Goal: Task Accomplishment & Management: Manage account settings

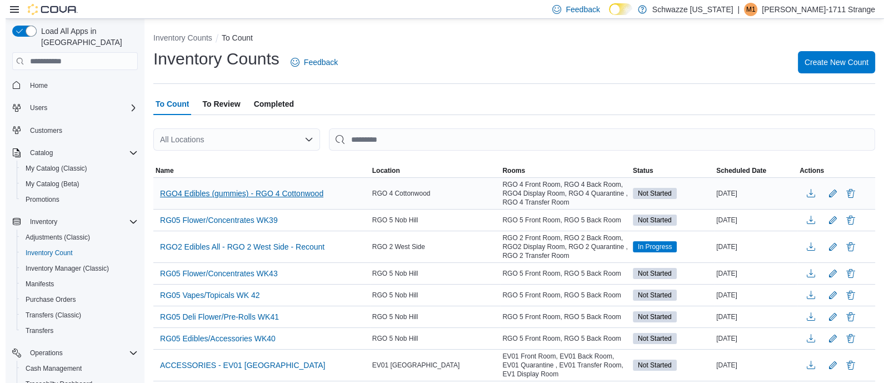
scroll to position [143, 0]
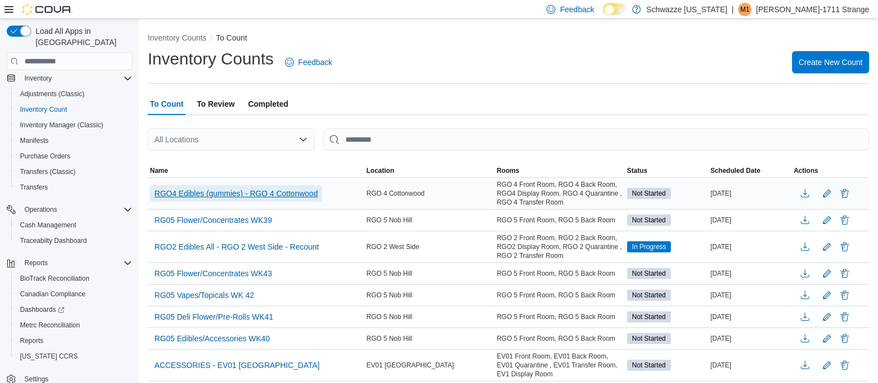
click at [199, 193] on span "RGO4 Edibles (gummies) - RGO 4 Cottonwood" at bounding box center [235, 193] width 163 height 11
click at [236, 196] on span "RGO4 Edibles (gummies) - RGO 4 Cottonwood" at bounding box center [235, 193] width 163 height 11
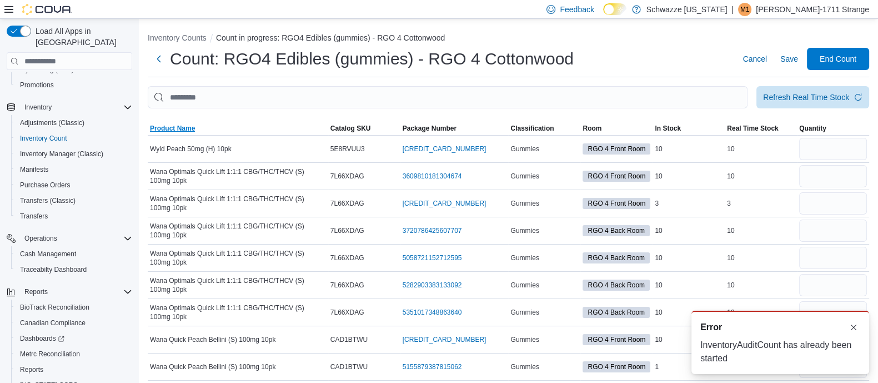
click at [178, 124] on span "Product Name" at bounding box center [172, 128] width 45 height 9
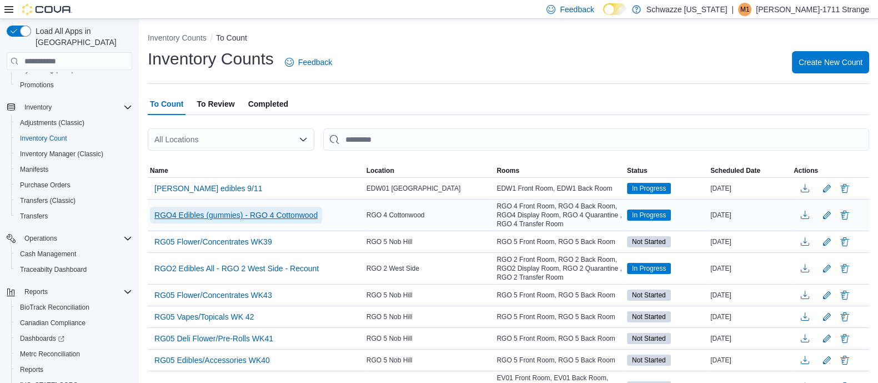
click at [214, 217] on span "RGO4 Edibles (gummies) - RGO 4 Cottonwood" at bounding box center [235, 214] width 163 height 11
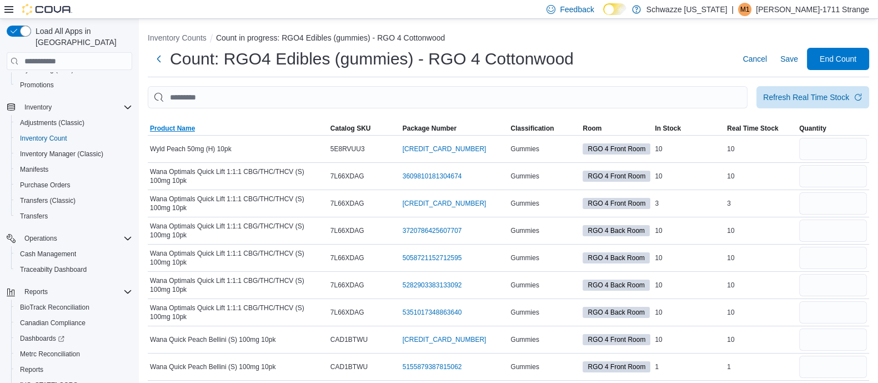
click at [179, 133] on span "Product Name" at bounding box center [238, 128] width 180 height 13
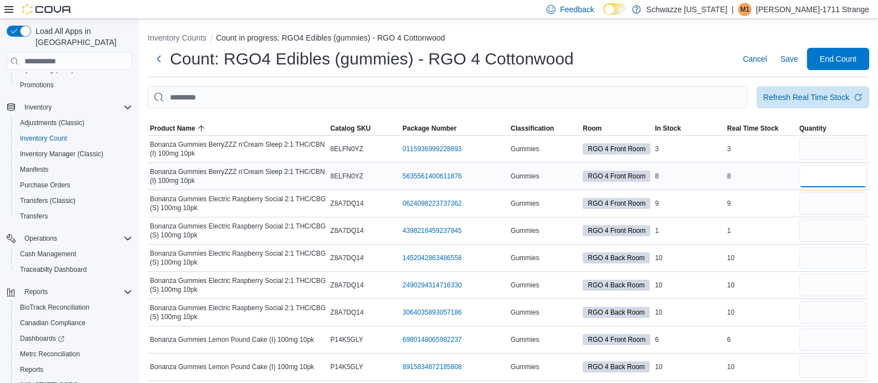
click at [819, 179] on input "number" at bounding box center [833, 176] width 68 height 22
type input "*"
click at [837, 147] on input "number" at bounding box center [833, 149] width 68 height 22
type input "*"
click at [755, 195] on td "Real Time Stock 9" at bounding box center [761, 203] width 72 height 27
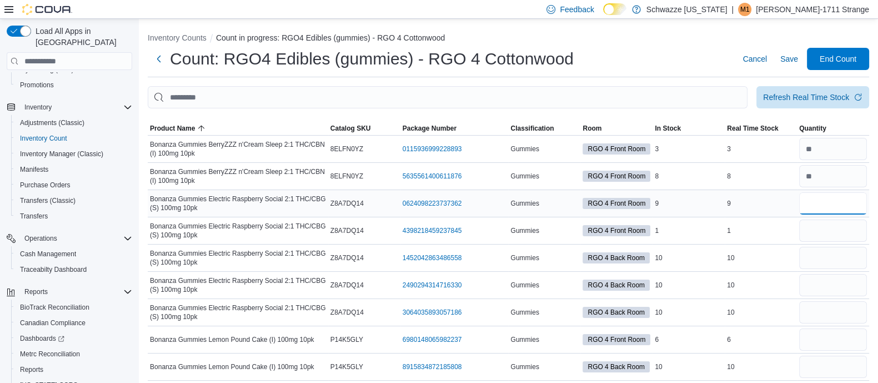
click at [822, 201] on input "number" at bounding box center [833, 203] width 68 height 22
type input "*"
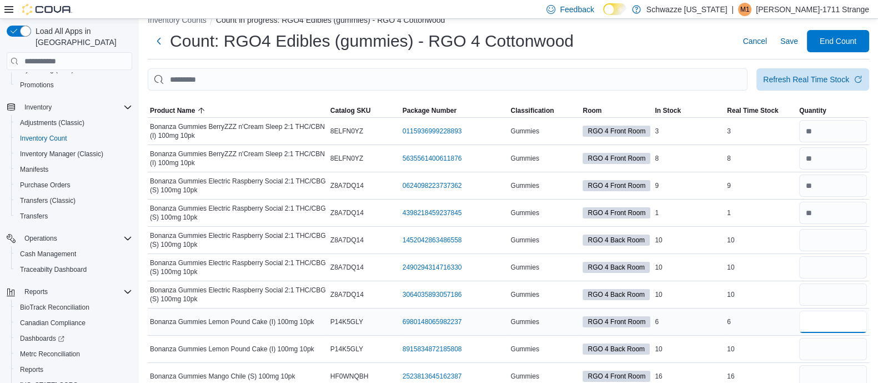
click at [856, 323] on input "number" at bounding box center [833, 321] width 68 height 22
type input "*"
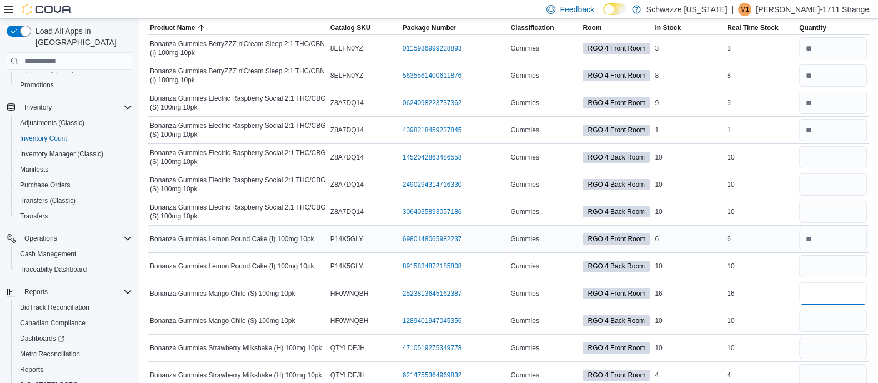
scroll to position [101, 0]
click at [842, 290] on input "number" at bounding box center [833, 293] width 68 height 22
click at [842, 290] on input "*" at bounding box center [833, 293] width 68 height 22
type input "**"
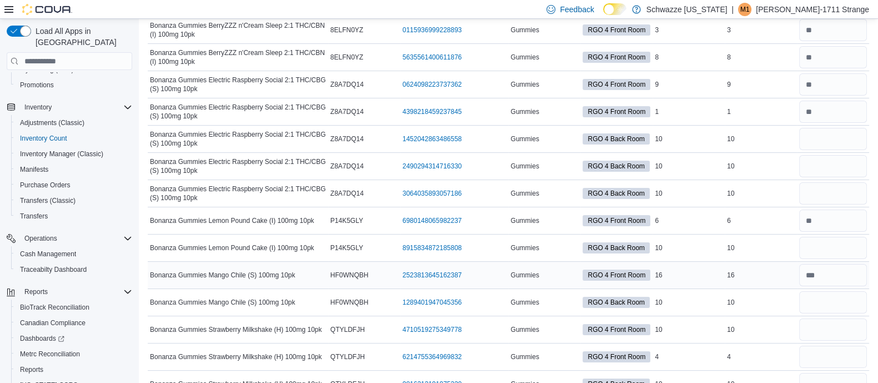
scroll to position [121, 0]
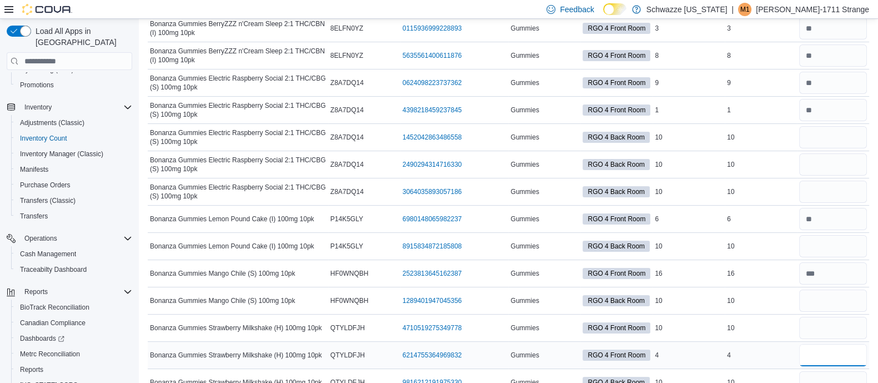
click at [847, 363] on input "number" at bounding box center [833, 355] width 68 height 22
type input "*"
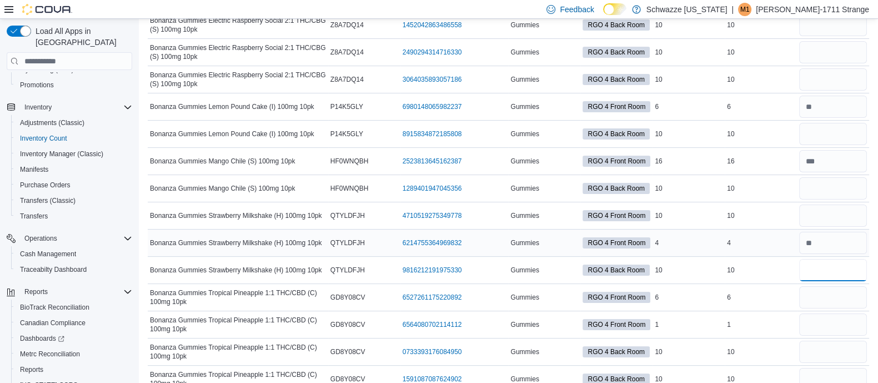
scroll to position [236, 0]
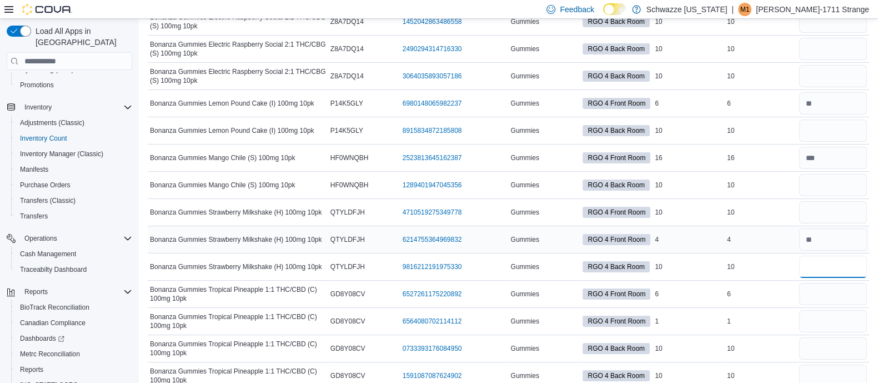
type input "**"
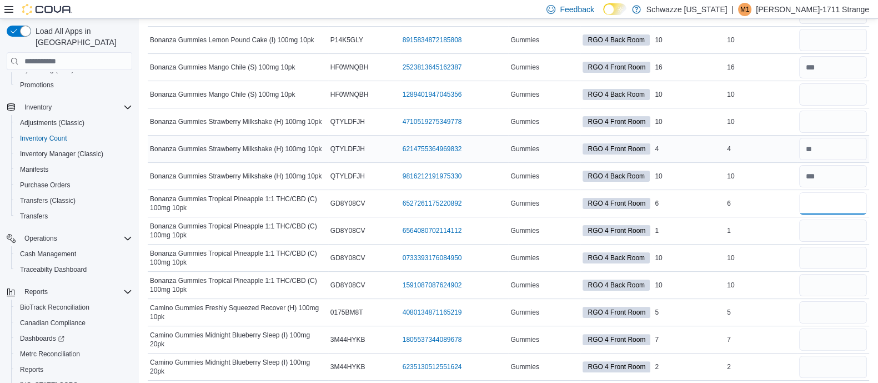
scroll to position [330, 0]
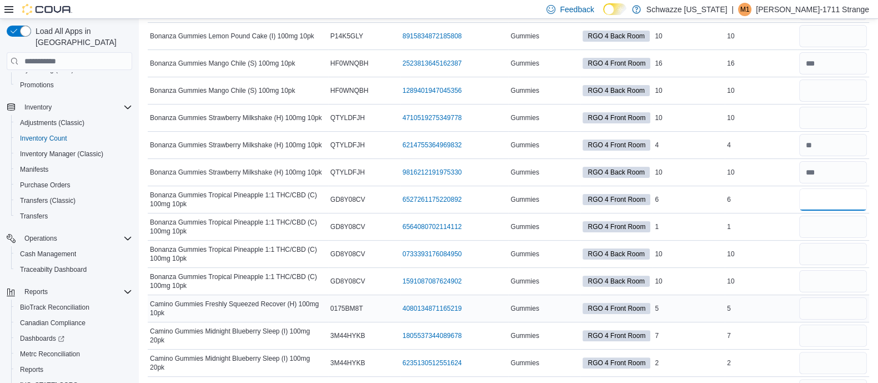
type input "*"
click at [855, 312] on input "number" at bounding box center [833, 308] width 68 height 22
type input "*"
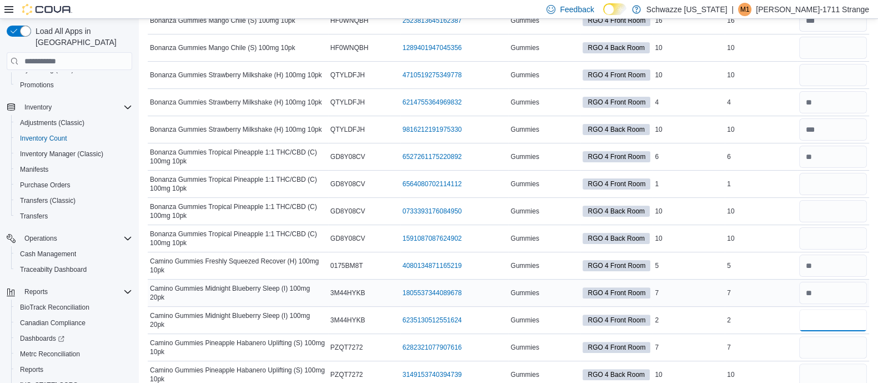
scroll to position [378, 0]
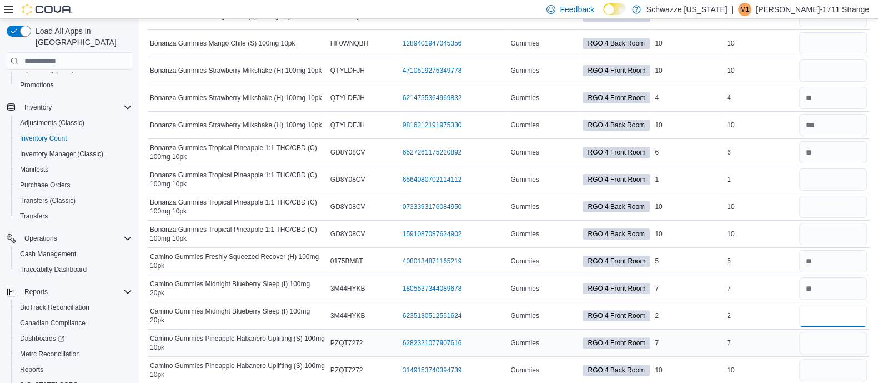
type input "*"
click at [850, 344] on input "number" at bounding box center [833, 343] width 68 height 22
type input "*"
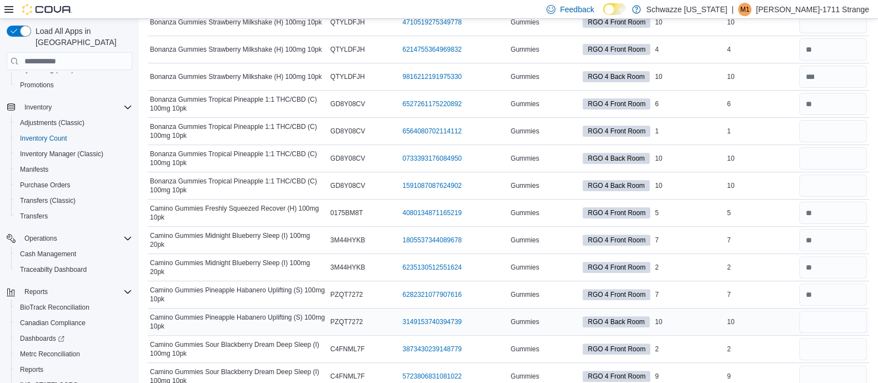
scroll to position [427, 0]
click at [855, 335] on div at bounding box center [833, 348] width 72 height 27
click at [851, 347] on input "number" at bounding box center [833, 348] width 68 height 22
type input "*"
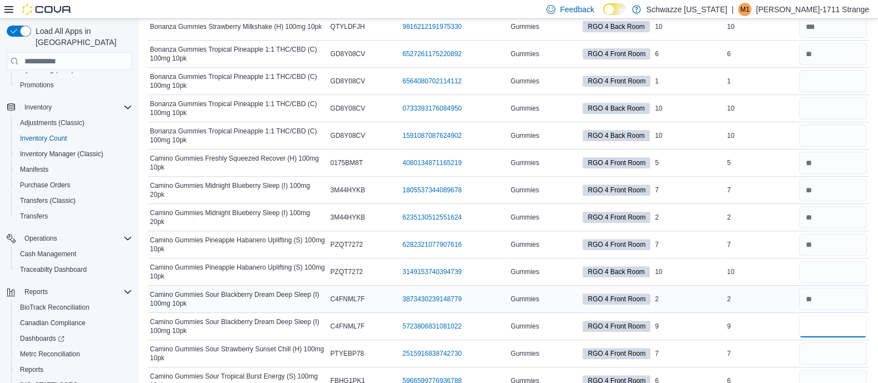
scroll to position [495, 0]
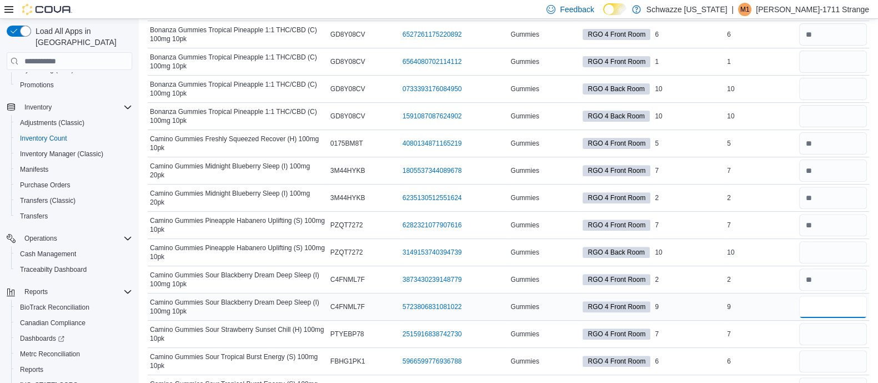
click at [844, 313] on input "*" at bounding box center [833, 306] width 68 height 22
type input "*"
click at [842, 320] on div at bounding box center [833, 333] width 72 height 27
click at [845, 328] on input "number" at bounding box center [833, 334] width 68 height 22
type input "*"
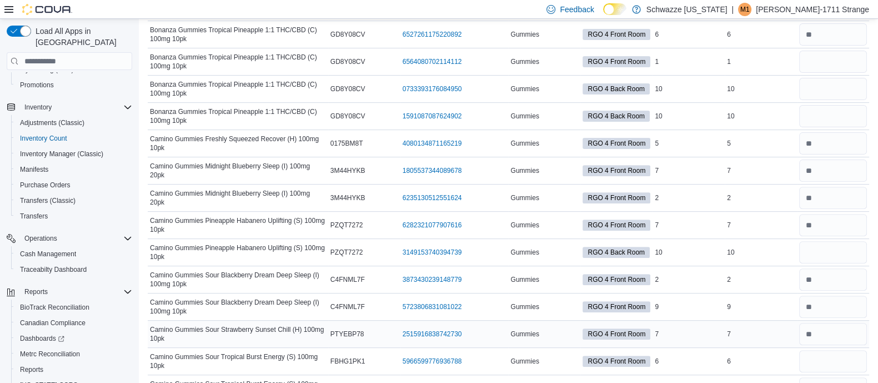
scroll to position [519, 0]
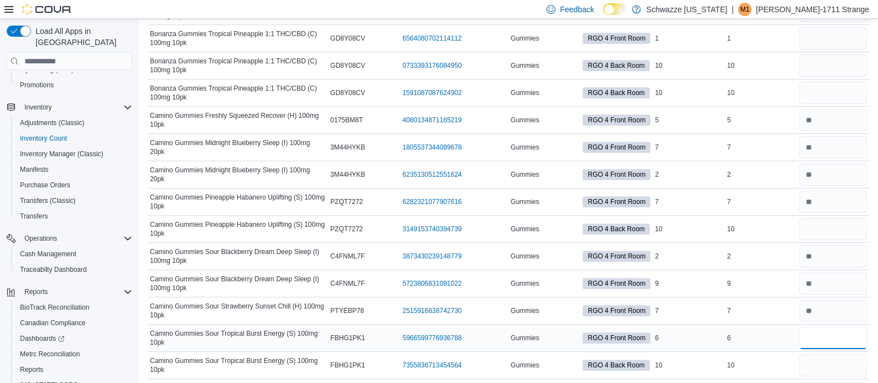
click at [845, 334] on input "number" at bounding box center [833, 338] width 68 height 22
type input "*"
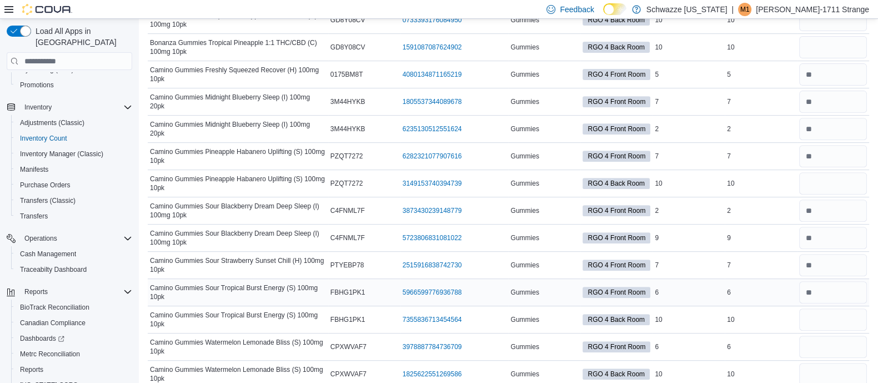
scroll to position [565, 0]
click at [848, 339] on input "number" at bounding box center [833, 346] width 68 height 22
type input "*"
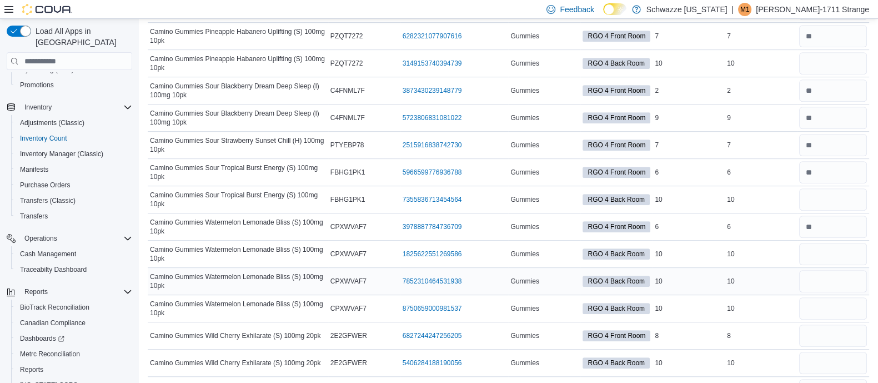
scroll to position [686, 0]
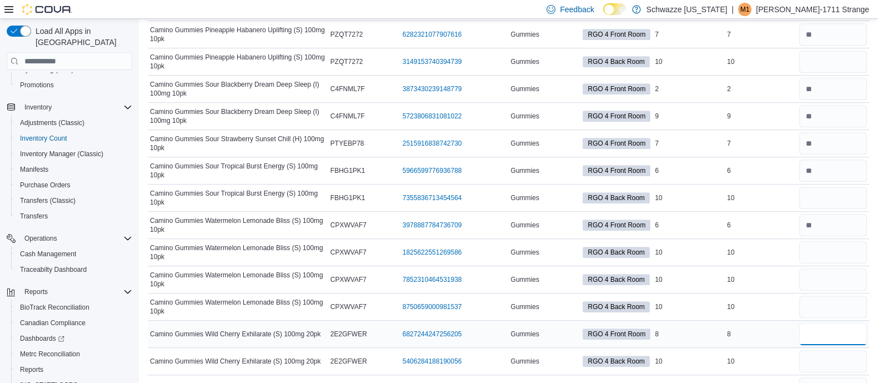
click at [844, 334] on input "number" at bounding box center [833, 334] width 68 height 22
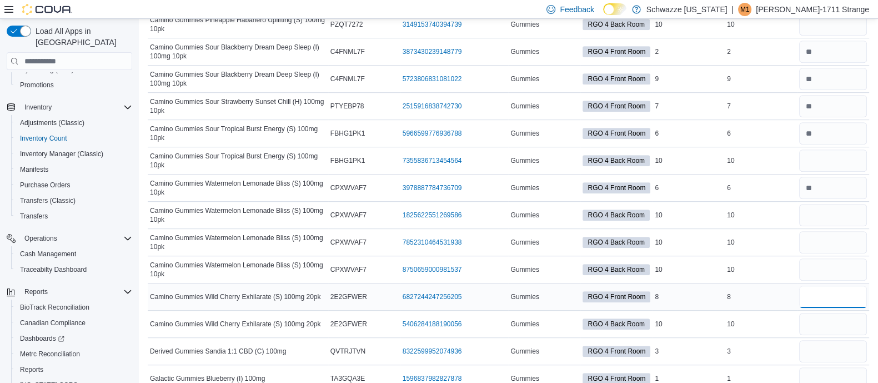
scroll to position [728, 0]
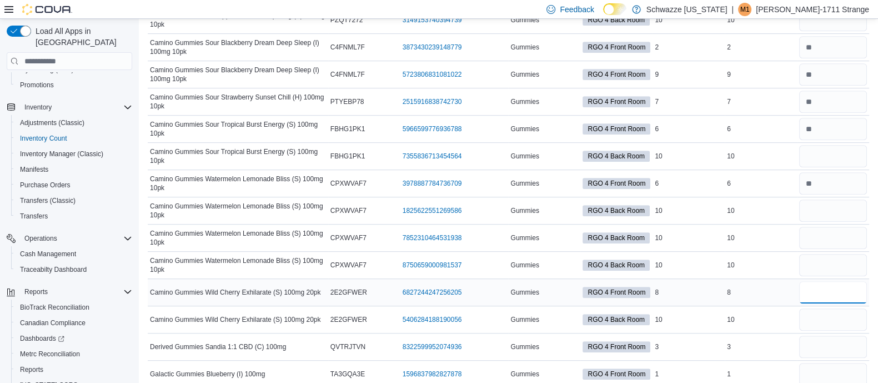
type input "*"
click at [844, 335] on input "number" at bounding box center [833, 346] width 68 height 22
type input "*"
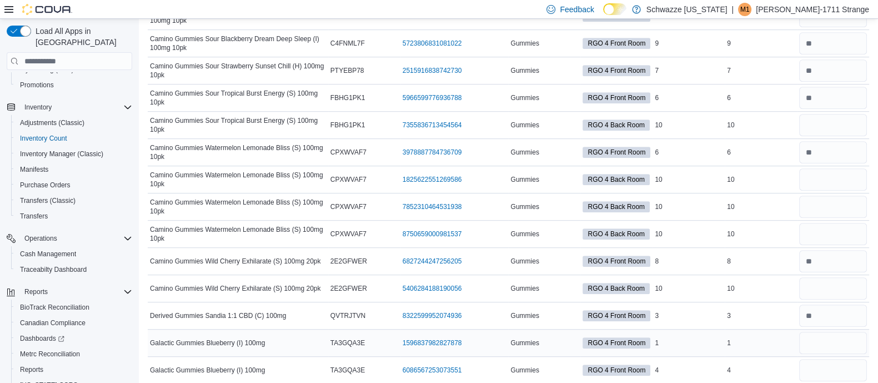
scroll to position [772, 0]
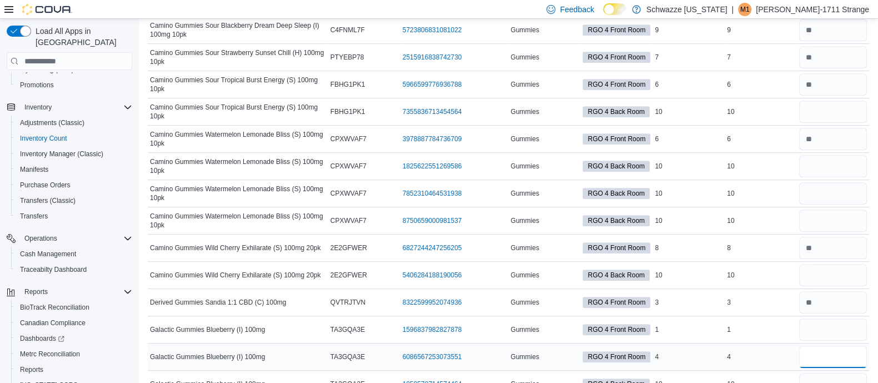
click at [865, 354] on input "number" at bounding box center [833, 356] width 68 height 22
type input "*"
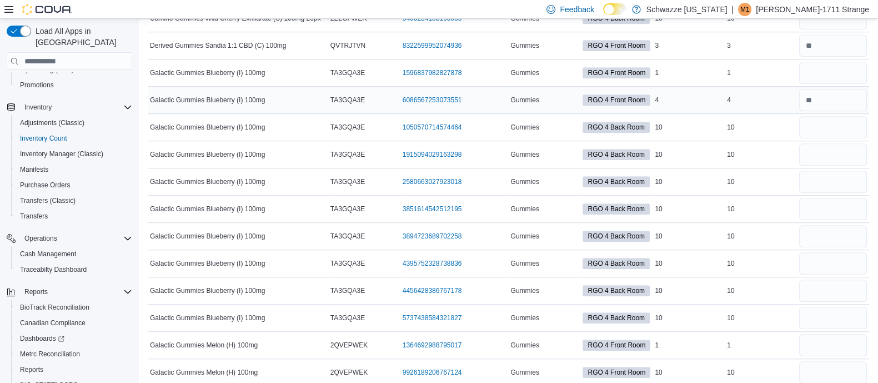
scroll to position [1037, 0]
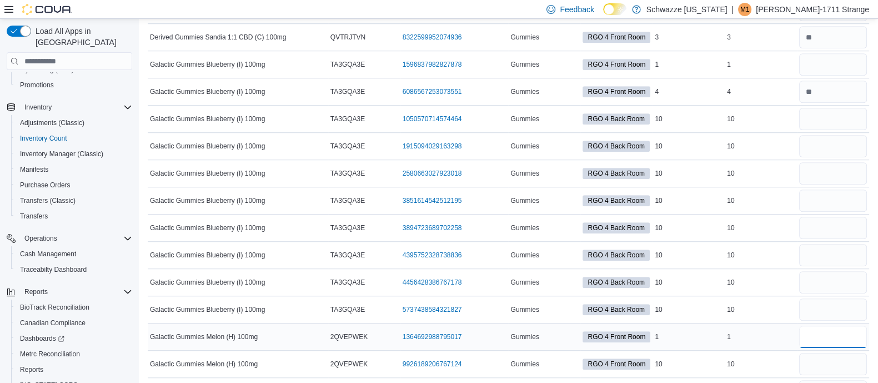
click at [839, 328] on input "number" at bounding box center [833, 336] width 68 height 22
click at [846, 354] on input "number" at bounding box center [833, 364] width 68 height 22
type input "**"
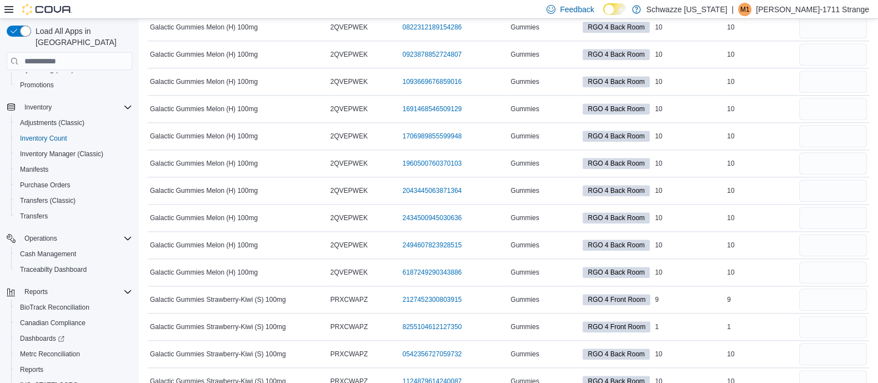
scroll to position [1534, 0]
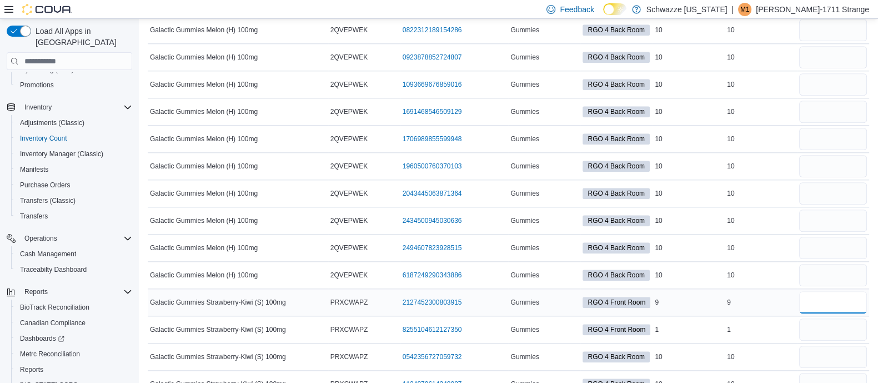
click at [855, 299] on input "number" at bounding box center [833, 302] width 68 height 22
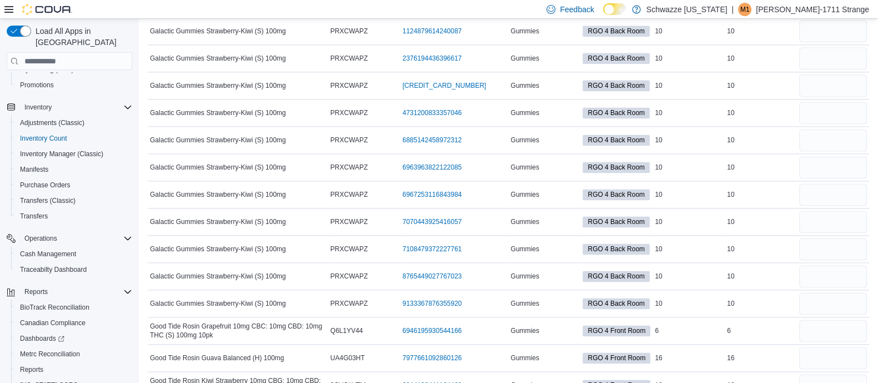
scroll to position [1889, 0]
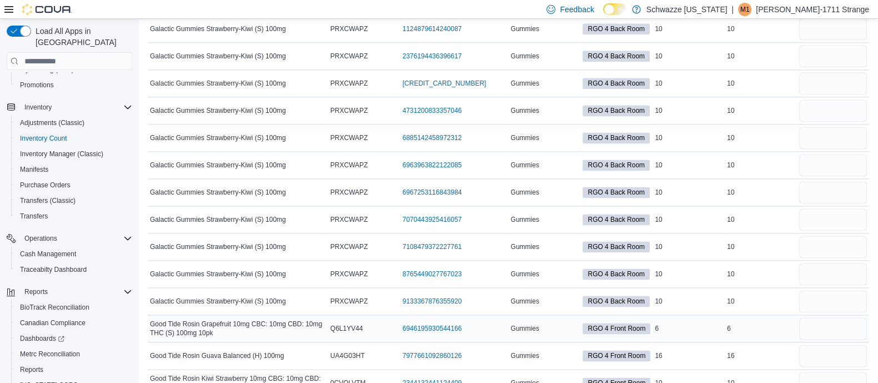
type input "*"
click at [842, 317] on input "number" at bounding box center [833, 328] width 68 height 22
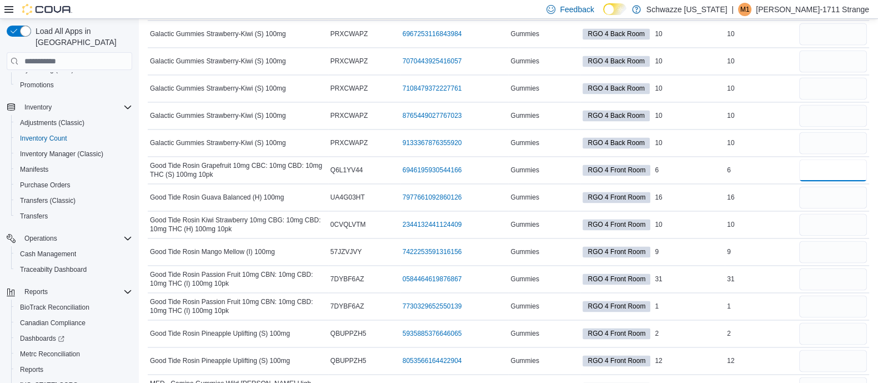
scroll to position [2048, 0]
type input "*"
click at [841, 197] on input "number" at bounding box center [833, 196] width 68 height 22
type input "*"
click at [841, 223] on input "number" at bounding box center [833, 224] width 68 height 22
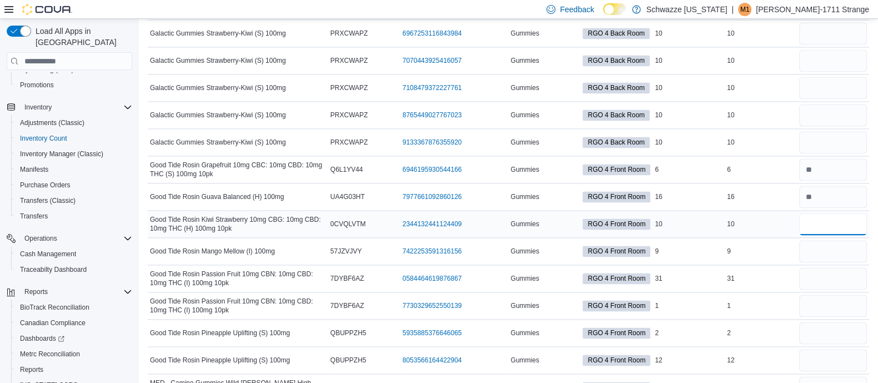
type input "*"
click at [844, 327] on input "number" at bounding box center [833, 333] width 68 height 22
type input "*"
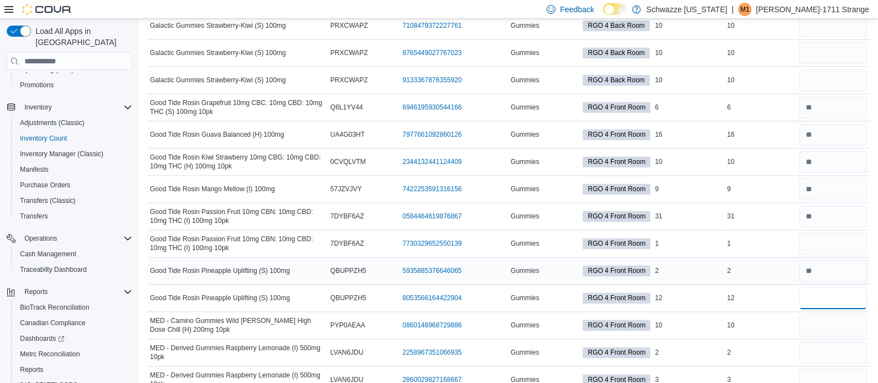
scroll to position [2115, 0]
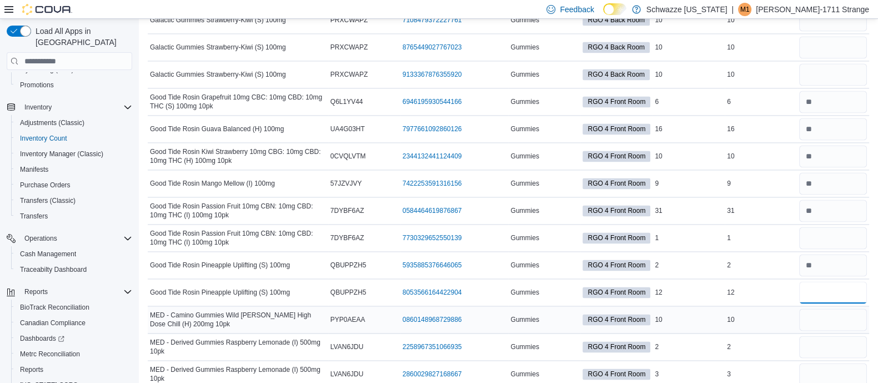
type input "*"
click at [844, 310] on input "number" at bounding box center [833, 319] width 68 height 22
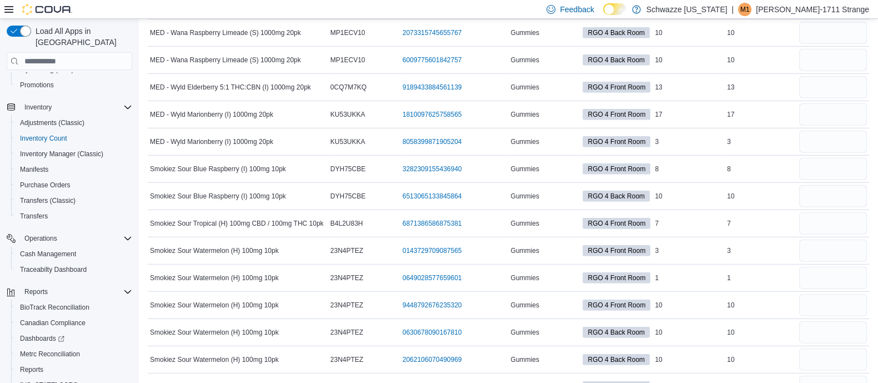
scroll to position [4145, 0]
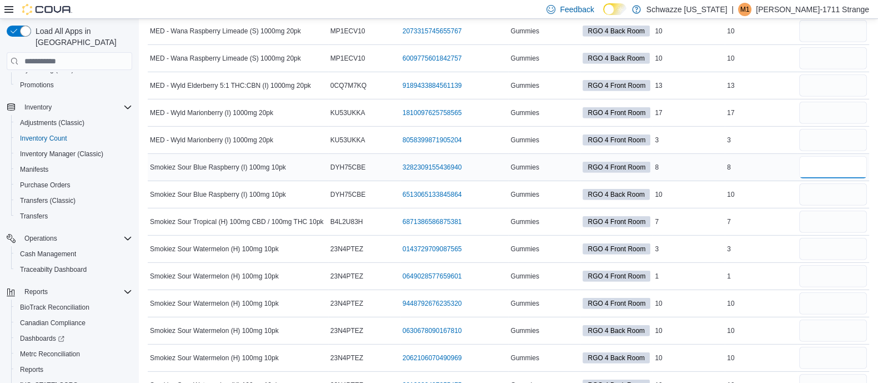
click at [855, 157] on input "number" at bounding box center [833, 167] width 68 height 22
type input "*"
click at [840, 192] on div at bounding box center [833, 194] width 72 height 27
click at [842, 210] on input "number" at bounding box center [833, 221] width 68 height 22
type input "*"
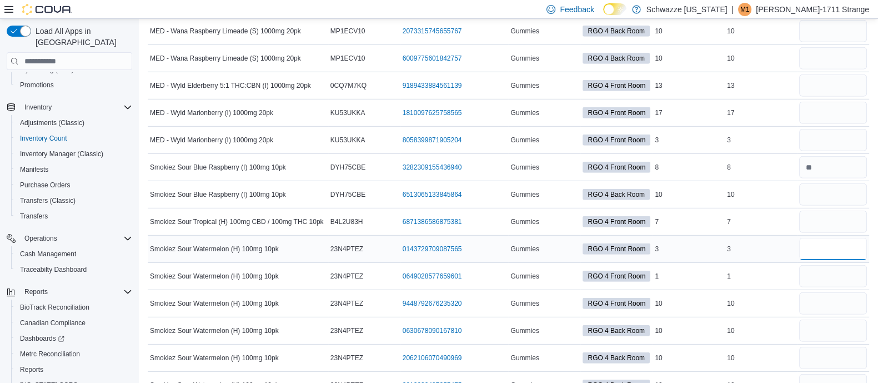
click at [854, 238] on input "number" at bounding box center [833, 249] width 68 height 22
type input "*"
click at [852, 292] on input "number" at bounding box center [833, 303] width 68 height 22
type input "**"
click at [786, 297] on div "10" at bounding box center [761, 303] width 72 height 13
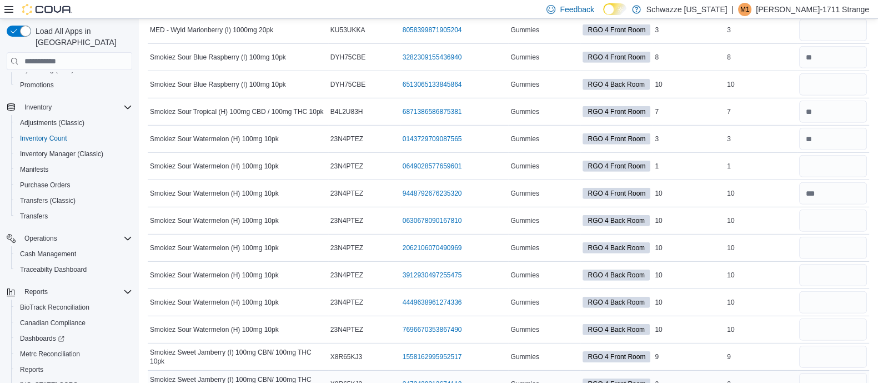
scroll to position [4259, 0]
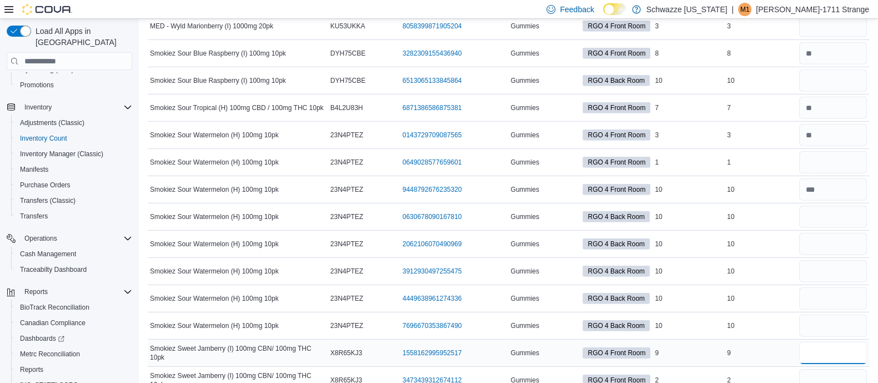
click at [825, 342] on input "number" at bounding box center [833, 353] width 68 height 22
type input "*"
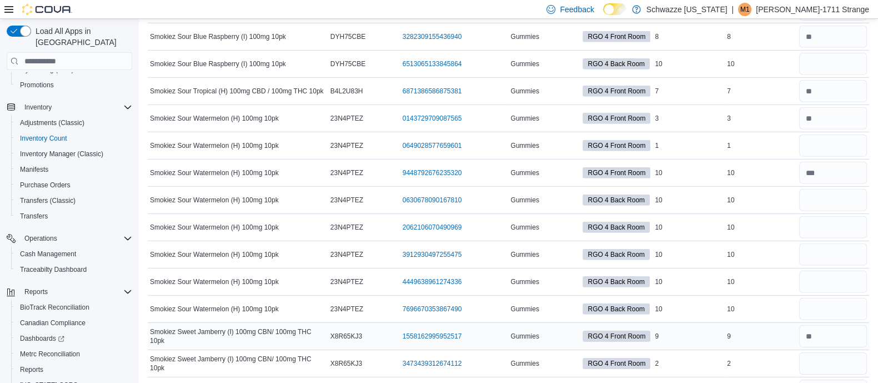
scroll to position [4277, 0]
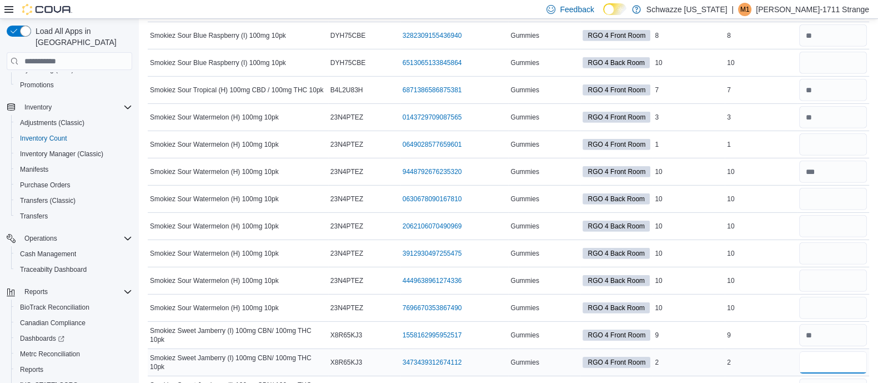
click at [827, 351] on input "number" at bounding box center [833, 362] width 68 height 22
click at [837, 326] on input "number" at bounding box center [833, 335] width 68 height 22
type input "*"
click at [852, 352] on input "number" at bounding box center [833, 362] width 68 height 22
type input "*"
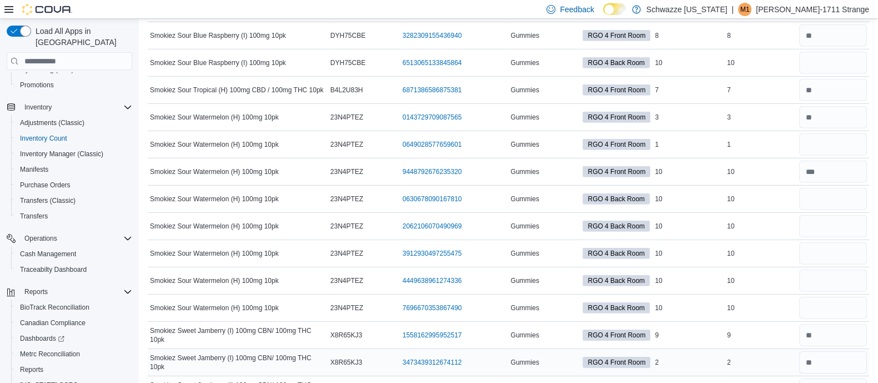
scroll to position [4287, 0]
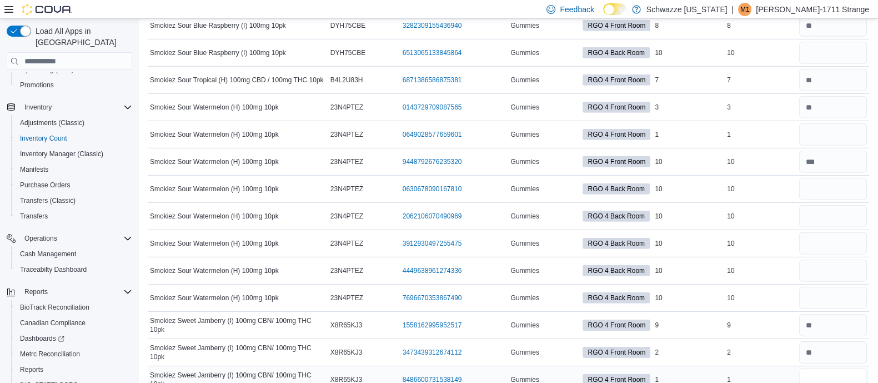
click at [855, 372] on input "number" at bounding box center [833, 379] width 68 height 22
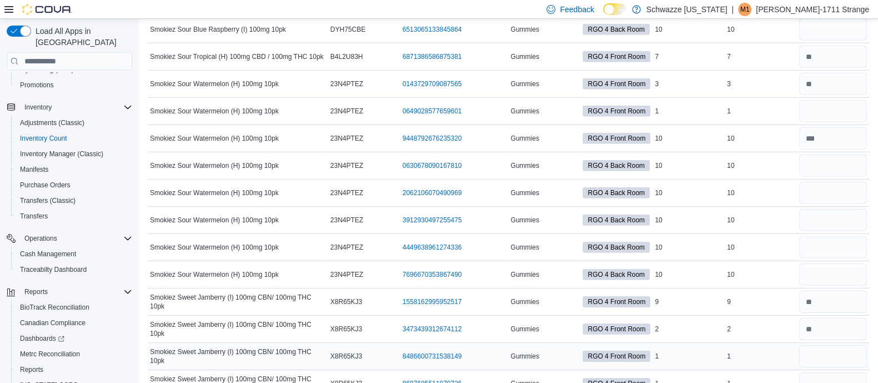
scroll to position [4312, 0]
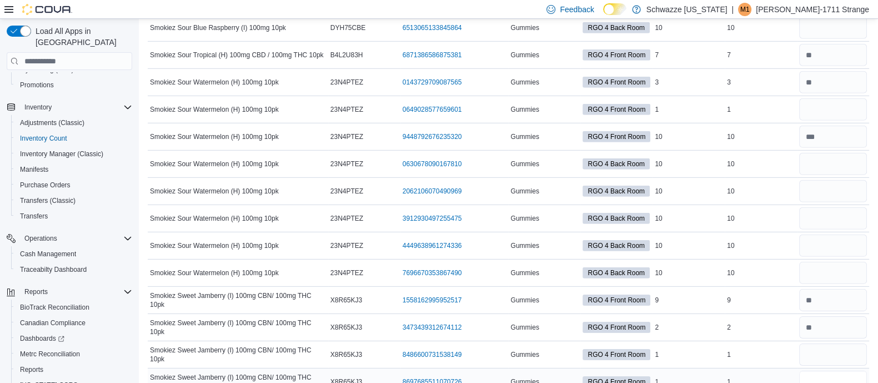
click at [854, 371] on input "number" at bounding box center [833, 381] width 68 height 22
type input "*"
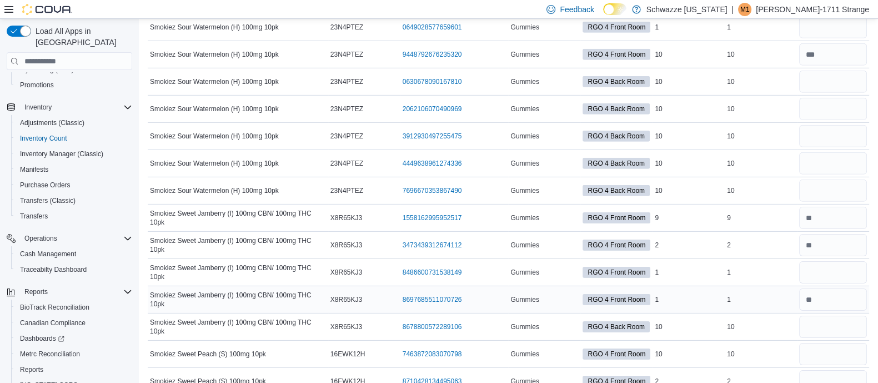
scroll to position [4395, 0]
click at [761, 319] on div "10" at bounding box center [761, 325] width 72 height 13
click at [819, 342] on input "number" at bounding box center [833, 353] width 68 height 22
type input "**"
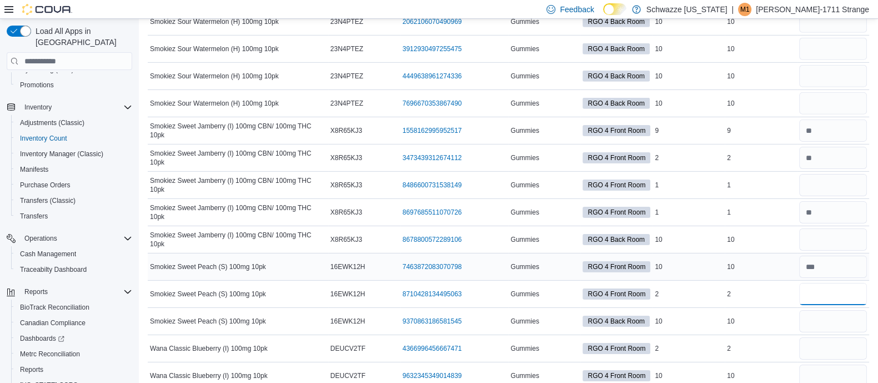
scroll to position [4481, 0]
type input "*"
click at [835, 337] on input "number" at bounding box center [833, 348] width 68 height 22
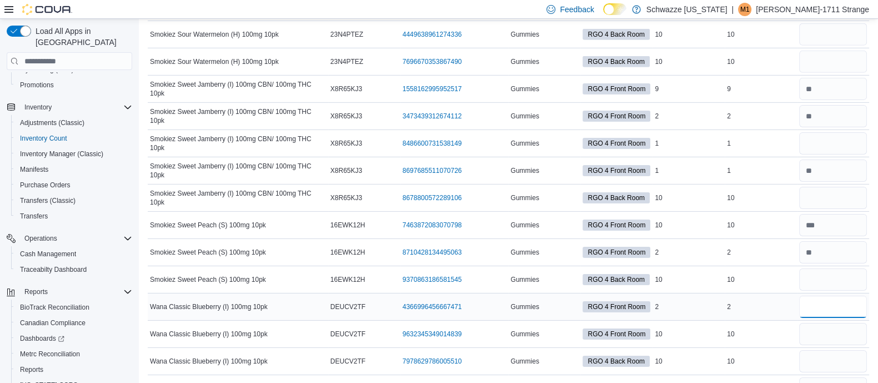
type input "*"
click at [833, 323] on input "number" at bounding box center [833, 334] width 68 height 22
type input "**"
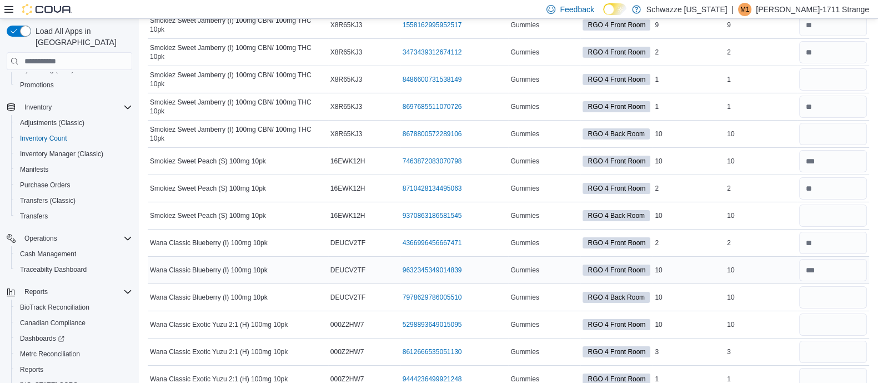
scroll to position [4588, 0]
click at [835, 313] on input "number" at bounding box center [833, 323] width 68 height 22
type input "**"
click at [850, 339] on input "number" at bounding box center [833, 350] width 68 height 22
type input "*"
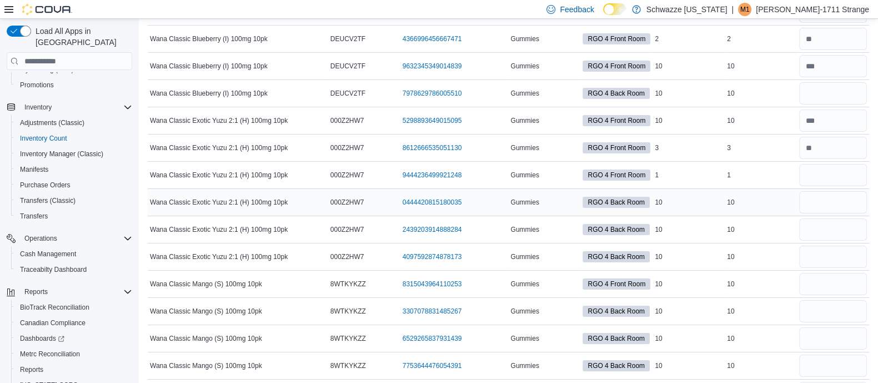
scroll to position [4792, 0]
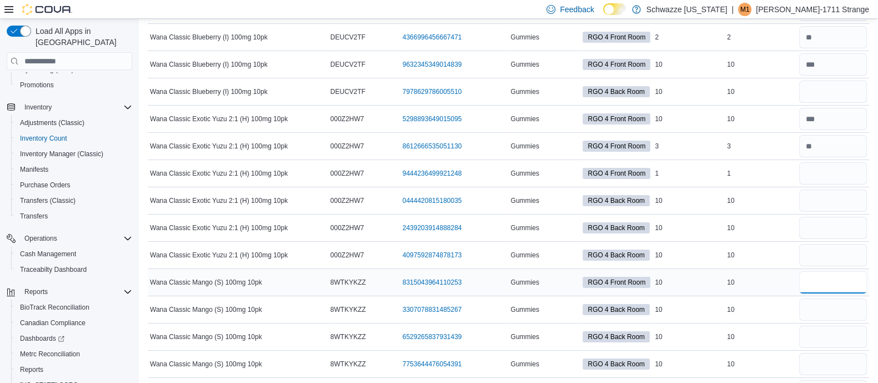
click at [850, 271] on input "number" at bounding box center [833, 282] width 68 height 22
type input "**"
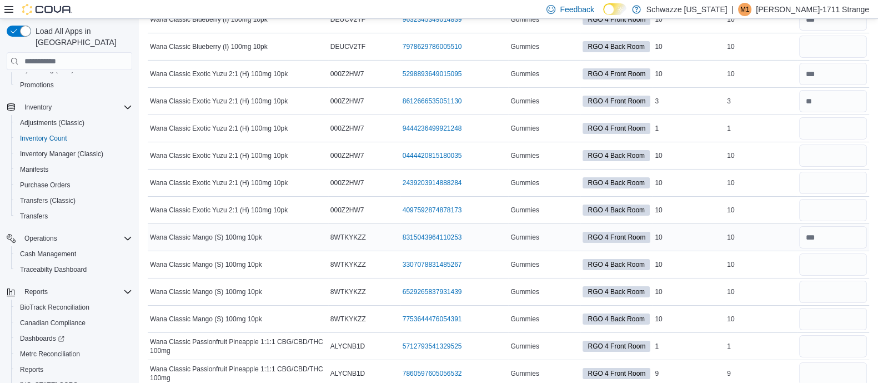
scroll to position [4838, 0]
click at [854, 334] on input "number" at bounding box center [833, 345] width 68 height 22
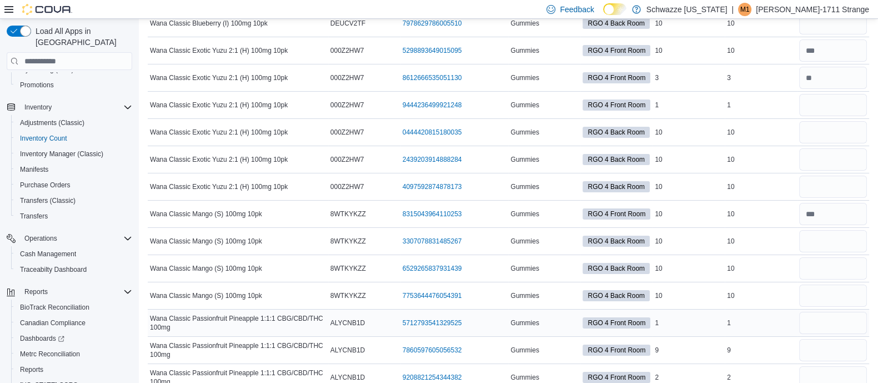
scroll to position [4862, 0]
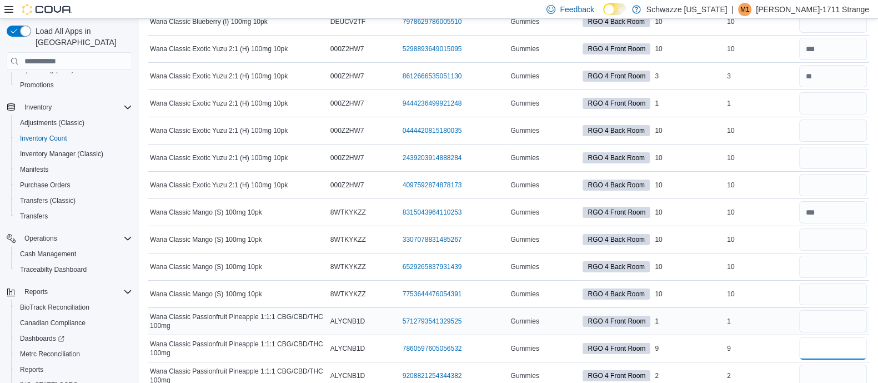
click at [854, 337] on input "number" at bounding box center [833, 348] width 68 height 22
type input "*"
click at [866, 364] on input "number" at bounding box center [833, 375] width 68 height 22
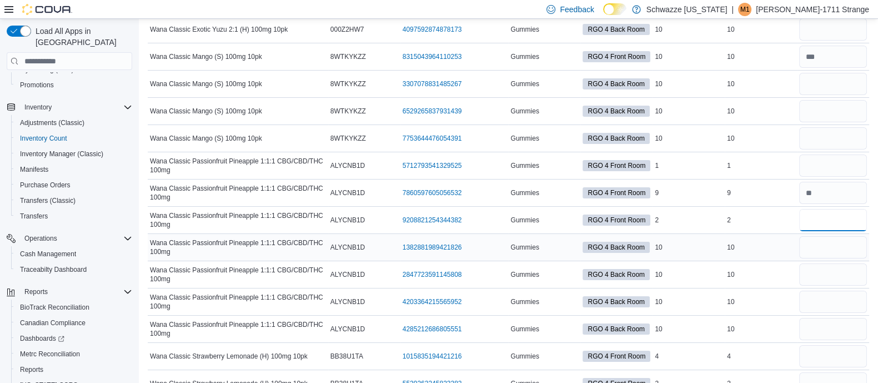
scroll to position [5021, 0]
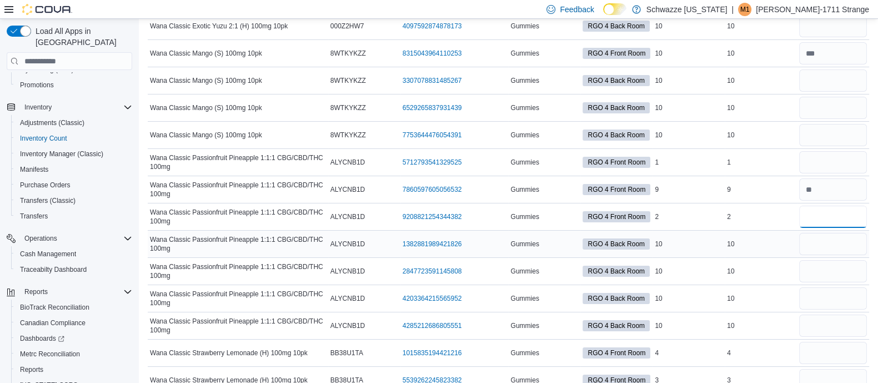
type input "*"
click at [832, 342] on input "number" at bounding box center [833, 353] width 68 height 22
type input "*"
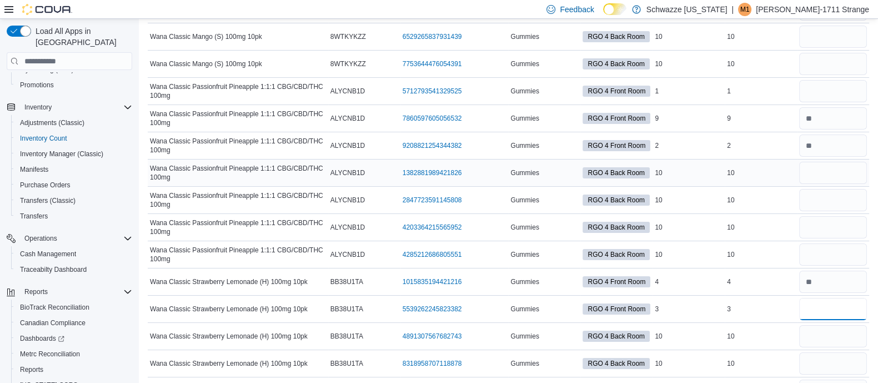
scroll to position [5172, 0]
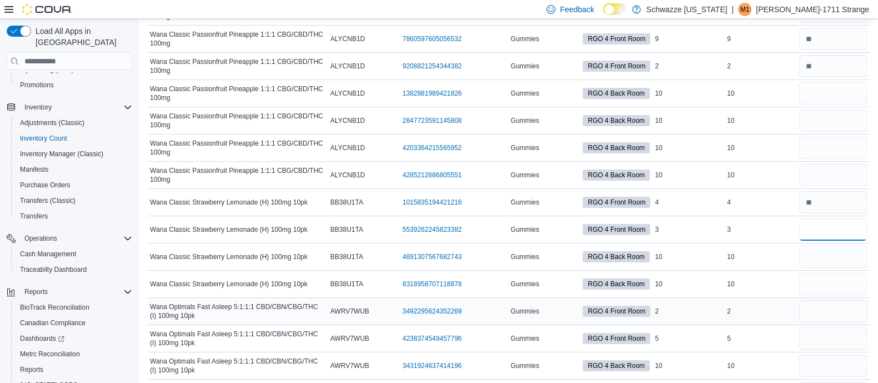
type input "*"
click at [856, 300] on input "number" at bounding box center [833, 311] width 68 height 22
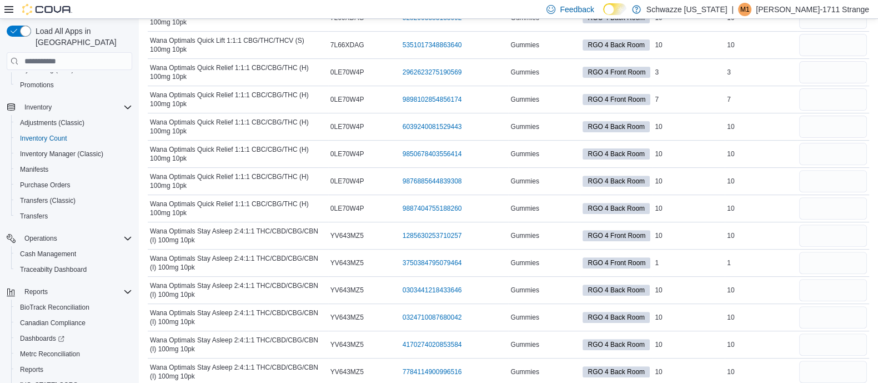
scroll to position [5765, 0]
click at [866, 224] on input "number" at bounding box center [833, 235] width 68 height 22
type input "**"
click at [859, 251] on input "number" at bounding box center [833, 262] width 68 height 22
type input "*"
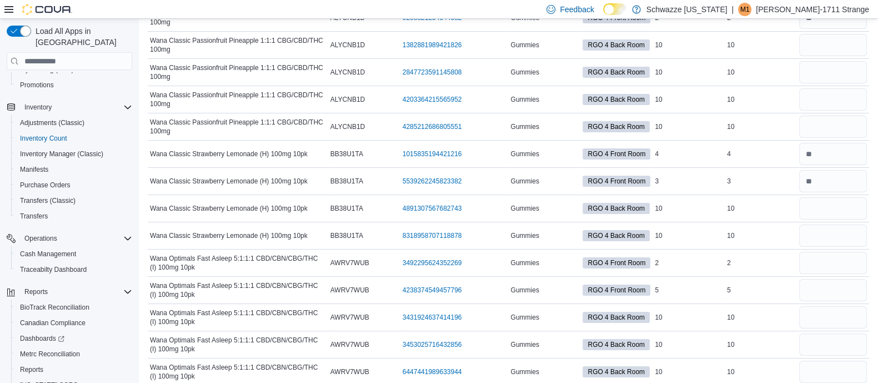
scroll to position [5237, 0]
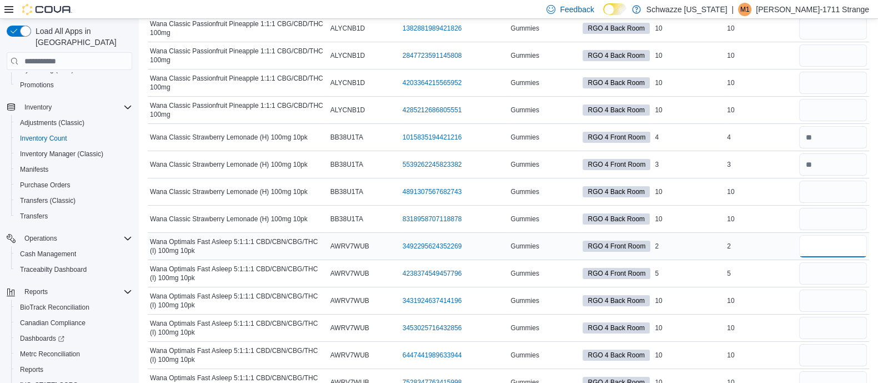
click at [865, 235] on input "number" at bounding box center [833, 246] width 68 height 22
click at [836, 262] on input "number" at bounding box center [833, 273] width 68 height 22
type input "*"
click at [725, 263] on td "In Stock 5" at bounding box center [689, 273] width 72 height 27
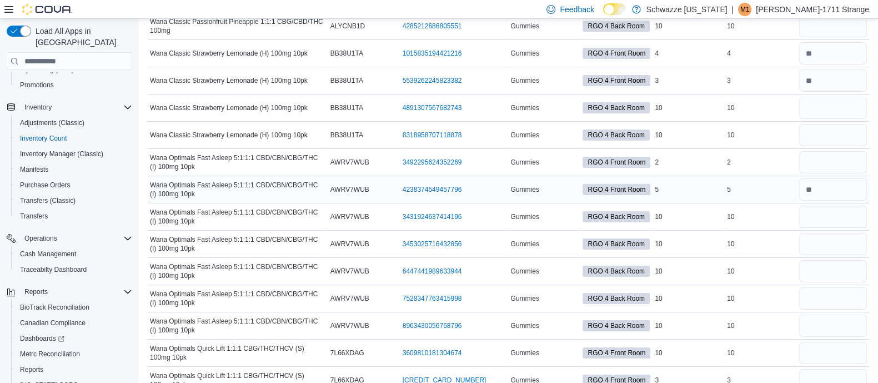
scroll to position [5332, 0]
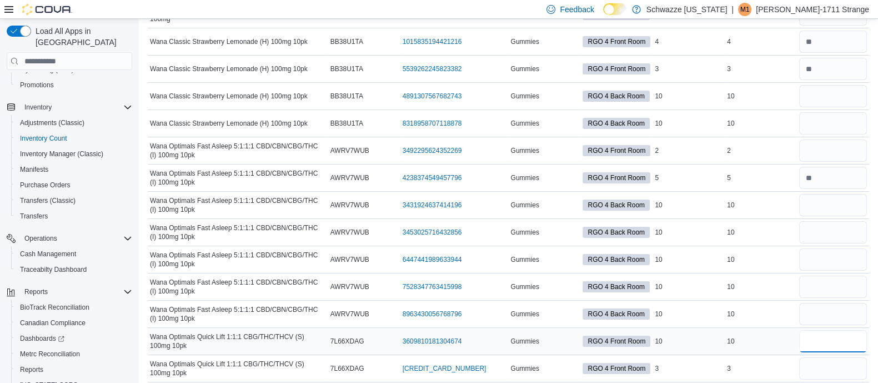
click at [819, 330] on input "number" at bounding box center [833, 341] width 68 height 22
click at [849, 357] on input "number" at bounding box center [833, 368] width 68 height 22
type input "*"
click at [845, 330] on input "number" at bounding box center [833, 341] width 68 height 22
type input "*"
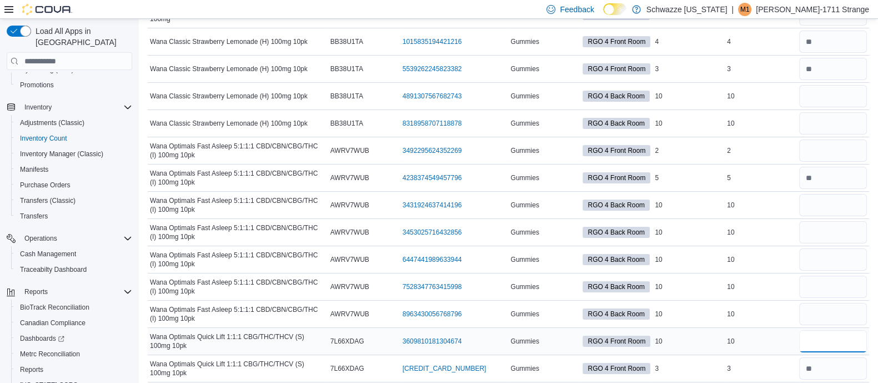
type input "**"
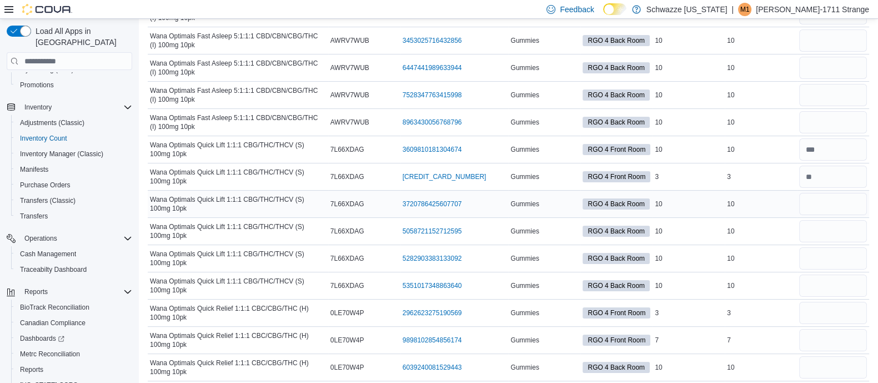
scroll to position [5524, 0]
click at [845, 301] on input "number" at bounding box center [833, 312] width 68 height 22
click at [849, 328] on input "number" at bounding box center [833, 339] width 68 height 22
type input "*"
click at [855, 301] on input "number" at bounding box center [833, 312] width 68 height 22
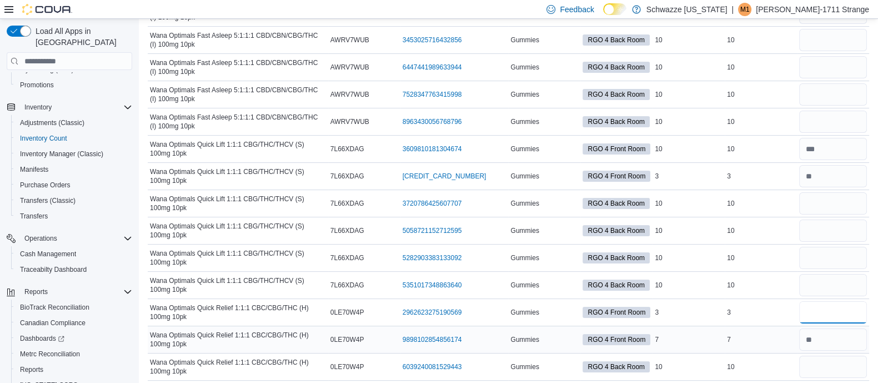
type input "*"
click at [797, 333] on div "7" at bounding box center [761, 339] width 72 height 13
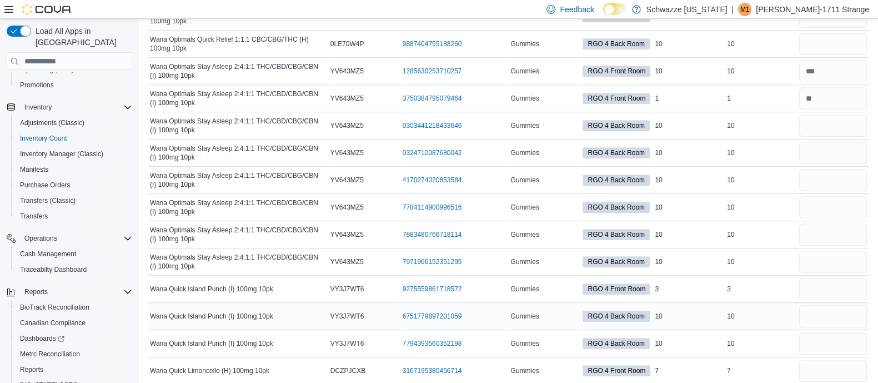
scroll to position [5929, 0]
click at [842, 277] on input "number" at bounding box center [833, 288] width 68 height 22
type input "*"
click at [836, 359] on input "number" at bounding box center [833, 370] width 68 height 22
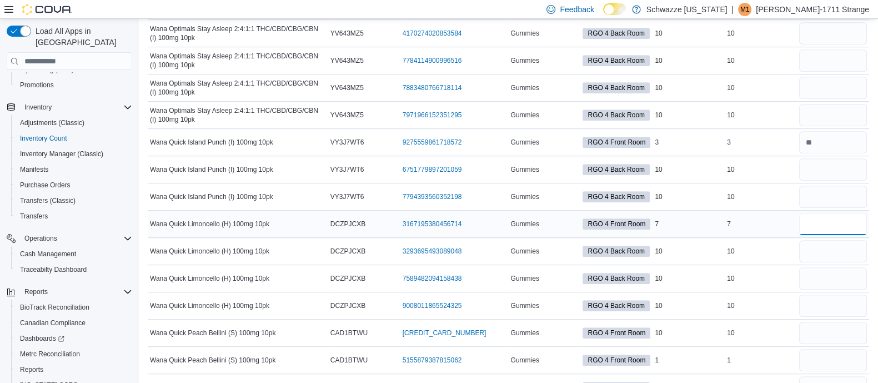
scroll to position [6080, 0]
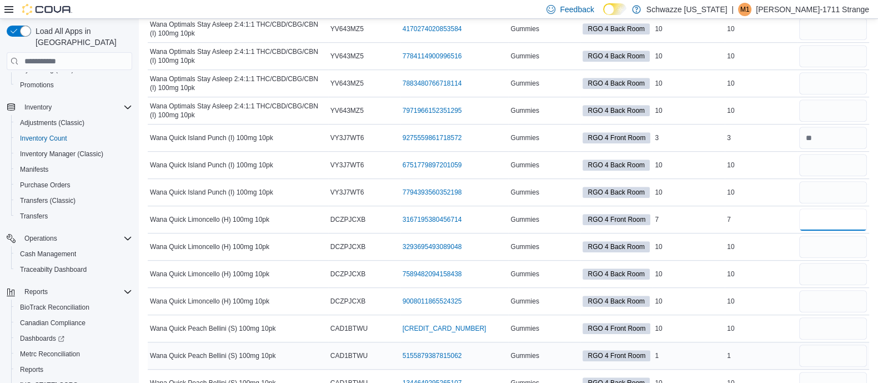
type input "*"
click at [841, 344] on input "number" at bounding box center [833, 355] width 68 height 22
type input "*"
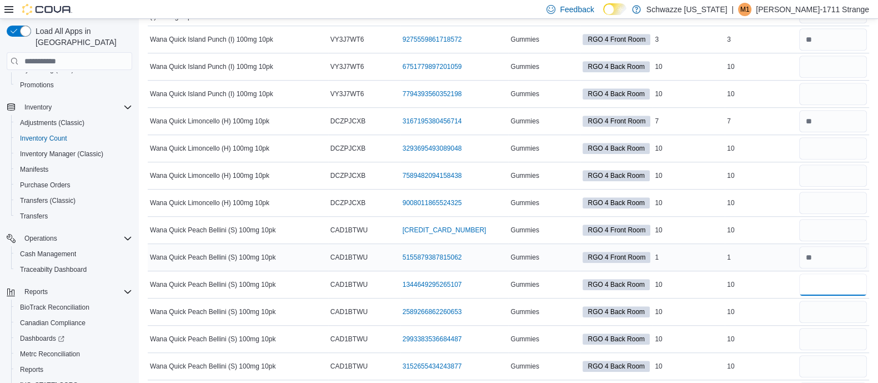
scroll to position [6182, 0]
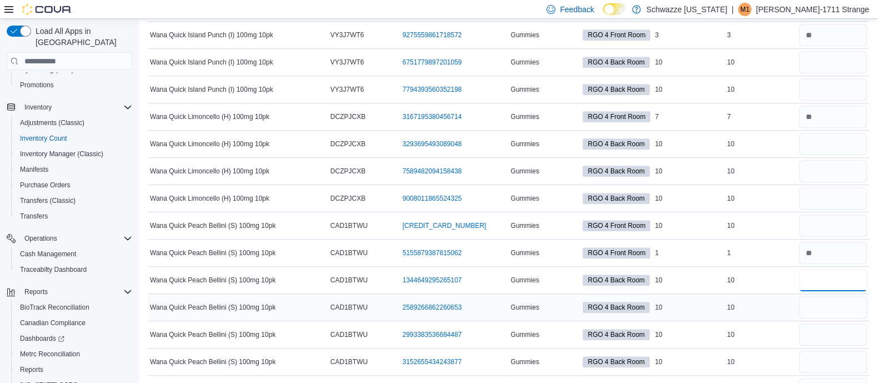
type input "*"
click at [841, 214] on input "number" at bounding box center [833, 225] width 68 height 22
type input "**"
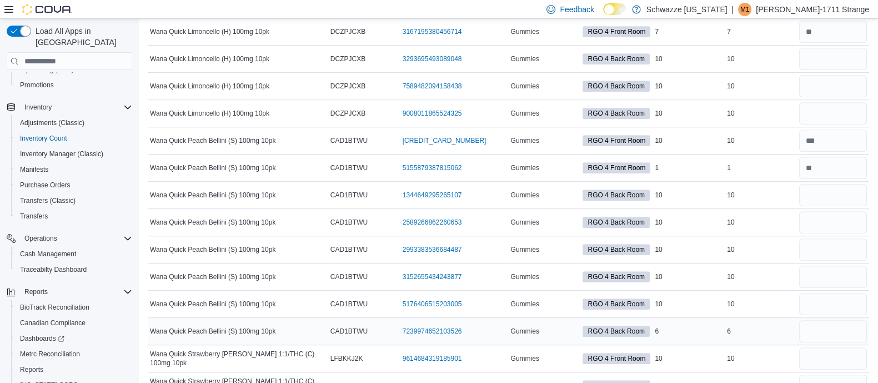
scroll to position [6268, 0]
click at [830, 347] on input "number" at bounding box center [833, 358] width 68 height 22
type input "**"
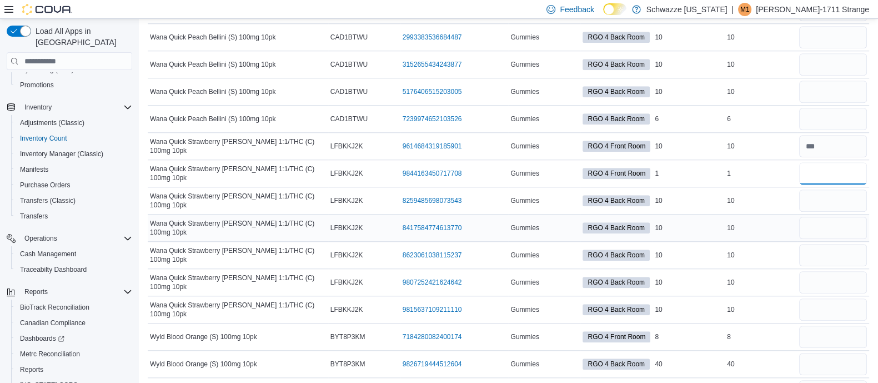
scroll to position [6481, 0]
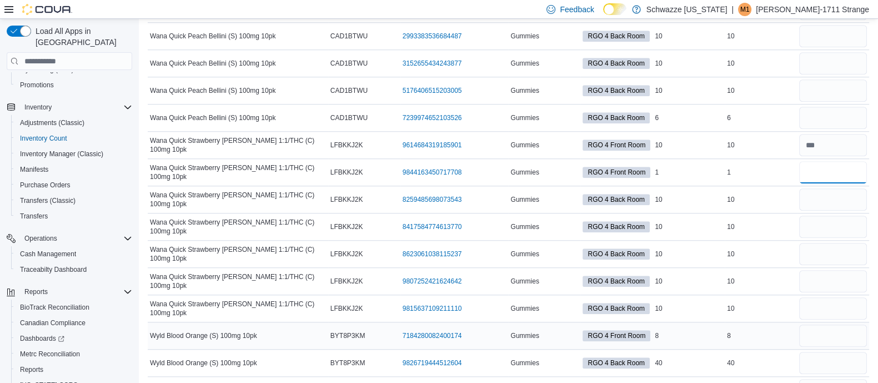
type input "*"
click at [845, 324] on input "number" at bounding box center [833, 335] width 68 height 22
type input "*"
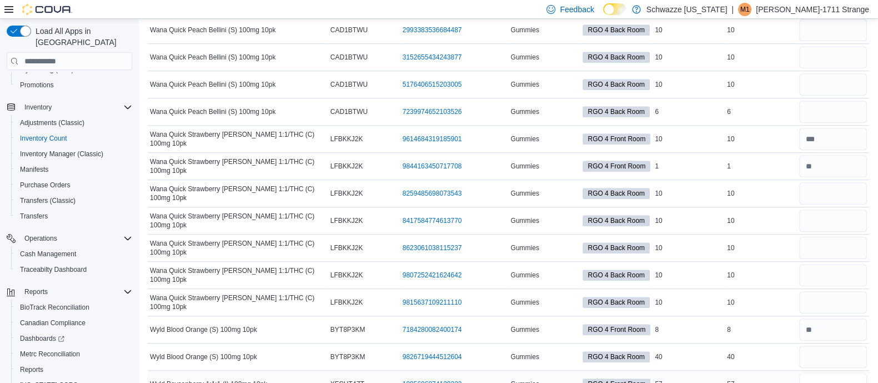
click at [855, 373] on input "number" at bounding box center [833, 384] width 68 height 22
type input "*"
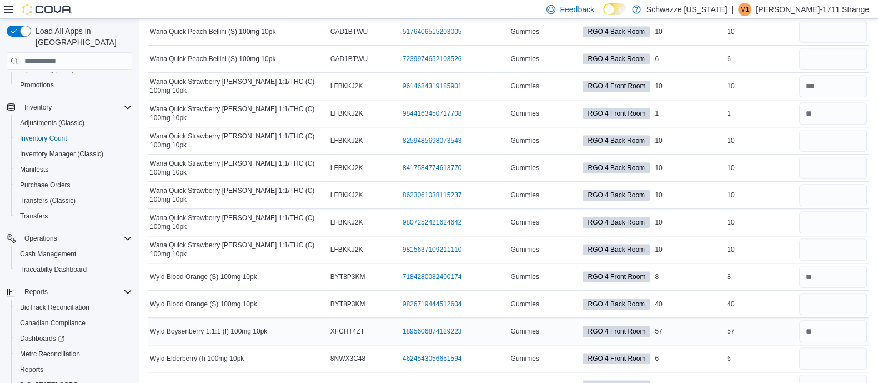
scroll to position [6545, 0]
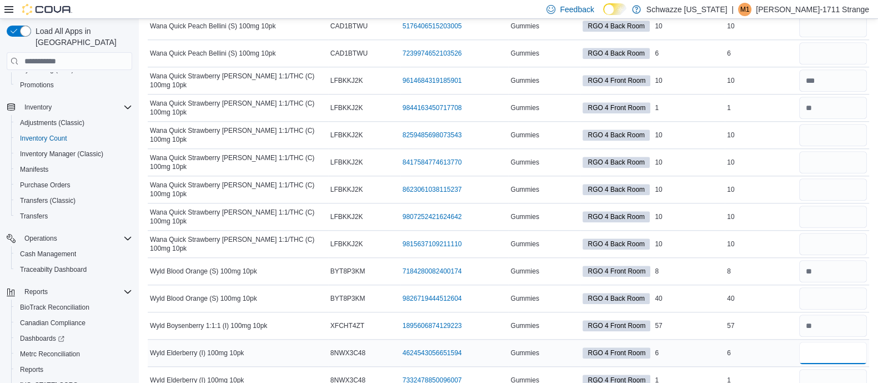
click at [855, 342] on input "number" at bounding box center [833, 353] width 68 height 22
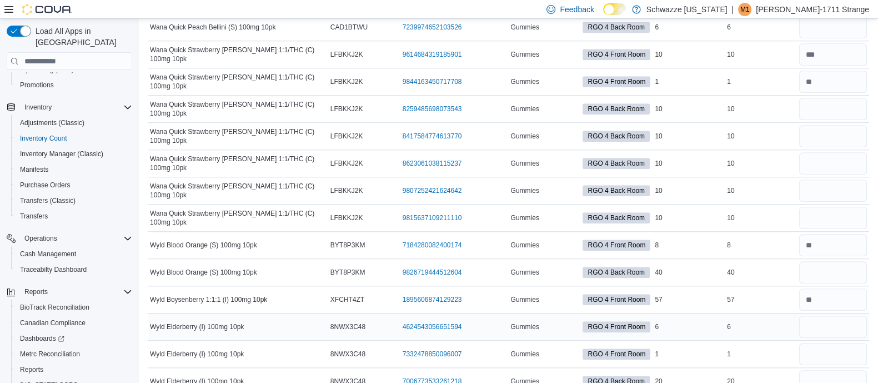
scroll to position [6573, 0]
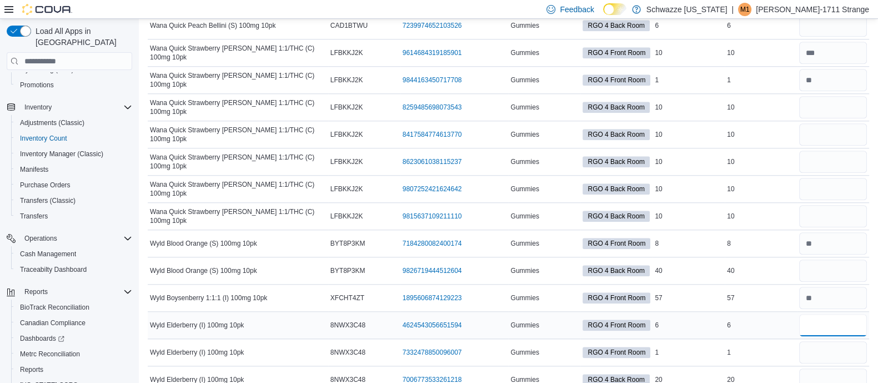
click at [836, 314] on input "number" at bounding box center [833, 325] width 68 height 22
type input "*"
click at [769, 345] on div "1" at bounding box center [761, 351] width 72 height 13
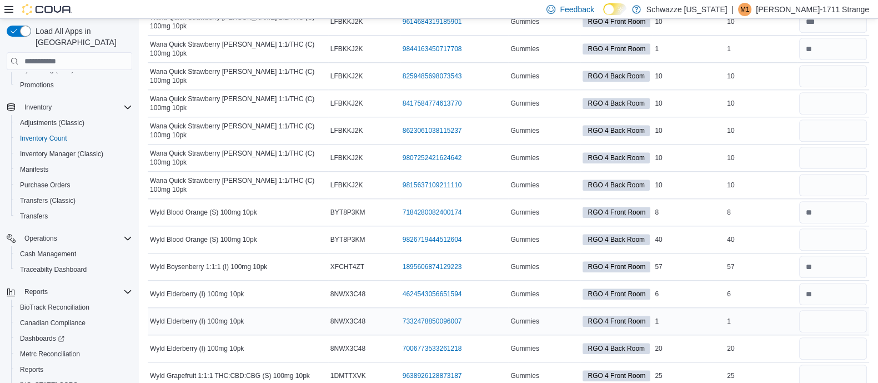
scroll to position [6604, 0]
click at [819, 364] on input "number" at bounding box center [833, 375] width 68 height 22
type input "**"
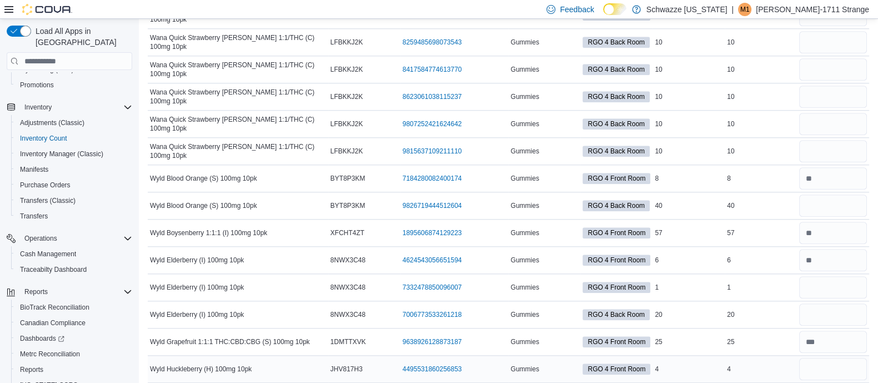
scroll to position [6654, 0]
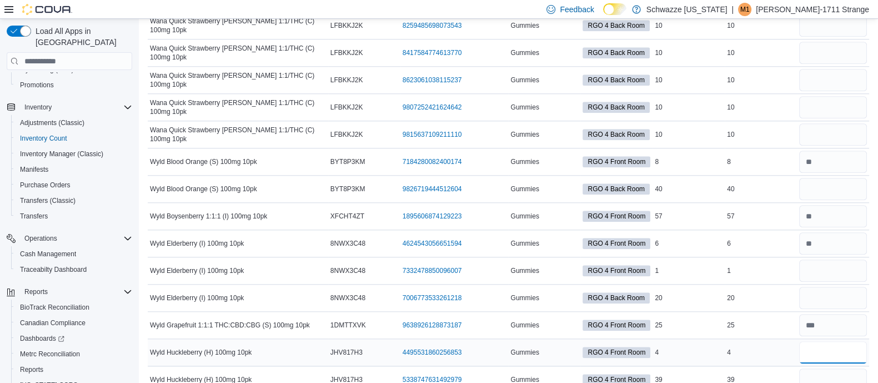
click at [836, 341] on input "number" at bounding box center [833, 352] width 68 height 22
type input "*"
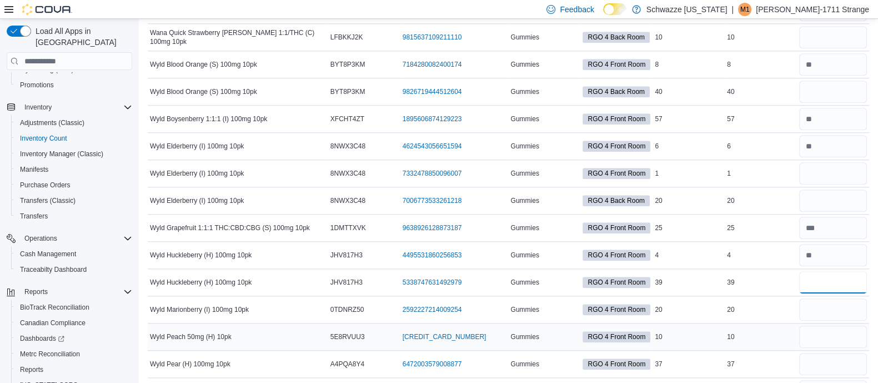
scroll to position [6753, 0]
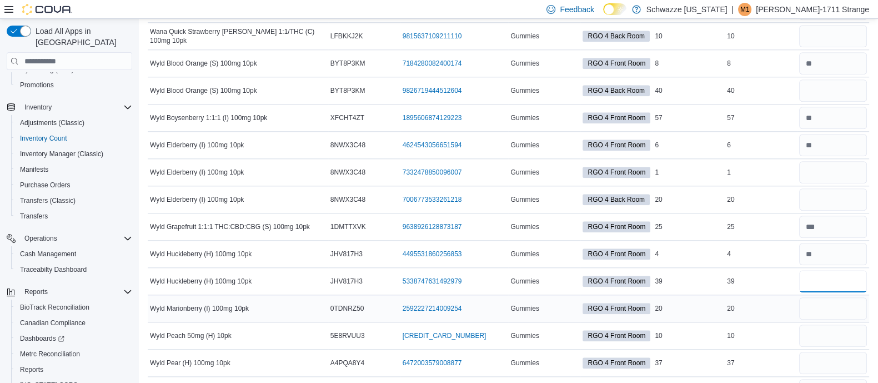
type input "**"
click at [823, 352] on input "number" at bounding box center [833, 363] width 68 height 22
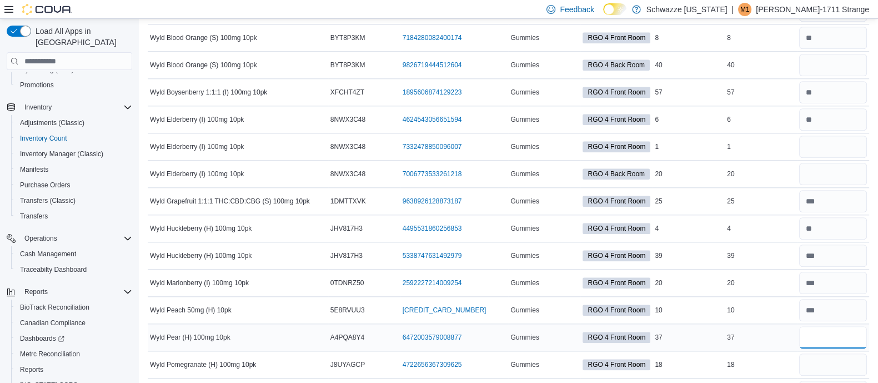
scroll to position [6779, 0]
type input "**"
click at [823, 353] on input "number" at bounding box center [833, 364] width 68 height 22
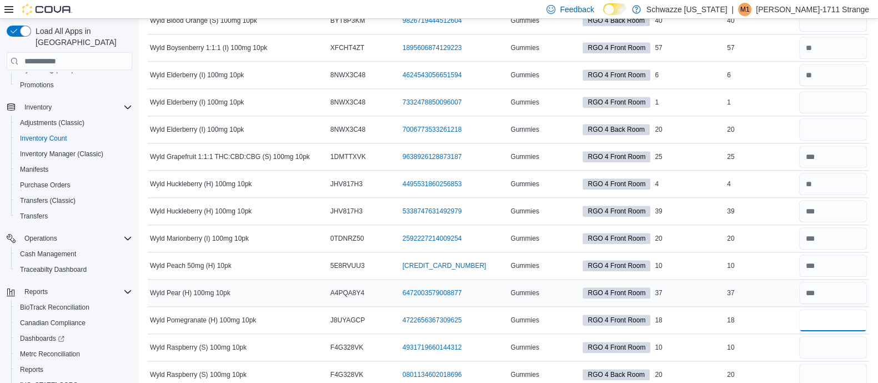
scroll to position [6825, 0]
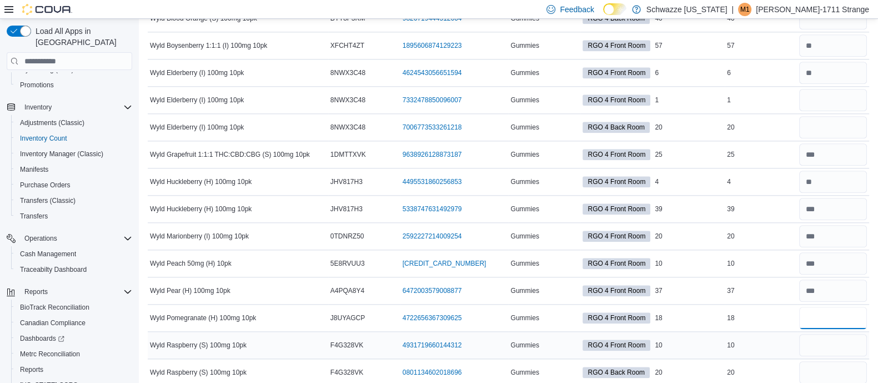
type input "**"
click at [836, 334] on input "number" at bounding box center [833, 345] width 68 height 22
type input "**"
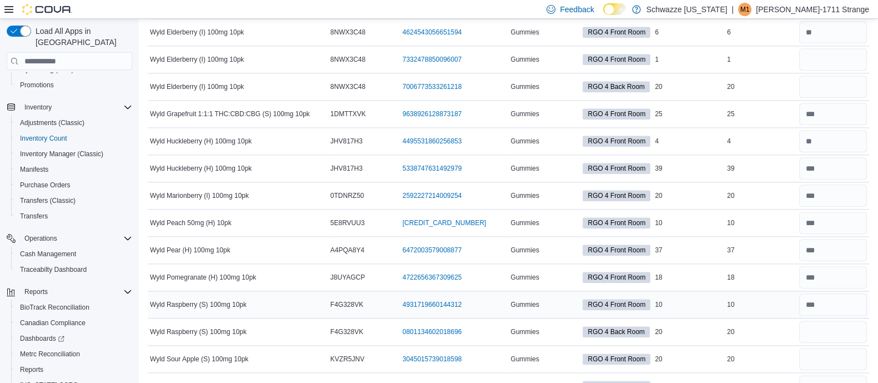
scroll to position [6867, 0]
click at [839, 347] on input "number" at bounding box center [833, 358] width 68 height 22
click at [841, 374] on input "number" at bounding box center [833, 385] width 68 height 22
type input "*"
click at [834, 347] on input "number" at bounding box center [833, 358] width 68 height 22
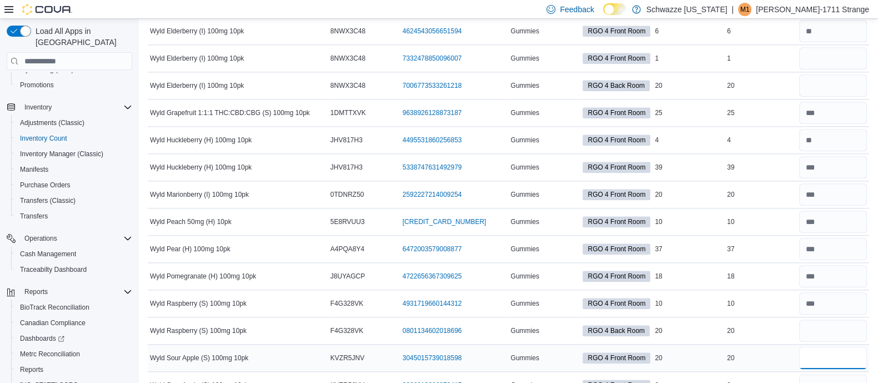
type input "**"
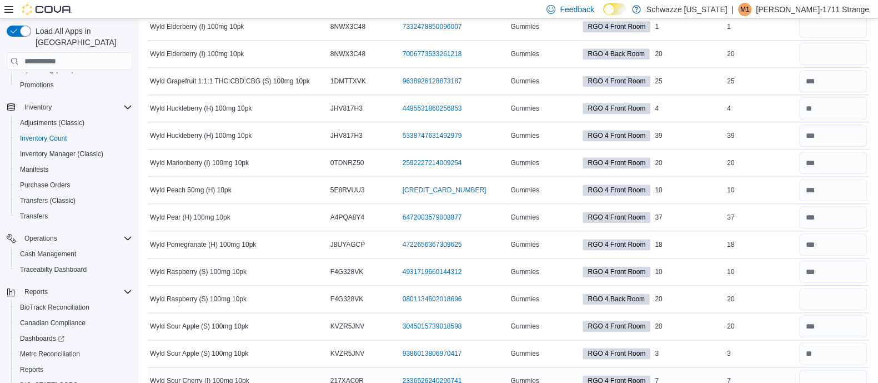
scroll to position [6921, 0]
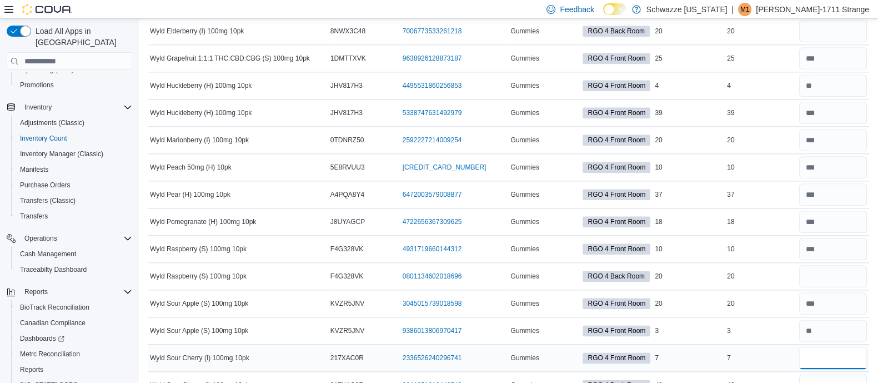
click at [840, 347] on input "number" at bounding box center [833, 358] width 68 height 22
type input "*"
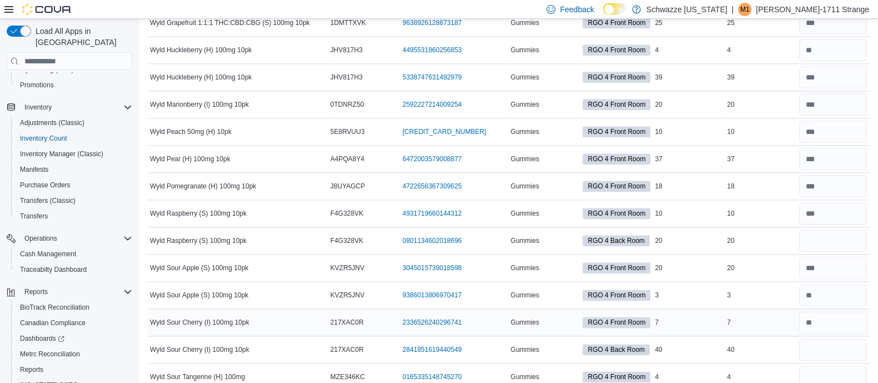
scroll to position [6976, 0]
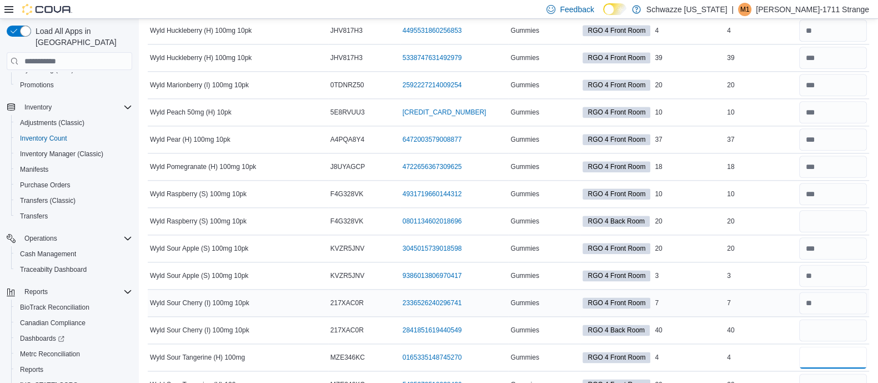
click at [840, 346] on input "number" at bounding box center [833, 357] width 68 height 22
type input "*"
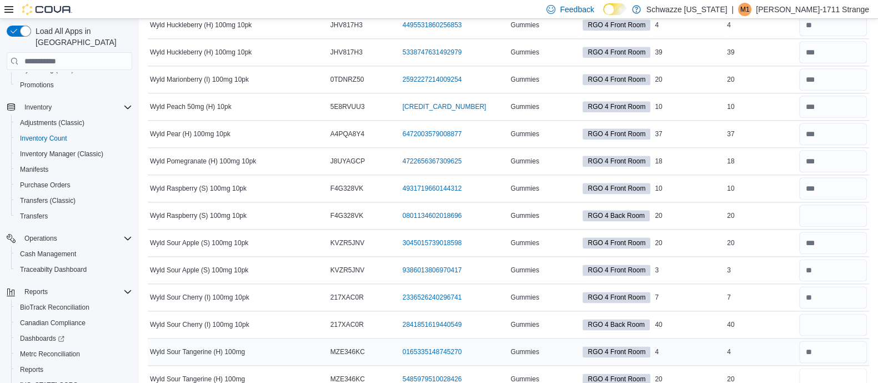
scroll to position [7022, 0]
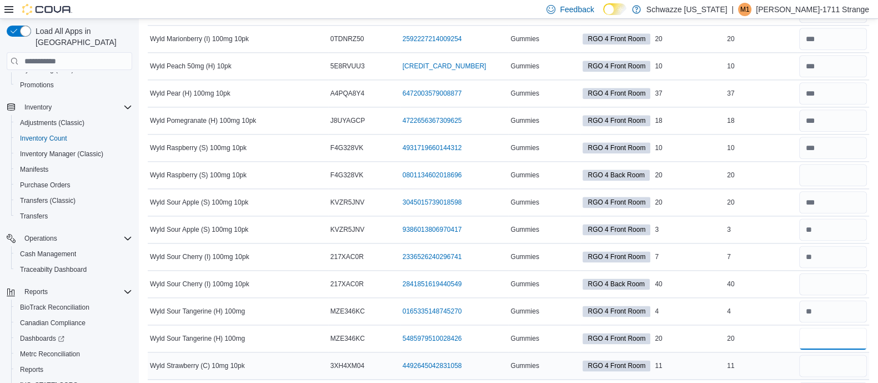
type input "**"
click at [855, 354] on input "number" at bounding box center [833, 365] width 68 height 22
type input "**"
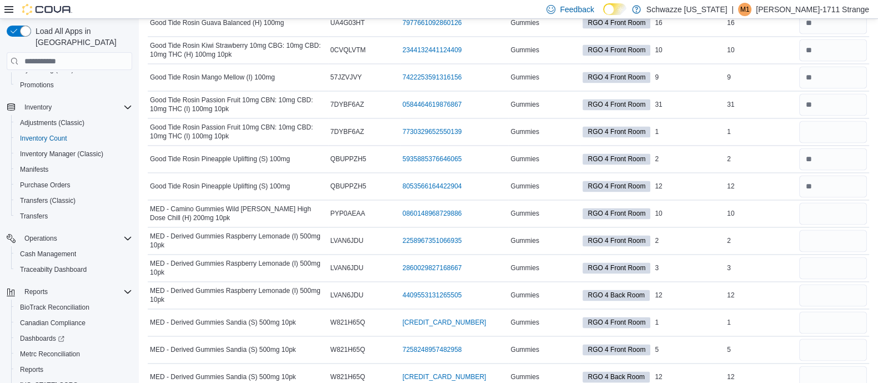
scroll to position [2223, 0]
type input "*"
click at [823, 212] on input "number" at bounding box center [833, 212] width 68 height 22
type input "**"
click at [836, 241] on input "number" at bounding box center [833, 239] width 68 height 22
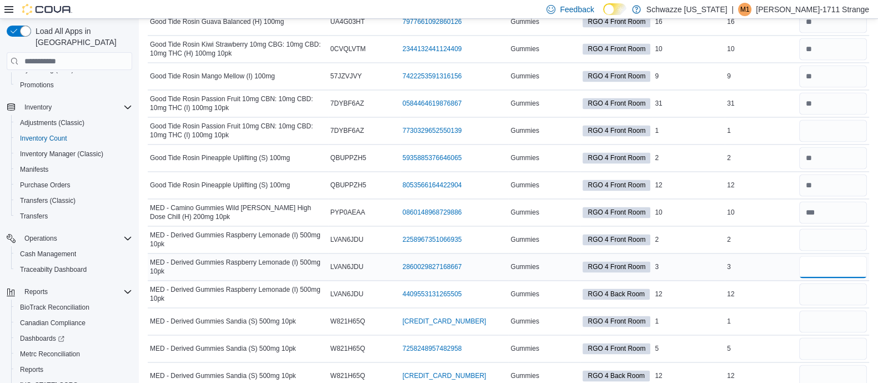
click at [847, 255] on input "number" at bounding box center [833, 266] width 68 height 22
type input "*"
click at [780, 260] on div "3" at bounding box center [761, 266] width 72 height 13
click at [849, 341] on input "number" at bounding box center [833, 348] width 68 height 22
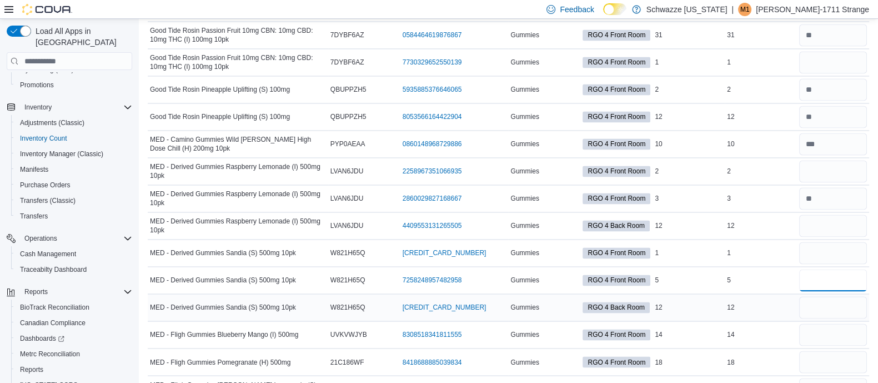
scroll to position [2292, 0]
type input "*"
click at [835, 323] on input "number" at bounding box center [833, 333] width 68 height 22
type input "*"
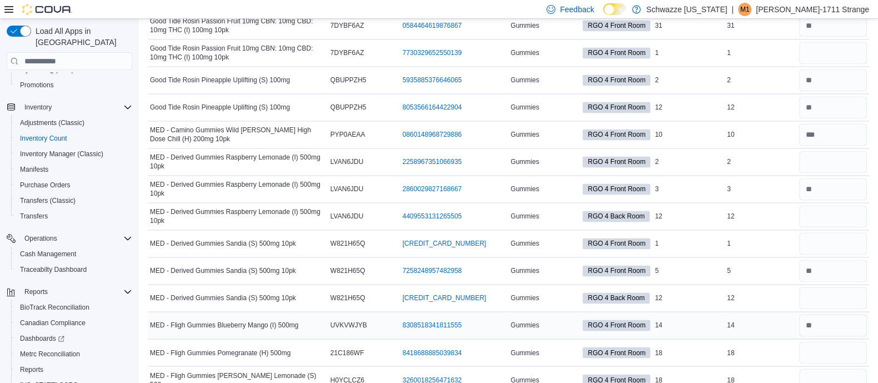
scroll to position [2302, 0]
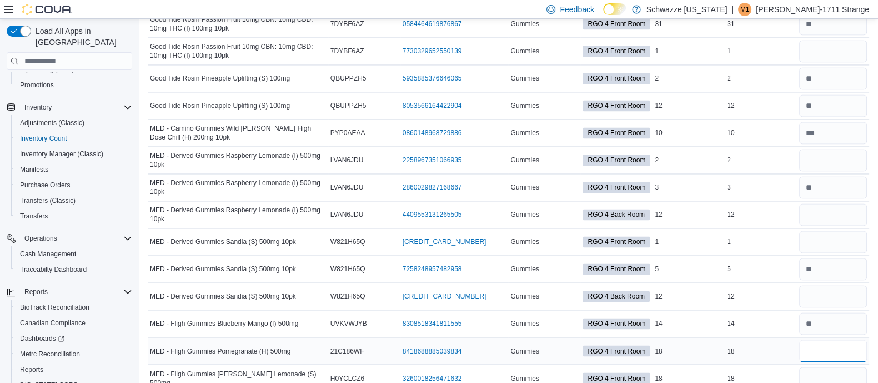
click at [843, 339] on input "number" at bounding box center [833, 350] width 68 height 22
type input "*"
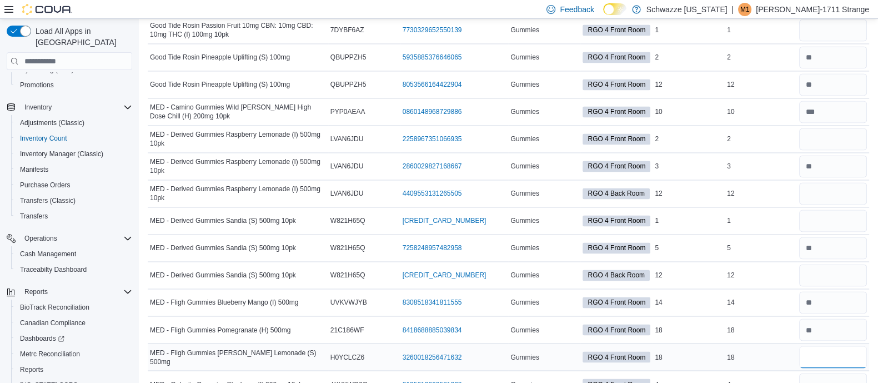
click at [842, 345] on input "number" at bounding box center [833, 356] width 68 height 22
type input "*"
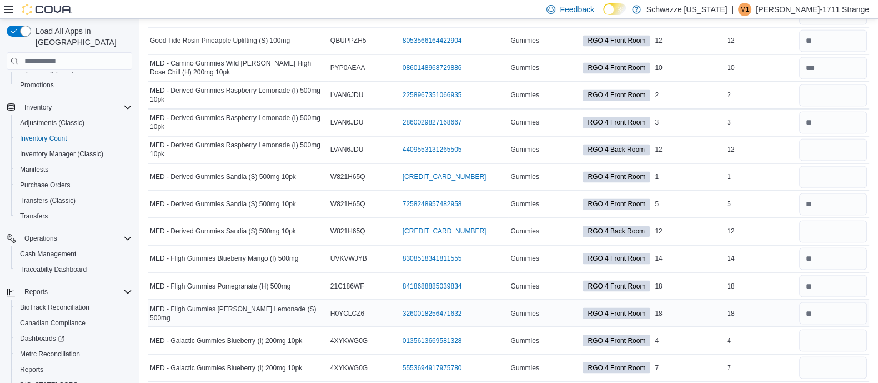
scroll to position [2369, 0]
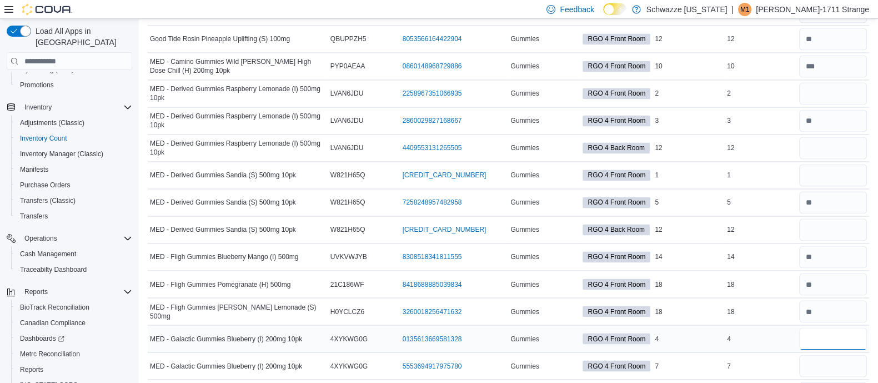
click at [852, 327] on input "number" at bounding box center [833, 338] width 68 height 22
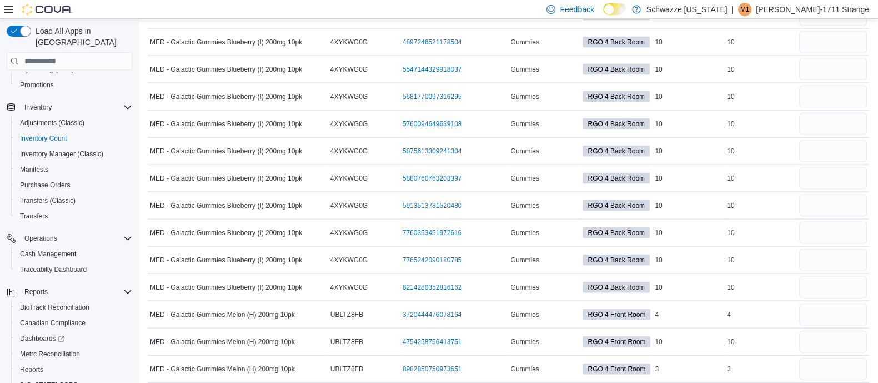
scroll to position [3026, 0]
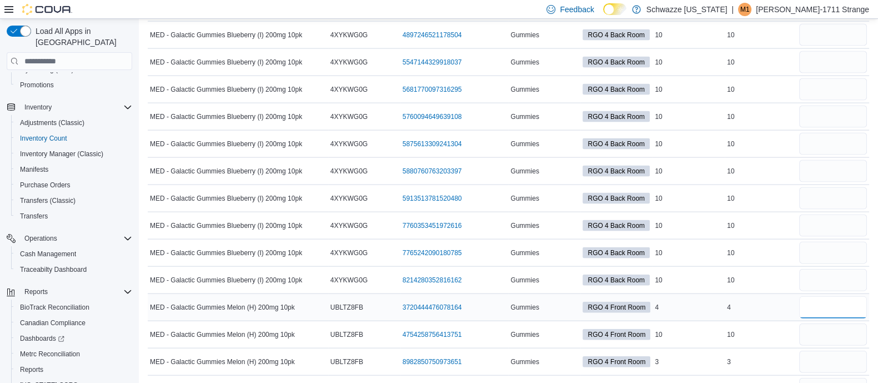
click at [846, 296] on input "number" at bounding box center [833, 307] width 68 height 22
type input "*"
type input "**"
click at [827, 303] on input "number" at bounding box center [833, 307] width 68 height 22
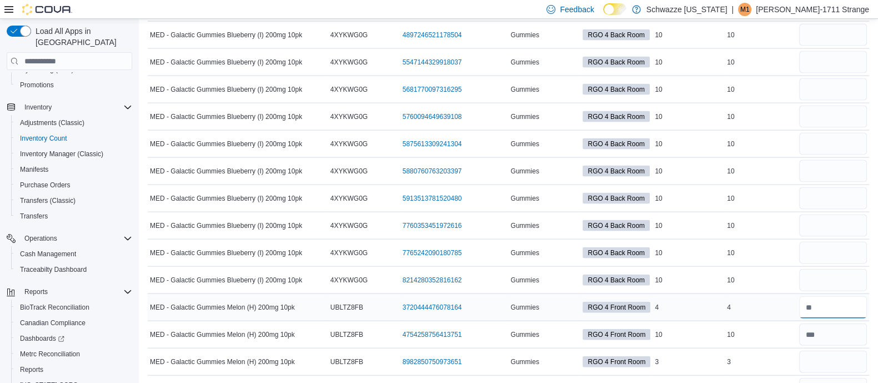
click at [827, 303] on input "number" at bounding box center [833, 307] width 68 height 22
type input "*"
click at [836, 357] on input "number" at bounding box center [833, 361] width 68 height 22
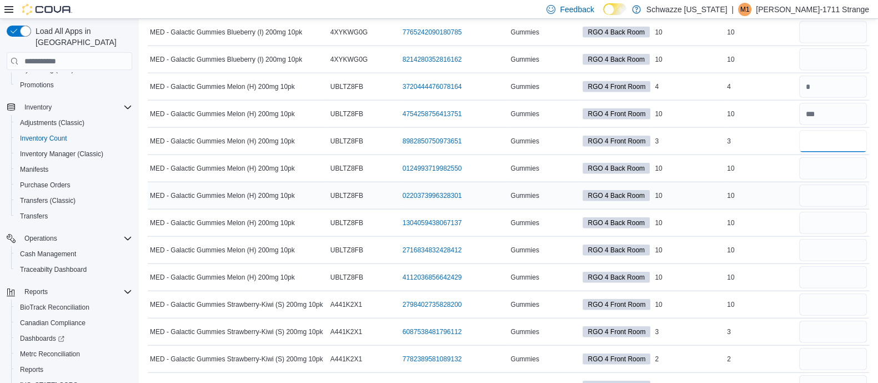
scroll to position [3246, 0]
type input "*"
click at [846, 296] on input "number" at bounding box center [833, 304] width 68 height 22
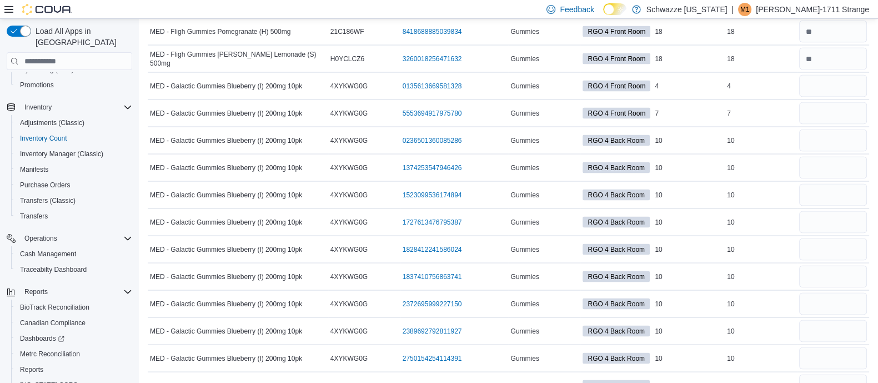
scroll to position [2619, 0]
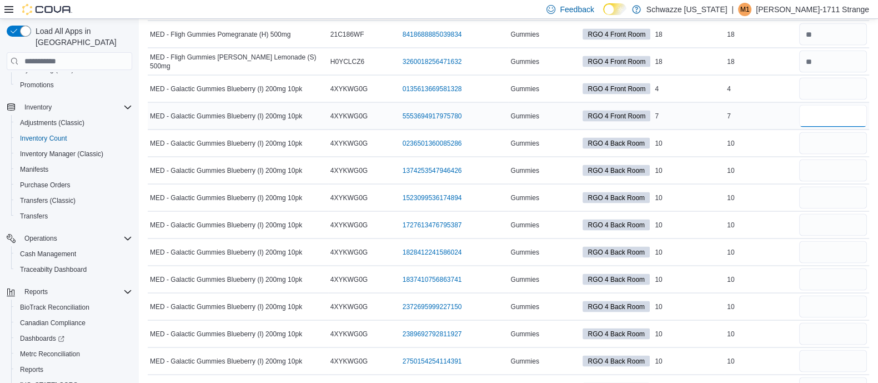
click at [849, 104] on input "number" at bounding box center [833, 115] width 68 height 22
type input "*"
click at [720, 142] on td "In Stock 10" at bounding box center [689, 142] width 72 height 27
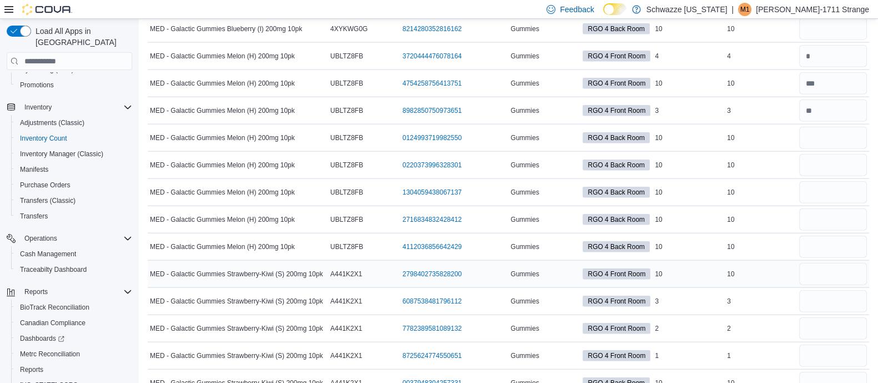
scroll to position [3278, 0]
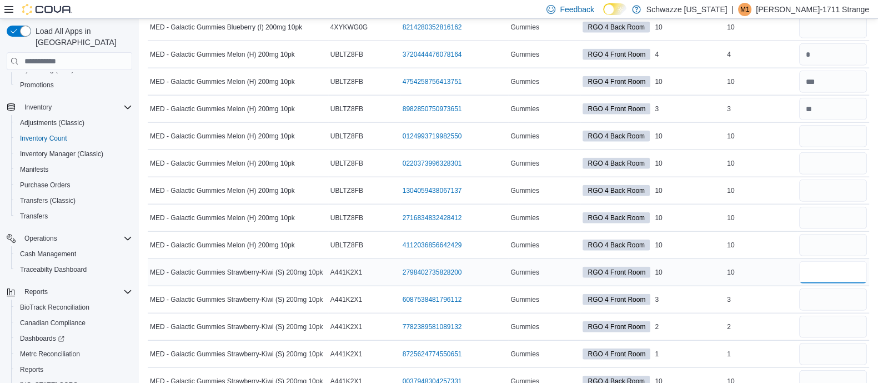
click at [839, 261] on input "number" at bounding box center [833, 272] width 68 height 22
type input "*"
click at [840, 288] on input "number" at bounding box center [833, 299] width 68 height 22
type input "*"
click at [766, 320] on div "2" at bounding box center [761, 326] width 72 height 13
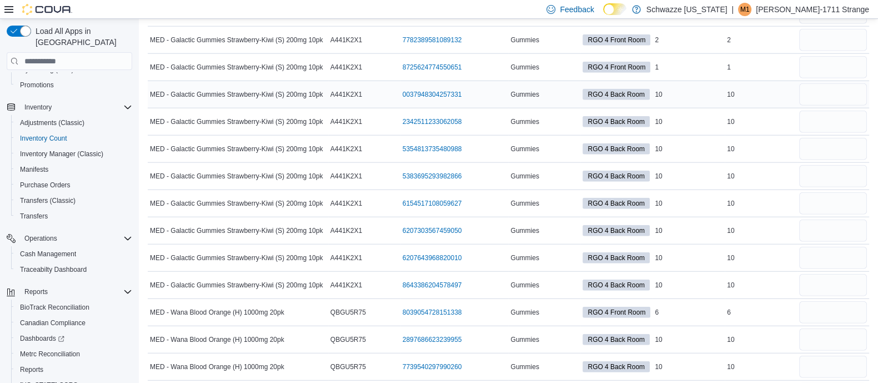
scroll to position [3575, 0]
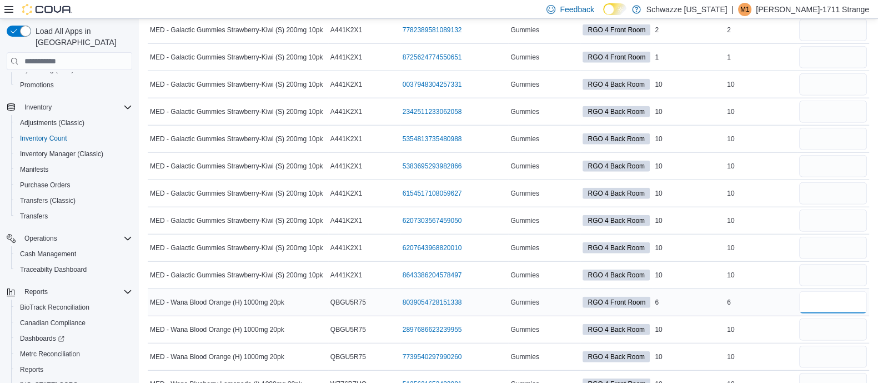
click at [840, 291] on input "number" at bounding box center [833, 302] width 68 height 22
type input "*"
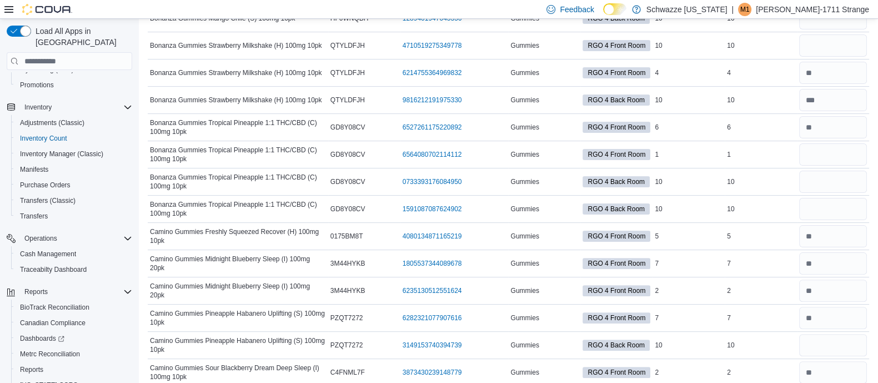
scroll to position [0, 0]
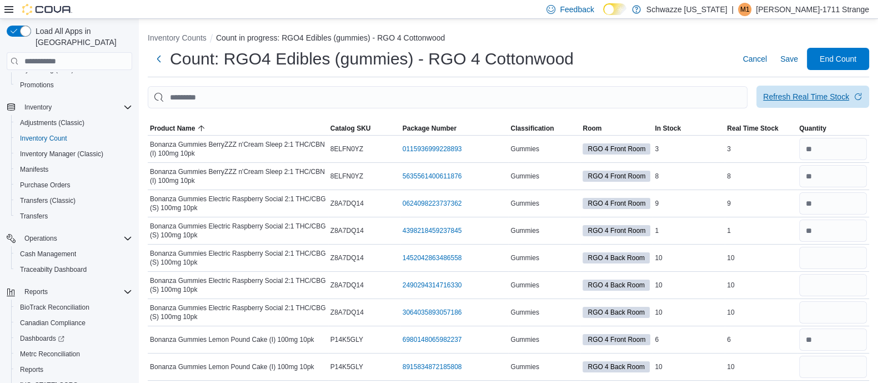
click at [815, 96] on div "Refresh Real Time Stock" at bounding box center [806, 96] width 86 height 11
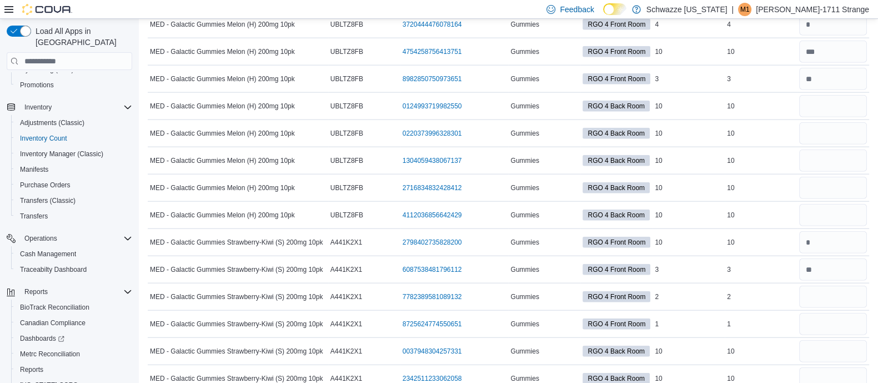
scroll to position [3309, 0]
click at [835, 230] on input "number" at bounding box center [833, 241] width 68 height 22
type input "**"
click at [785, 236] on td "Real Time Stock 10" at bounding box center [761, 241] width 72 height 27
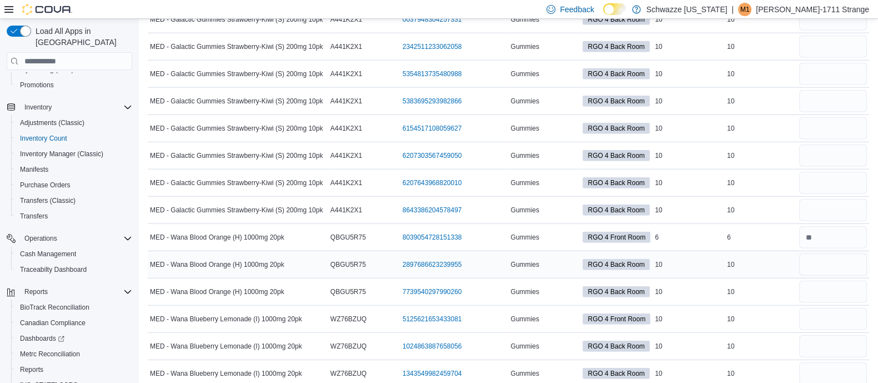
scroll to position [3643, 0]
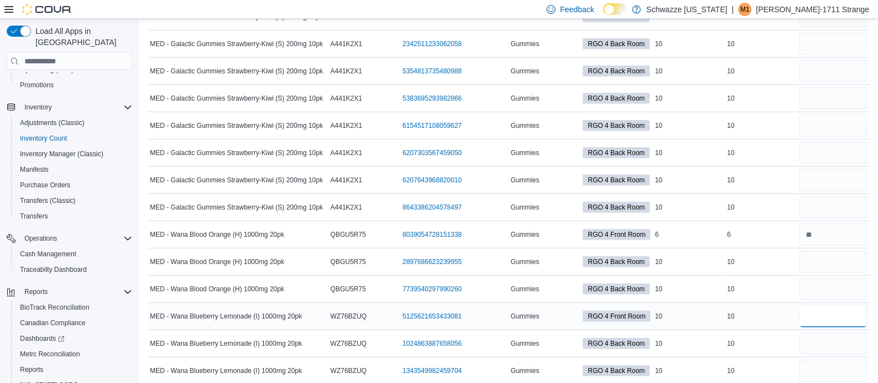
click at [845, 305] on input "number" at bounding box center [833, 316] width 68 height 22
type input "*"
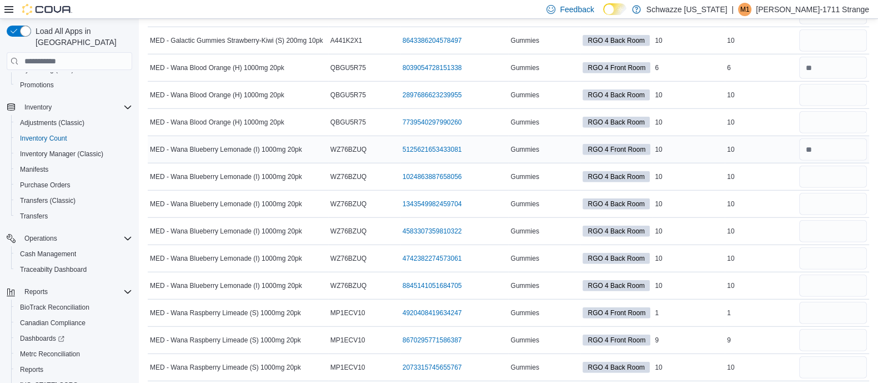
scroll to position [3811, 0]
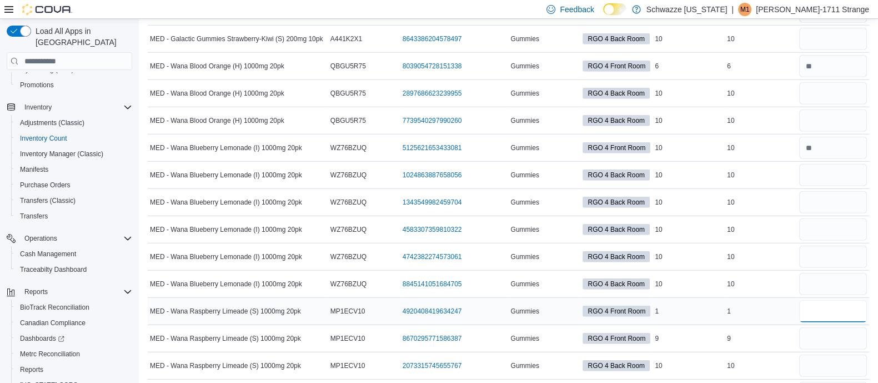
click at [850, 300] on input "number" at bounding box center [833, 311] width 68 height 22
type input "*"
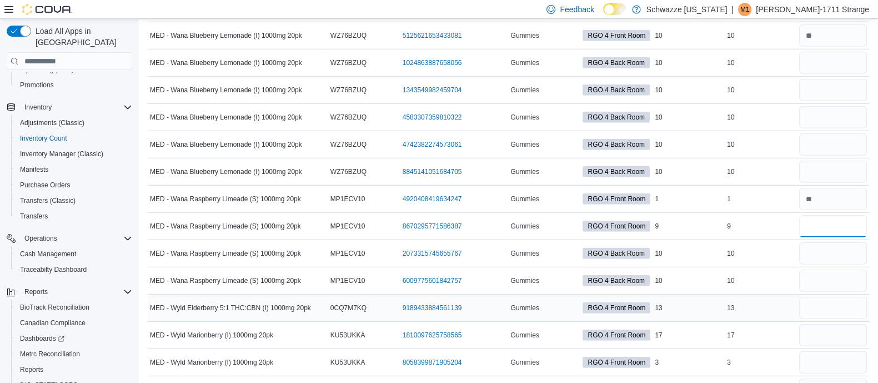
type input "*"
click at [849, 297] on input "number" at bounding box center [833, 308] width 68 height 22
type input "*"
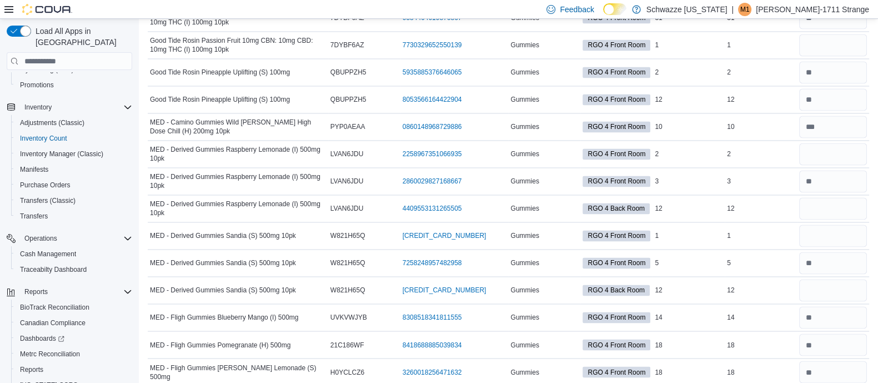
scroll to position [2309, 0]
click at [760, 283] on div "12" at bounding box center [761, 289] width 72 height 13
click at [839, 151] on input "number" at bounding box center [833, 153] width 68 height 22
click at [850, 226] on input "number" at bounding box center [833, 235] width 68 height 22
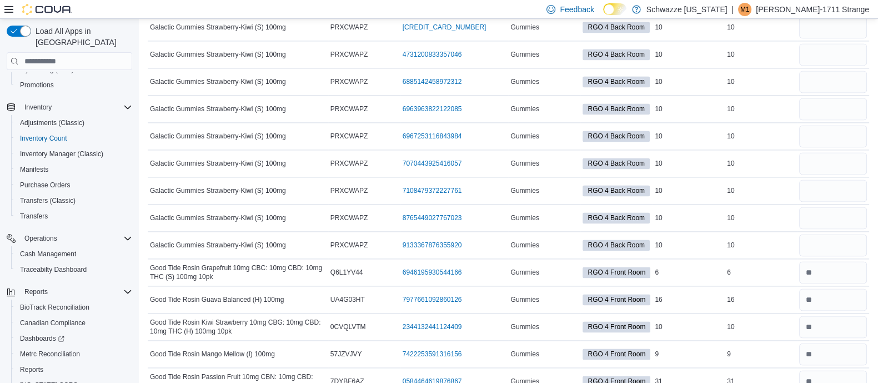
scroll to position [1952, 0]
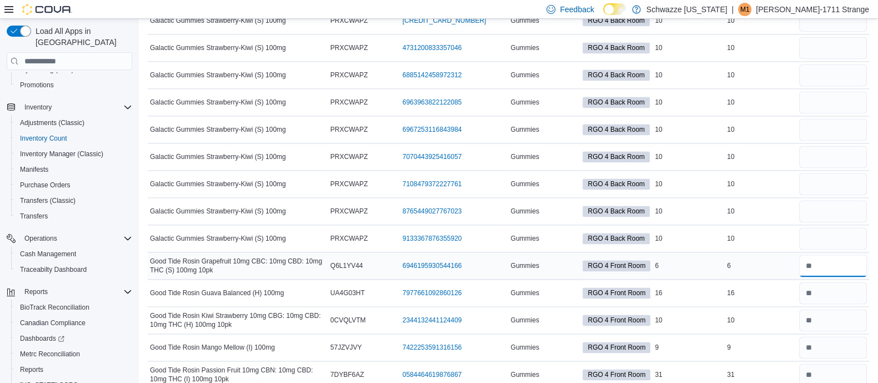
click at [839, 259] on input "number" at bounding box center [833, 265] width 68 height 22
click at [788, 266] on td "Real Time Stock 6" at bounding box center [761, 265] width 72 height 27
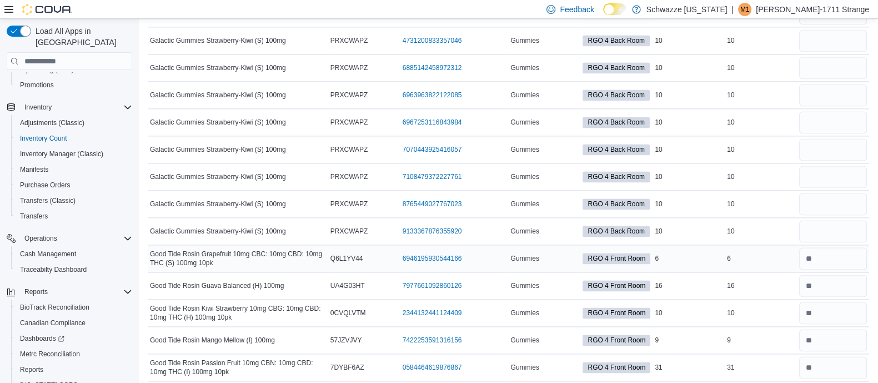
scroll to position [1960, 0]
click at [820, 279] on input "number" at bounding box center [833, 284] width 68 height 22
click at [736, 305] on div "10" at bounding box center [761, 311] width 72 height 13
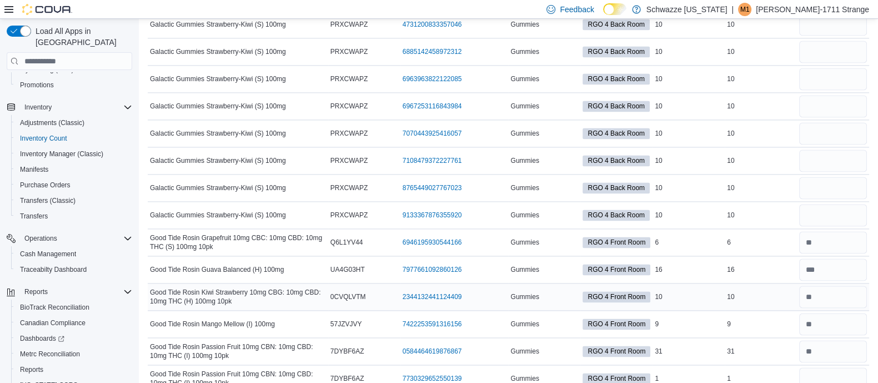
scroll to position [1977, 0]
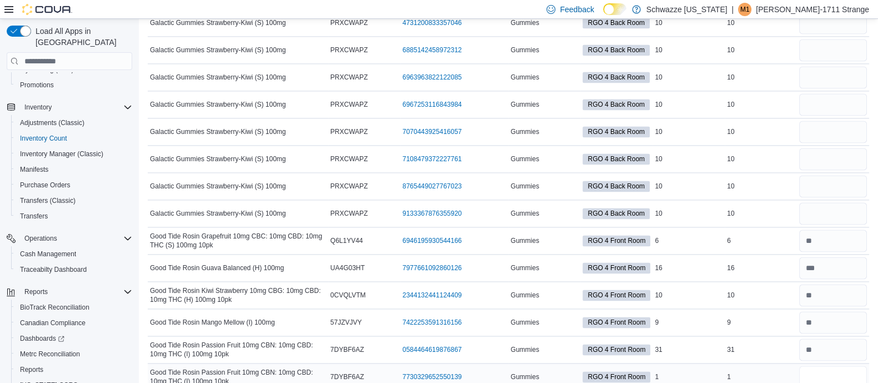
click at [857, 365] on input "number" at bounding box center [833, 376] width 68 height 22
click at [750, 343] on div "31" at bounding box center [761, 349] width 72 height 13
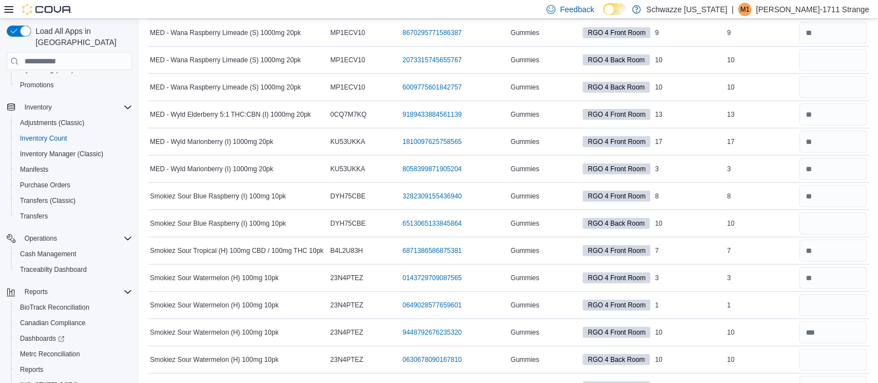
scroll to position [4118, 0]
click at [837, 238] on input "number" at bounding box center [833, 249] width 68 height 22
click at [797, 243] on div "7" at bounding box center [761, 249] width 72 height 13
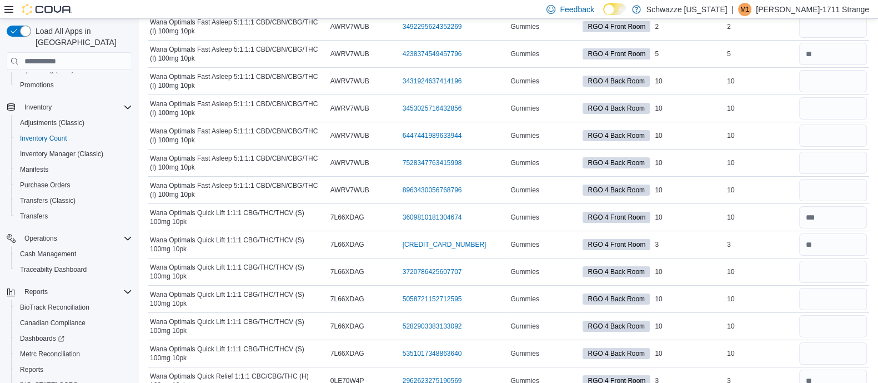
scroll to position [5461, 0]
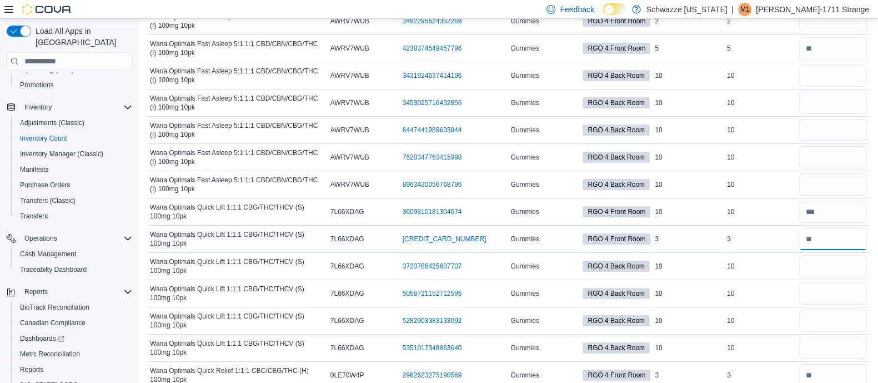
click at [840, 229] on input "number" at bounding box center [833, 239] width 68 height 22
click at [783, 314] on div "10" at bounding box center [761, 320] width 72 height 13
click at [840, 364] on input "number" at bounding box center [833, 375] width 68 height 22
click at [739, 362] on td "Real Time Stock 3" at bounding box center [761, 375] width 72 height 27
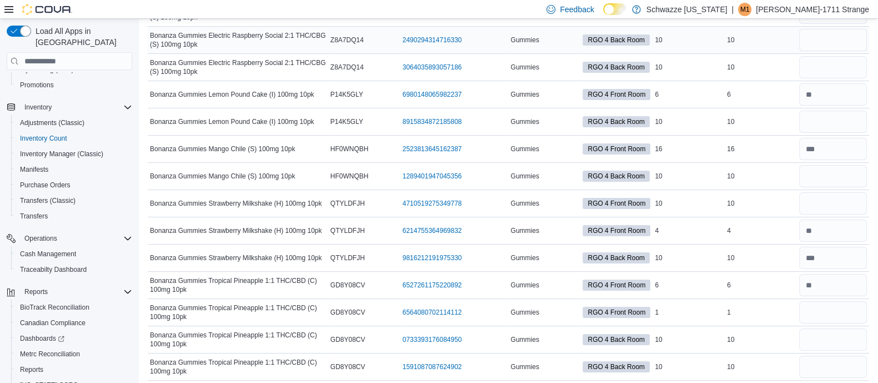
scroll to position [248, 0]
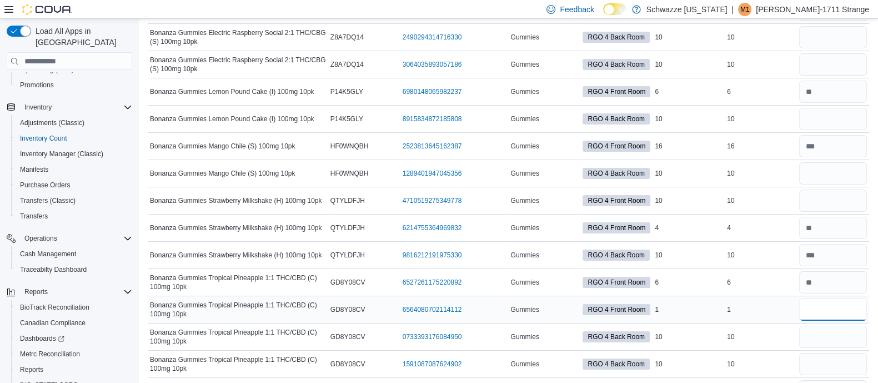
click at [821, 298] on input "number" at bounding box center [833, 309] width 68 height 22
click at [766, 314] on td "Real Time Stock 1" at bounding box center [761, 309] width 72 height 27
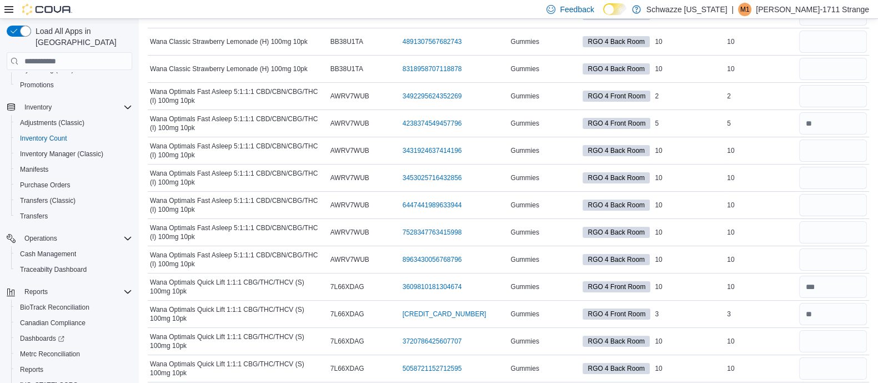
scroll to position [5407, 0]
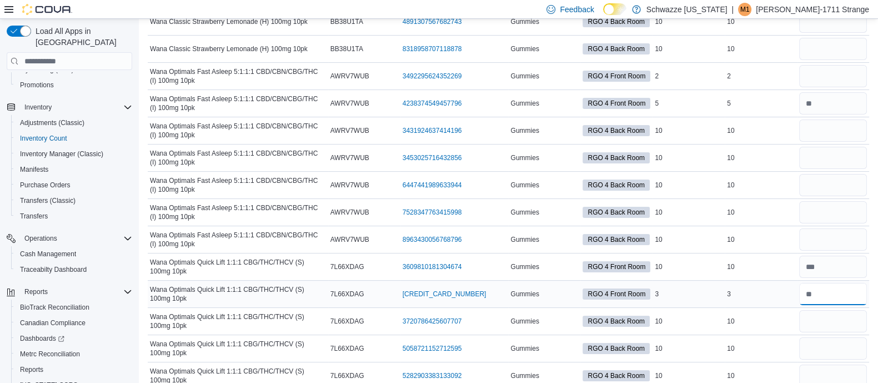
click at [841, 283] on input "number" at bounding box center [833, 294] width 68 height 22
click at [764, 282] on td "Real Time Stock 3" at bounding box center [761, 293] width 72 height 27
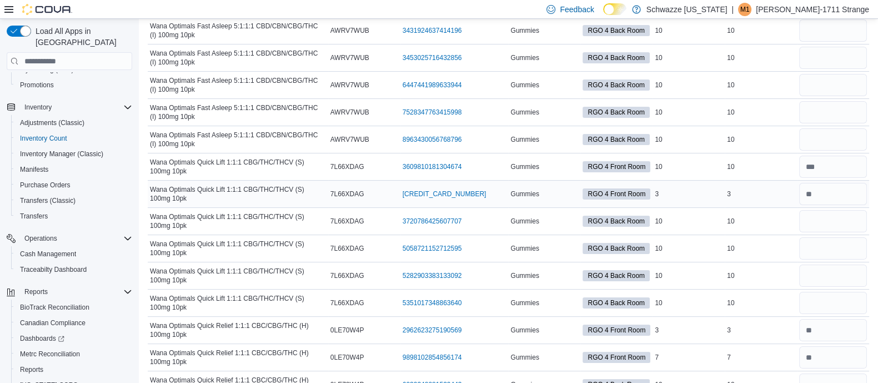
scroll to position [5512, 0]
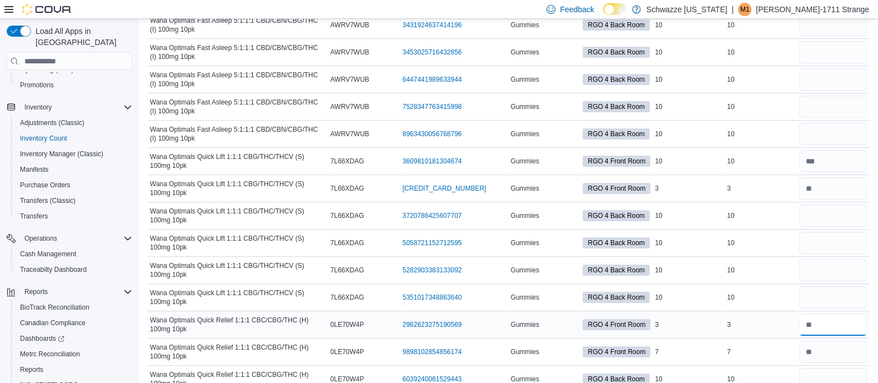
click at [832, 313] on input "number" at bounding box center [833, 324] width 68 height 22
click at [751, 318] on div "3" at bounding box center [761, 324] width 72 height 13
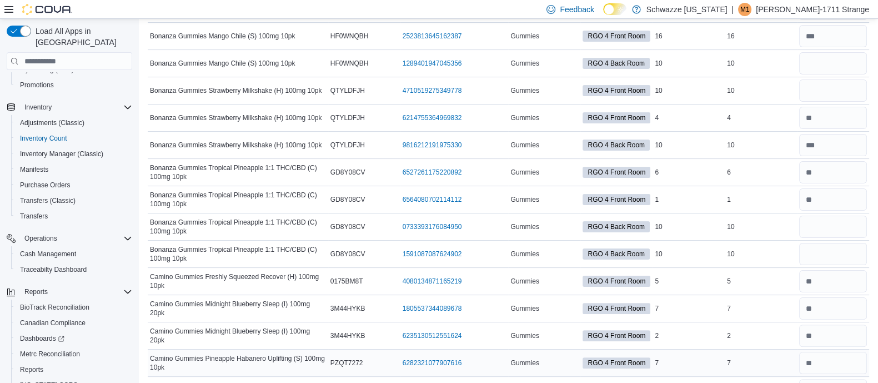
scroll to position [357, 0]
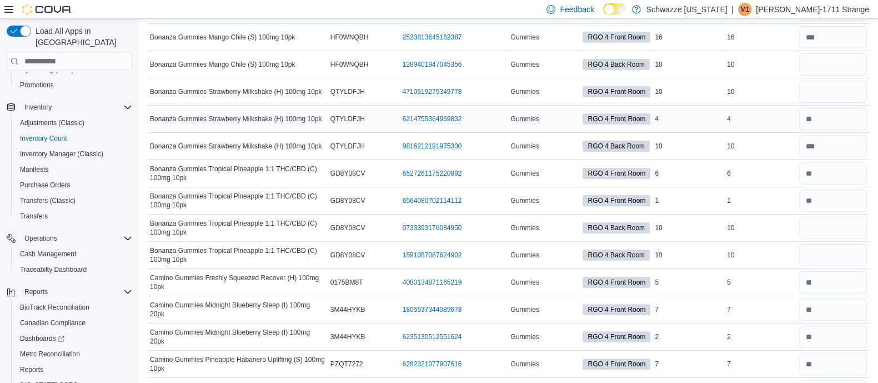
drag, startPoint x: 672, startPoint y: 318, endPoint x: 320, endPoint y: 111, distance: 408.5
click at [320, 112] on div "Bonanza Gummies Strawberry Milkshake (H) 100mg 10pk" at bounding box center [238, 118] width 180 height 13
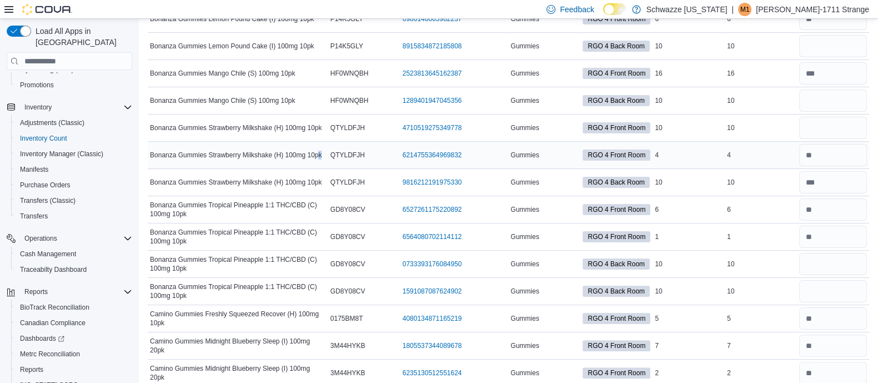
scroll to position [317, 0]
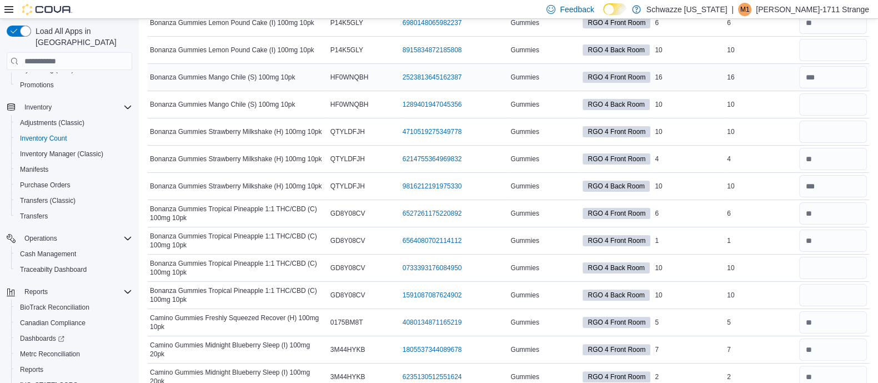
click at [469, 85] on td "Package Number 2523813645162387 (opens in a new tab or window)" at bounding box center [454, 77] width 108 height 27
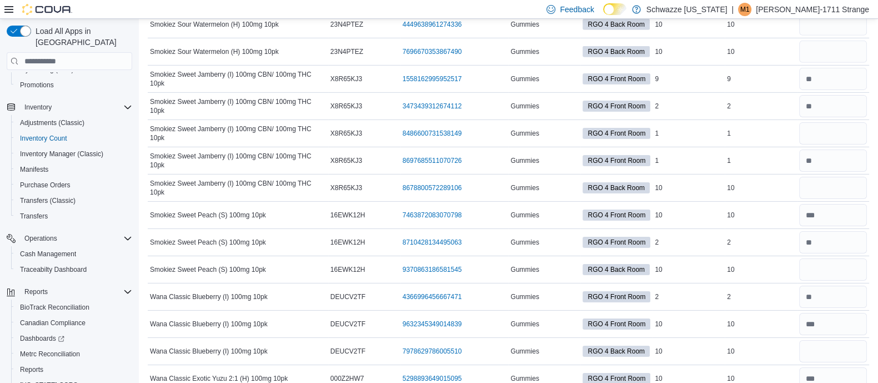
scroll to position [4486, 0]
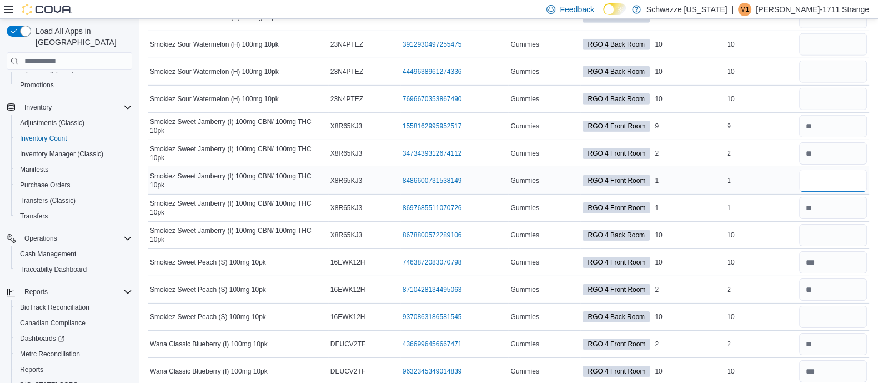
click at [832, 169] on input "number" at bounding box center [833, 180] width 68 height 22
click at [766, 174] on div "1" at bounding box center [761, 180] width 72 height 13
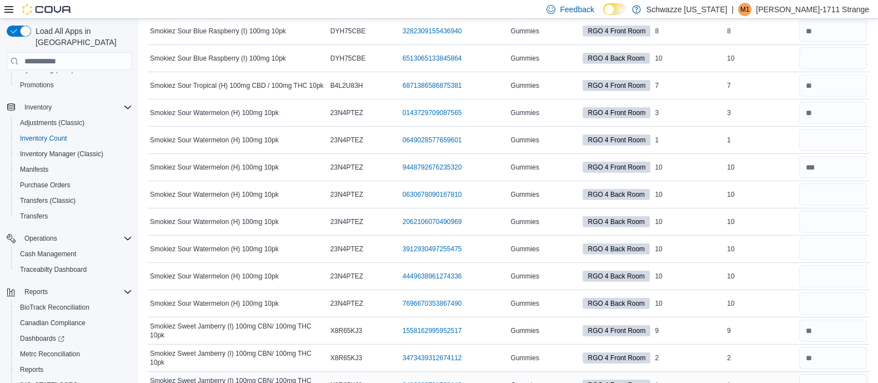
scroll to position [4277, 0]
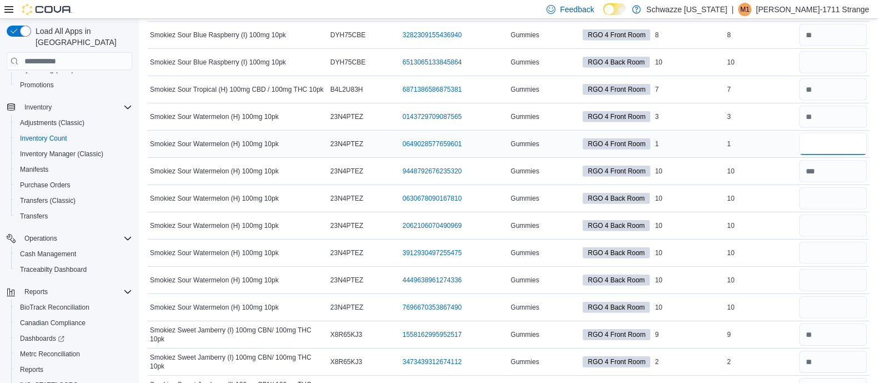
click at [833, 133] on input "number" at bounding box center [833, 144] width 68 height 22
click at [770, 137] on td "Real Time Stock 1" at bounding box center [761, 144] width 72 height 27
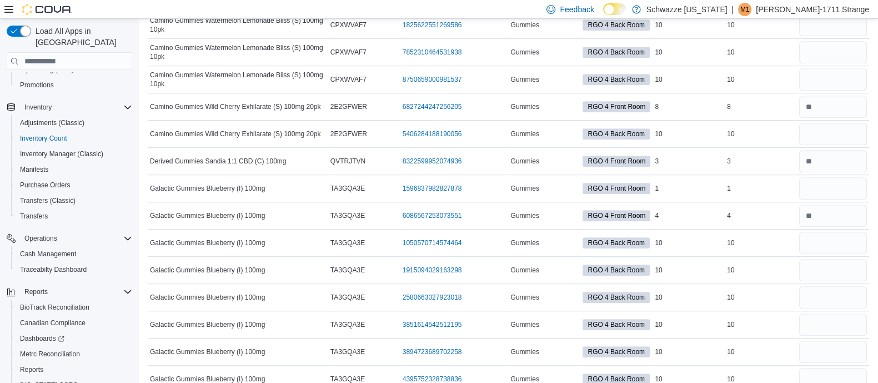
scroll to position [913, 0]
click at [827, 180] on input "number" at bounding box center [833, 188] width 68 height 22
click at [771, 190] on div "1" at bounding box center [761, 188] width 72 height 13
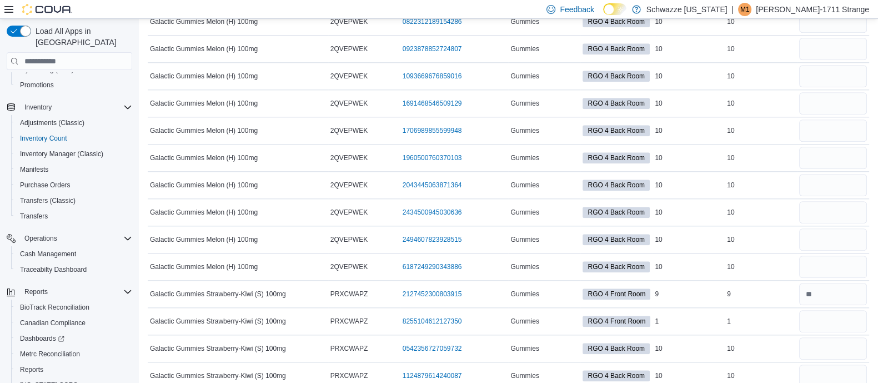
scroll to position [1543, 0]
click at [823, 315] on input "number" at bounding box center [833, 320] width 68 height 22
click at [784, 313] on div "1" at bounding box center [761, 319] width 72 height 13
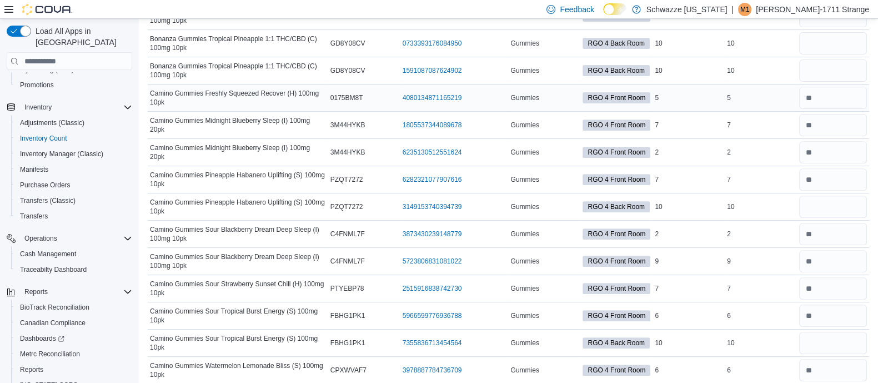
scroll to position [543, 0]
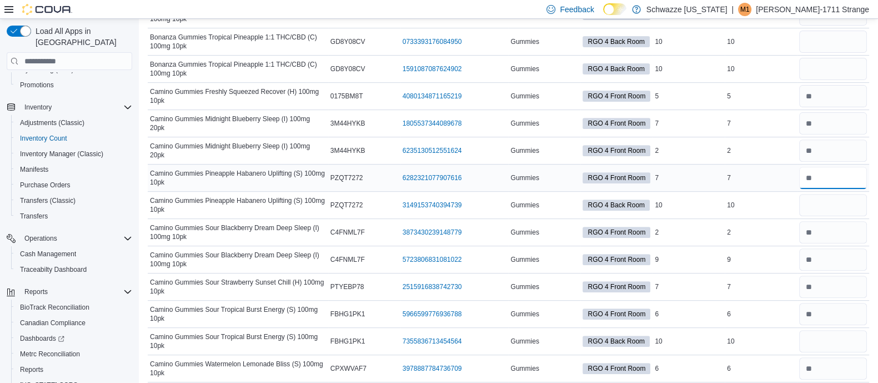
click at [830, 173] on input "number" at bounding box center [833, 178] width 68 height 22
click at [774, 225] on div "2" at bounding box center [761, 231] width 72 height 13
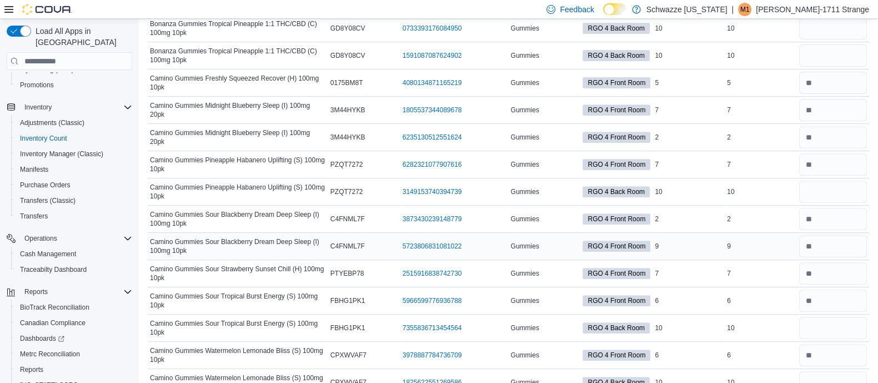
scroll to position [556, 0]
click at [832, 275] on input "number" at bounding box center [833, 273] width 68 height 22
click at [779, 276] on div "7" at bounding box center [761, 272] width 72 height 13
click at [825, 295] on input "number" at bounding box center [833, 300] width 68 height 22
click at [775, 297] on div "6" at bounding box center [761, 299] width 72 height 13
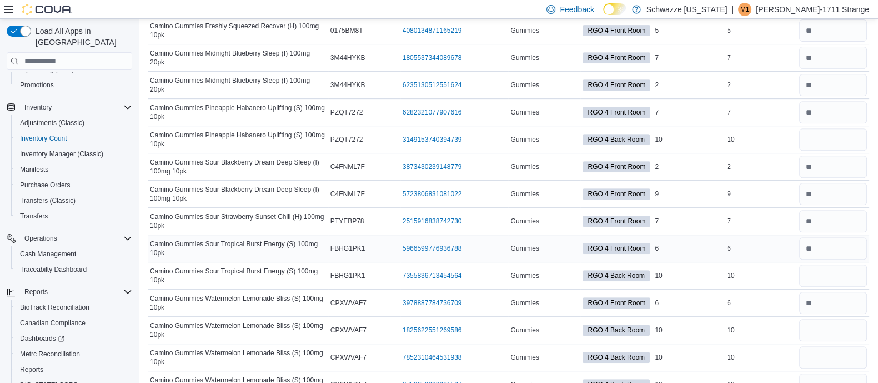
scroll to position [609, 0]
click at [819, 298] on input "number" at bounding box center [833, 302] width 68 height 22
click at [774, 297] on div "6" at bounding box center [761, 301] width 72 height 13
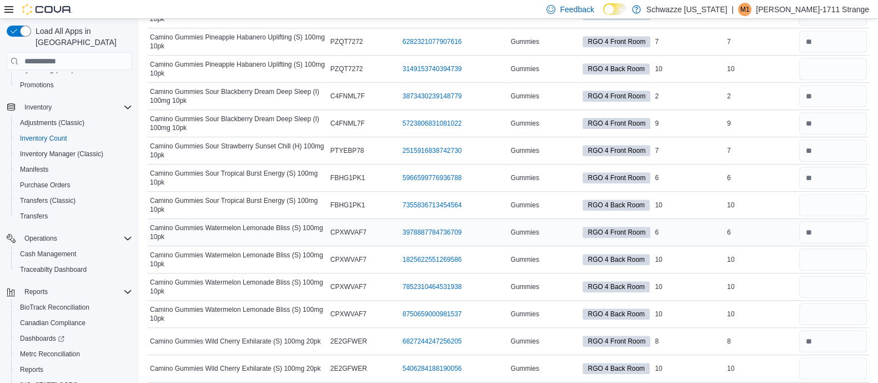
scroll to position [683, 0]
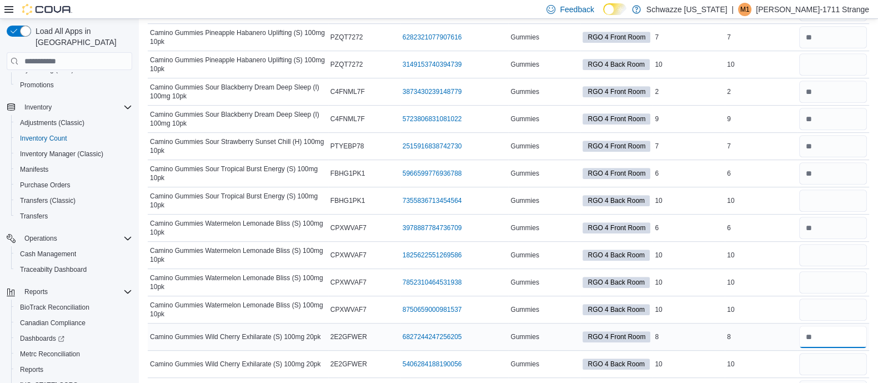
click at [830, 329] on input "number" at bounding box center [833, 336] width 68 height 22
click at [785, 335] on div "8" at bounding box center [761, 336] width 72 height 13
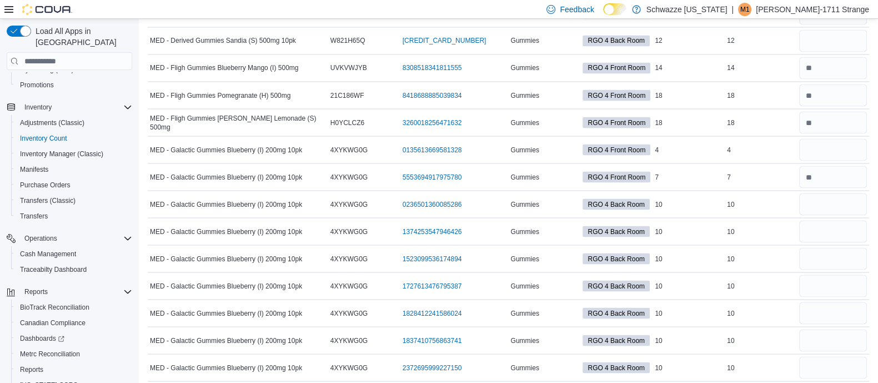
scroll to position [2527, 0]
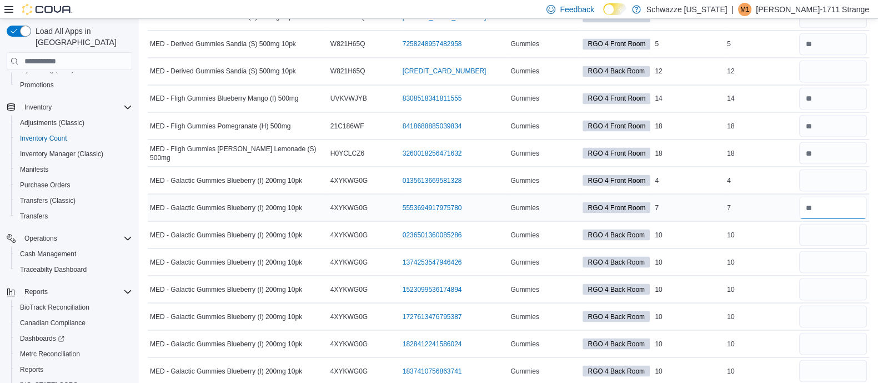
click at [852, 197] on input "number" at bounding box center [833, 207] width 68 height 22
click at [740, 200] on div "7" at bounding box center [761, 206] width 72 height 13
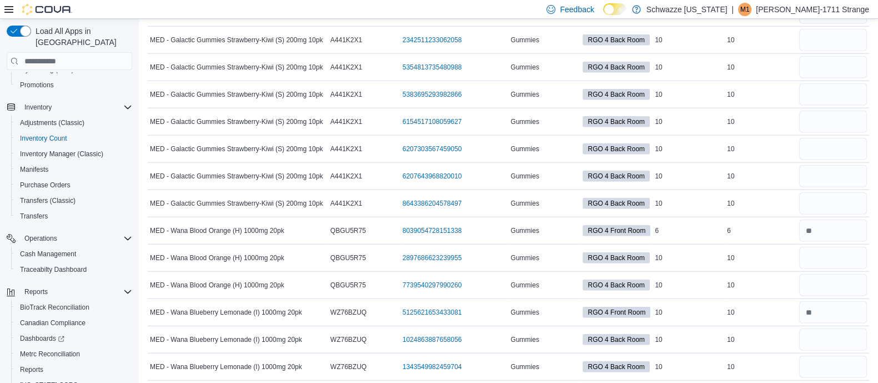
scroll to position [3650, 0]
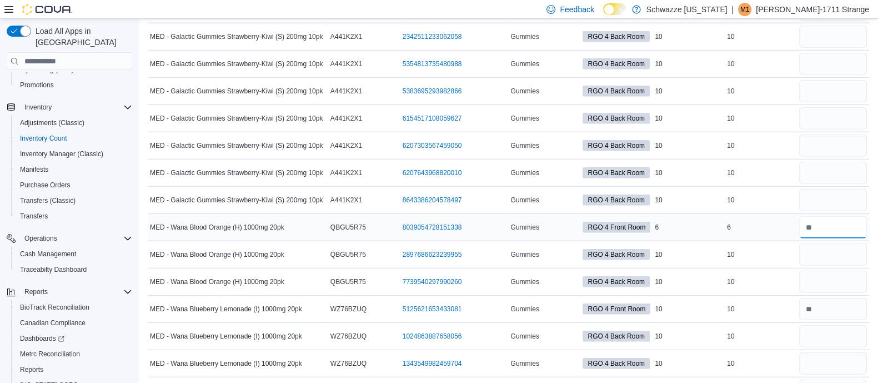
click at [839, 216] on input "number" at bounding box center [833, 227] width 68 height 22
click at [855, 298] on input "number" at bounding box center [833, 309] width 68 height 22
click at [772, 302] on div "10" at bounding box center [761, 308] width 72 height 13
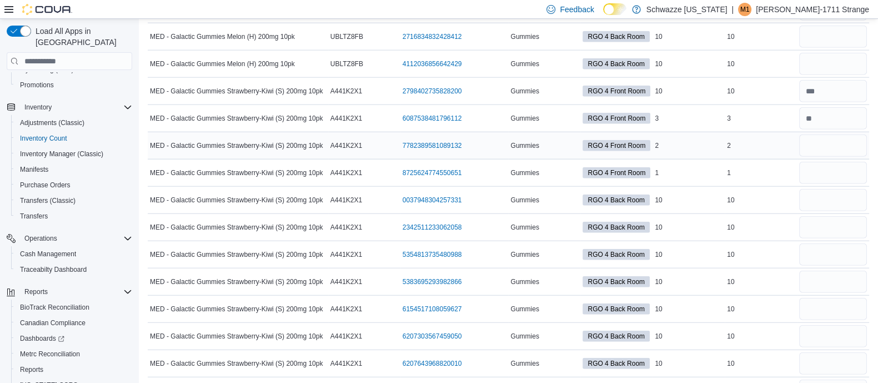
scroll to position [3459, 0]
click at [847, 107] on input "number" at bounding box center [833, 118] width 68 height 22
click at [781, 132] on td "Real Time Stock 2" at bounding box center [761, 145] width 72 height 27
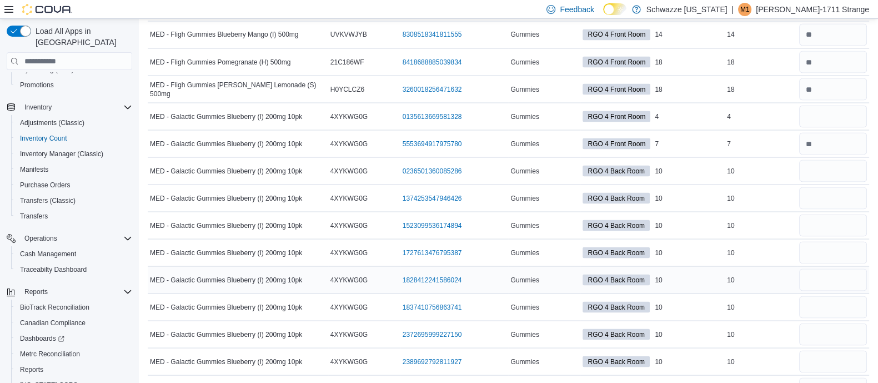
scroll to position [2591, 0]
click at [822, 104] on input "number" at bounding box center [833, 115] width 68 height 22
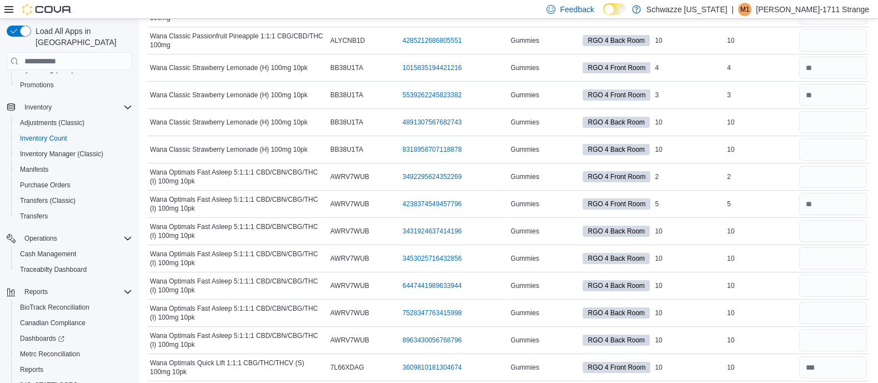
scroll to position [5307, 0]
click at [847, 165] on input "number" at bounding box center [833, 176] width 68 height 22
click at [768, 169] on div "2" at bounding box center [761, 175] width 72 height 13
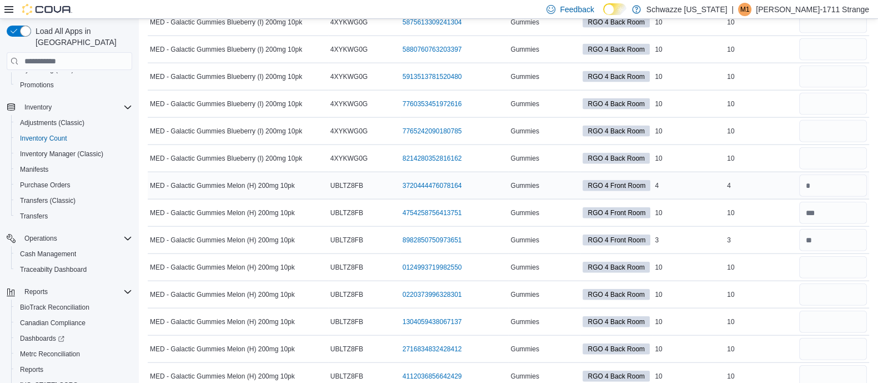
scroll to position [3147, 0]
click at [842, 175] on input "number" at bounding box center [833, 186] width 68 height 22
click at [758, 207] on div "10" at bounding box center [761, 213] width 72 height 13
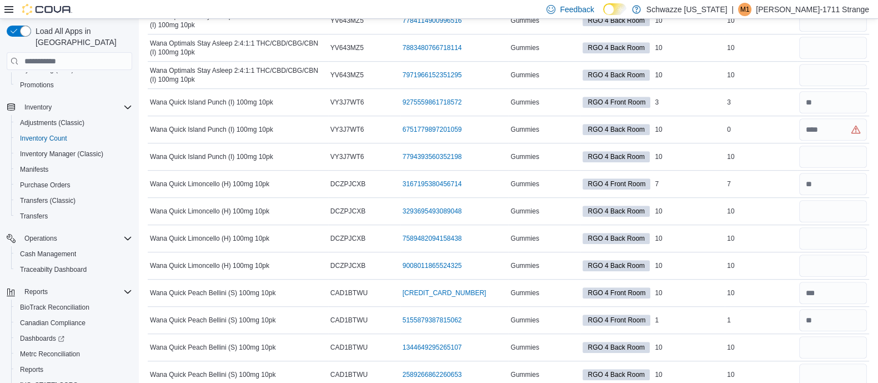
scroll to position [6110, 0]
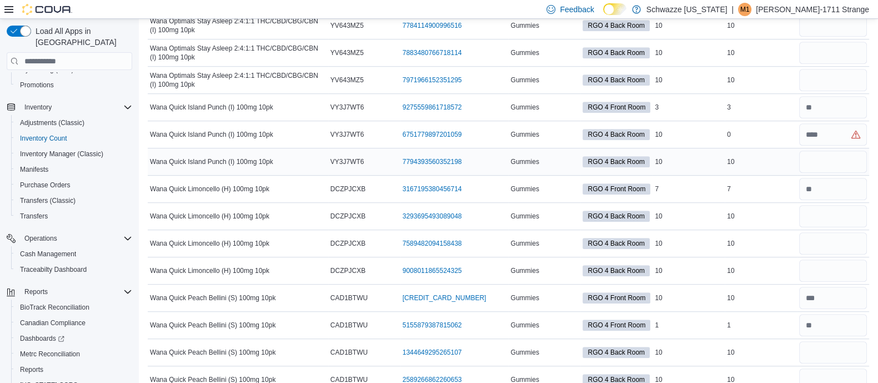
click at [844, 148] on td at bounding box center [833, 161] width 72 height 27
click at [833, 123] on input "number" at bounding box center [833, 134] width 68 height 22
click at [746, 148] on td "Real Time Stock 10" at bounding box center [761, 161] width 72 height 27
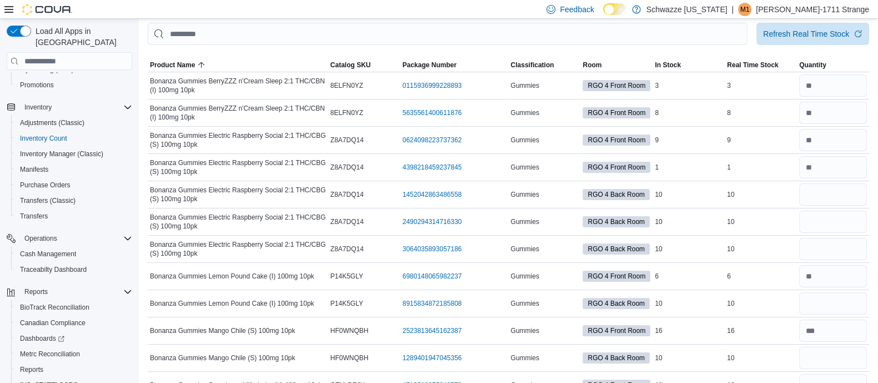
scroll to position [0, 0]
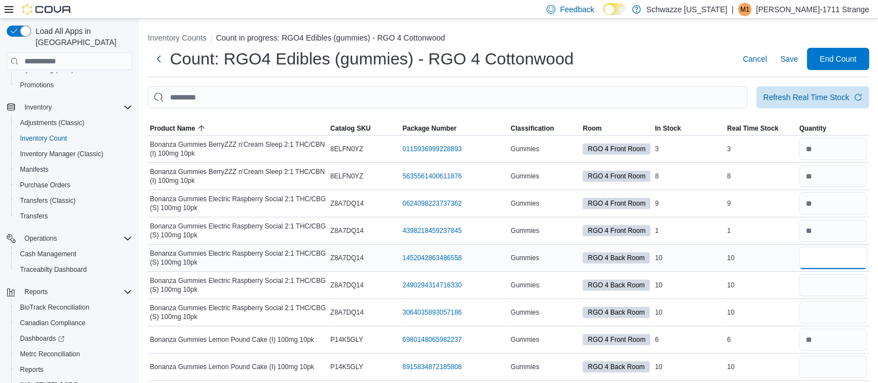
click at [833, 257] on input "number" at bounding box center [833, 258] width 68 height 22
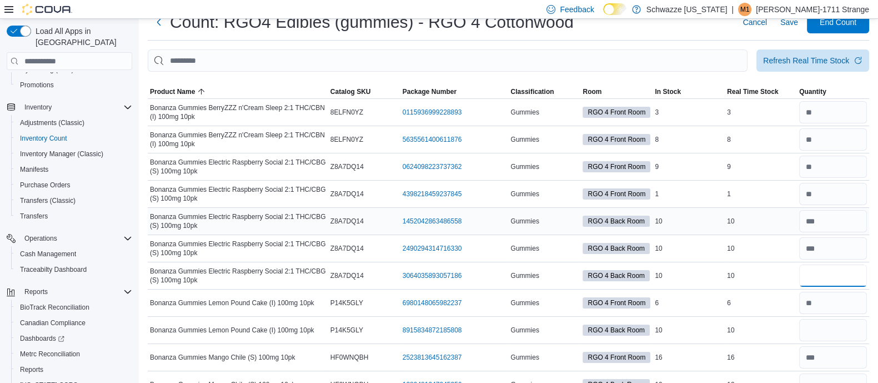
scroll to position [38, 0]
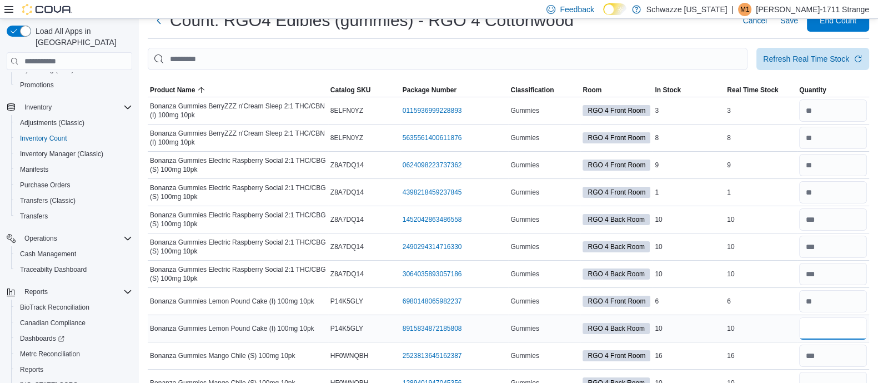
click at [862, 328] on input "number" at bounding box center [833, 328] width 68 height 22
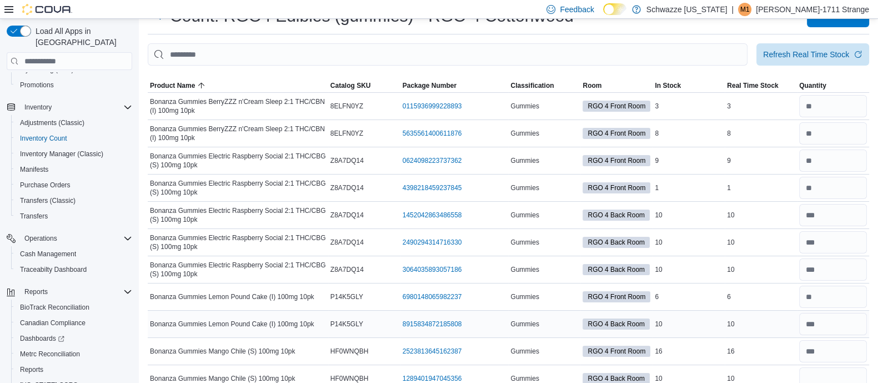
scroll to position [74, 0]
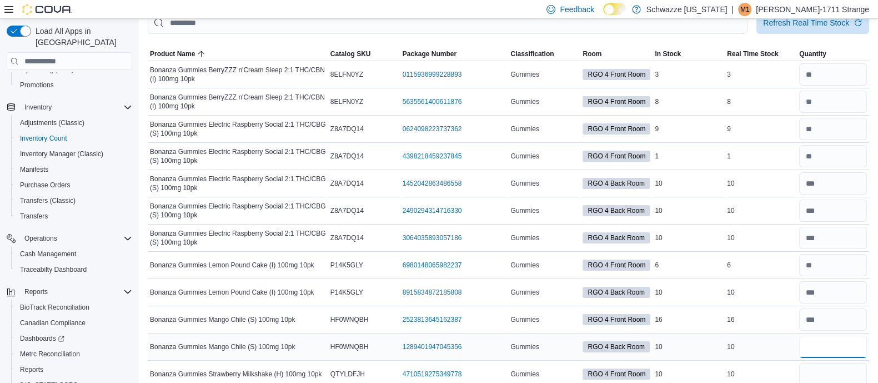
click at [852, 335] on input "number" at bounding box center [833, 346] width 68 height 22
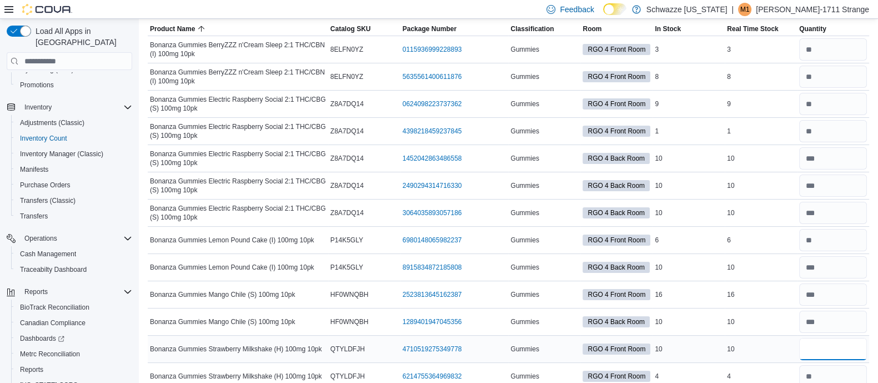
click at [850, 339] on input "number" at bounding box center [833, 349] width 68 height 22
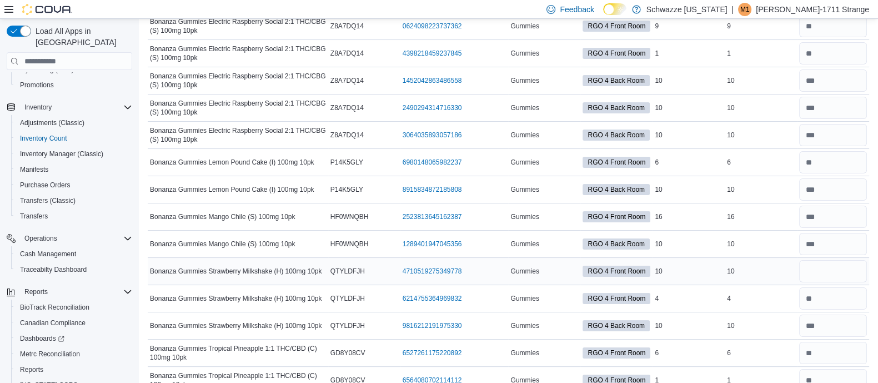
scroll to position [178, 0]
click at [850, 271] on input "number" at bounding box center [833, 270] width 68 height 22
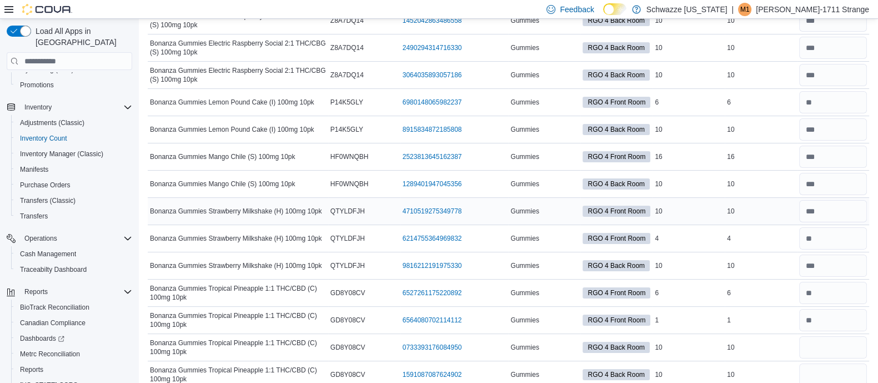
scroll to position [238, 0]
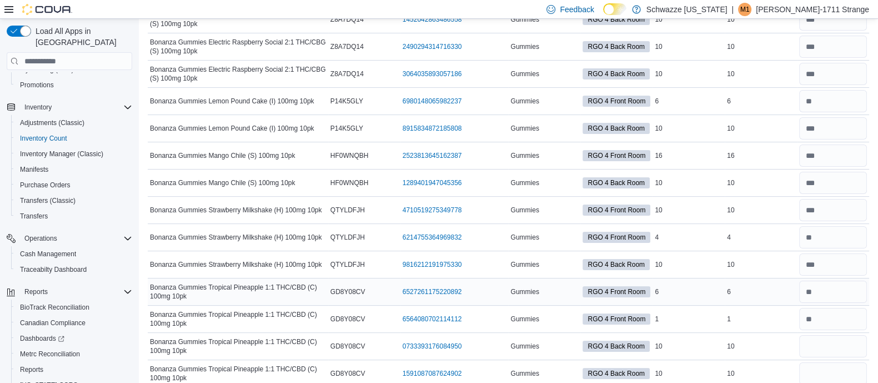
click at [778, 298] on td "Real Time Stock 6" at bounding box center [761, 291] width 72 height 27
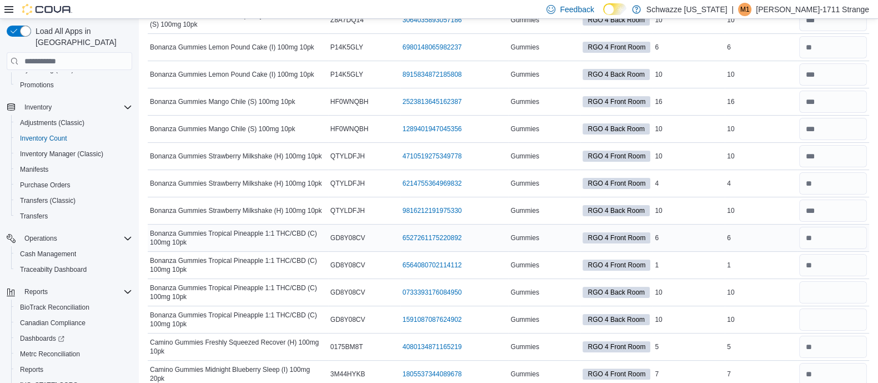
scroll to position [294, 0]
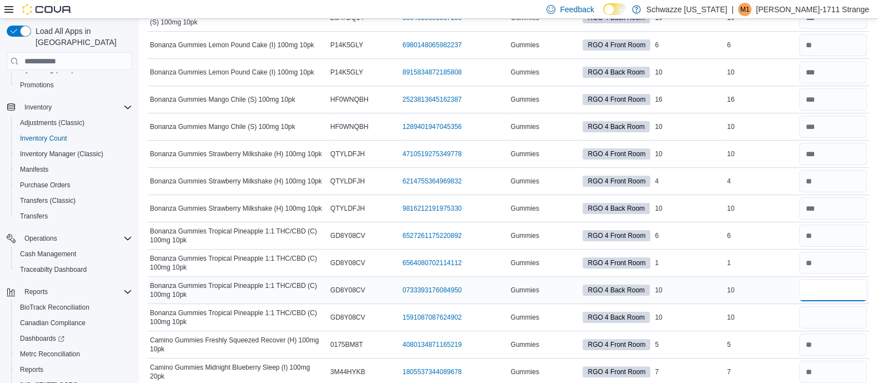
click at [825, 293] on input "number" at bounding box center [833, 290] width 68 height 22
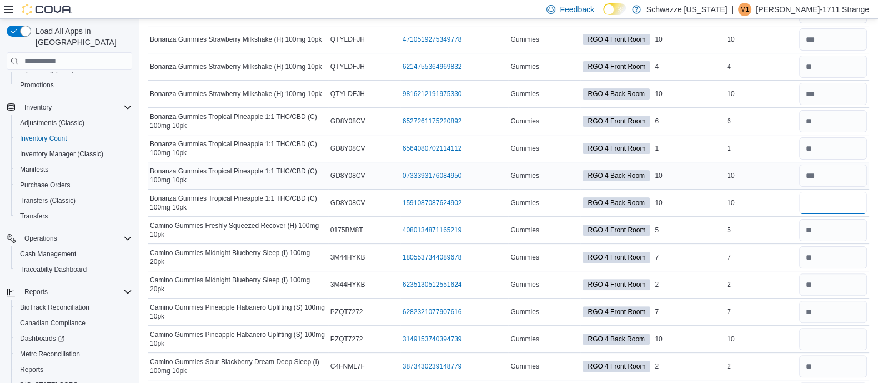
scroll to position [411, 0]
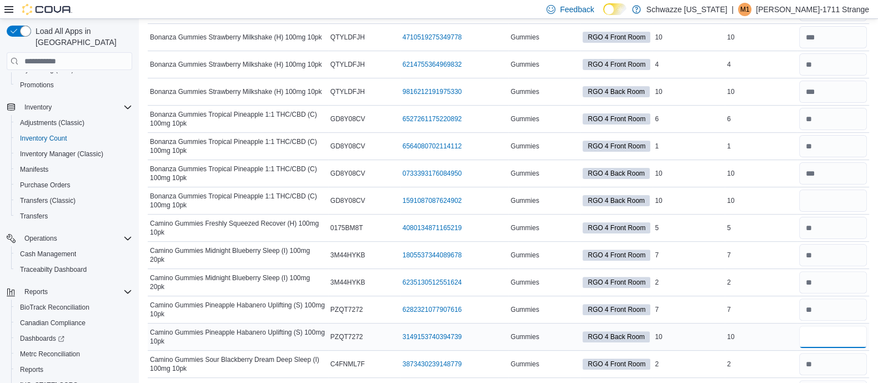
click at [830, 334] on input "number" at bounding box center [833, 336] width 68 height 22
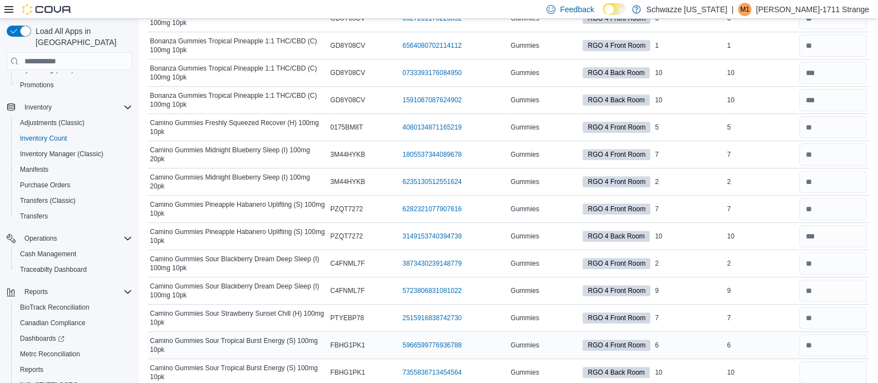
scroll to position [546, 0]
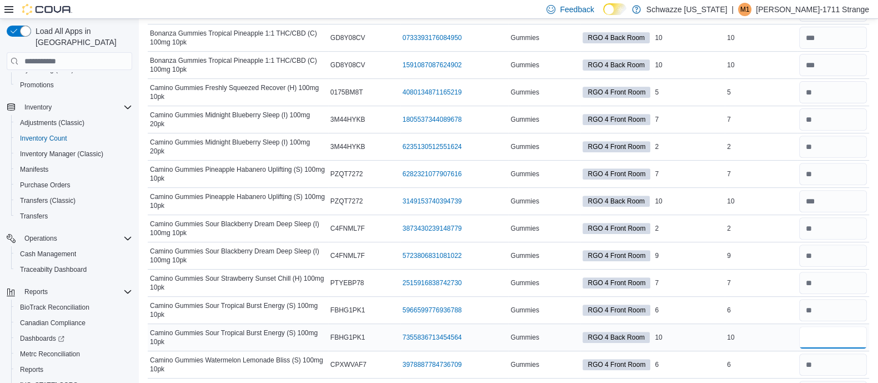
click at [829, 341] on input "number" at bounding box center [833, 337] width 68 height 22
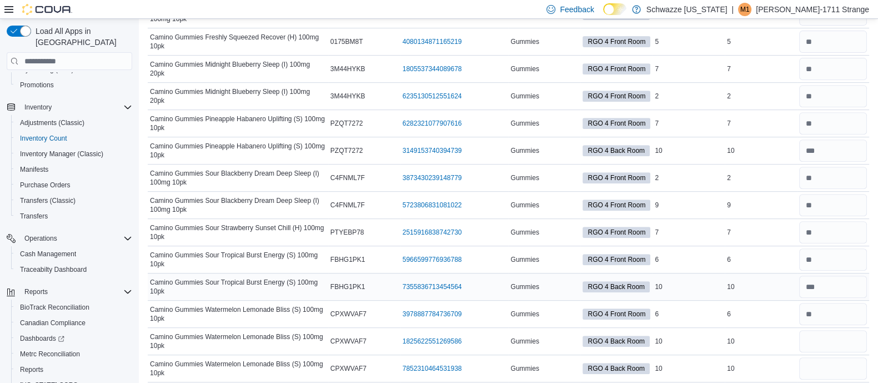
scroll to position [598, 0]
click at [829, 341] on input "number" at bounding box center [833, 340] width 68 height 22
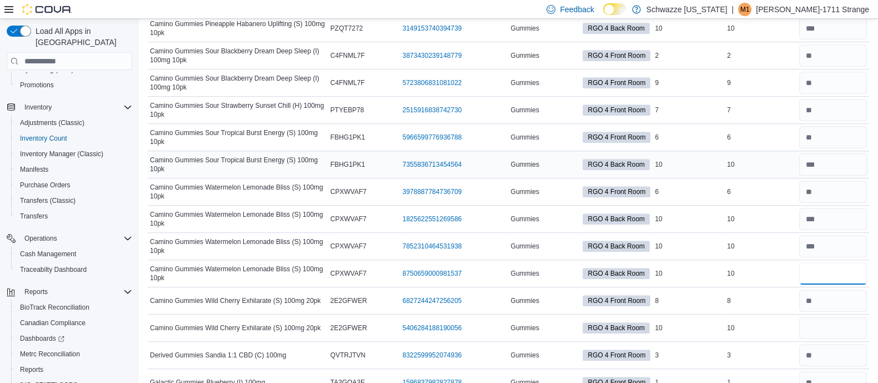
scroll to position [720, 0]
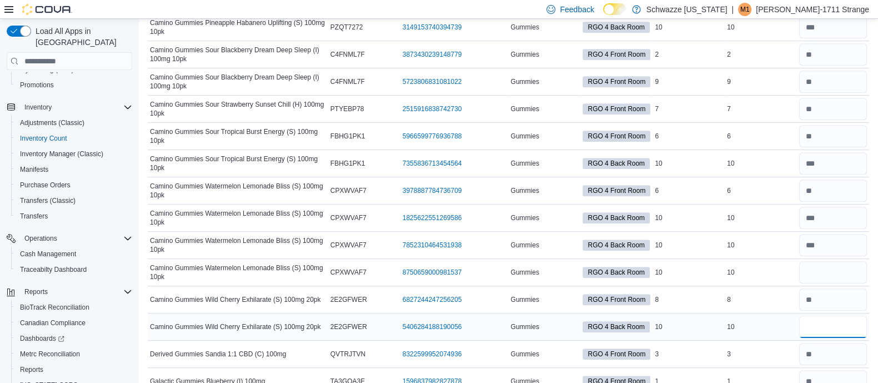
click at [834, 324] on input "number" at bounding box center [833, 326] width 68 height 22
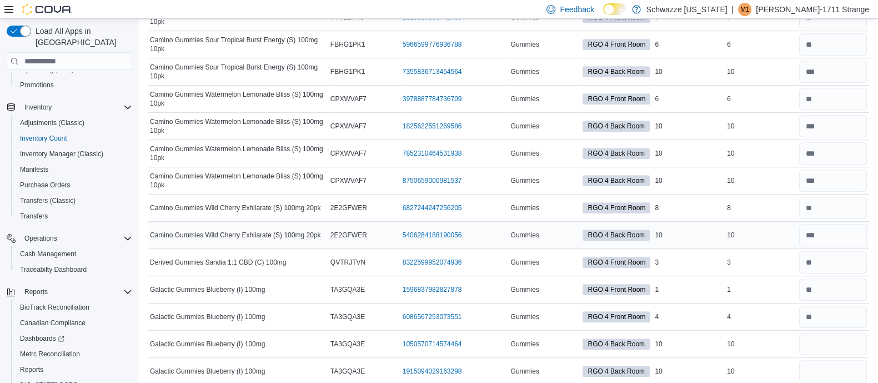
scroll to position [814, 0]
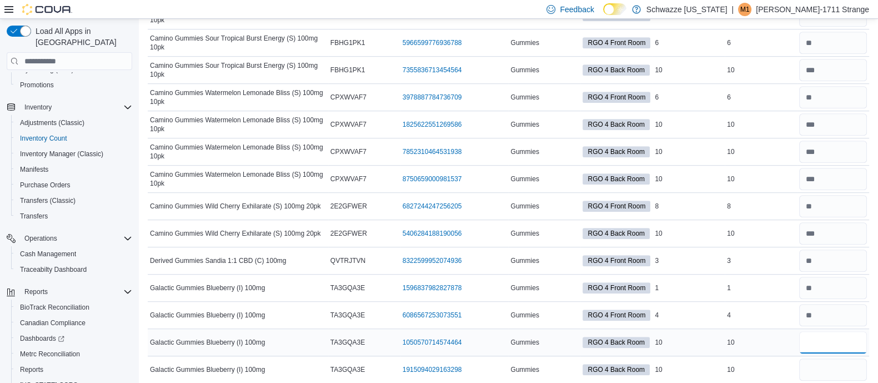
click at [832, 338] on input "number" at bounding box center [833, 342] width 68 height 22
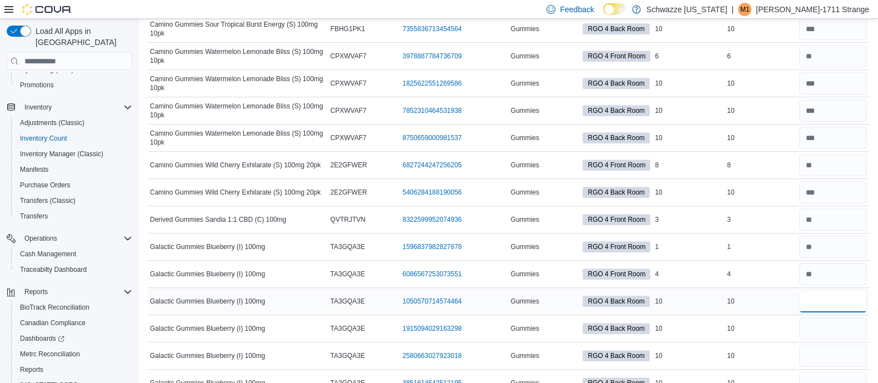
scroll to position [857, 0]
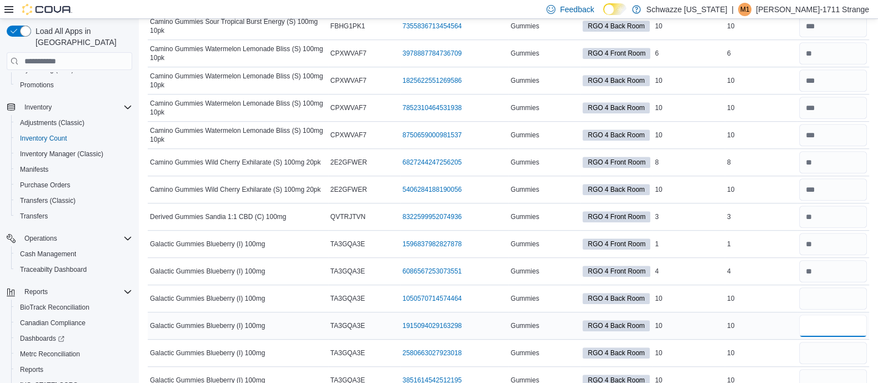
click at [836, 325] on input "number" at bounding box center [833, 325] width 68 height 22
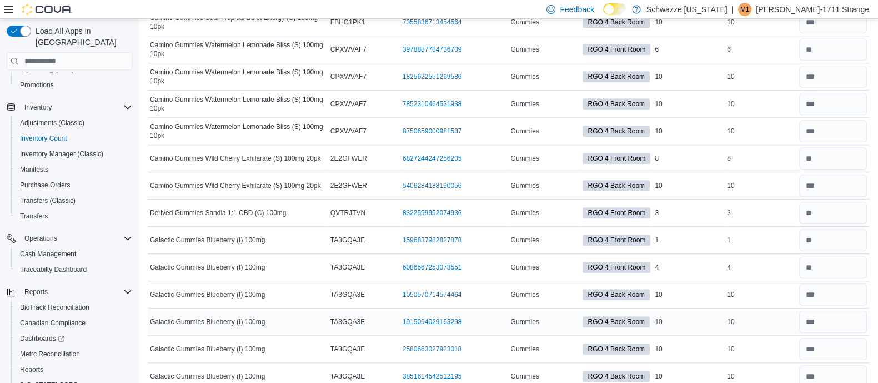
scroll to position [1069, 0]
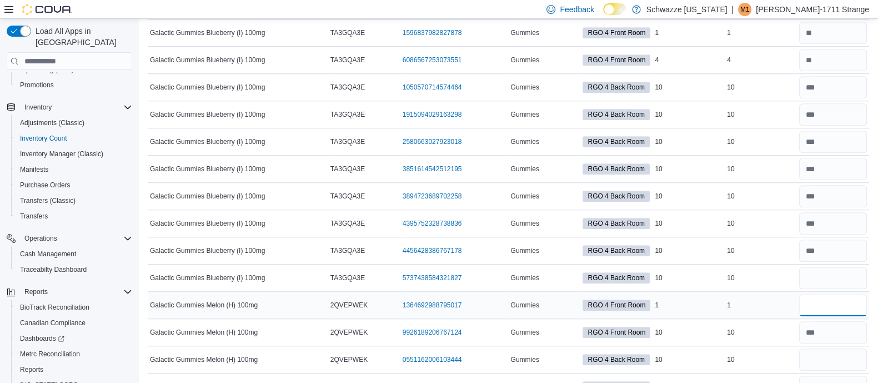
click at [833, 298] on input "number" at bounding box center [833, 305] width 68 height 22
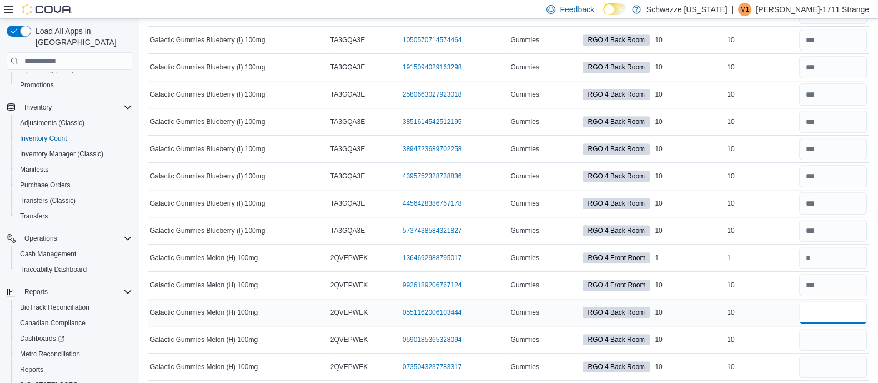
click at [833, 301] on input "number" at bounding box center [833, 312] width 68 height 22
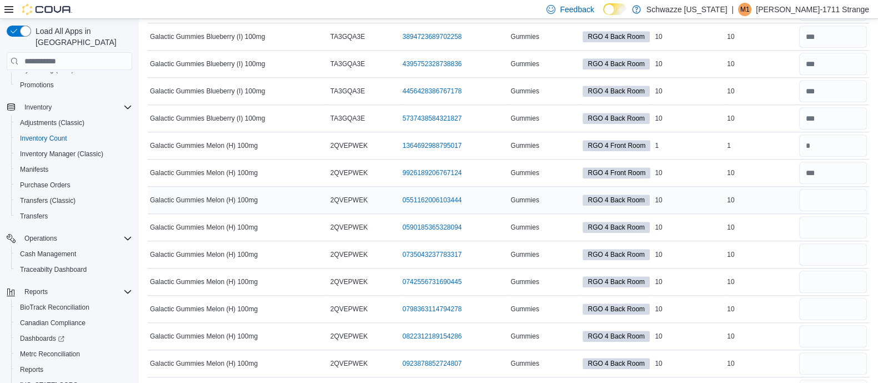
scroll to position [1228, 0]
click at [834, 191] on input "number" at bounding box center [833, 199] width 68 height 22
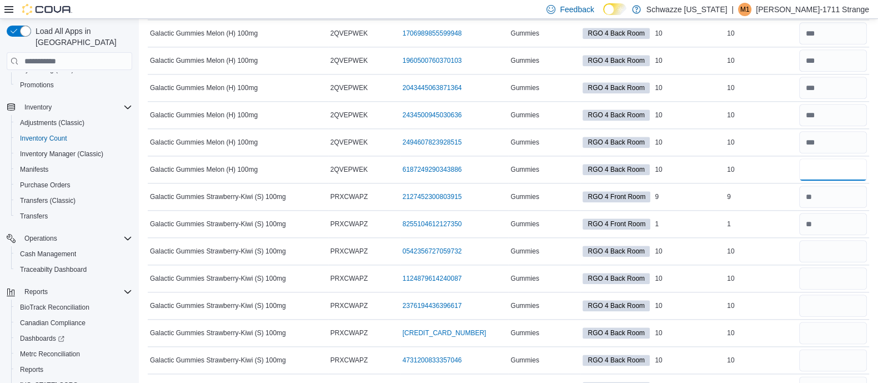
scroll to position [1640, 0]
click at [839, 250] on input "number" at bounding box center [833, 250] width 68 height 22
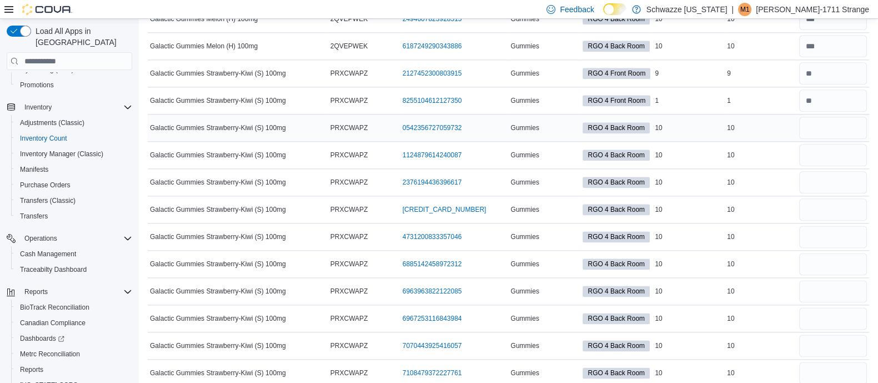
scroll to position [1763, 0]
click at [840, 116] on input "number" at bounding box center [833, 127] width 68 height 22
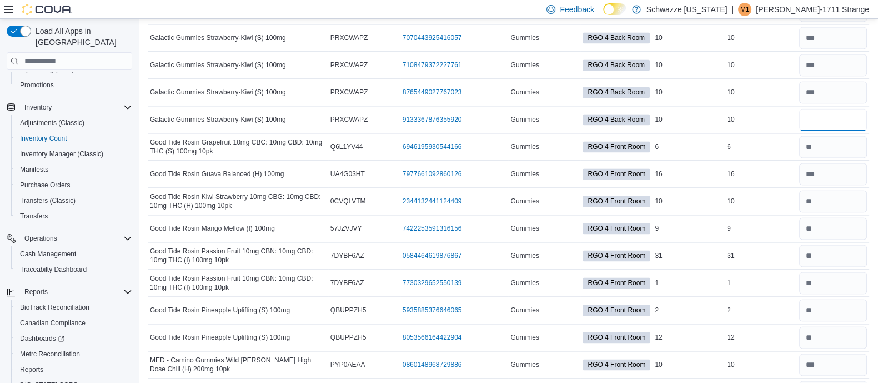
scroll to position [2096, 0]
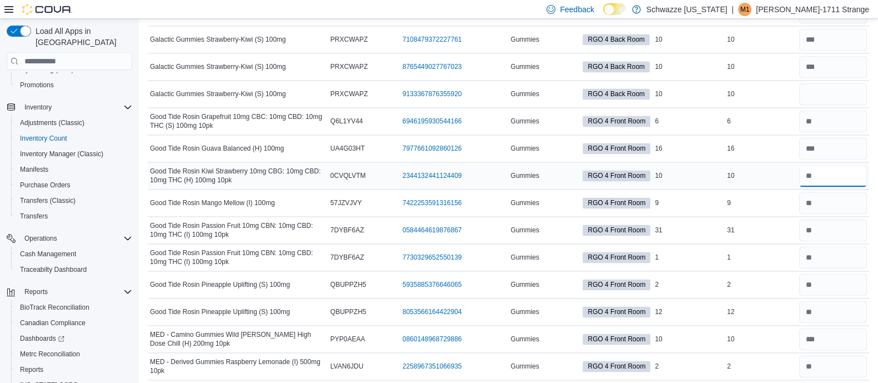
click at [840, 164] on input "number" at bounding box center [833, 175] width 68 height 22
click at [780, 169] on div "10" at bounding box center [761, 175] width 72 height 13
click at [834, 223] on input "number" at bounding box center [833, 230] width 68 height 22
click at [836, 143] on input "number" at bounding box center [833, 148] width 68 height 22
click at [779, 189] on td "Real Time Stock 9" at bounding box center [761, 202] width 72 height 27
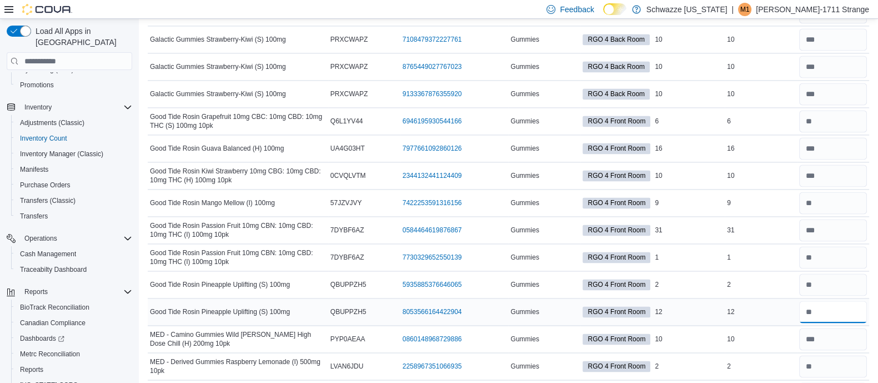
click at [852, 300] on input "number" at bounding box center [833, 311] width 68 height 22
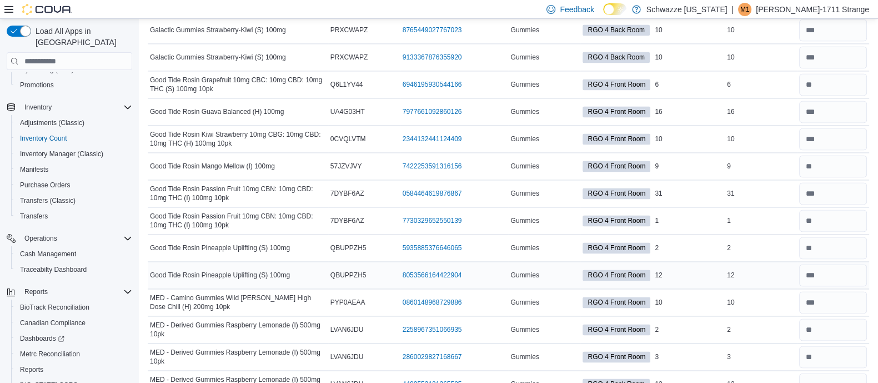
scroll to position [2134, 0]
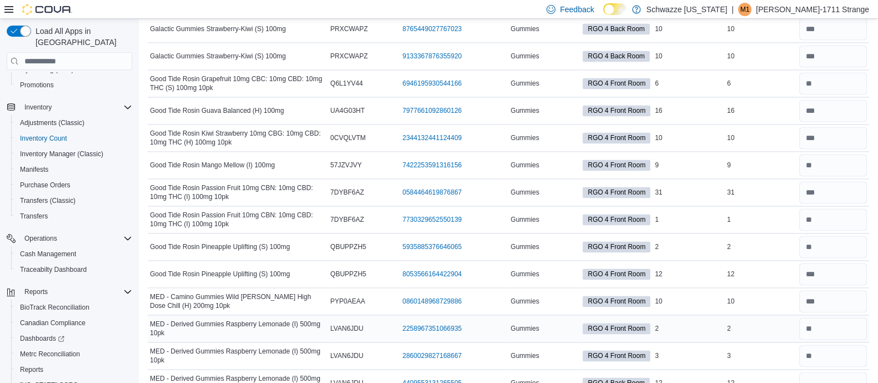
click at [796, 322] on div "2" at bounding box center [761, 328] width 72 height 13
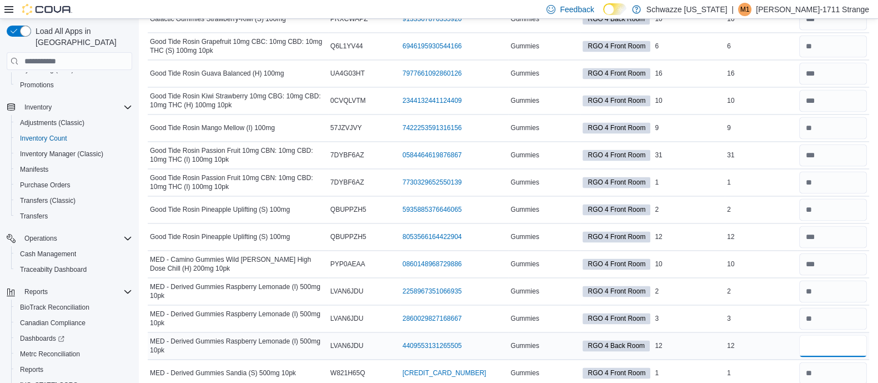
click at [839, 334] on input "number" at bounding box center [833, 345] width 68 height 22
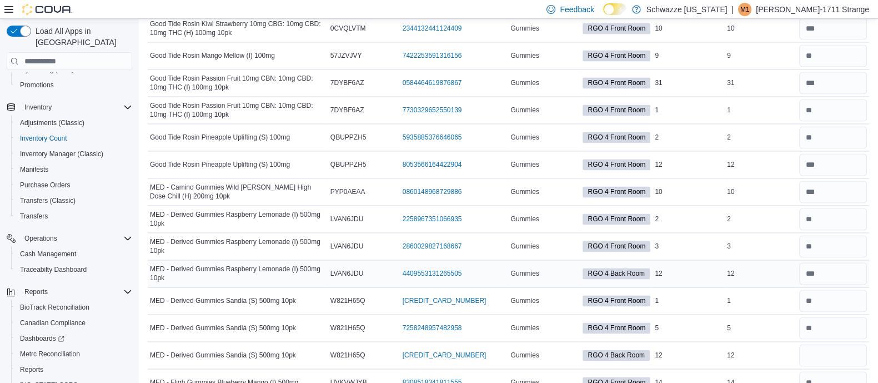
scroll to position [2249, 0]
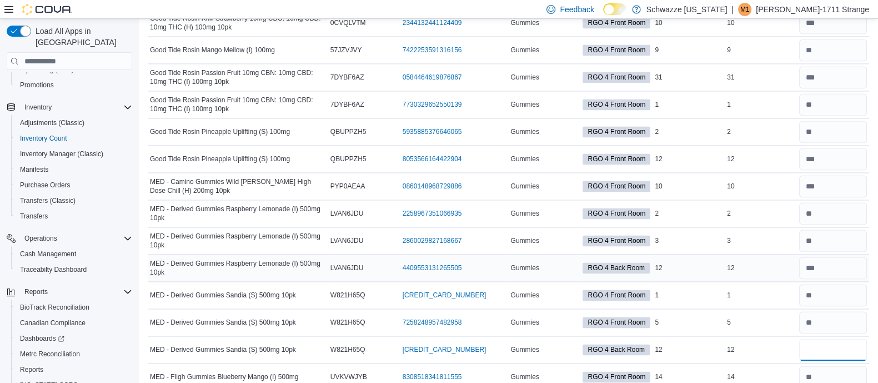
click at [839, 338] on input "number" at bounding box center [833, 349] width 68 height 22
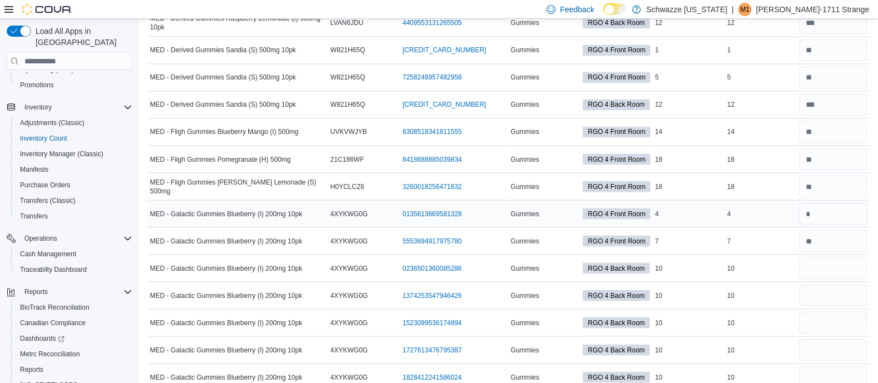
scroll to position [2481, 0]
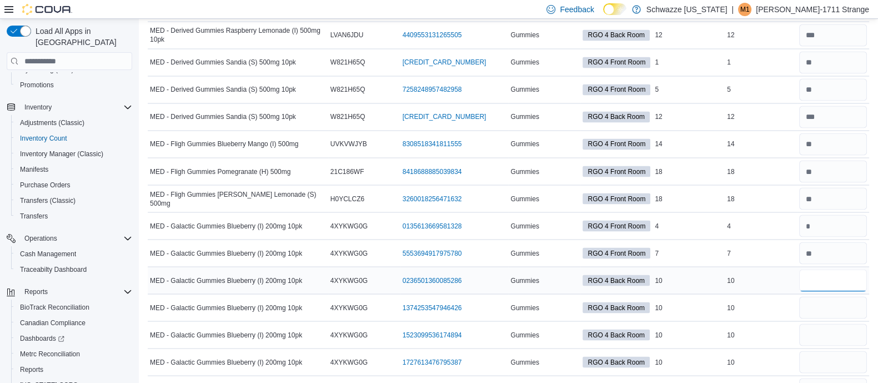
click at [828, 269] on input "number" at bounding box center [833, 280] width 68 height 22
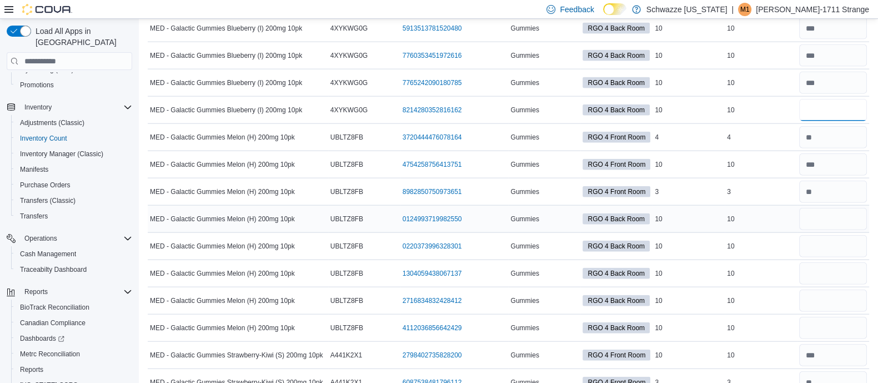
scroll to position [3215, 0]
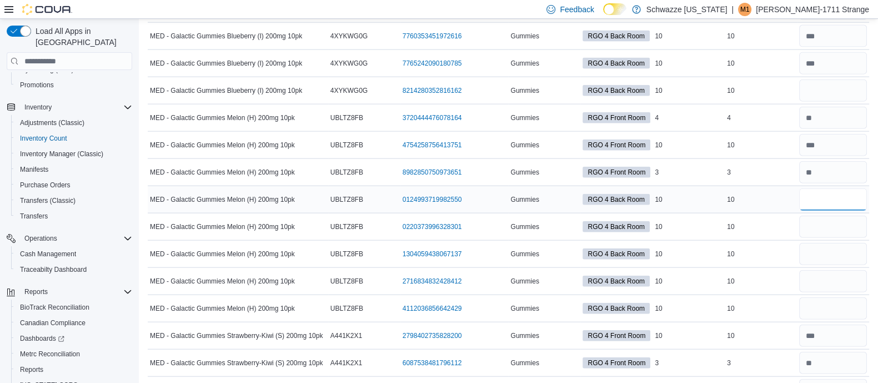
click at [859, 188] on input "number" at bounding box center [833, 199] width 68 height 22
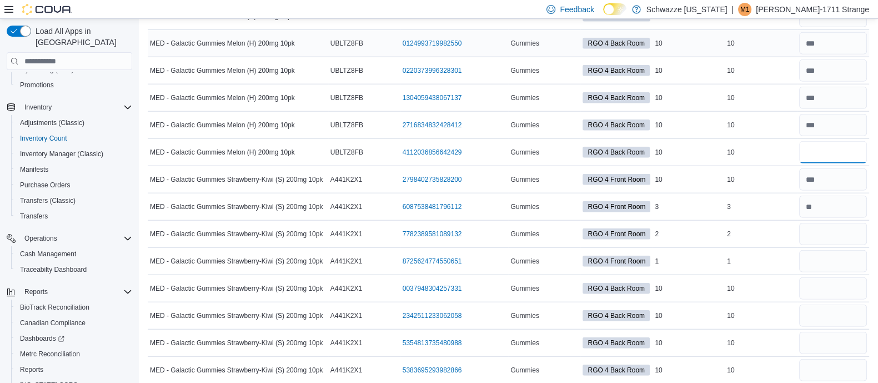
scroll to position [3373, 0]
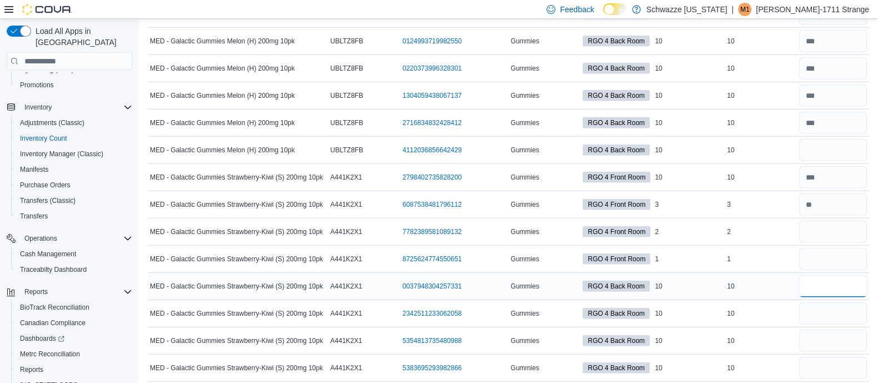
click at [841, 275] on input "number" at bounding box center [833, 286] width 68 height 22
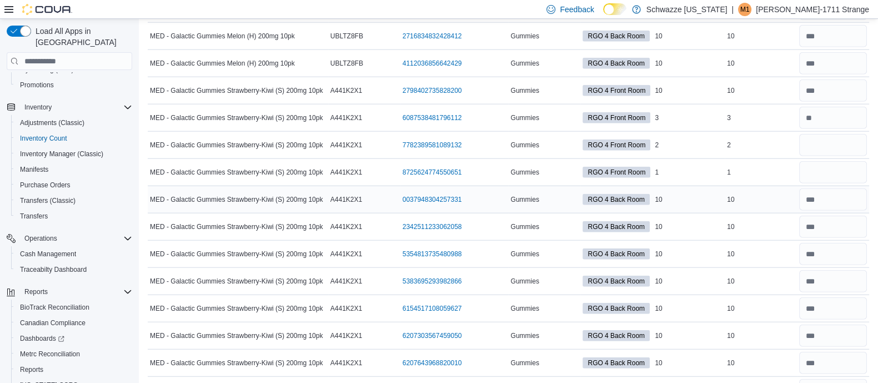
scroll to position [3459, 0]
click at [772, 139] on div "2" at bounding box center [761, 145] width 72 height 13
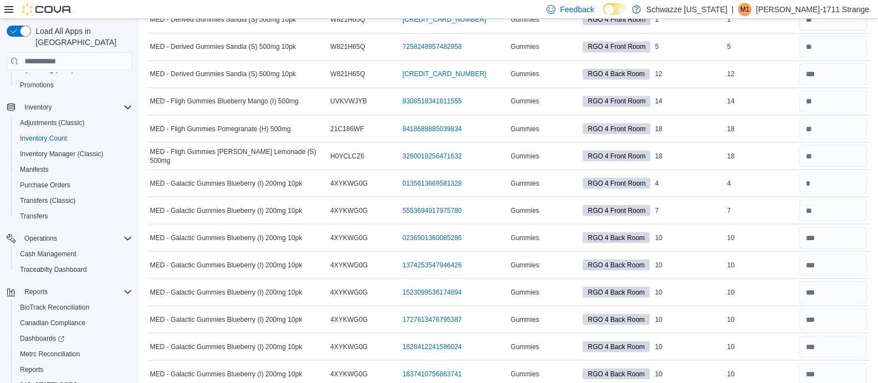
scroll to position [2515, 0]
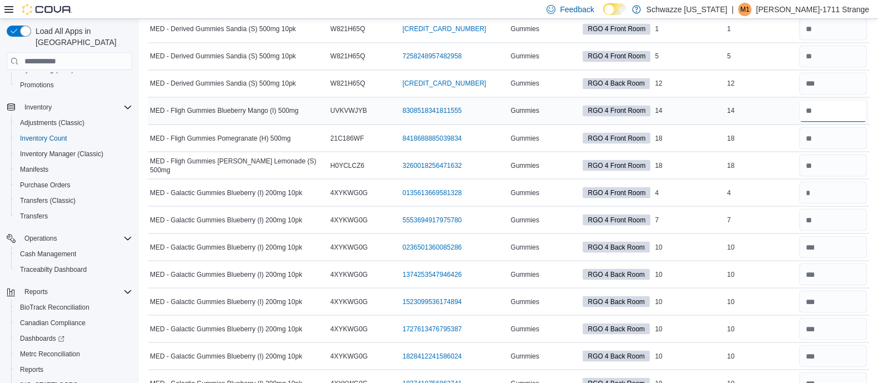
click at [836, 99] on input "number" at bounding box center [833, 110] width 68 height 22
click at [836, 127] on input "number" at bounding box center [833, 138] width 68 height 22
click at [725, 162] on td "In Stock 18" at bounding box center [689, 165] width 72 height 27
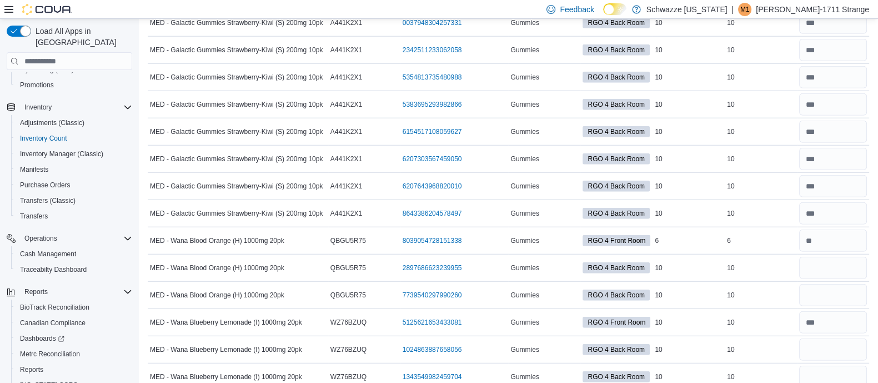
scroll to position [3645, 0]
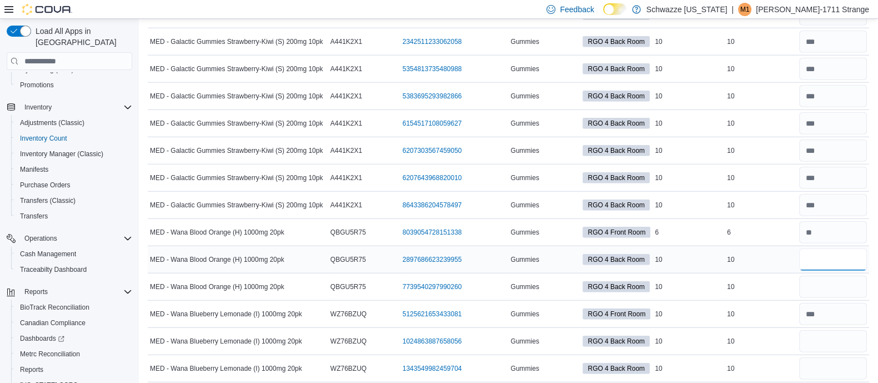
click at [824, 248] on input "number" at bounding box center [833, 259] width 68 height 22
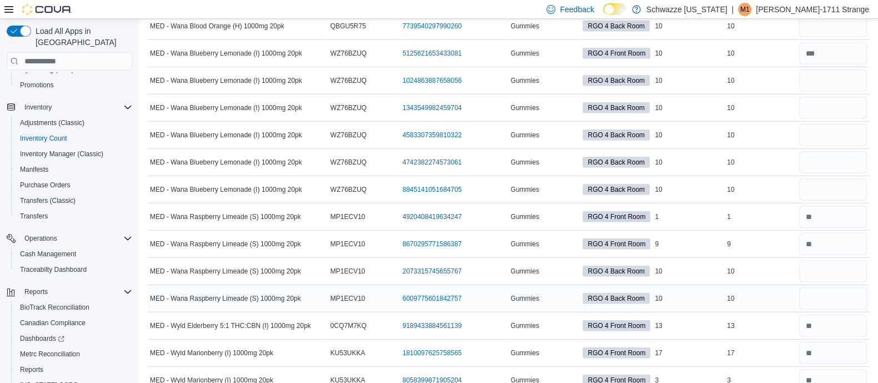
scroll to position [3903, 0]
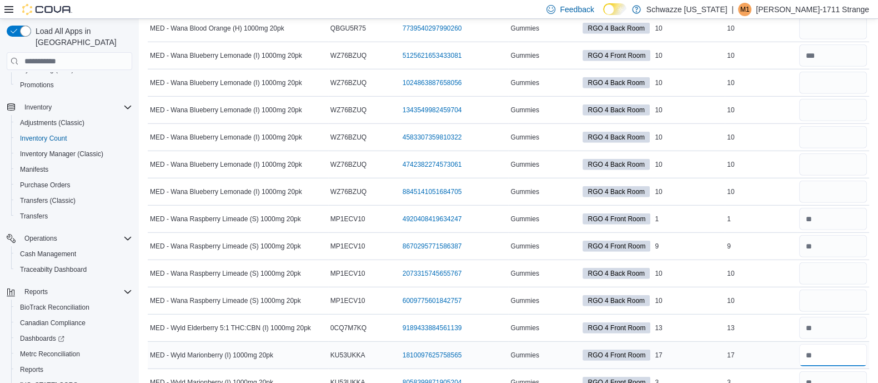
click at [837, 344] on input "number" at bounding box center [833, 355] width 68 height 22
click at [846, 293] on input "number" at bounding box center [833, 300] width 68 height 22
click at [844, 317] on input "number" at bounding box center [833, 328] width 68 height 22
click at [792, 325] on td "Real Time Stock 13" at bounding box center [761, 327] width 72 height 27
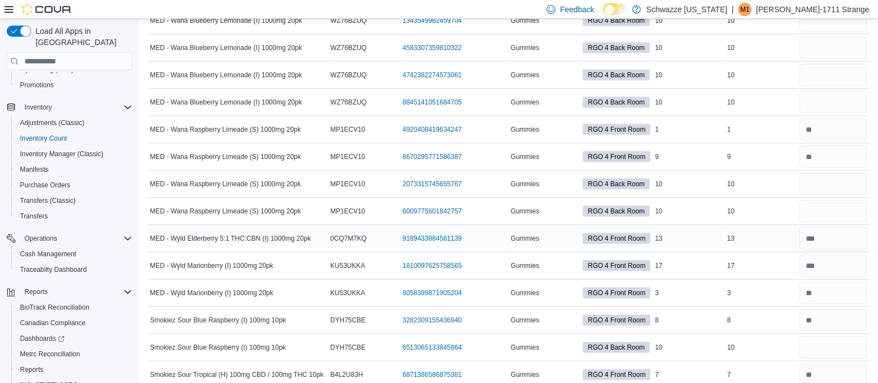
scroll to position [3999, 0]
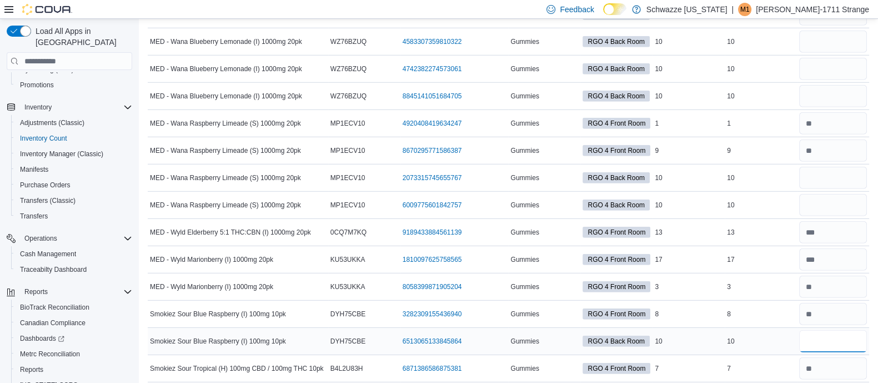
click at [844, 330] on input "number" at bounding box center [833, 341] width 68 height 22
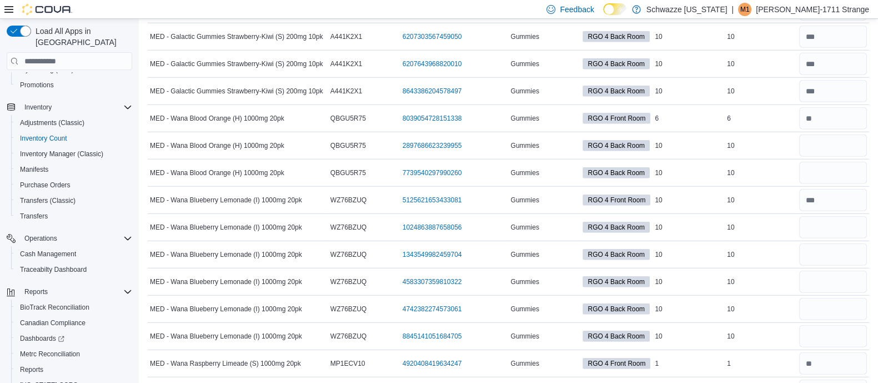
scroll to position [3760, 0]
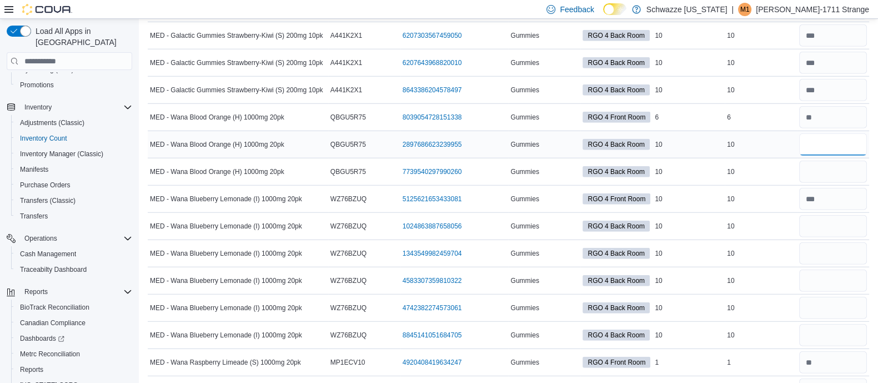
click at [823, 133] on input "number" at bounding box center [833, 144] width 68 height 22
click at [864, 215] on input "number" at bounding box center [833, 226] width 68 height 22
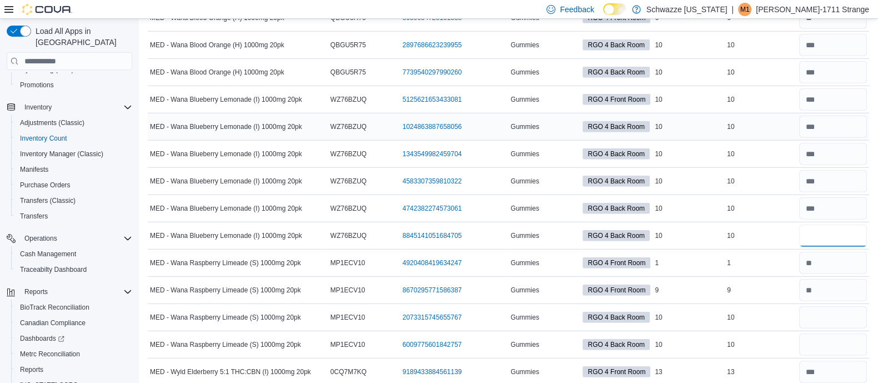
scroll to position [3863, 0]
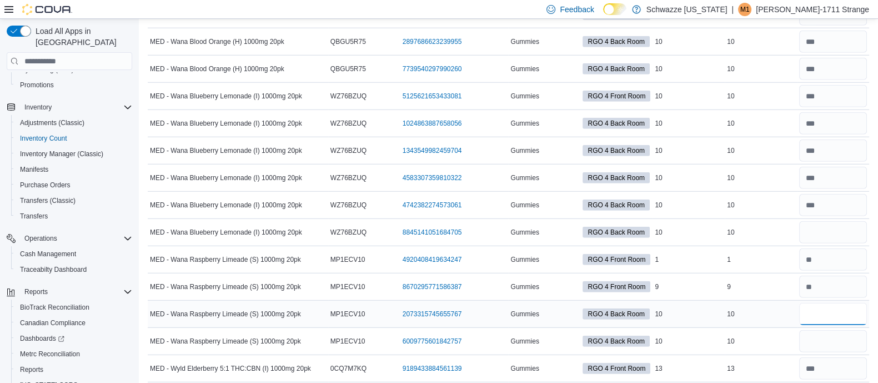
click at [853, 303] on input "number" at bounding box center [833, 314] width 68 height 22
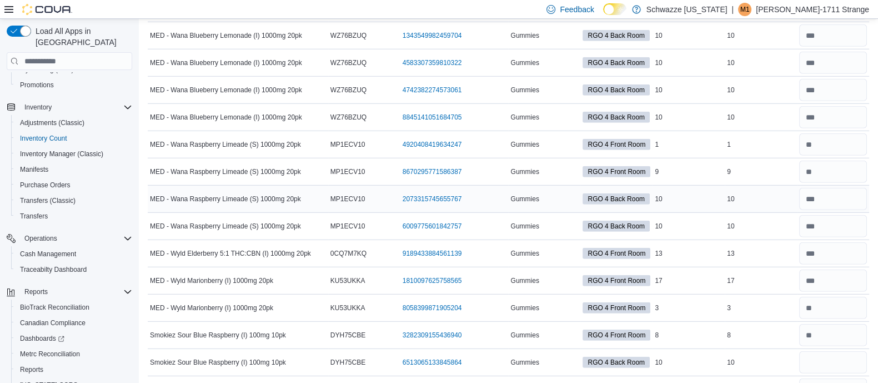
click at [754, 304] on td "Real Time Stock 3" at bounding box center [761, 307] width 72 height 27
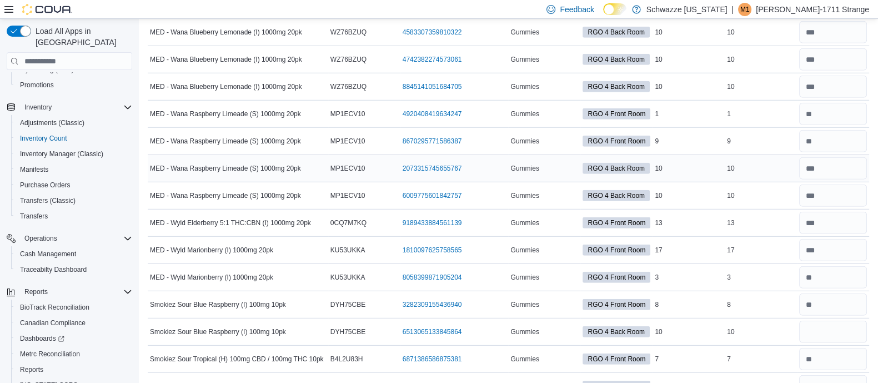
scroll to position [4009, 0]
click at [836, 319] on input "number" at bounding box center [833, 330] width 68 height 22
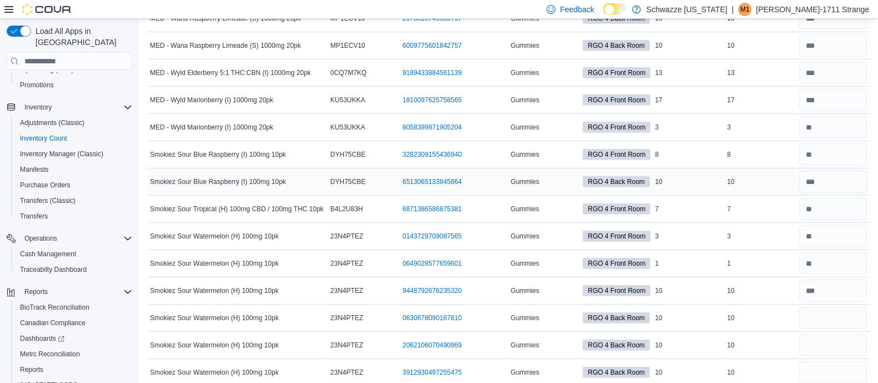
scroll to position [4164, 0]
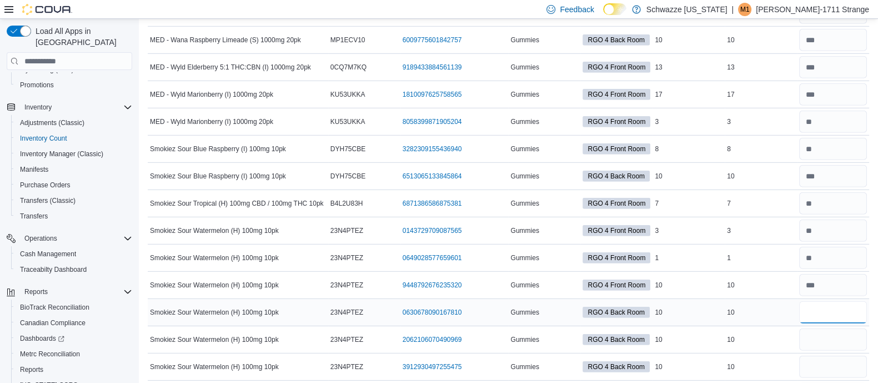
click at [836, 301] on input "number" at bounding box center [833, 312] width 68 height 22
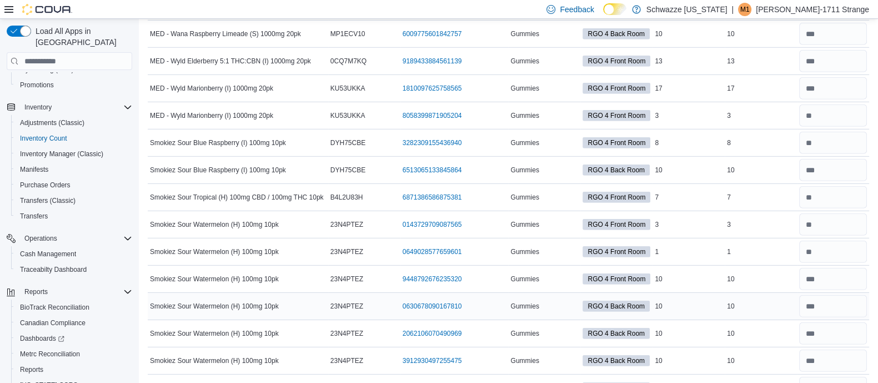
scroll to position [4377, 0]
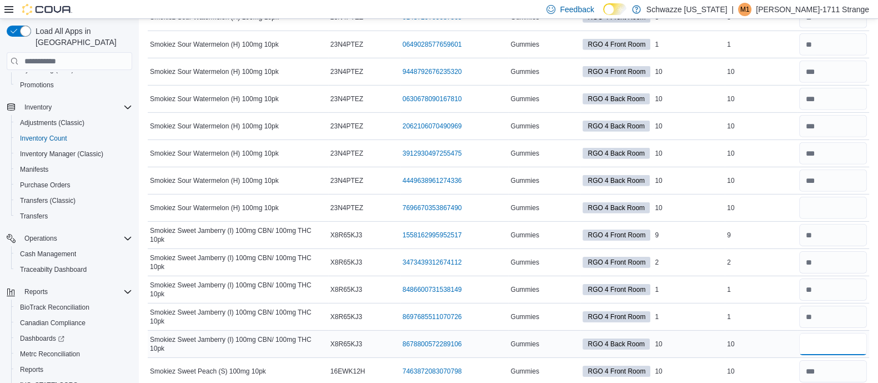
click at [843, 333] on input "number" at bounding box center [833, 344] width 68 height 22
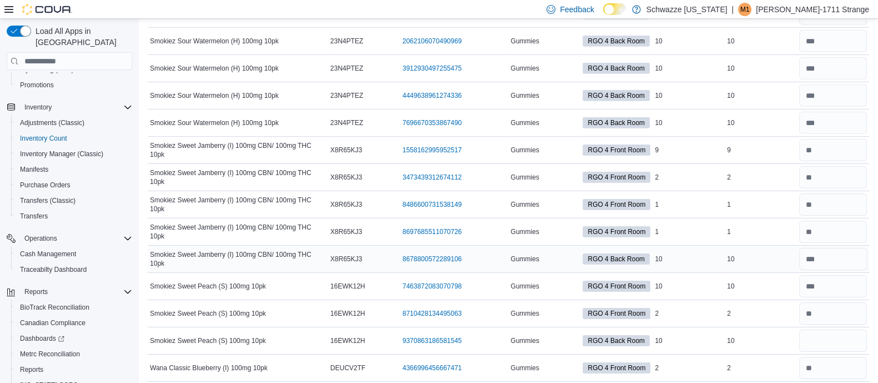
scroll to position [4471, 0]
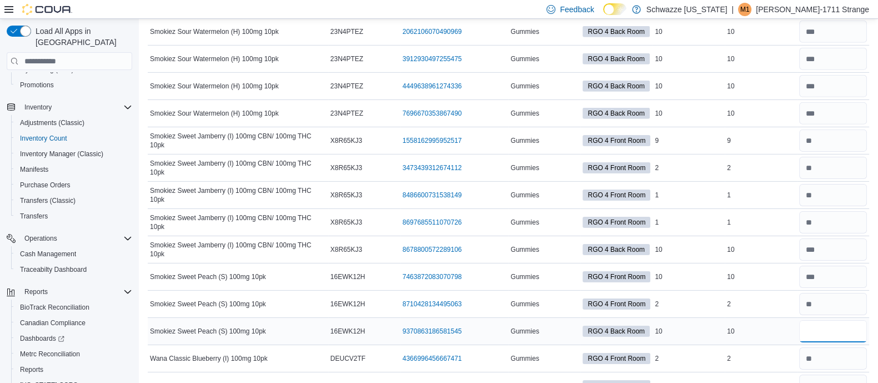
click at [849, 320] on input "number" at bounding box center [833, 331] width 68 height 22
click at [766, 318] on td "Real Time Stock 10" at bounding box center [761, 331] width 72 height 27
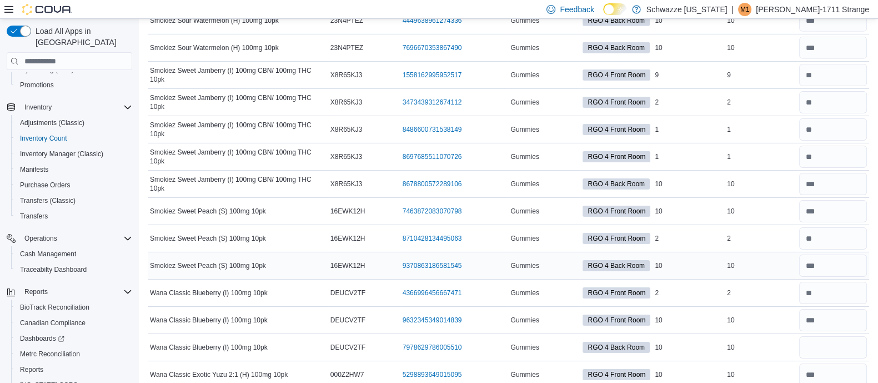
scroll to position [4588, 0]
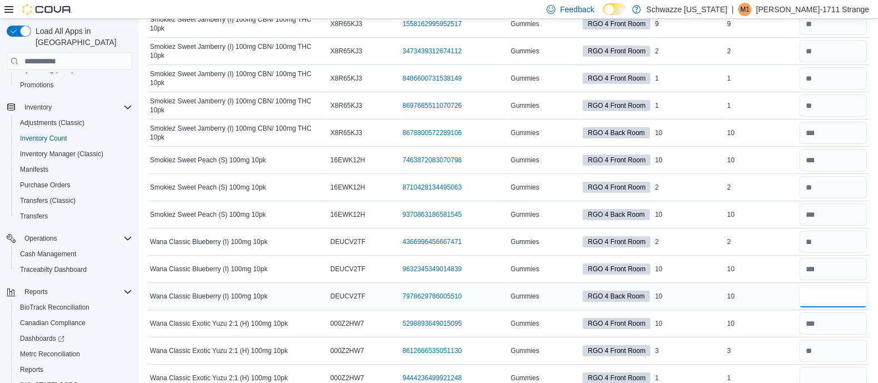
click at [822, 285] on input "number" at bounding box center [833, 296] width 68 height 22
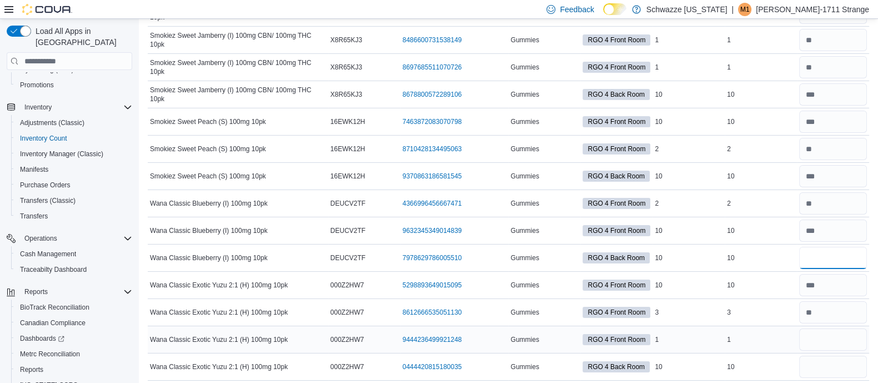
scroll to position [4627, 0]
click at [855, 355] on input "number" at bounding box center [833, 366] width 68 height 22
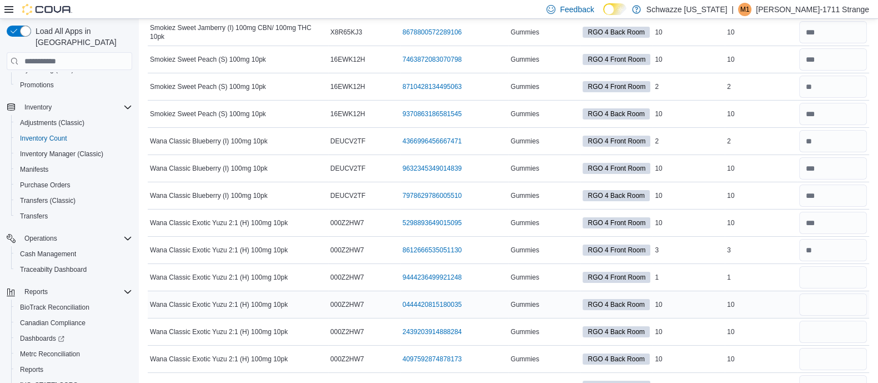
scroll to position [4690, 0]
click at [855, 292] on input "number" at bounding box center [833, 303] width 68 height 22
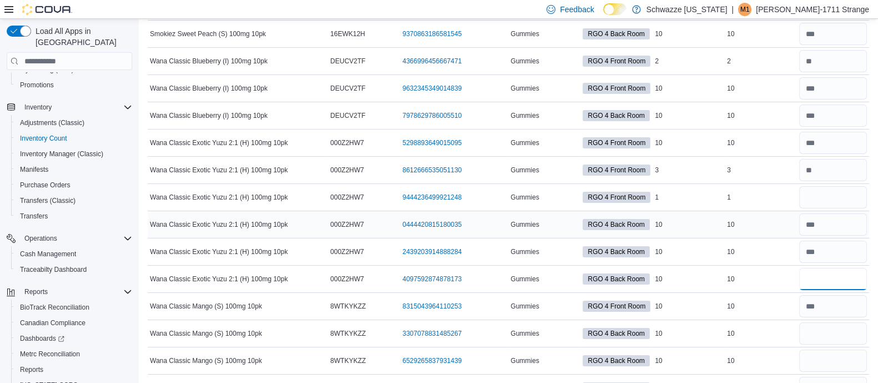
scroll to position [4780, 0]
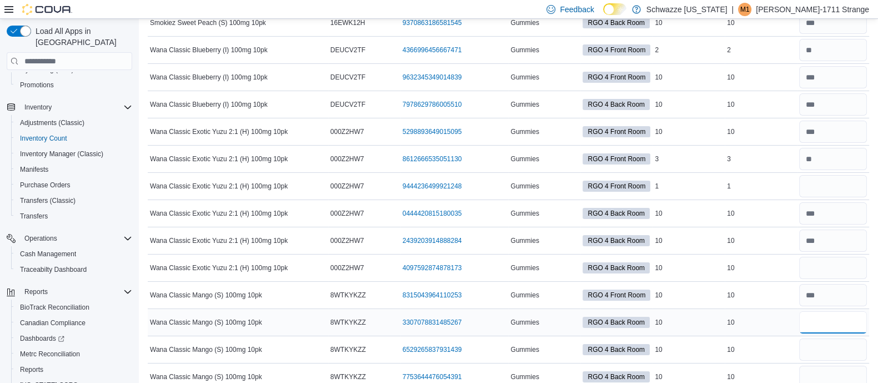
click at [836, 311] on input "number" at bounding box center [833, 322] width 68 height 22
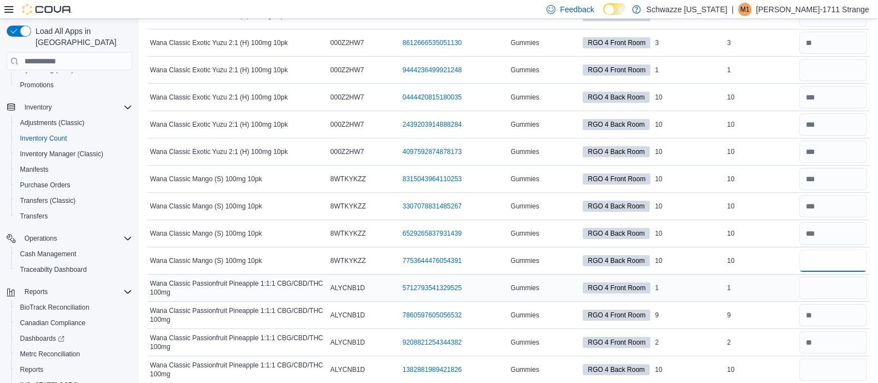
scroll to position [4896, 0]
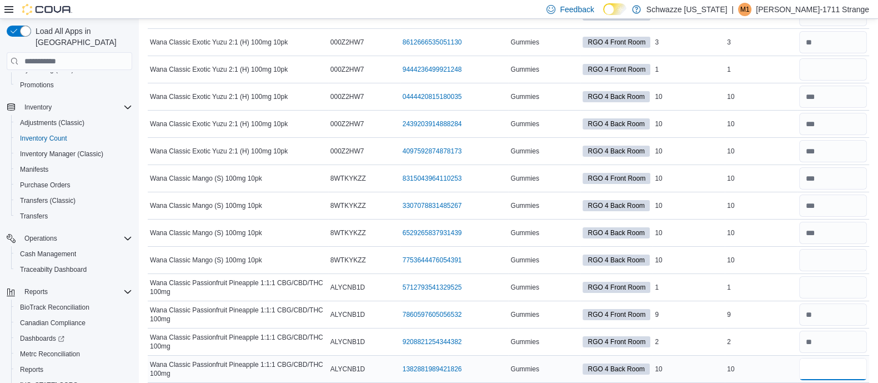
click at [845, 358] on input "number" at bounding box center [833, 369] width 68 height 22
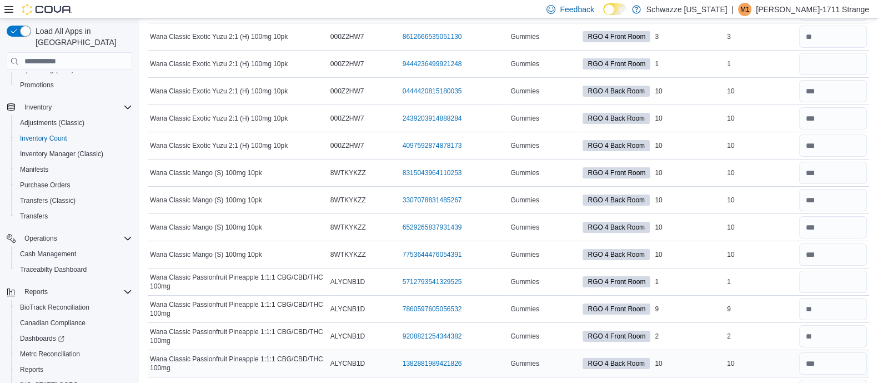
scroll to position [5109, 0]
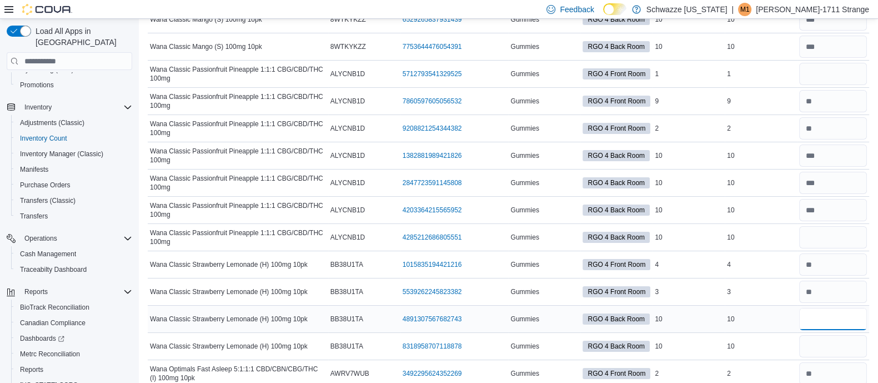
click at [839, 308] on input "number" at bounding box center [833, 319] width 68 height 22
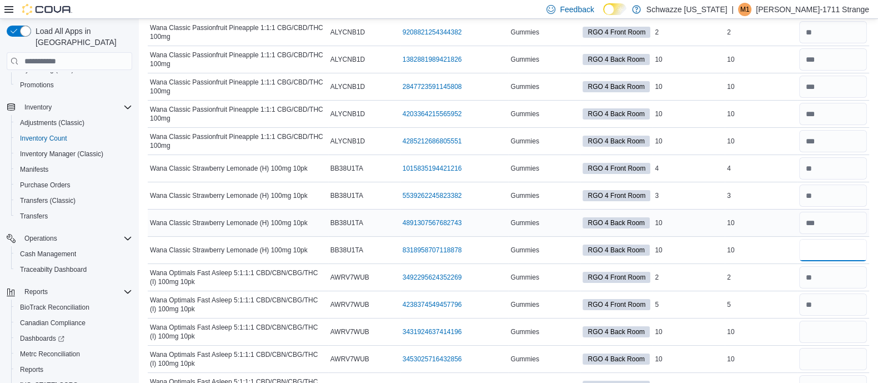
scroll to position [5207, 0]
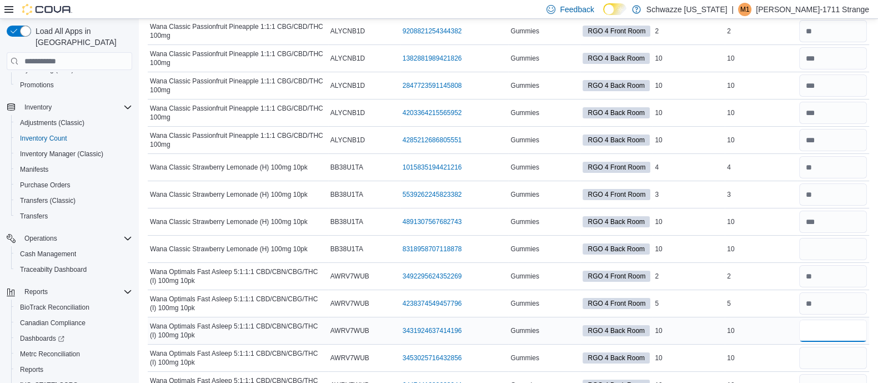
click at [836, 319] on input "number" at bounding box center [833, 330] width 68 height 22
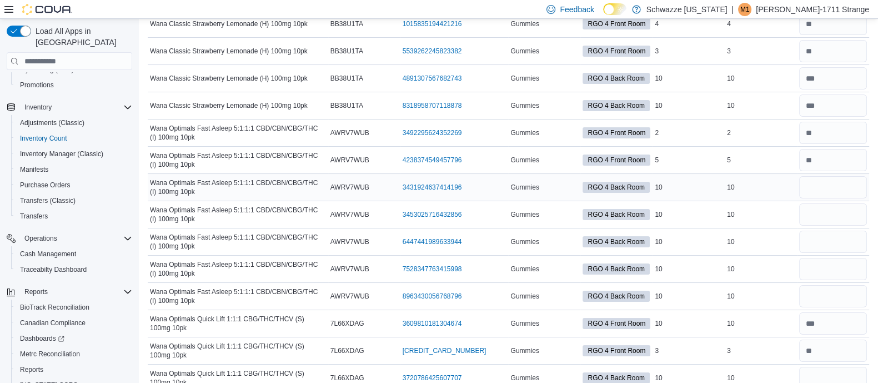
scroll to position [5351, 0]
click at [831, 173] on div at bounding box center [833, 186] width 72 height 27
click at [833, 175] on input "number" at bounding box center [833, 186] width 68 height 22
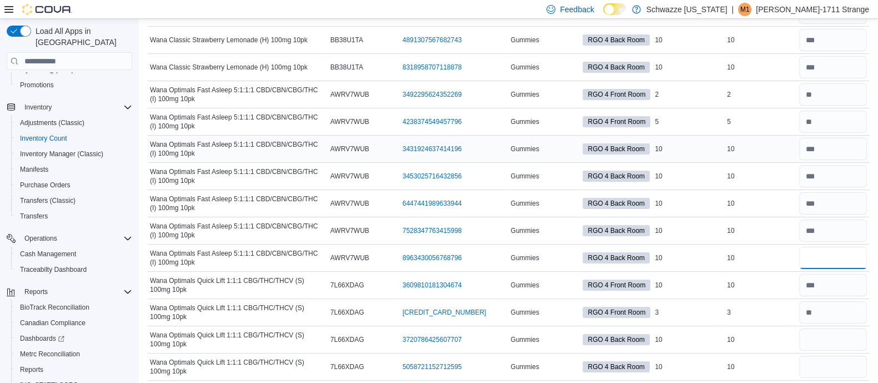
scroll to position [5389, 0]
click at [850, 328] on input "number" at bounding box center [833, 339] width 68 height 22
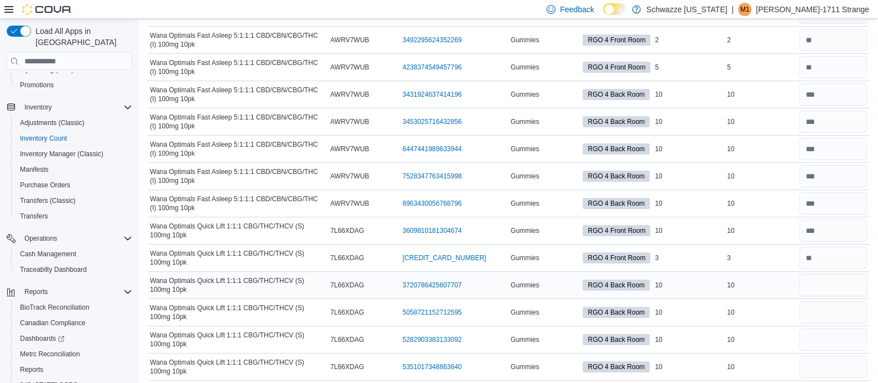
scroll to position [5444, 0]
click at [847, 273] on input "number" at bounding box center [833, 284] width 68 height 22
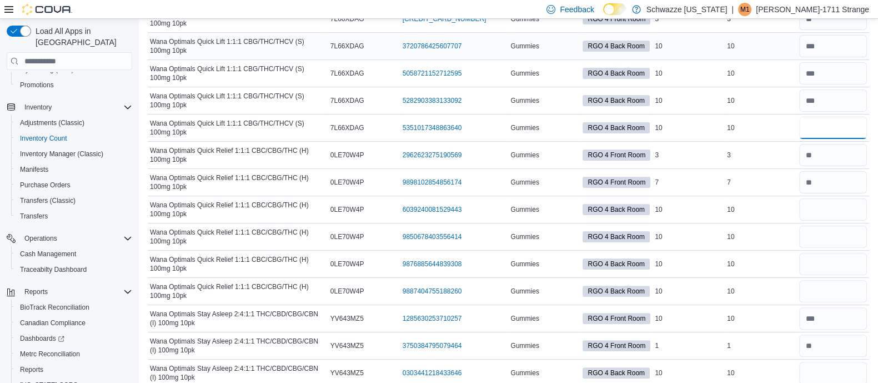
scroll to position [5699, 0]
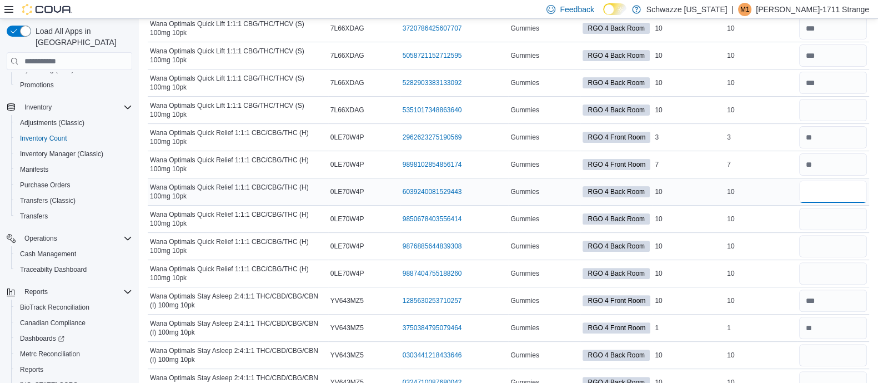
click at [830, 180] on input "number" at bounding box center [833, 191] width 68 height 22
click at [837, 344] on input "number" at bounding box center [833, 355] width 68 height 22
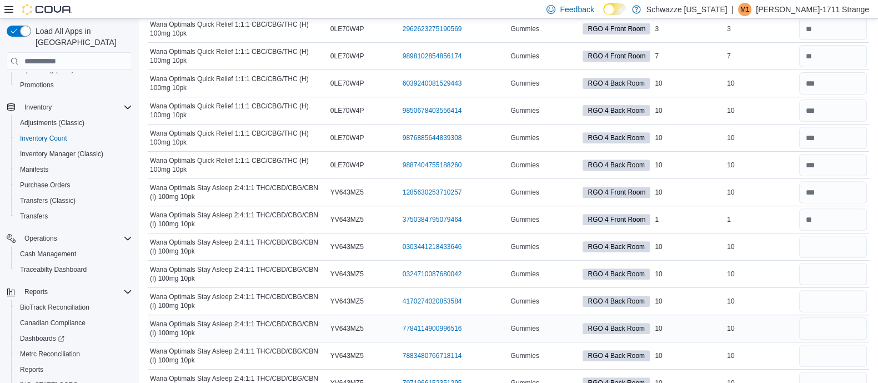
scroll to position [5831, 0]
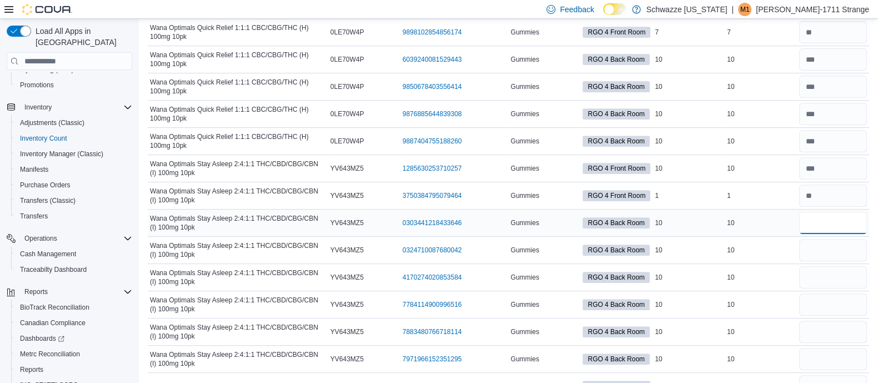
click at [842, 212] on input "number" at bounding box center [833, 223] width 68 height 22
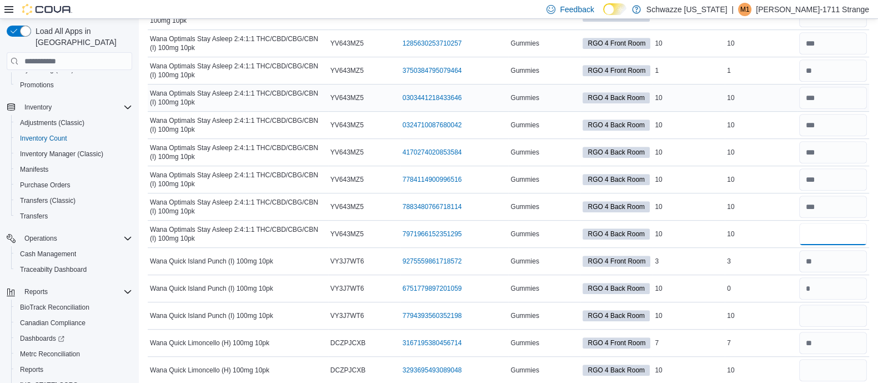
scroll to position [5958, 0]
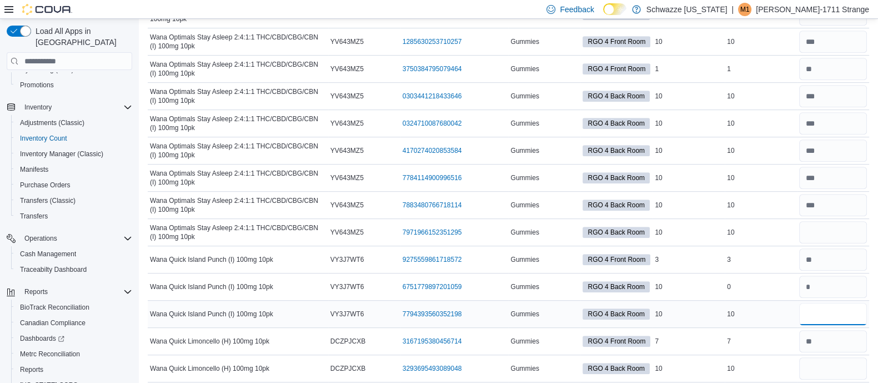
click at [836, 303] on input "number" at bounding box center [833, 314] width 68 height 22
click at [842, 357] on input "number" at bounding box center [833, 368] width 68 height 22
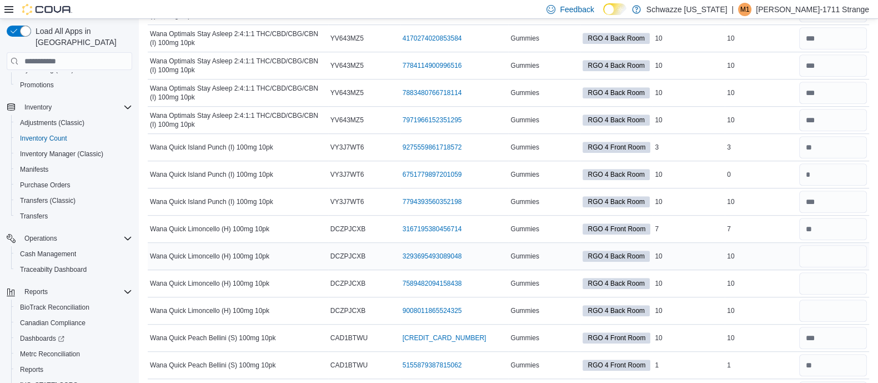
scroll to position [6070, 0]
click at [830, 245] on input "number" at bounding box center [833, 256] width 68 height 22
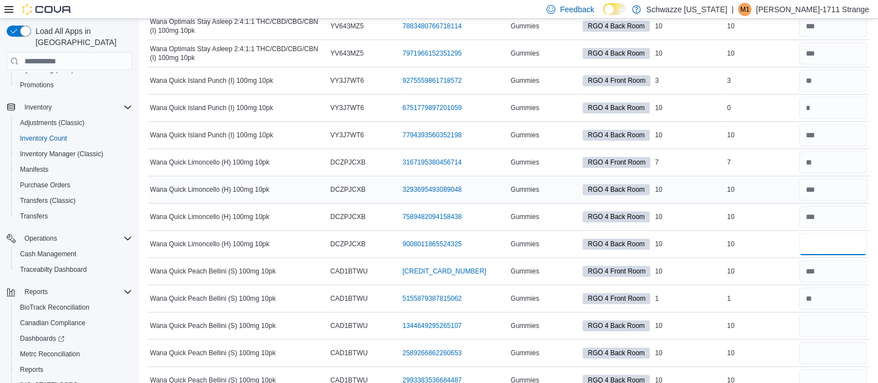
scroll to position [6138, 0]
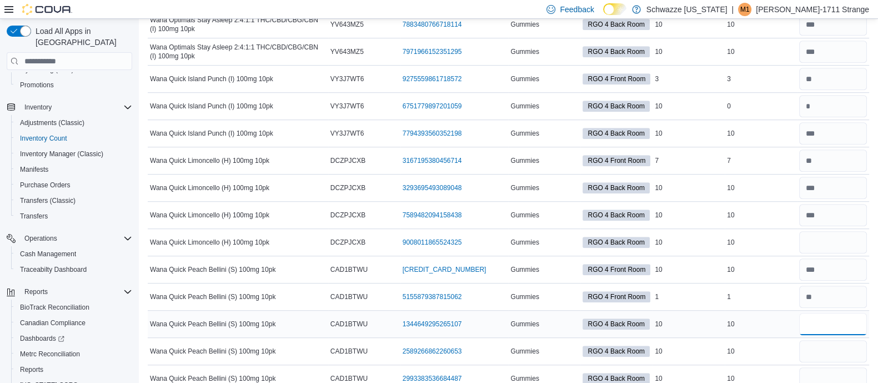
click at [831, 313] on input "number" at bounding box center [833, 324] width 68 height 22
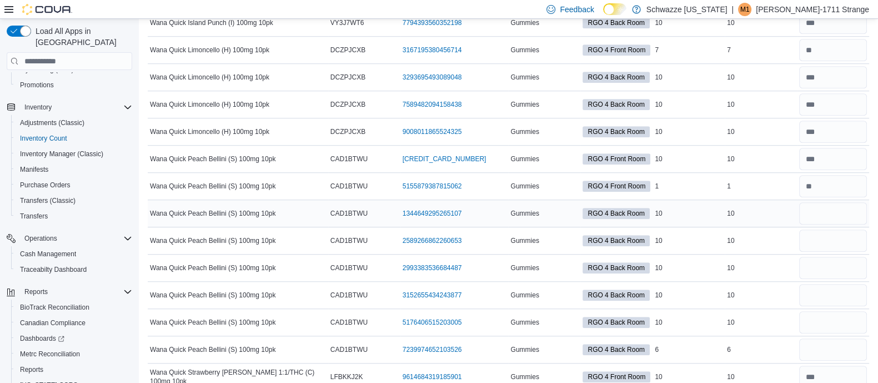
scroll to position [6250, 0]
click at [841, 202] on input "number" at bounding box center [833, 213] width 68 height 22
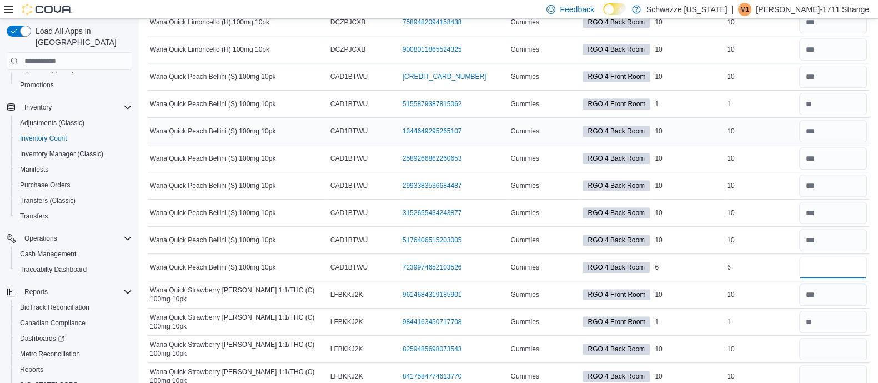
scroll to position [6331, 0]
click at [849, 338] on input "number" at bounding box center [833, 349] width 68 height 22
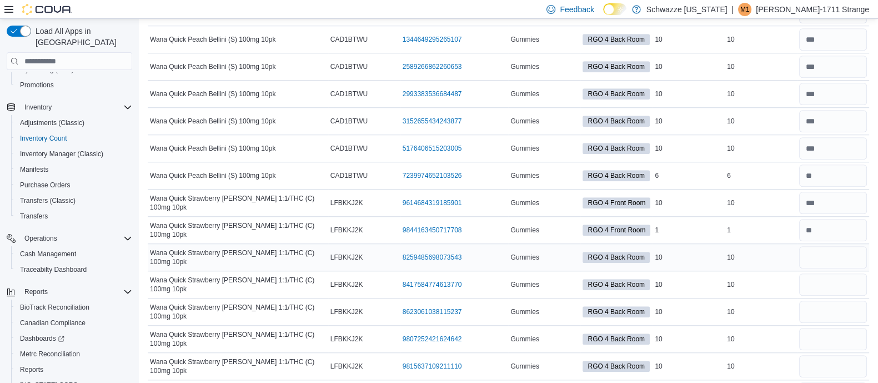
scroll to position [6462, 0]
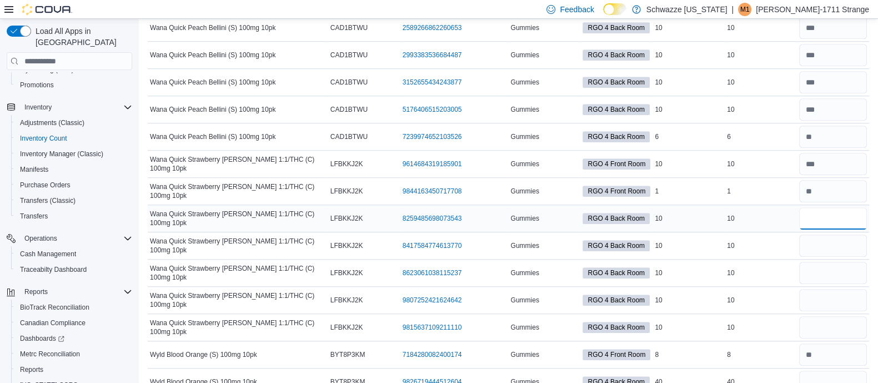
click at [837, 207] on input "number" at bounding box center [833, 218] width 68 height 22
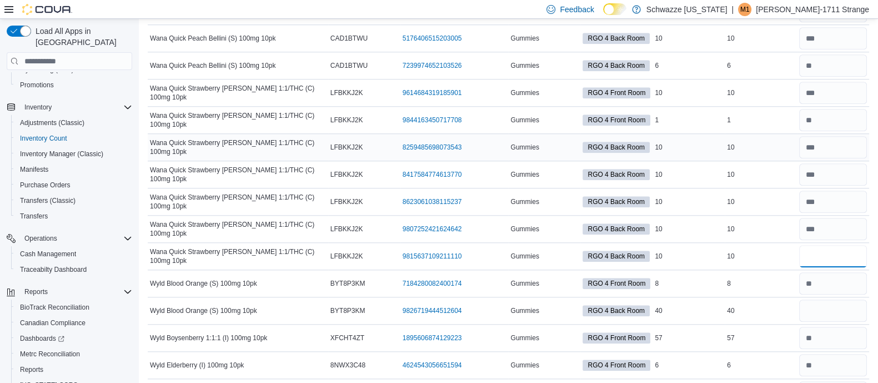
scroll to position [6534, 0]
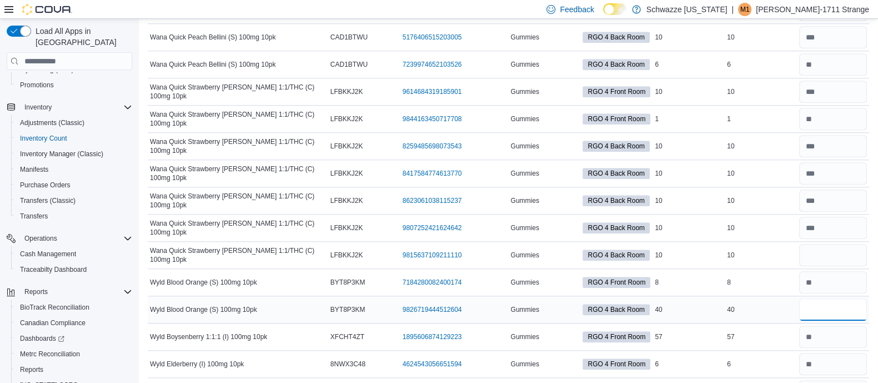
click at [850, 298] on input "number" at bounding box center [833, 309] width 68 height 22
click at [747, 303] on div "40" at bounding box center [761, 309] width 72 height 13
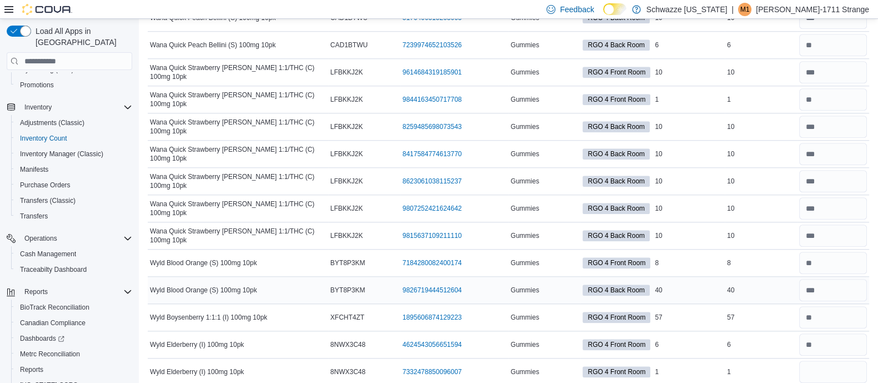
scroll to position [6554, 0]
click at [825, 305] on input "number" at bounding box center [833, 316] width 68 height 22
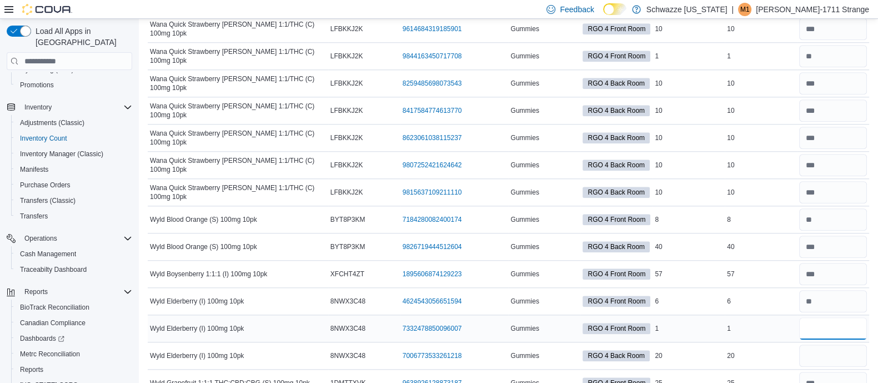
click at [837, 317] on input "number" at bounding box center [833, 328] width 68 height 22
click at [832, 344] on input "number" at bounding box center [833, 355] width 68 height 22
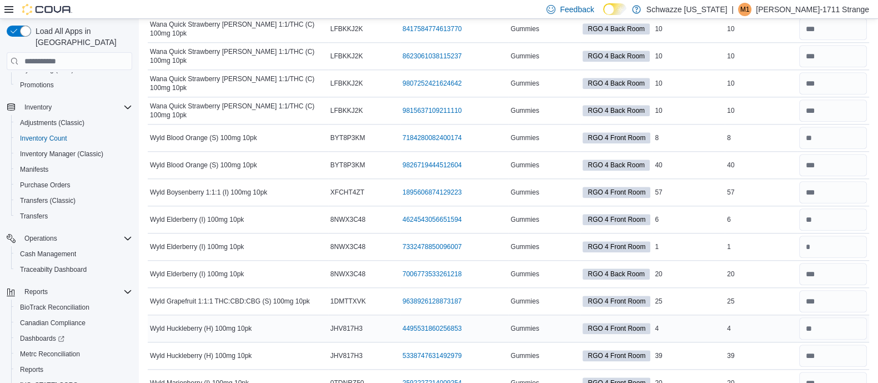
scroll to position [6691, 0]
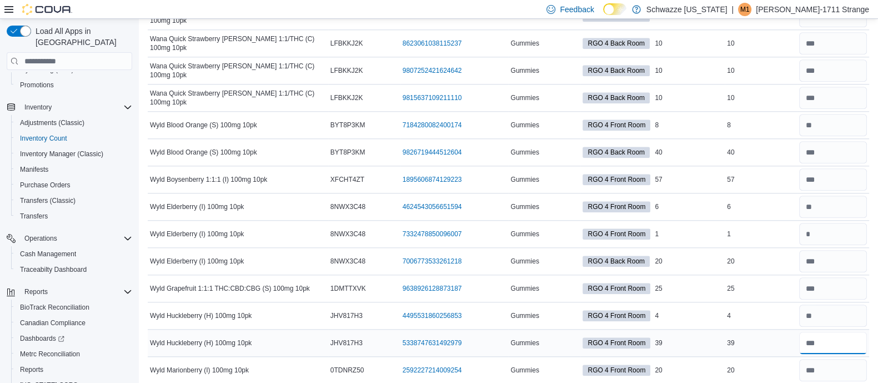
click at [843, 332] on input "number" at bounding box center [833, 343] width 68 height 22
click at [746, 329] on td "Real Time Stock 39" at bounding box center [761, 342] width 72 height 27
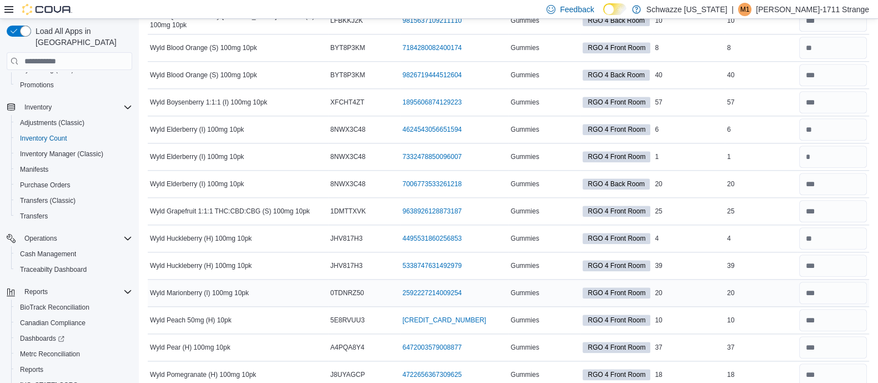
scroll to position [6770, 0]
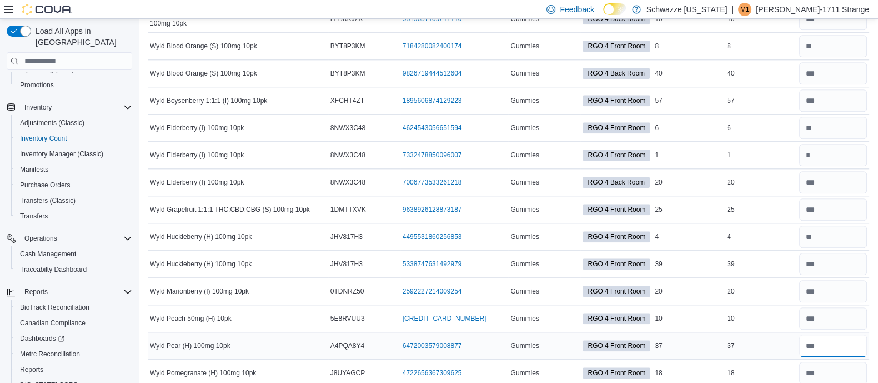
click at [844, 334] on input "number" at bounding box center [833, 345] width 68 height 22
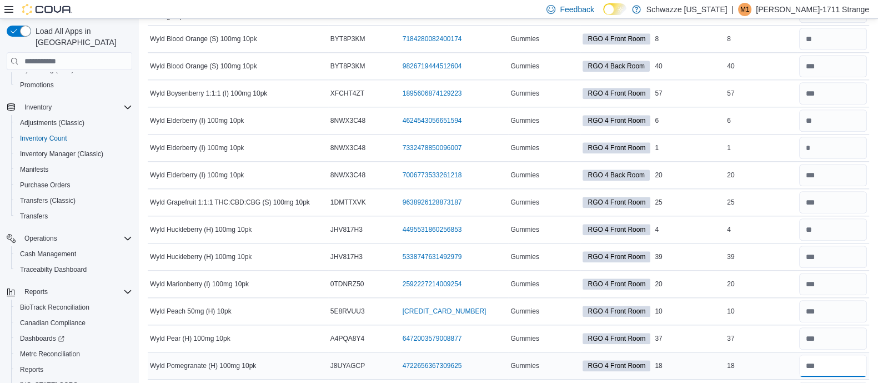
click at [859, 354] on input "number" at bounding box center [833, 365] width 68 height 22
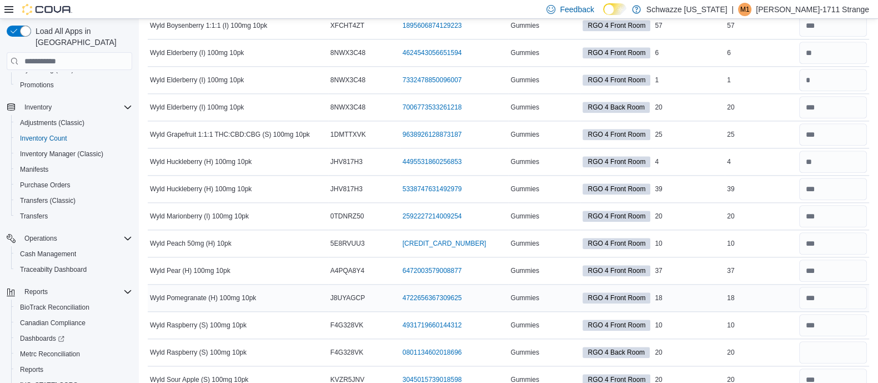
scroll to position [6849, 0]
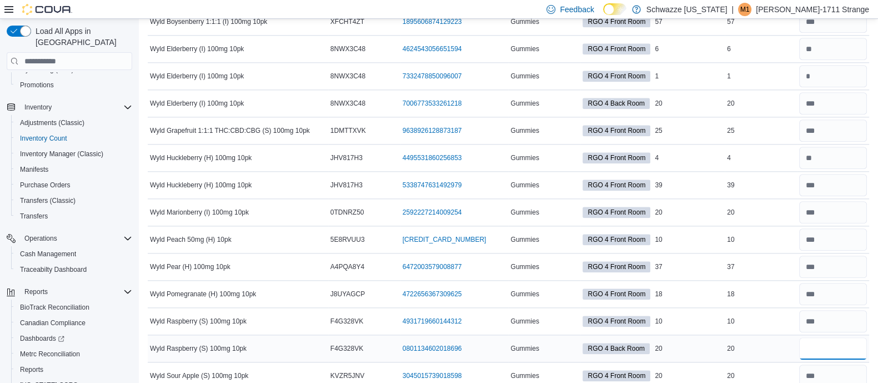
click at [847, 337] on input "number" at bounding box center [833, 348] width 68 height 22
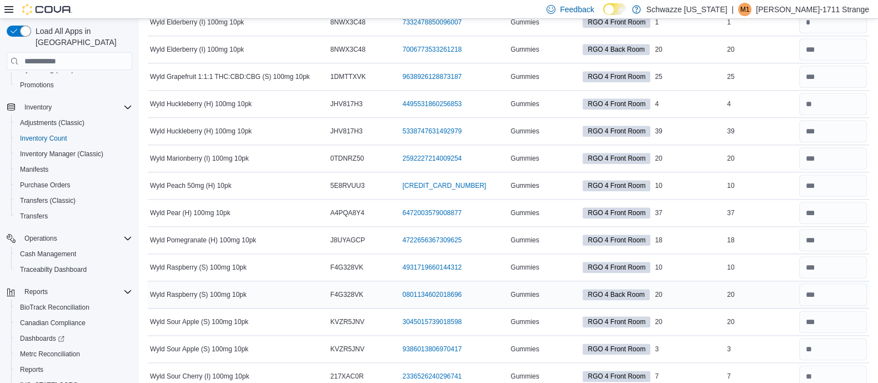
scroll to position [6913, 0]
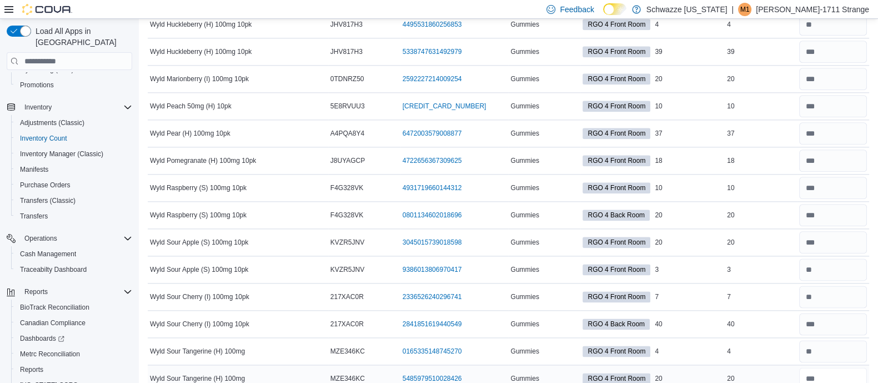
click at [842, 367] on input "number" at bounding box center [833, 378] width 68 height 22
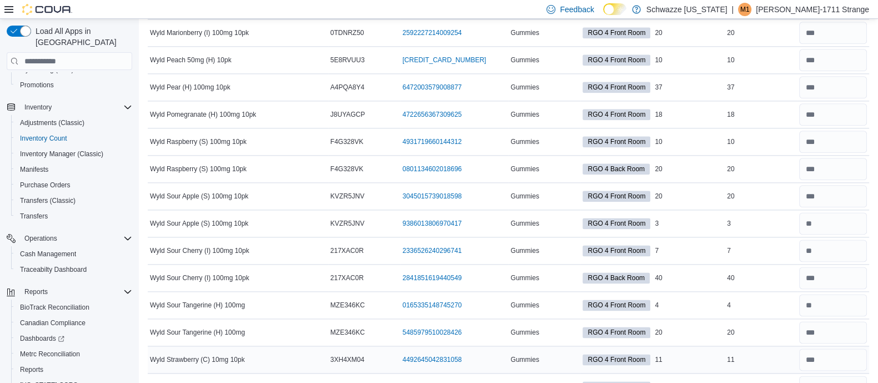
click at [766, 346] on td "Real Time Stock 11" at bounding box center [761, 359] width 72 height 27
click at [847, 185] on input "number" at bounding box center [833, 196] width 68 height 22
click at [739, 183] on td "Real Time Stock 20" at bounding box center [761, 196] width 72 height 27
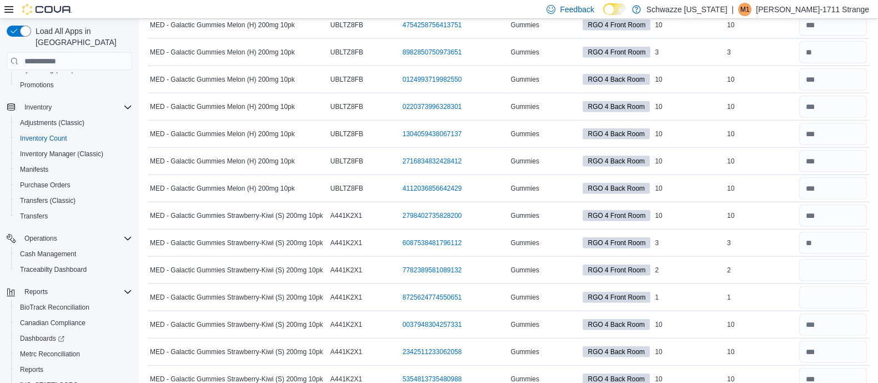
scroll to position [3294, 0]
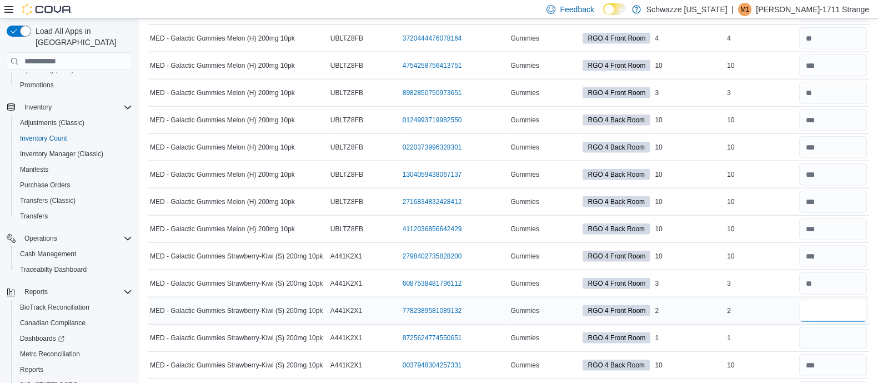
click at [867, 306] on input "number" at bounding box center [833, 310] width 68 height 22
click at [766, 270] on td "Real Time Stock 3" at bounding box center [761, 283] width 72 height 27
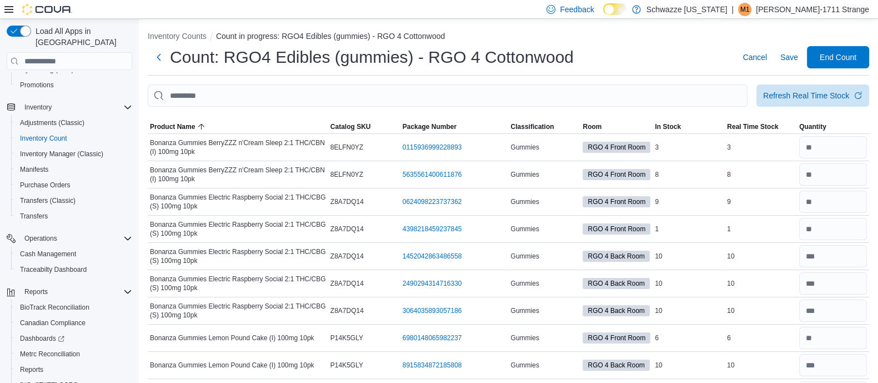
scroll to position [0, 0]
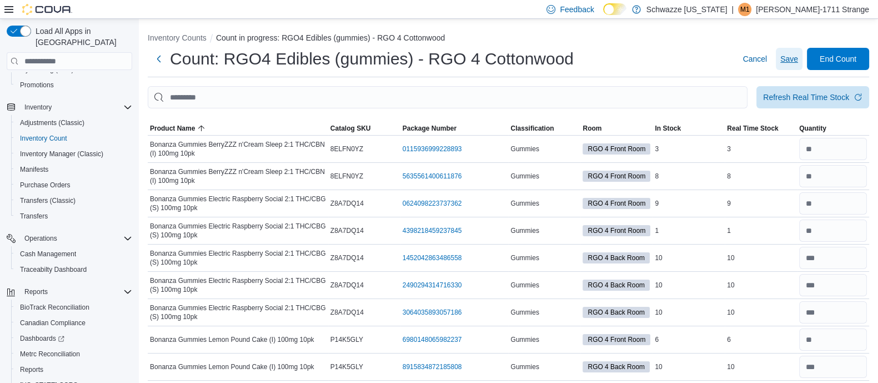
click at [798, 60] on span "Save" at bounding box center [789, 58] width 18 height 11
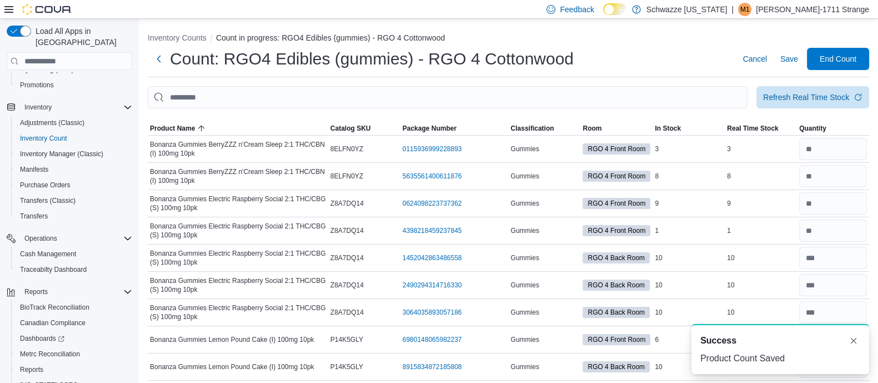
click at [855, 51] on span "End Count" at bounding box center [838, 58] width 49 height 22
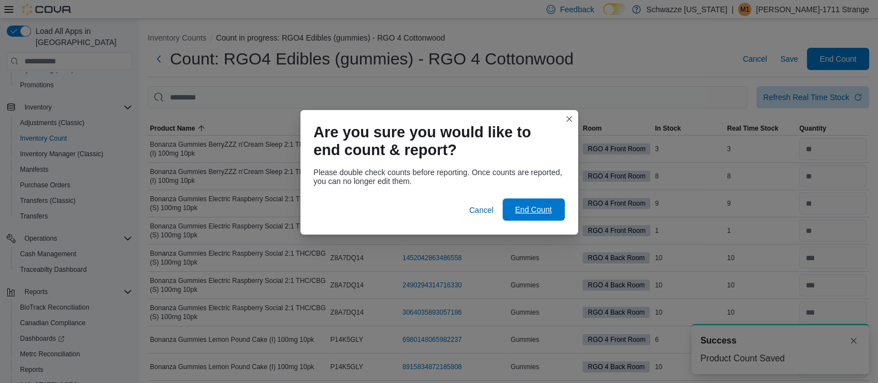
click at [531, 219] on span "End Count" at bounding box center [533, 209] width 49 height 22
click at [530, 207] on span "End Count" at bounding box center [533, 209] width 37 height 11
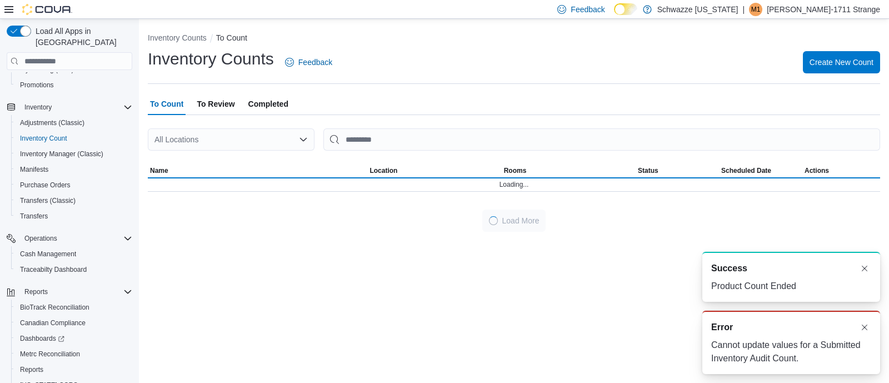
click at [217, 122] on div at bounding box center [514, 121] width 732 height 13
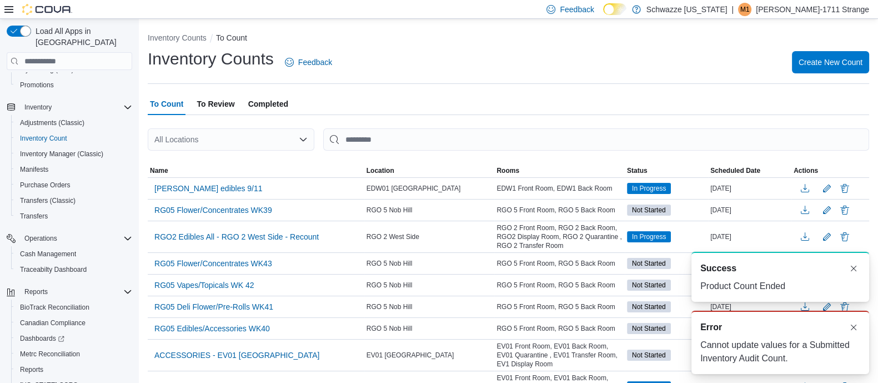
click at [217, 109] on span "To Review" at bounding box center [216, 104] width 38 height 22
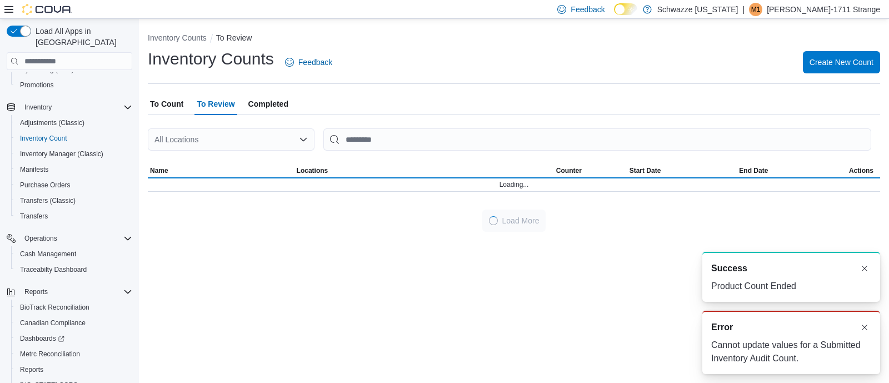
click at [217, 130] on div "All Locations" at bounding box center [231, 139] width 167 height 22
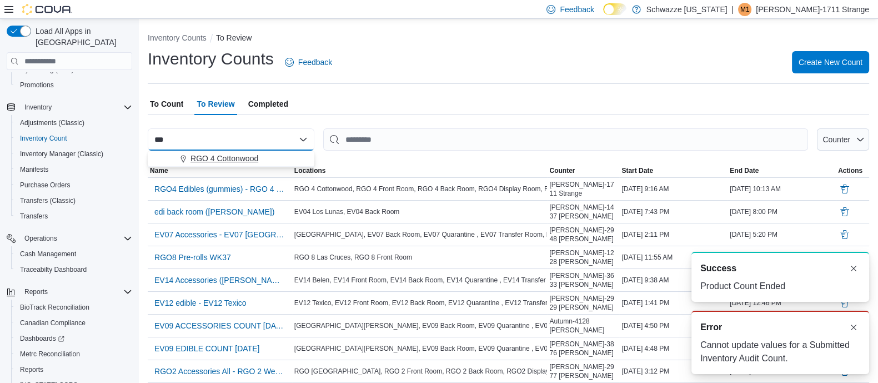
click at [226, 161] on span "RGO 4 Cottonwood" at bounding box center [224, 158] width 68 height 11
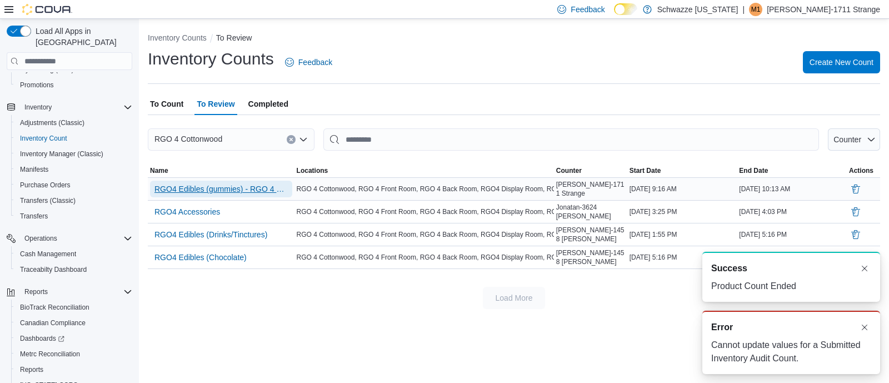
click at [215, 193] on span "RGO4 Edibles (gummies) - RGO 4 Cottonwood" at bounding box center [220, 188] width 133 height 11
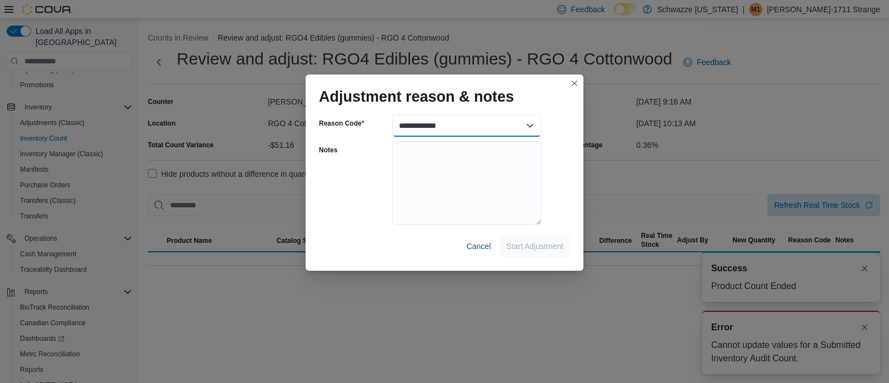
click at [446, 123] on select "**********" at bounding box center [466, 125] width 149 height 22
click at [463, 124] on select "**********" at bounding box center [466, 125] width 149 height 22
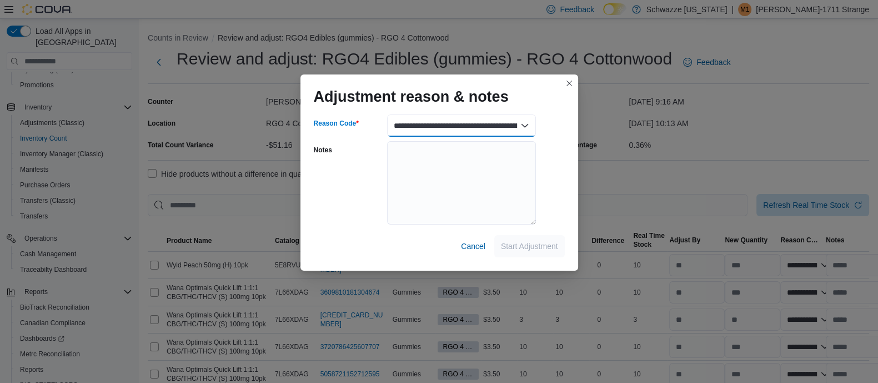
click at [387, 114] on select "**********" at bounding box center [461, 125] width 149 height 22
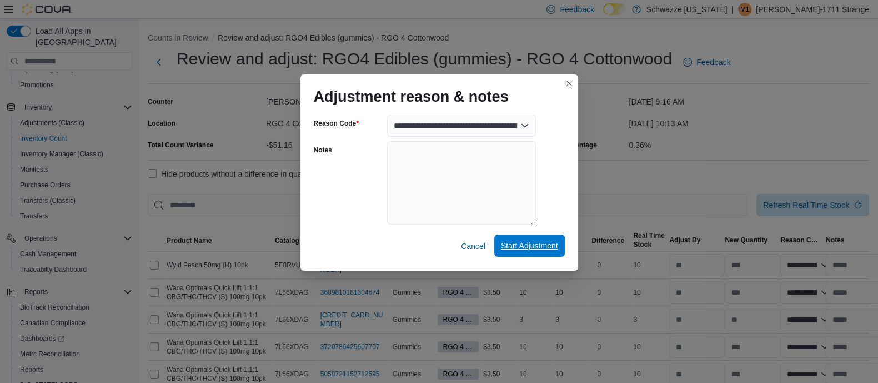
click at [530, 242] on span "Start Adjustment" at bounding box center [529, 245] width 57 height 11
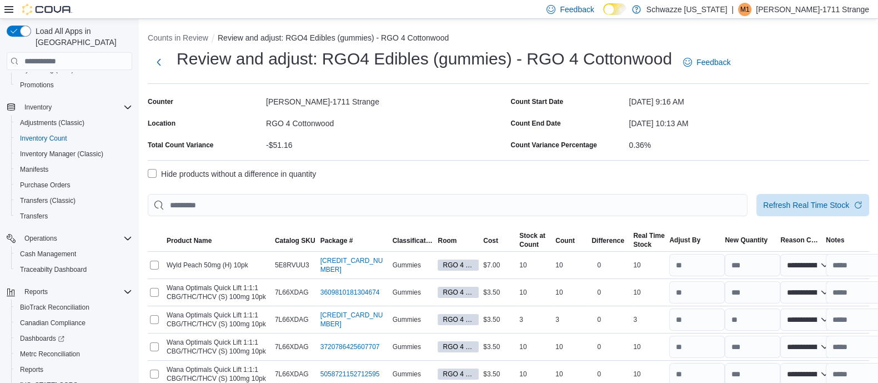
click at [163, 174] on label "Hide products without a difference in quantity" at bounding box center [232, 173] width 168 height 13
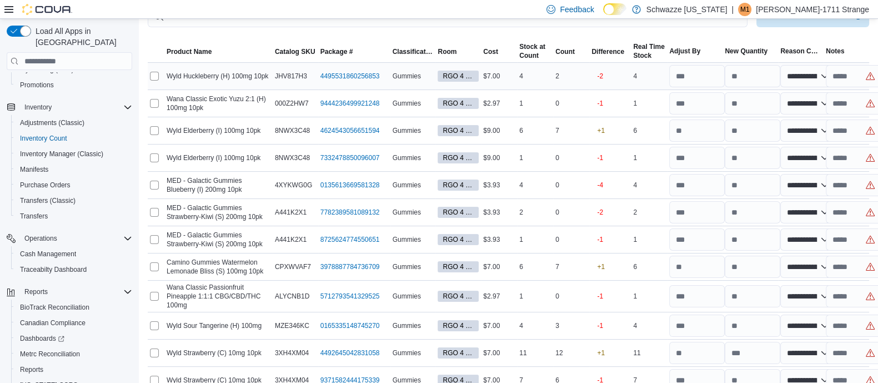
scroll to position [192, 0]
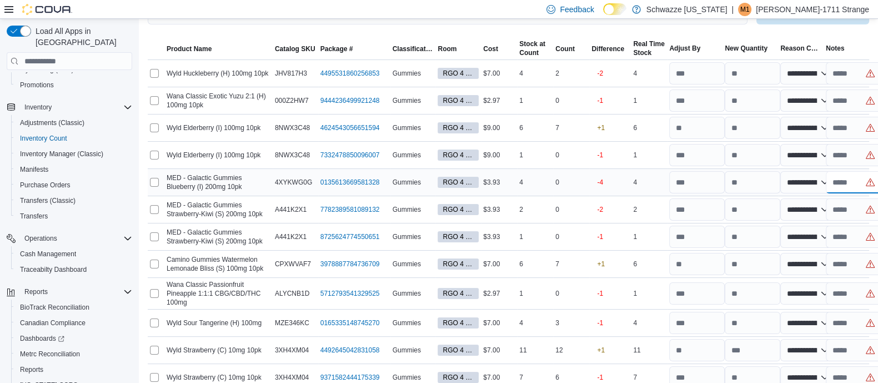
click at [857, 180] on input "text" at bounding box center [854, 182] width 56 height 22
paste input "**********"
click at [631, 187] on div "-4" at bounding box center [610, 182] width 42 height 24
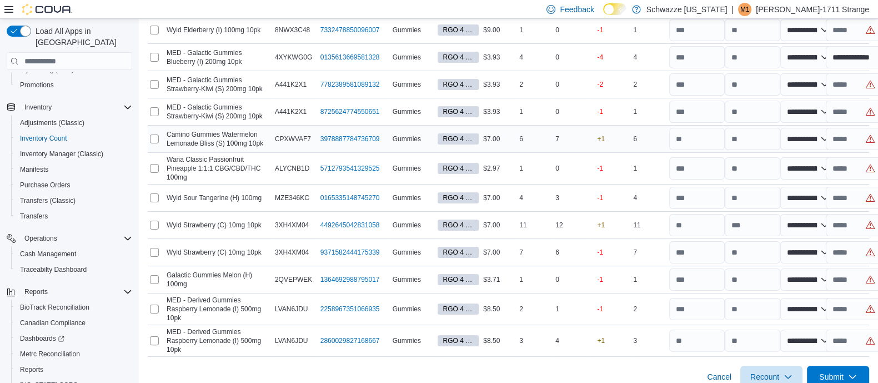
scroll to position [329, 0]
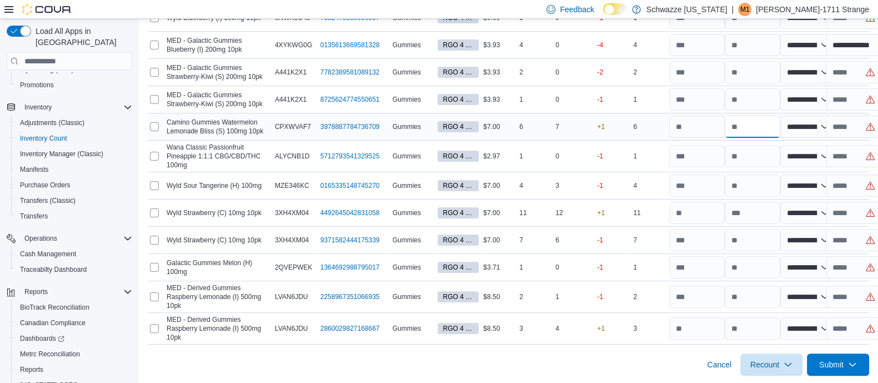
click at [759, 131] on input "number" at bounding box center [753, 127] width 56 height 22
click at [605, 124] on p "+1" at bounding box center [601, 126] width 8 height 9
click at [861, 131] on input "text" at bounding box center [854, 127] width 56 height 22
click at [609, 117] on div "+1" at bounding box center [610, 126] width 42 height 24
click at [652, 129] on div "6" at bounding box center [649, 126] width 36 height 13
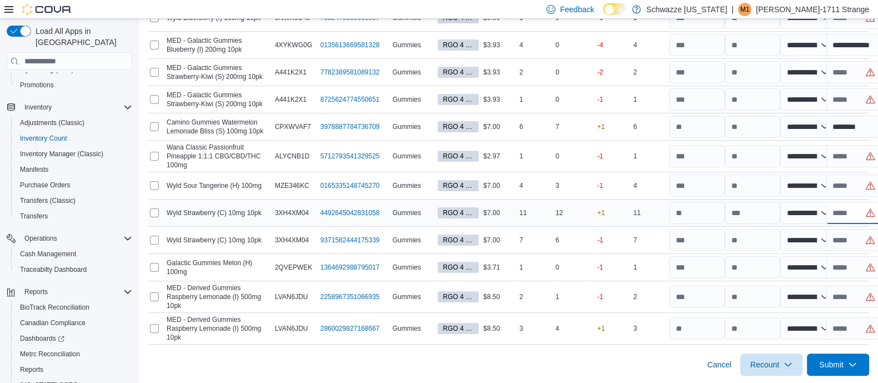
click at [860, 210] on input "text" at bounding box center [854, 213] width 56 height 22
paste input "**********"
click at [855, 240] on input "text" at bounding box center [854, 240] width 56 height 22
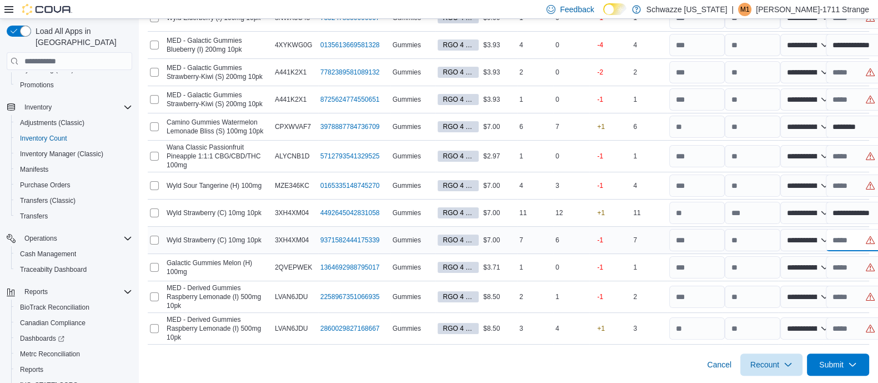
paste input "**********"
click at [630, 242] on div "-1" at bounding box center [610, 240] width 42 height 24
click at [858, 295] on input "text" at bounding box center [854, 296] width 56 height 22
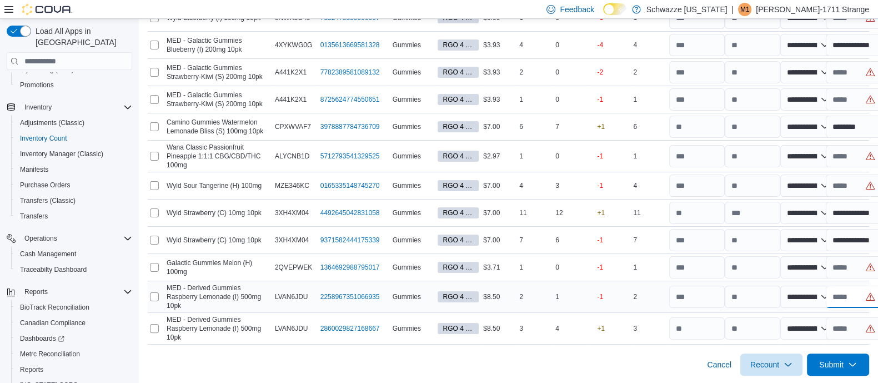
paste input "**********"
click at [852, 330] on input "text" at bounding box center [854, 328] width 56 height 22
paste input "**********"
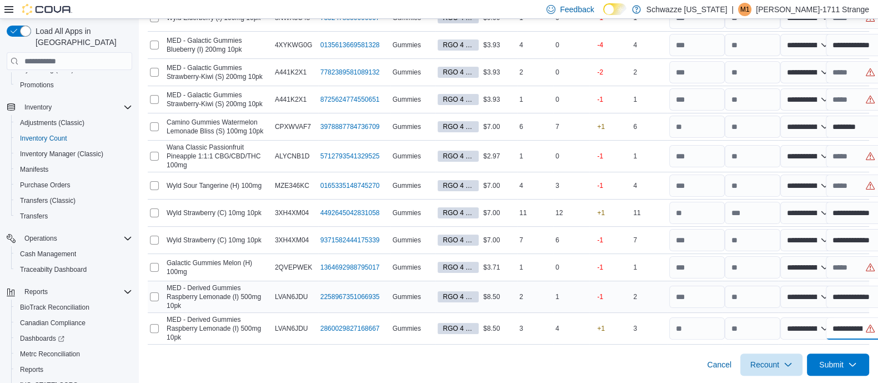
scroll to position [0, 16]
click at [623, 289] on div "-1" at bounding box center [610, 296] width 42 height 24
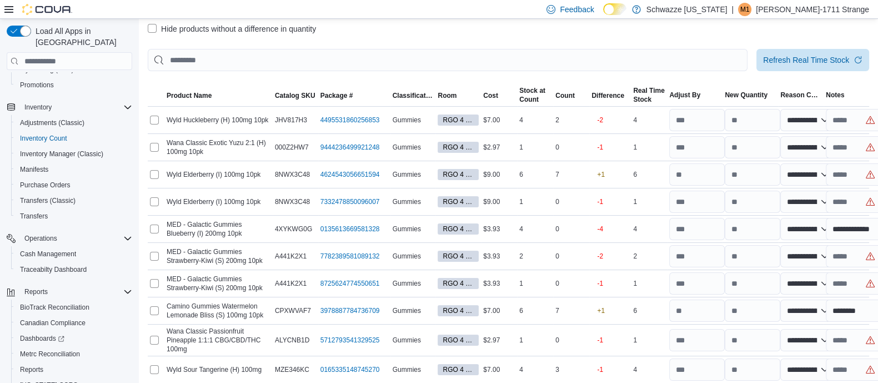
scroll to position [143, 0]
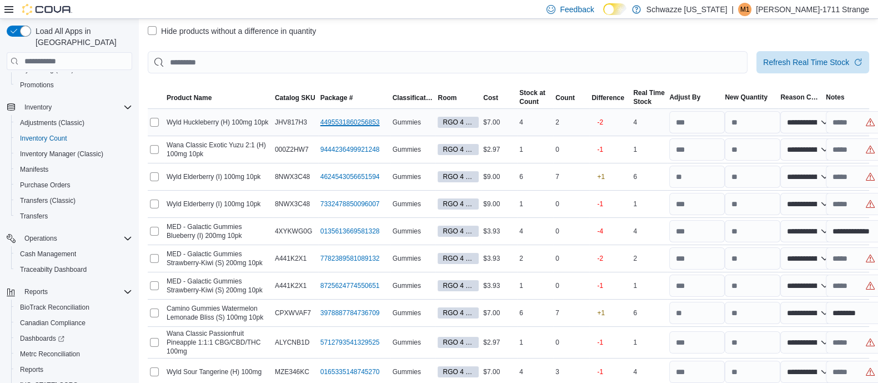
click at [350, 119] on link "4495531860256853 (opens in a new tab or window)" at bounding box center [349, 122] width 59 height 9
click at [342, 150] on link "9444236499921248 (opens in a new tab or window)" at bounding box center [349, 149] width 59 height 9
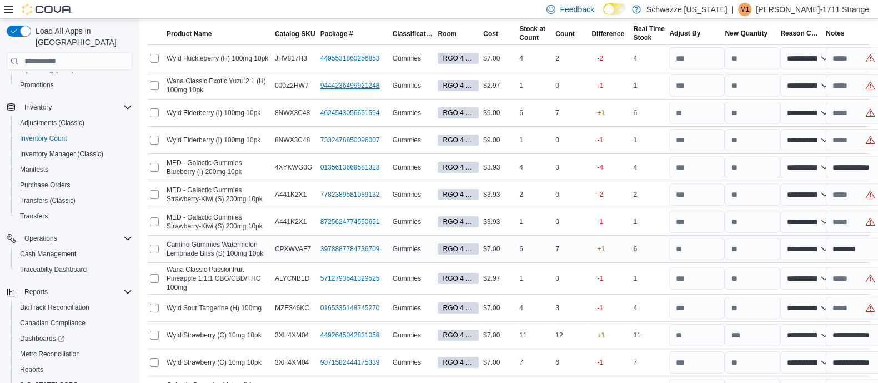
scroll to position [208, 0]
click at [864, 84] on input "text" at bounding box center [854, 84] width 56 height 22
paste input "**********"
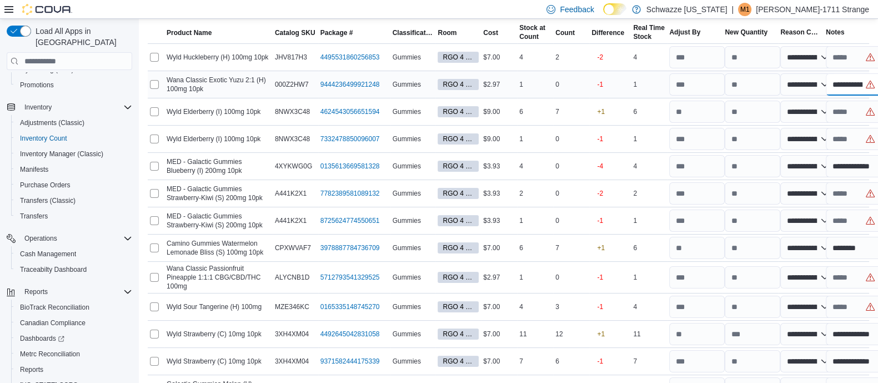
scroll to position [0, 16]
click at [850, 114] on input "text" at bounding box center [854, 112] width 56 height 22
paste input "**********"
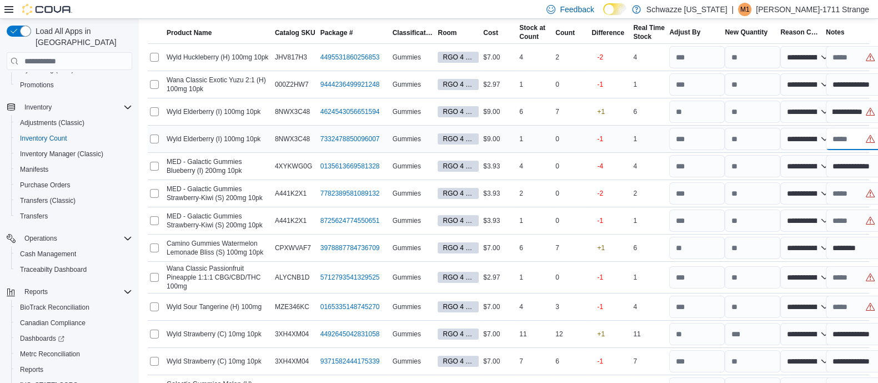
click at [856, 132] on input "text" at bounding box center [854, 139] width 56 height 22
paste input "**********"
click at [603, 142] on p "-1" at bounding box center [600, 138] width 6 height 9
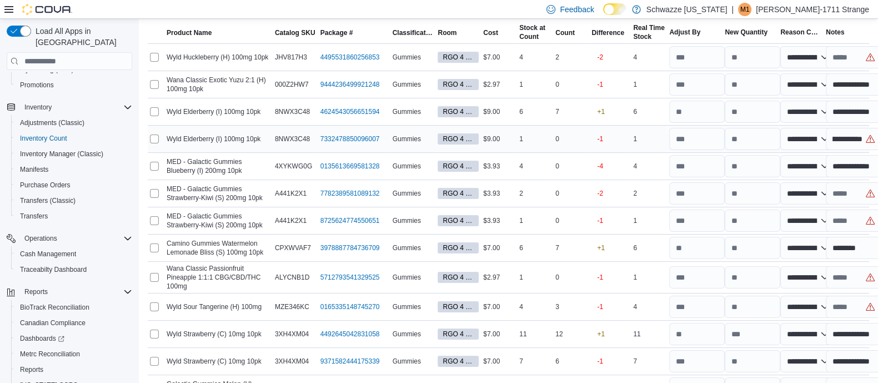
scroll to position [0, 0]
click at [856, 194] on input "text" at bounding box center [854, 193] width 56 height 22
paste input "**********"
click at [851, 220] on input "text" at bounding box center [854, 220] width 56 height 22
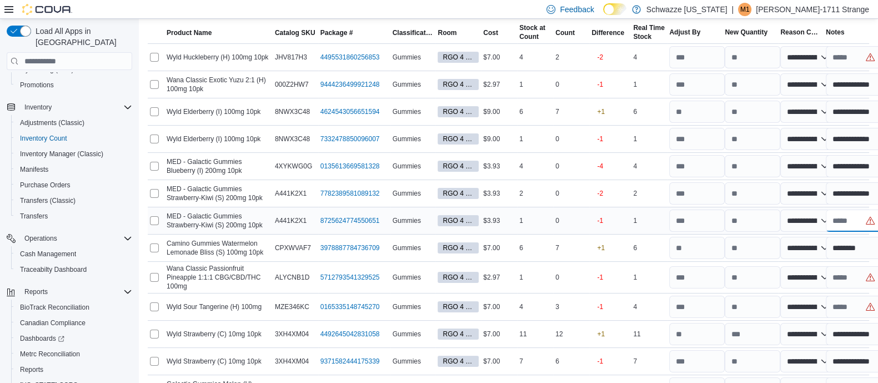
scroll to position [0, 0]
paste input "**********"
click at [645, 215] on div "1" at bounding box center [649, 220] width 36 height 13
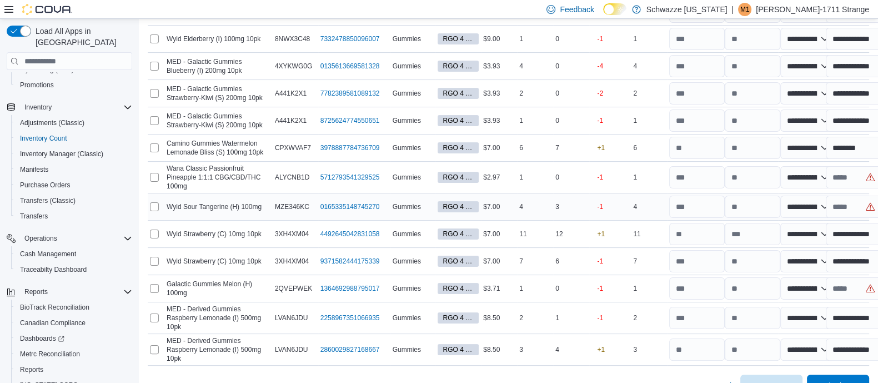
scroll to position [309, 0]
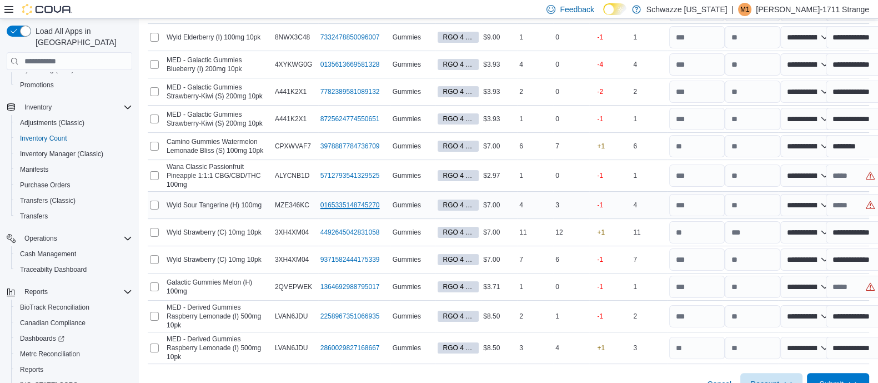
click at [377, 207] on link "0165335148745270 (opens in a new tab or window)" at bounding box center [349, 204] width 59 height 9
click at [350, 203] on link "0165335148745270 (opens in a new tab or window)" at bounding box center [349, 204] width 59 height 9
click at [850, 174] on input "text" at bounding box center [854, 175] width 56 height 22
click at [856, 201] on input "text" at bounding box center [854, 205] width 56 height 22
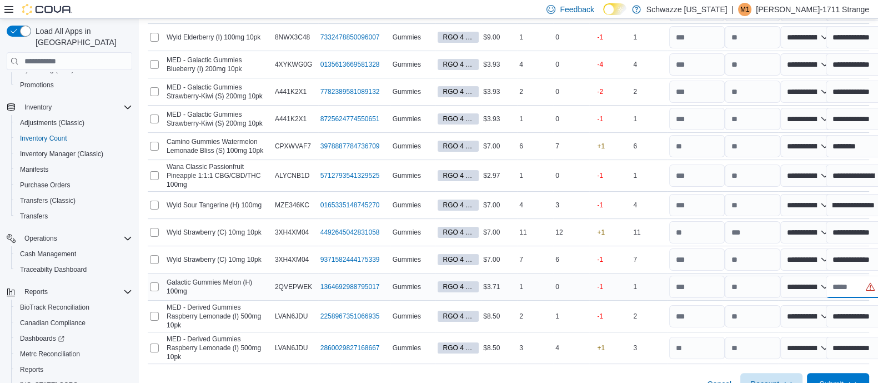
click at [855, 290] on input "text" at bounding box center [854, 286] width 56 height 22
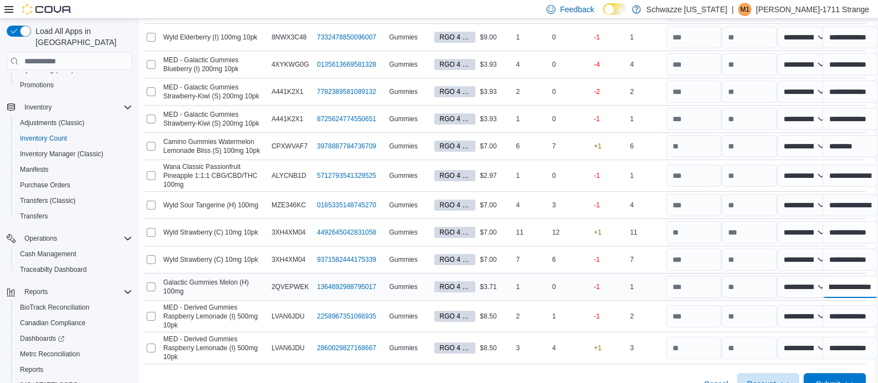
scroll to position [0, 31]
click at [586, 247] on td "Count 6" at bounding box center [568, 259] width 36 height 27
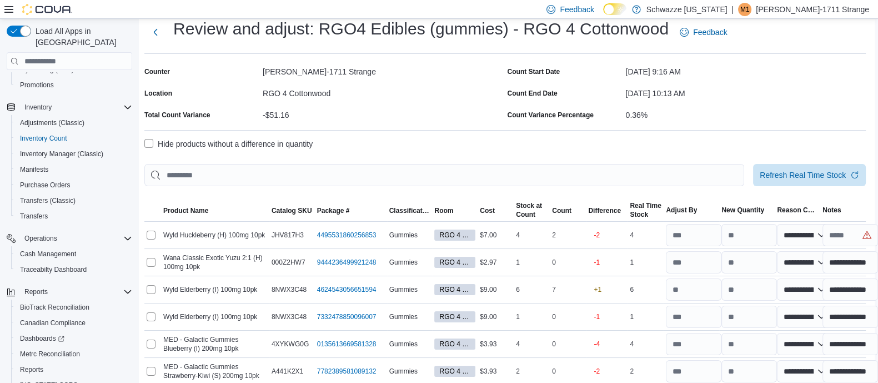
scroll to position [22, 6]
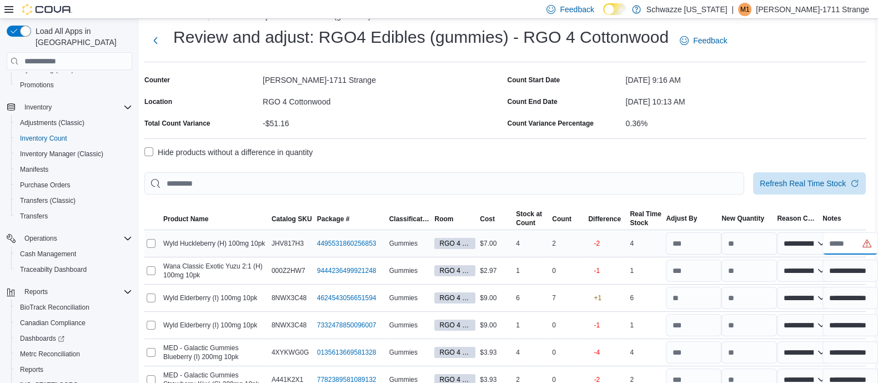
click at [853, 243] on input "text" at bounding box center [851, 243] width 56 height 22
click at [715, 157] on div "Hide products without a difference in quantity" at bounding box center [504, 152] width 721 height 13
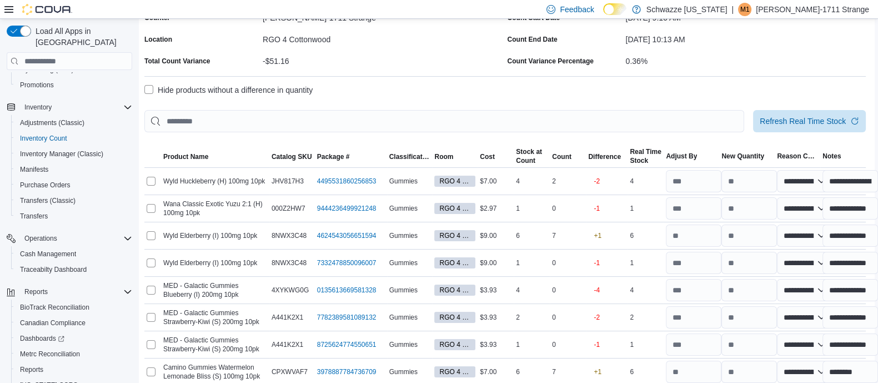
scroll to position [329, 6]
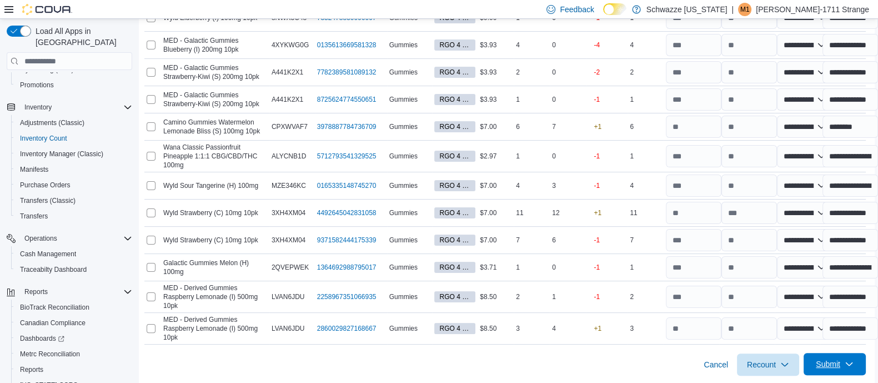
click at [833, 366] on span "Submit" at bounding box center [828, 363] width 24 height 11
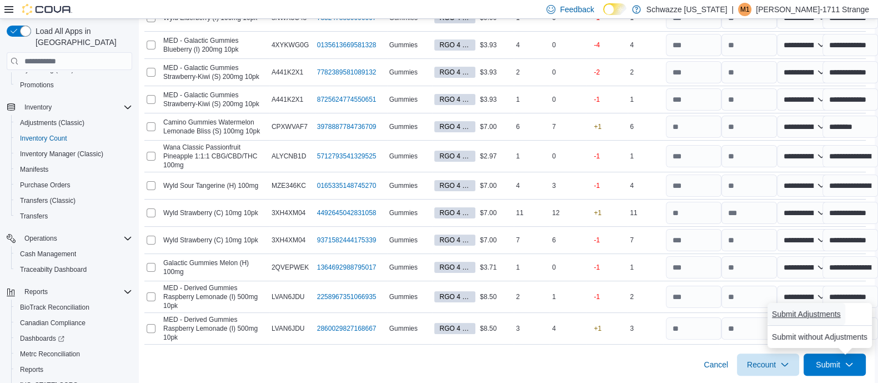
click at [819, 313] on span "Submit Adjustments" at bounding box center [806, 313] width 69 height 11
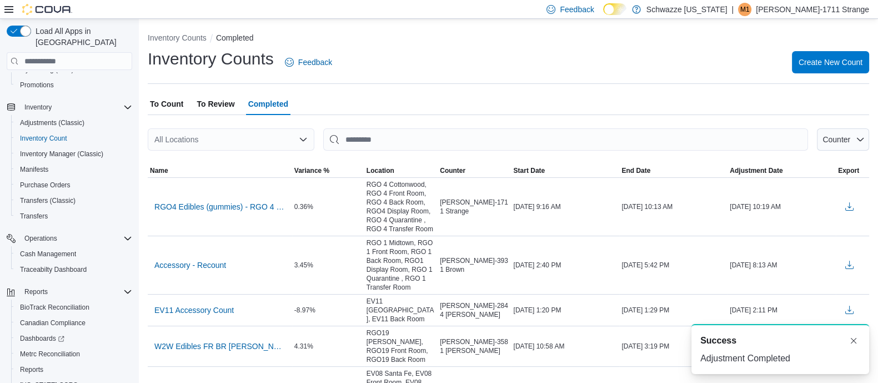
click at [207, 103] on span "To Review" at bounding box center [216, 104] width 38 height 22
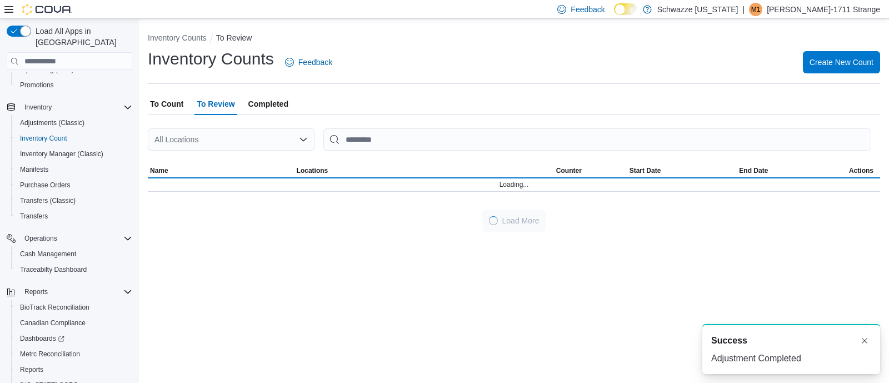
click at [232, 147] on div "All Locations" at bounding box center [231, 139] width 167 height 22
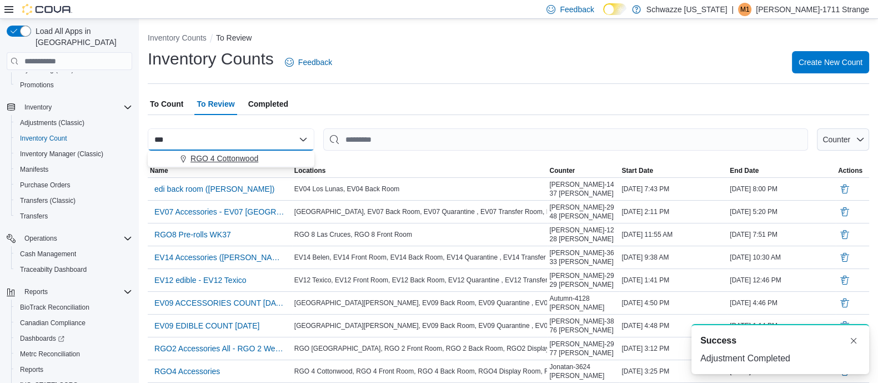
click at [237, 162] on span "RGO 4 Cottonwood" at bounding box center [224, 158] width 68 height 11
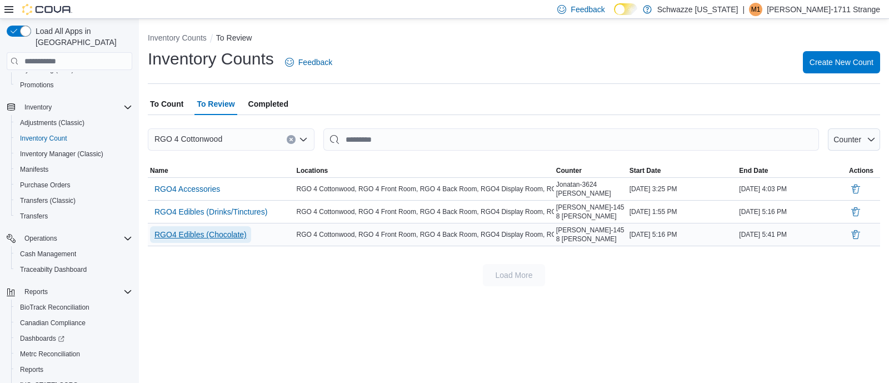
click at [208, 233] on span "RGO4 Edibles (Chocolate)" at bounding box center [200, 234] width 92 height 11
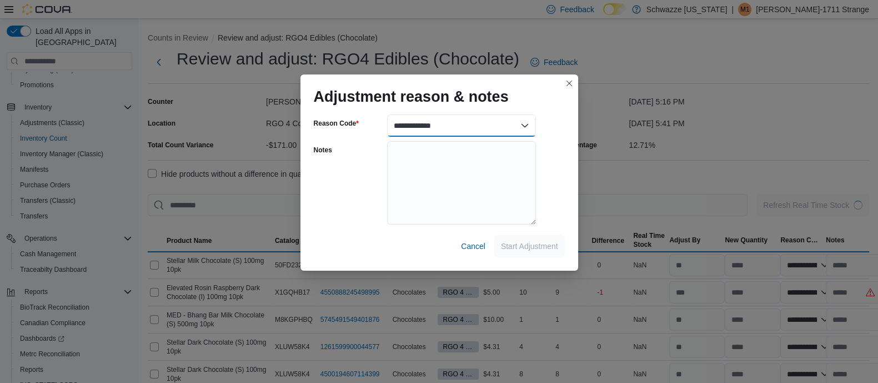
click at [480, 121] on select "**********" at bounding box center [461, 125] width 149 height 22
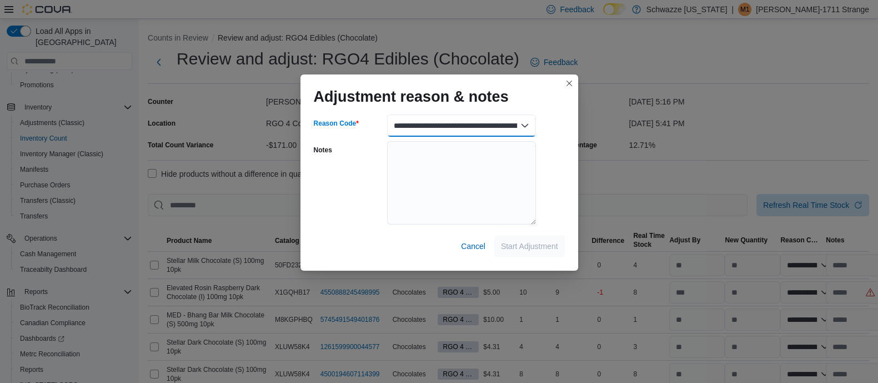
click at [387, 114] on select "**********" at bounding box center [461, 125] width 149 height 22
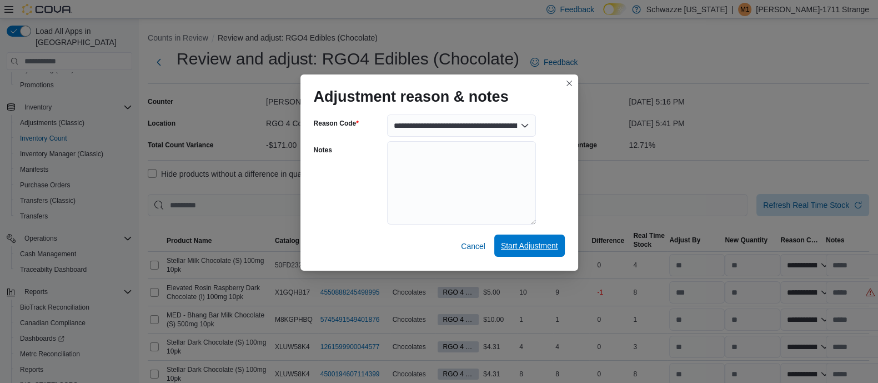
click at [530, 256] on span "Start Adjustment" at bounding box center [529, 245] width 57 height 22
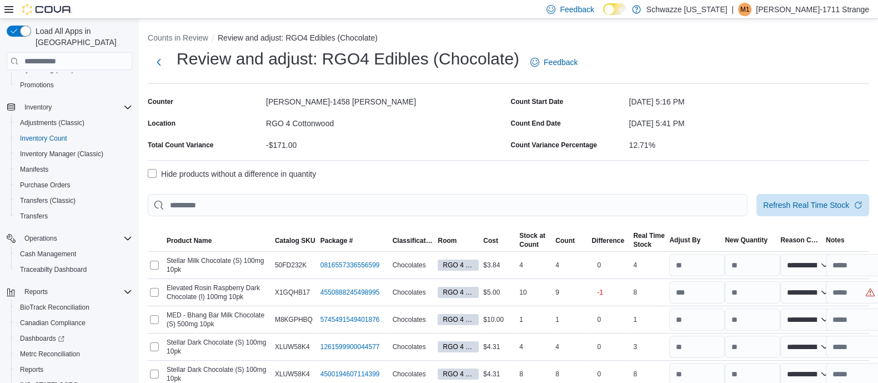
click at [189, 173] on label "Hide products without a difference in quantity" at bounding box center [232, 173] width 168 height 13
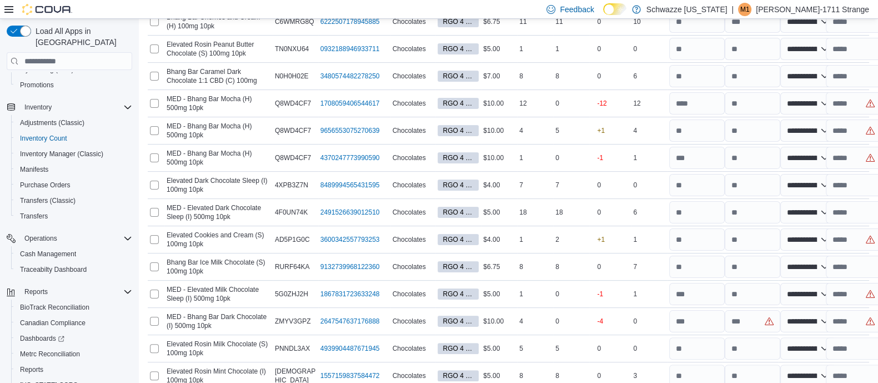
scroll to position [325, 0]
click at [693, 103] on input "number" at bounding box center [697, 103] width 56 height 22
click at [589, 101] on div "0" at bounding box center [571, 102] width 36 height 13
click at [755, 107] on input "number" at bounding box center [753, 103] width 56 height 22
click at [659, 105] on div "12" at bounding box center [649, 102] width 36 height 13
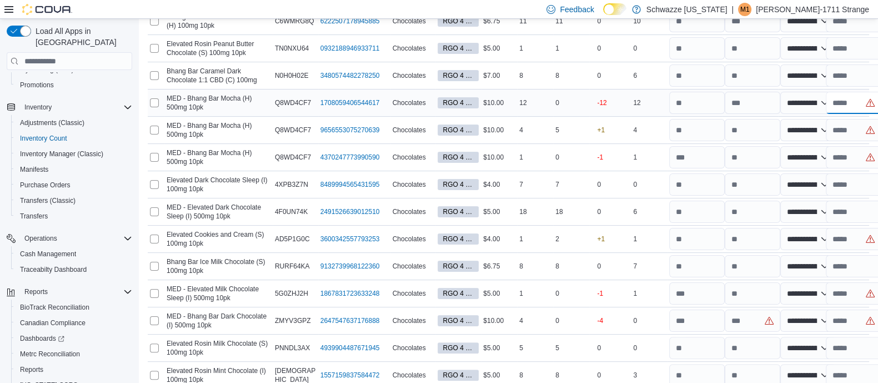
click at [856, 104] on input "text" at bounding box center [854, 103] width 56 height 22
click at [748, 328] on input "number" at bounding box center [753, 320] width 56 height 22
click at [613, 320] on div "-4" at bounding box center [610, 320] width 42 height 24
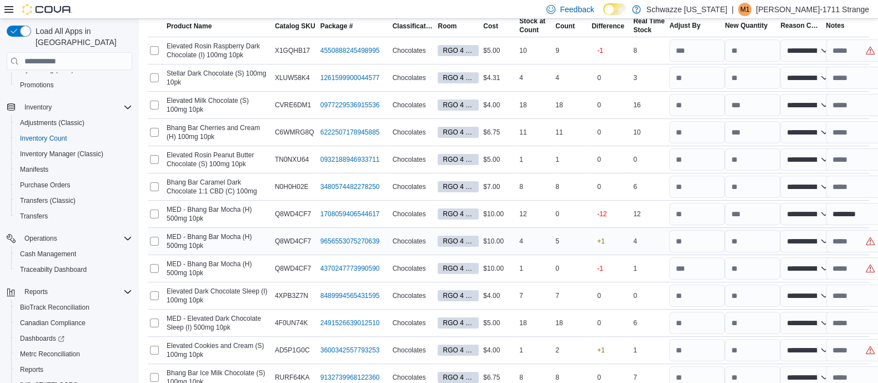
scroll to position [217, 0]
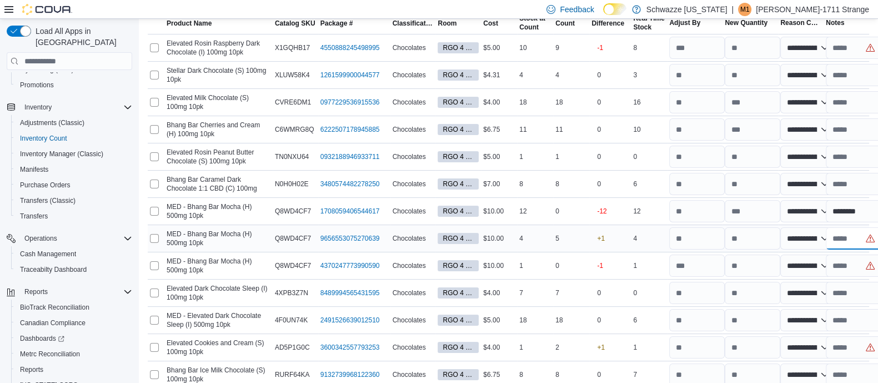
click at [854, 237] on input "text" at bounding box center [854, 238] width 56 height 22
paste input "**********"
click at [866, 266] on input "text" at bounding box center [854, 265] width 56 height 22
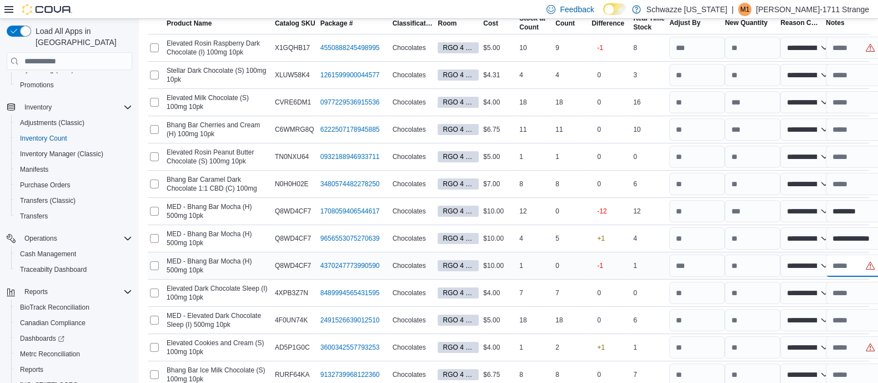
paste input "**********"
click at [553, 259] on div "1" at bounding box center [535, 265] width 36 height 13
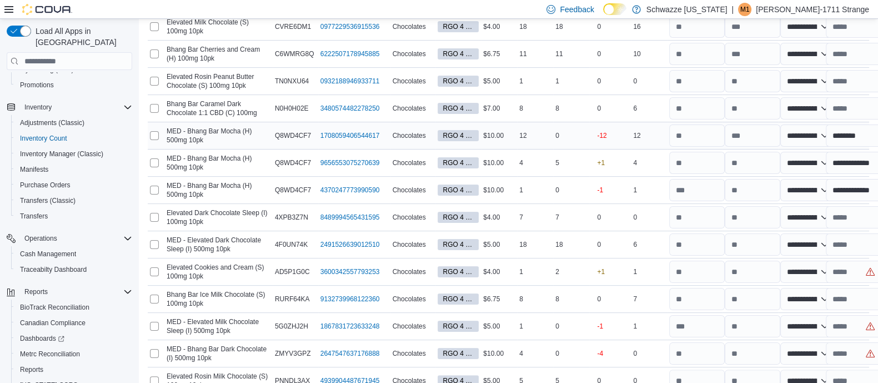
scroll to position [294, 0]
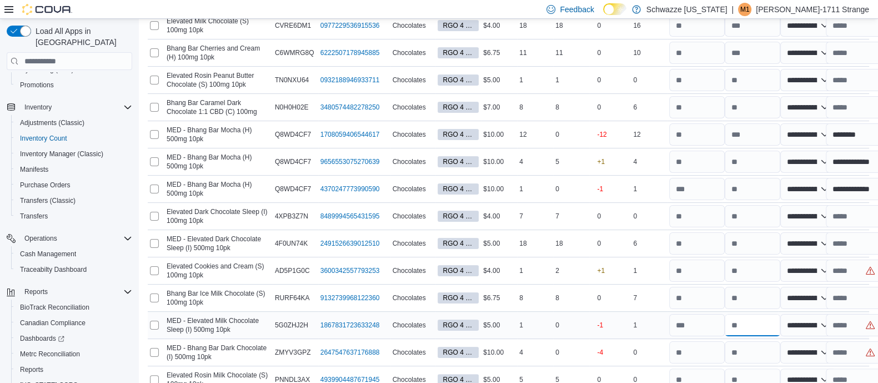
click at [758, 318] on input "number" at bounding box center [753, 325] width 56 height 22
click at [858, 323] on input "text" at bounding box center [854, 325] width 56 height 22
click at [586, 329] on div "0" at bounding box center [571, 324] width 36 height 13
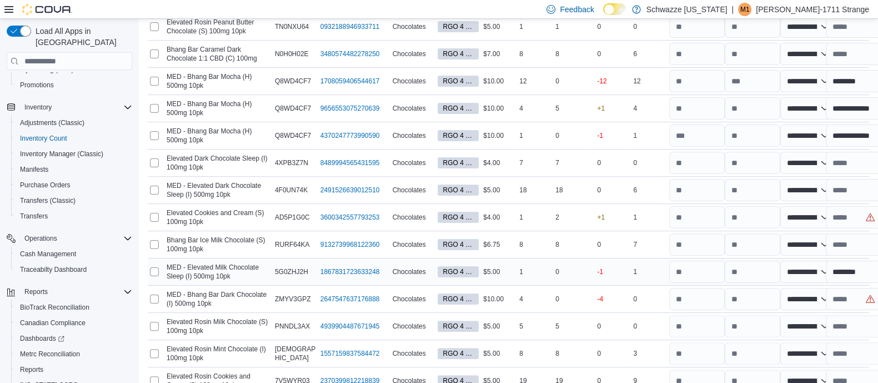
scroll to position [348, 0]
click at [849, 212] on input "text" at bounding box center [854, 216] width 56 height 22
click at [857, 304] on input "text" at bounding box center [854, 298] width 56 height 22
click at [848, 224] on input "text" at bounding box center [854, 216] width 56 height 22
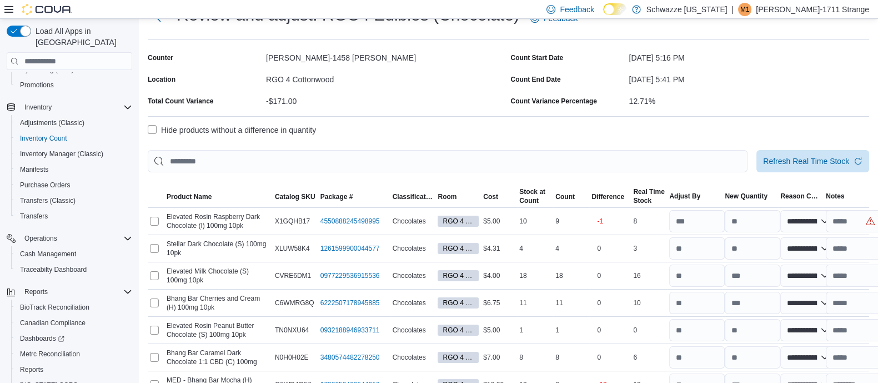
scroll to position [0, 0]
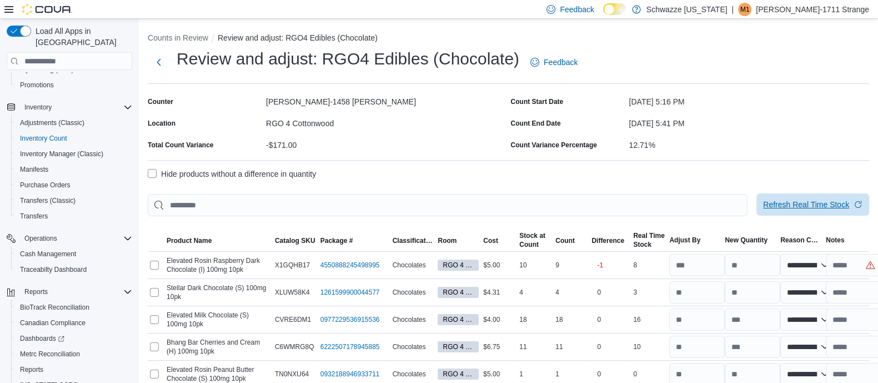
click at [839, 212] on span "Refresh Real Time Stock" at bounding box center [812, 204] width 99 height 22
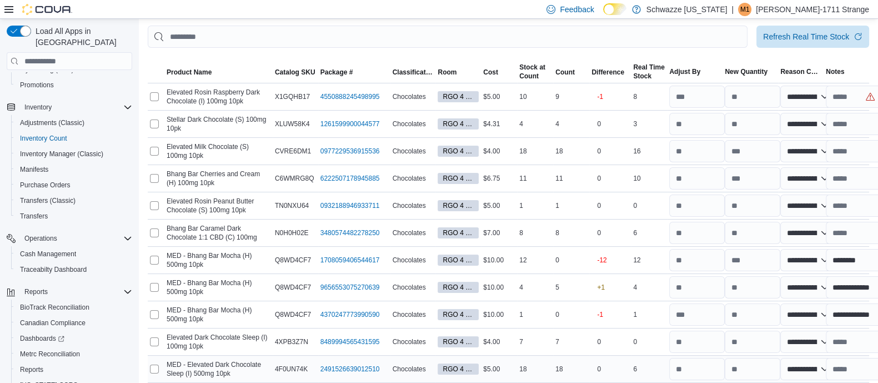
scroll to position [165, 0]
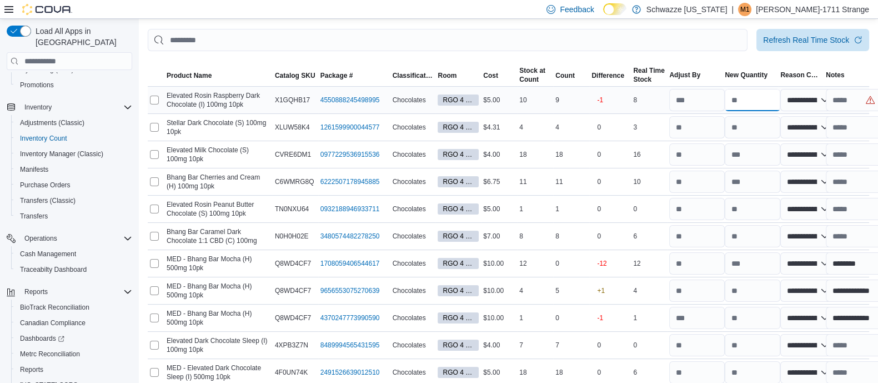
click at [759, 101] on input "number" at bounding box center [753, 100] width 56 height 22
click at [573, 158] on div "18" at bounding box center [571, 154] width 36 height 13
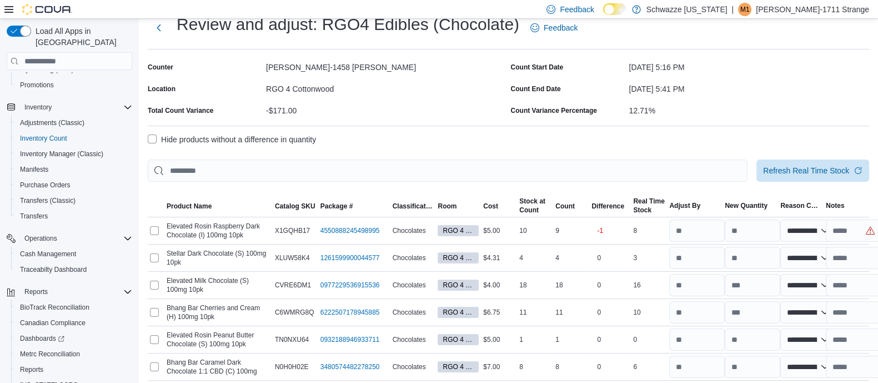
scroll to position [0, 0]
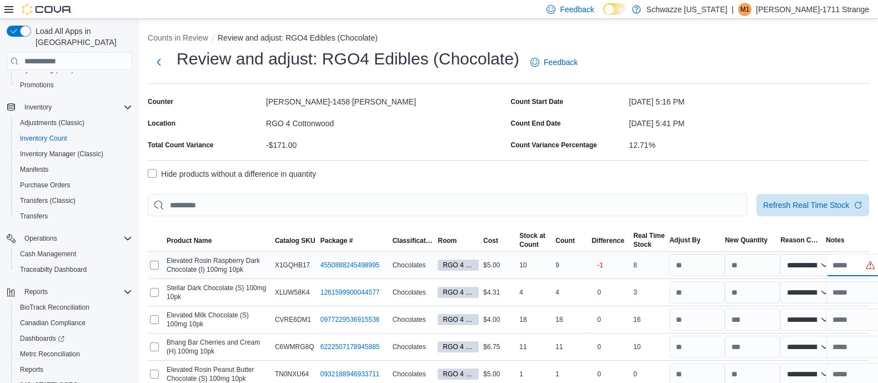
click at [854, 262] on input "text" at bounding box center [854, 265] width 56 height 22
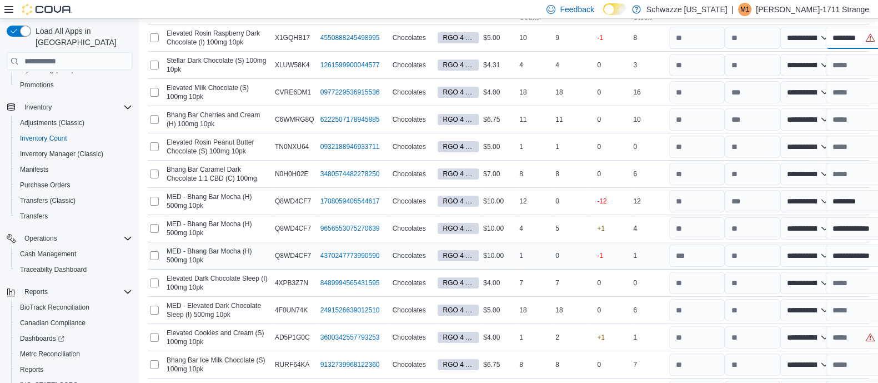
scroll to position [294, 0]
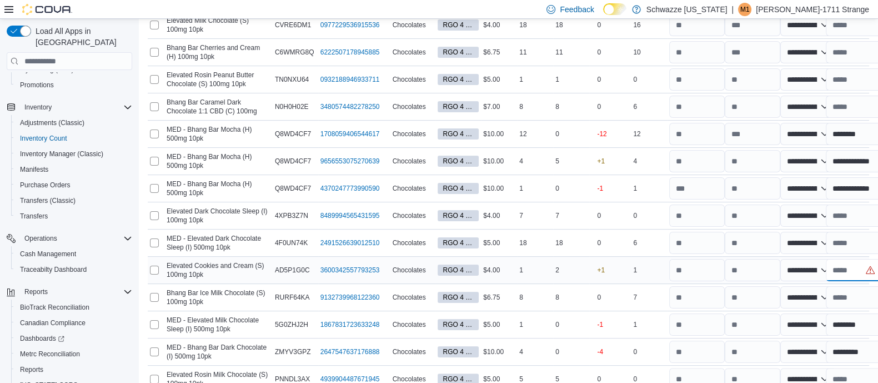
click at [856, 274] on input "text" at bounding box center [854, 270] width 56 height 22
paste input "**********"
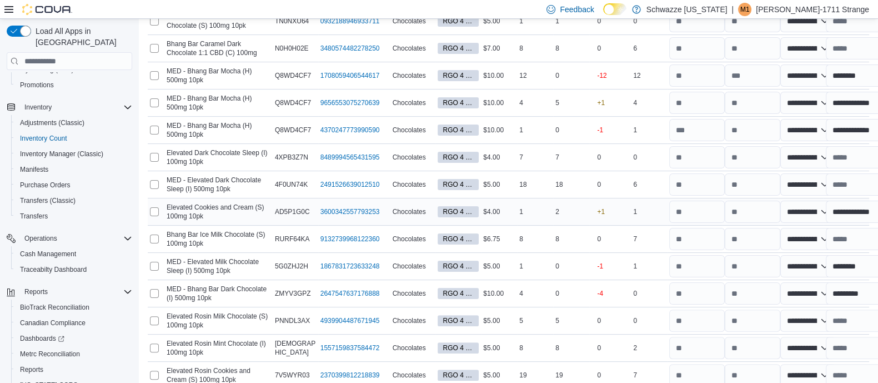
scroll to position [424, 0]
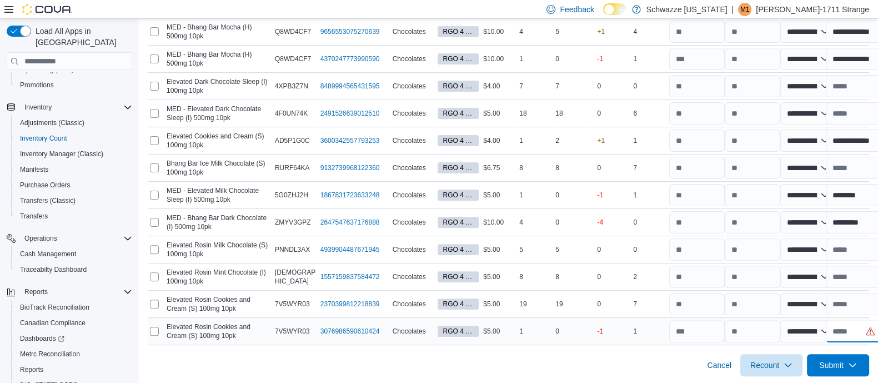
click at [852, 325] on input "text" at bounding box center [854, 331] width 56 height 22
paste input "**********"
click at [654, 353] on div "Cancel Recount Submit" at bounding box center [508, 360] width 721 height 31
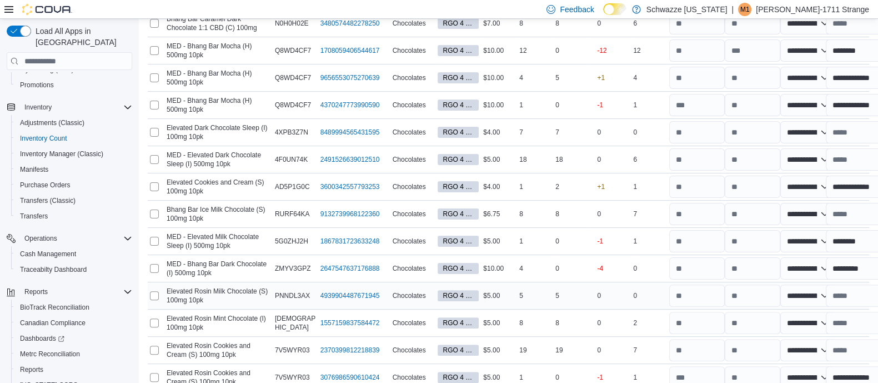
scroll to position [424, 0]
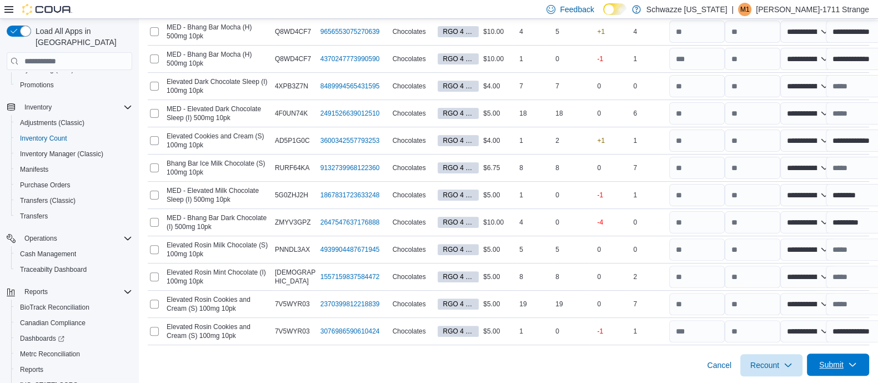
click at [842, 355] on span "Submit" at bounding box center [838, 364] width 49 height 22
click at [825, 314] on span "Submit Adjustments" at bounding box center [803, 313] width 69 height 11
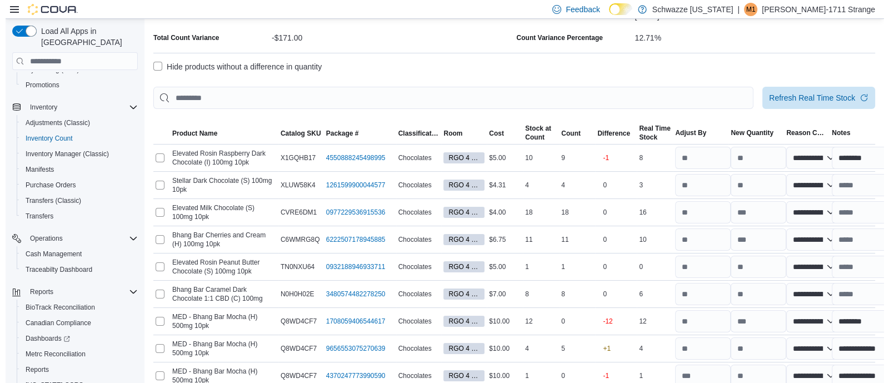
scroll to position [0, 0]
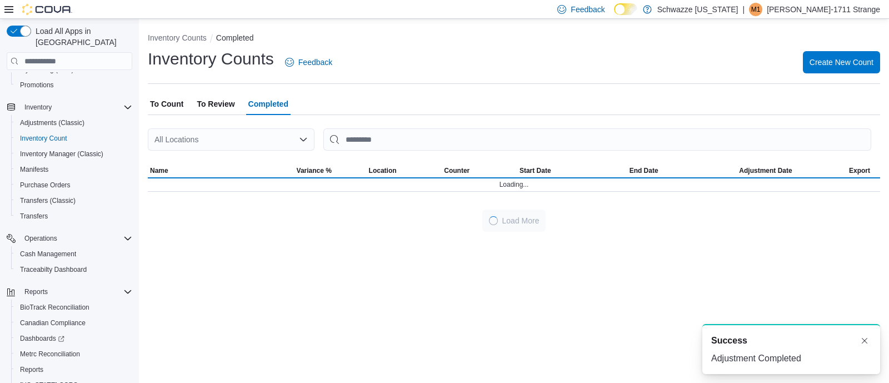
click at [210, 101] on span "To Review" at bounding box center [216, 104] width 38 height 22
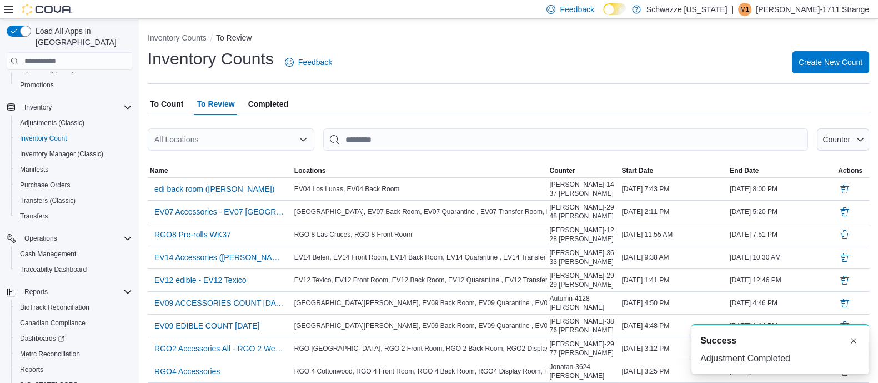
click at [219, 148] on div "All Locations" at bounding box center [231, 139] width 167 height 22
click at [222, 154] on span "RGO 4 Cottonwood" at bounding box center [224, 158] width 68 height 11
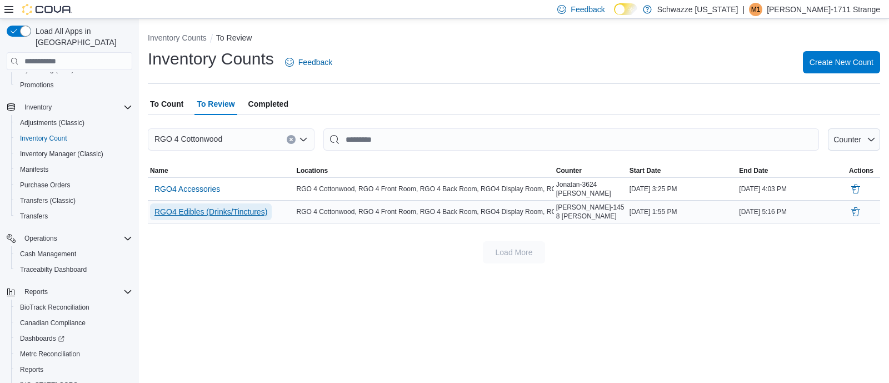
click at [219, 212] on span "RGO4 Edibles (Drinks/Tinctures)" at bounding box center [210, 211] width 113 height 11
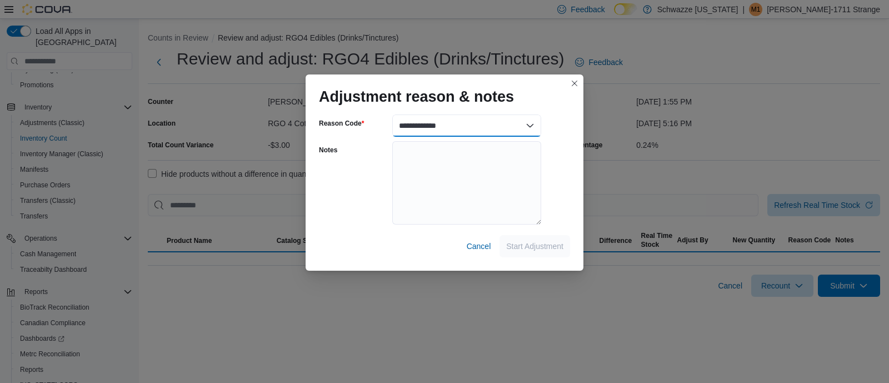
click at [457, 131] on select "**********" at bounding box center [466, 125] width 149 height 22
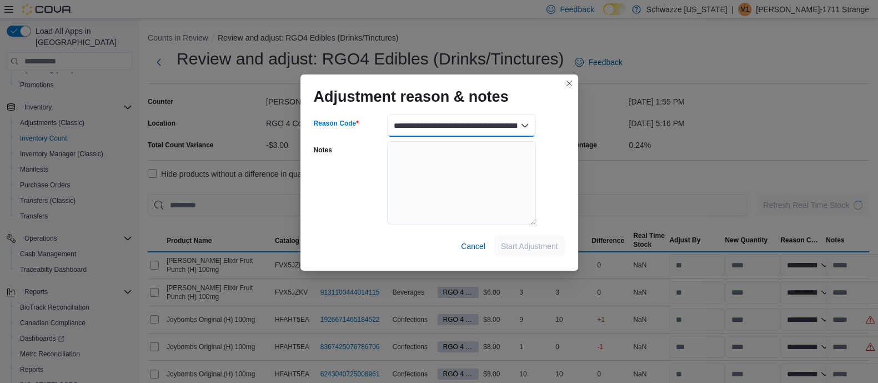
click at [387, 114] on select "**********" at bounding box center [461, 125] width 149 height 22
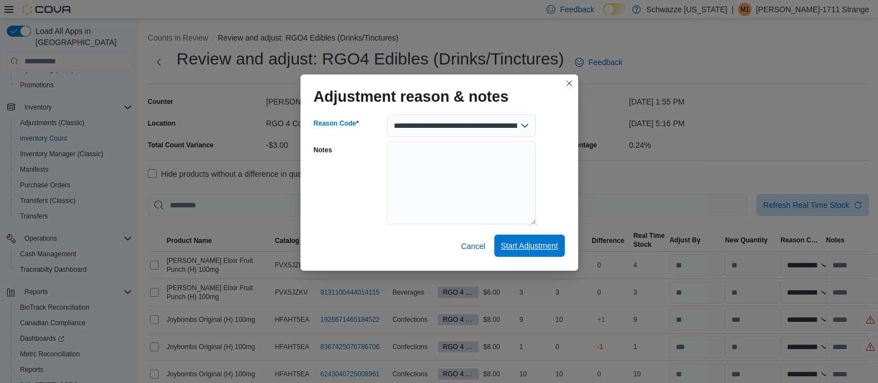
click at [539, 248] on span "Start Adjustment" at bounding box center [529, 245] width 57 height 11
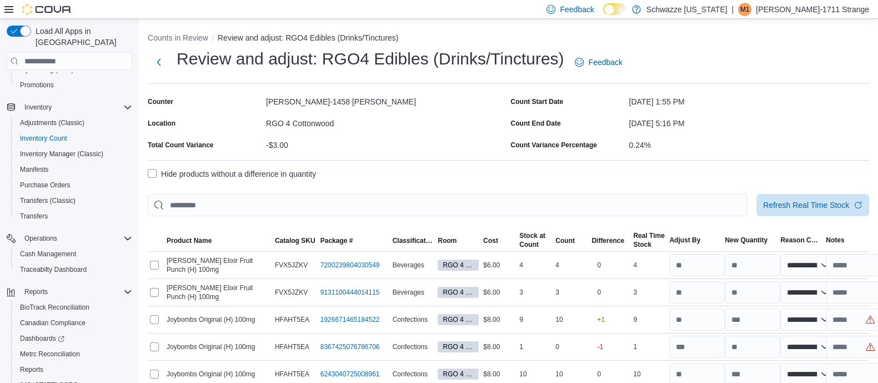
click at [214, 177] on label "Hide products without a difference in quantity" at bounding box center [232, 173] width 168 height 13
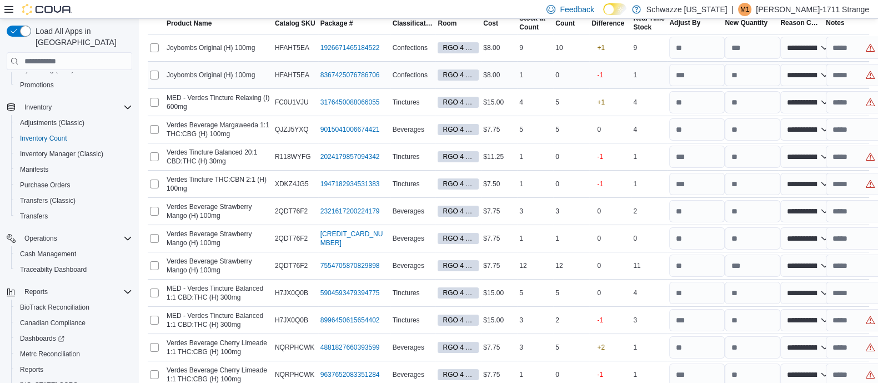
scroll to position [220, 0]
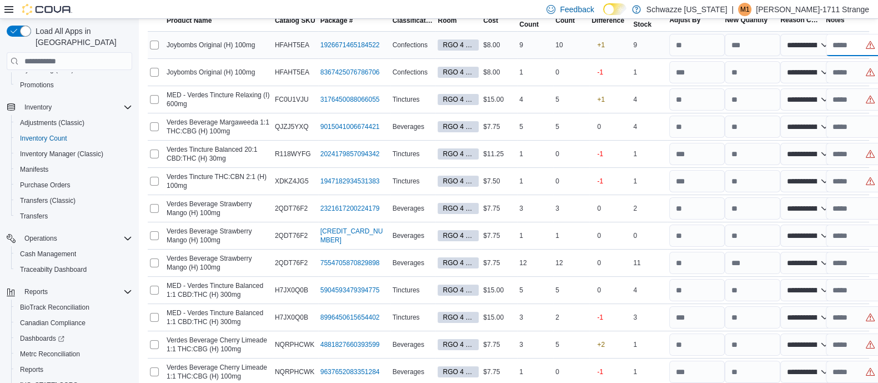
click at [847, 48] on input "text" at bounding box center [854, 45] width 56 height 22
paste input "**********"
click at [852, 76] on input "text" at bounding box center [854, 72] width 56 height 22
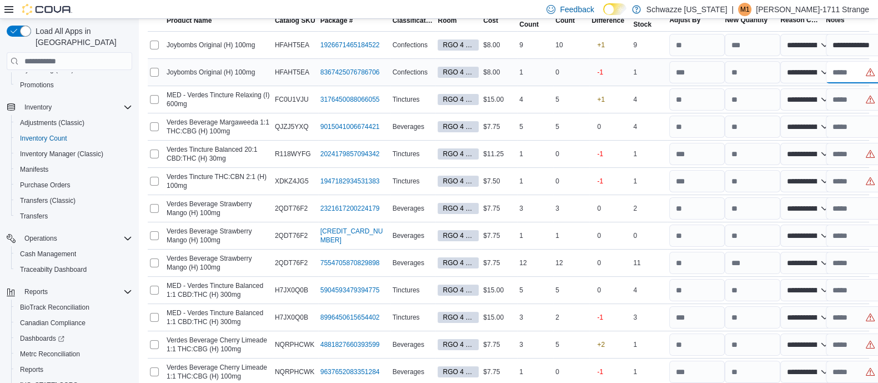
paste input "**********"
click at [628, 83] on div "-1" at bounding box center [610, 72] width 42 height 24
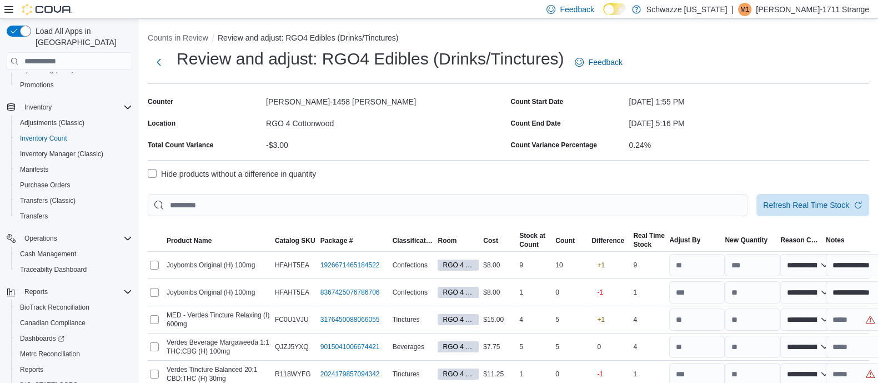
scroll to position [464, 0]
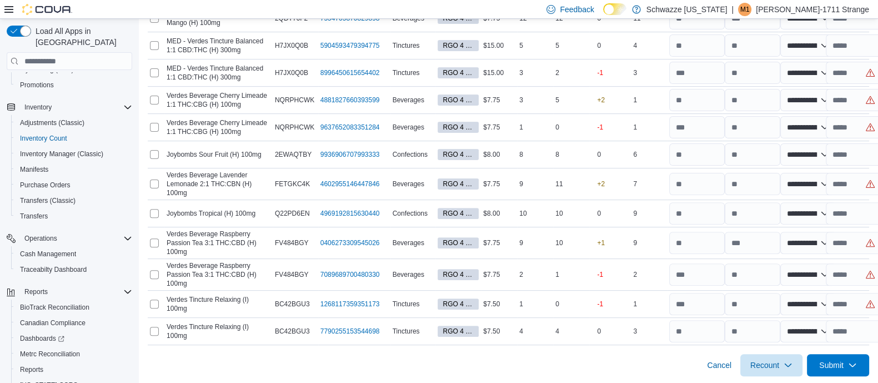
click at [696, 349] on div "Cancel Recount Submit" at bounding box center [508, 360] width 721 height 31
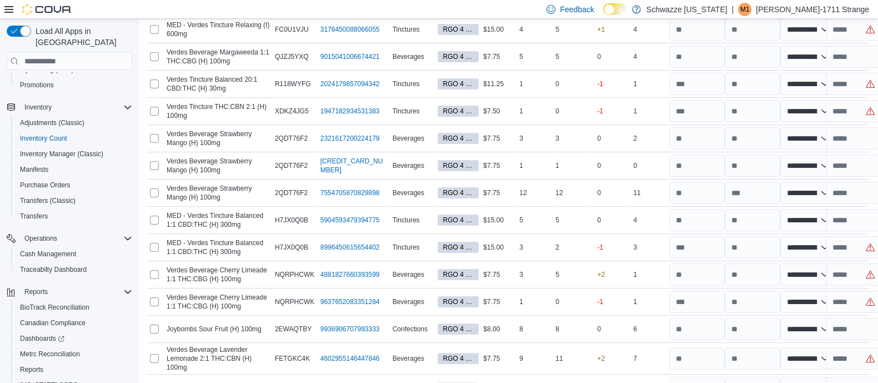
scroll to position [289, 0]
click at [749, 242] on input "number" at bounding box center [753, 248] width 56 height 22
click at [619, 240] on div "-1" at bounding box center [610, 247] width 42 height 24
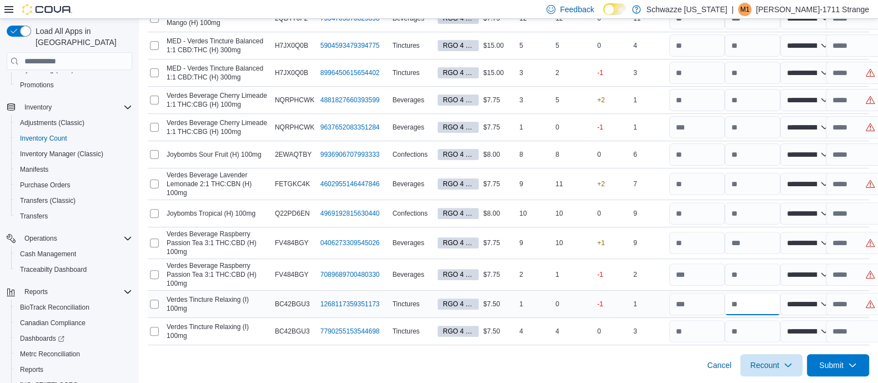
click at [775, 305] on input "number" at bounding box center [753, 304] width 56 height 22
click at [603, 319] on div "0" at bounding box center [610, 331] width 42 height 24
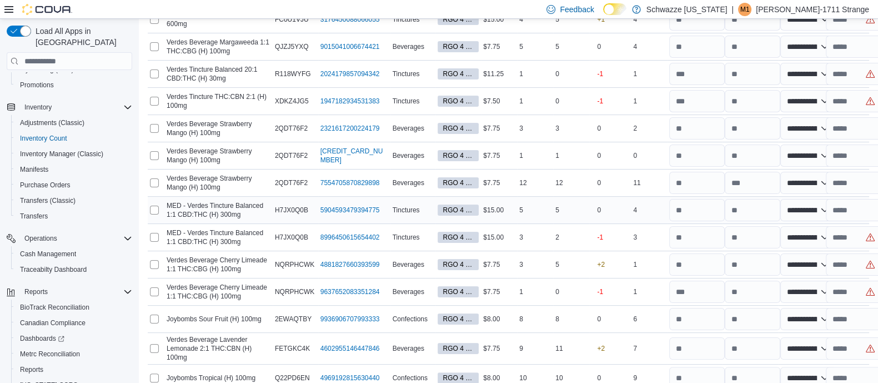
scroll to position [298, 0]
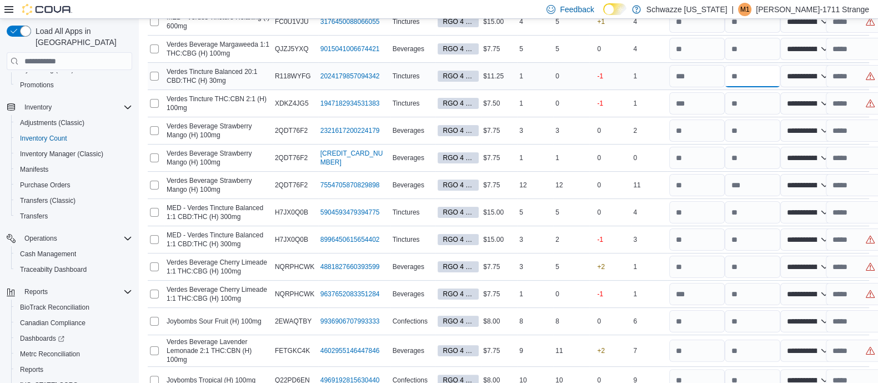
click at [751, 79] on input "number" at bounding box center [753, 76] width 56 height 22
click at [598, 74] on div "-1" at bounding box center [610, 76] width 42 height 24
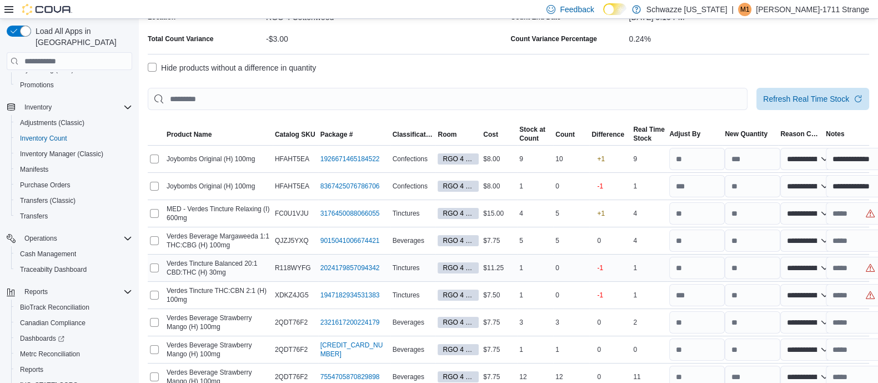
scroll to position [109, 0]
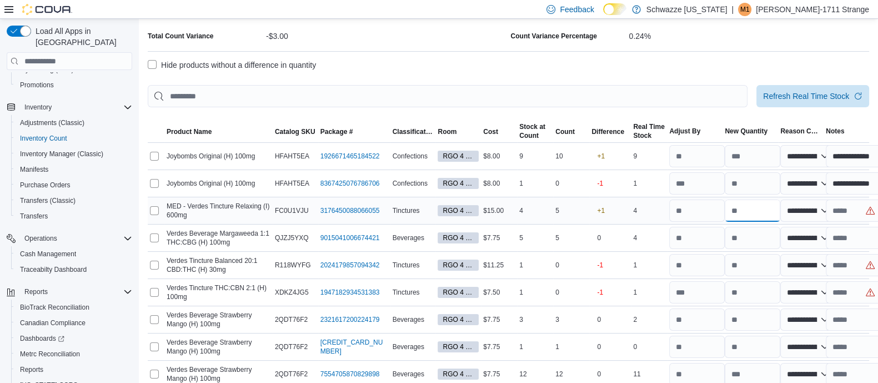
click at [749, 210] on input "number" at bounding box center [753, 210] width 56 height 22
click at [646, 235] on div "4" at bounding box center [649, 237] width 36 height 13
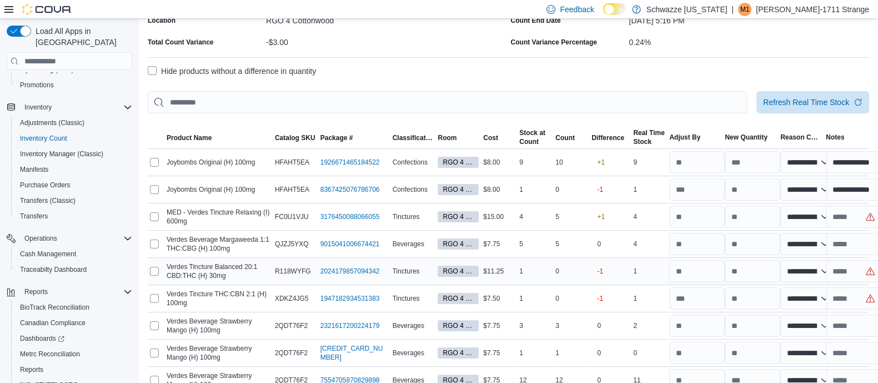
scroll to position [103, 0]
click at [739, 292] on input "number" at bounding box center [753, 298] width 56 height 22
click at [600, 304] on div "-1" at bounding box center [610, 297] width 42 height 24
click at [844, 216] on input "text" at bounding box center [854, 216] width 56 height 22
click at [860, 273] on input "text" at bounding box center [854, 270] width 56 height 22
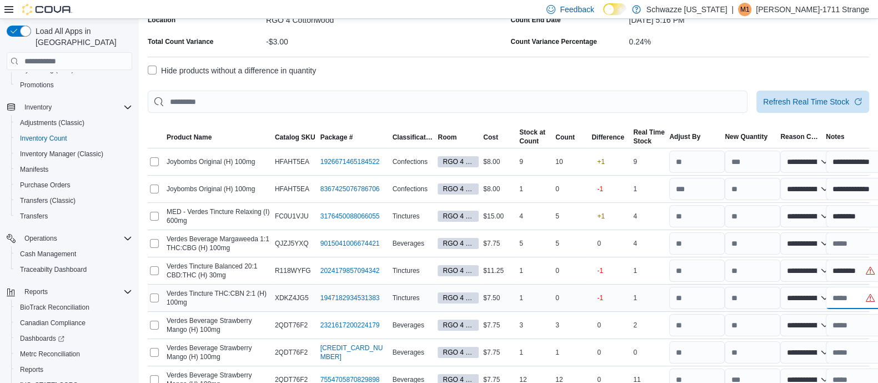
click at [859, 294] on input "text" at bounding box center [854, 298] width 56 height 22
click at [644, 326] on div "2" at bounding box center [649, 324] width 36 height 13
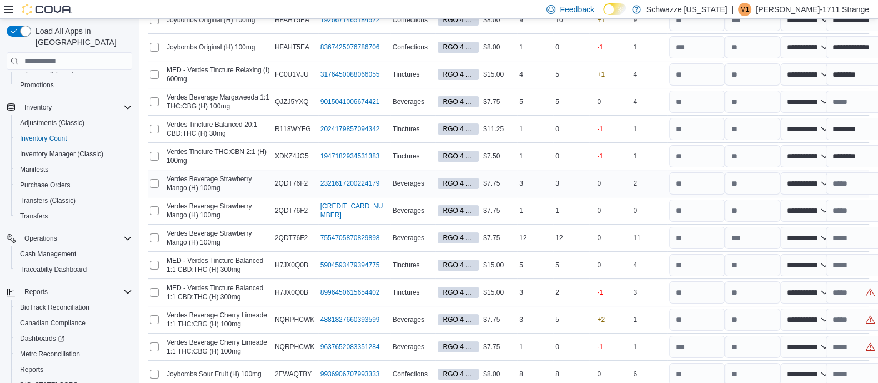
scroll to position [246, 0]
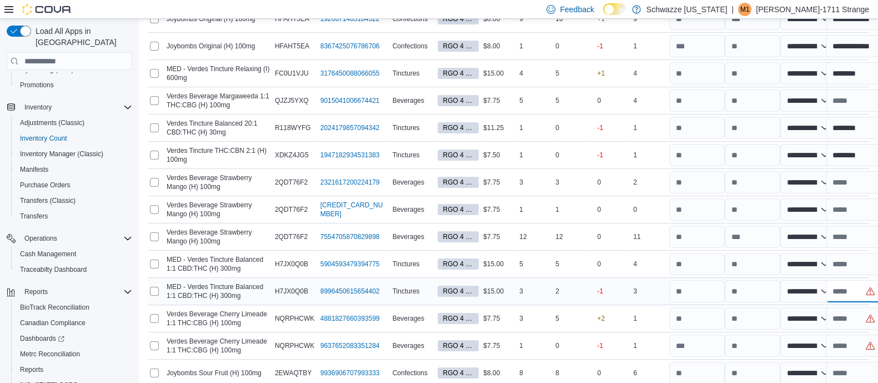
click at [862, 293] on input "text" at bounding box center [854, 291] width 56 height 22
click at [589, 305] on td "Count 5" at bounding box center [571, 318] width 36 height 27
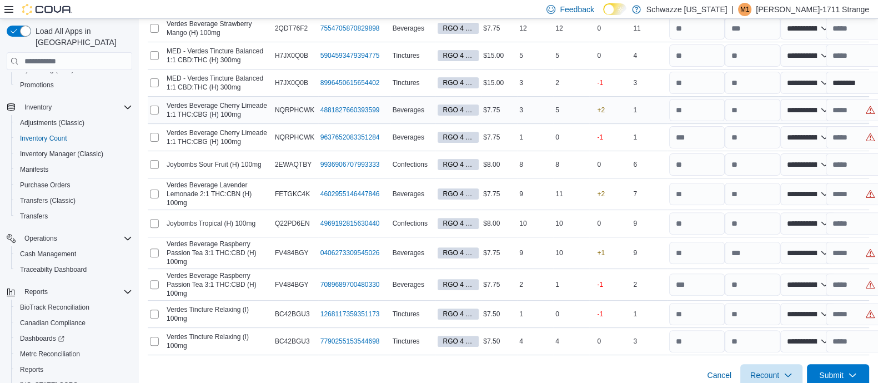
scroll to position [456, 0]
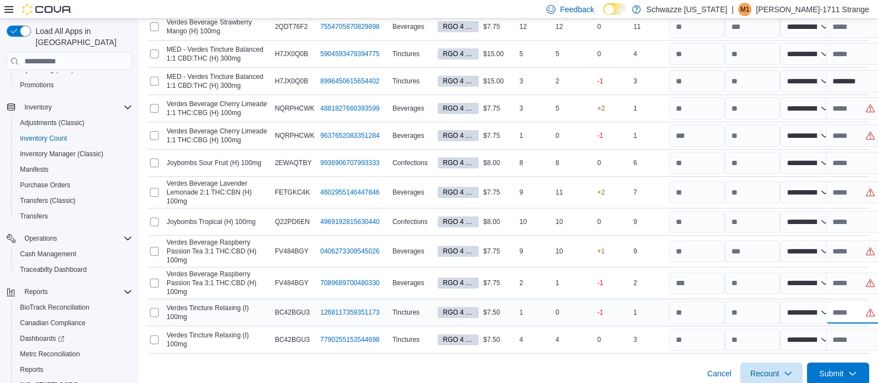
click at [862, 308] on input "text" at bounding box center [854, 312] width 56 height 22
click at [670, 361] on div "Cancel Recount Submit" at bounding box center [508, 368] width 721 height 31
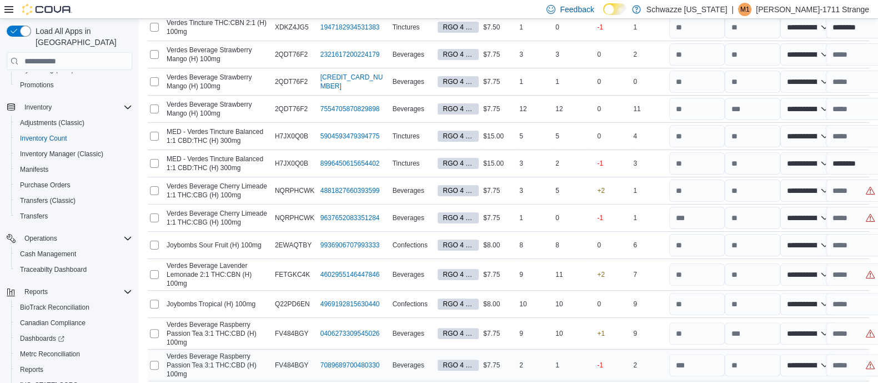
scroll to position [375, 0]
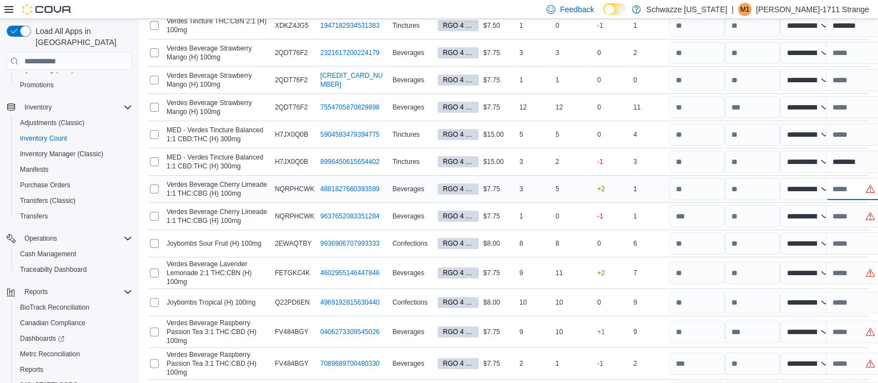
click at [854, 193] on input "text" at bounding box center [854, 189] width 56 height 22
paste input "**********"
click at [852, 218] on input "text" at bounding box center [854, 216] width 56 height 22
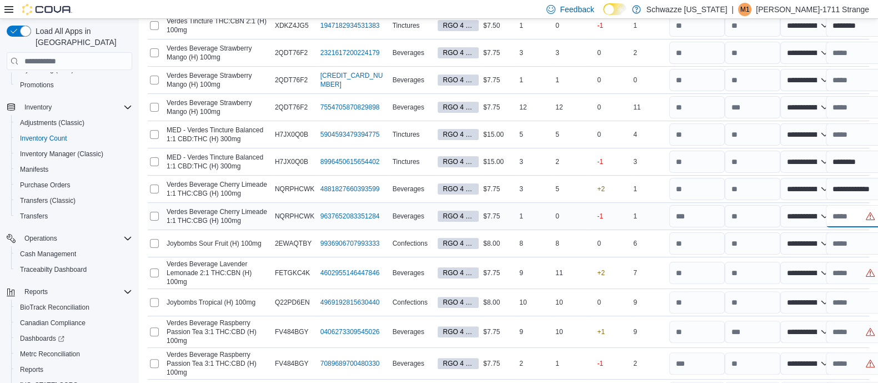
paste input "**********"
click at [640, 246] on div "6" at bounding box center [649, 243] width 36 height 13
click at [844, 276] on input "text" at bounding box center [854, 273] width 56 height 22
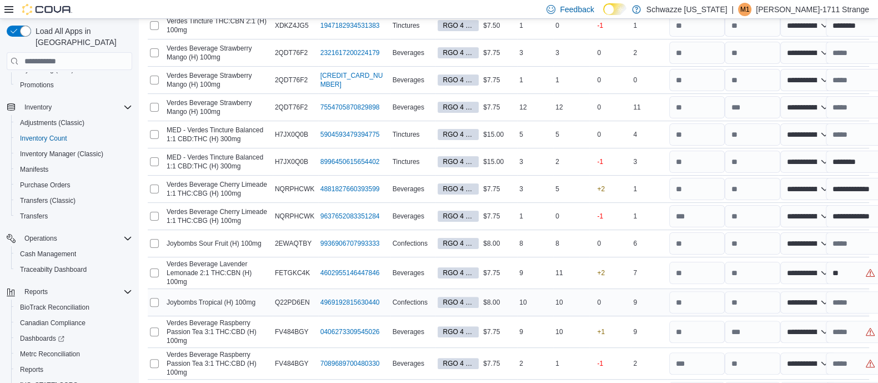
click at [614, 294] on div "0" at bounding box center [610, 302] width 42 height 24
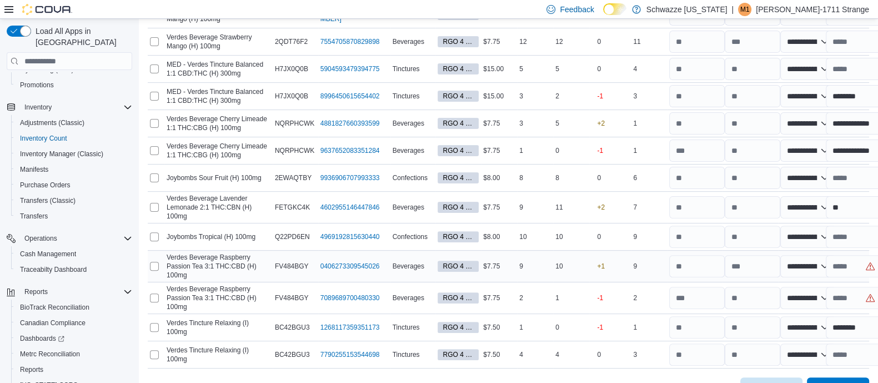
scroll to position [464, 0]
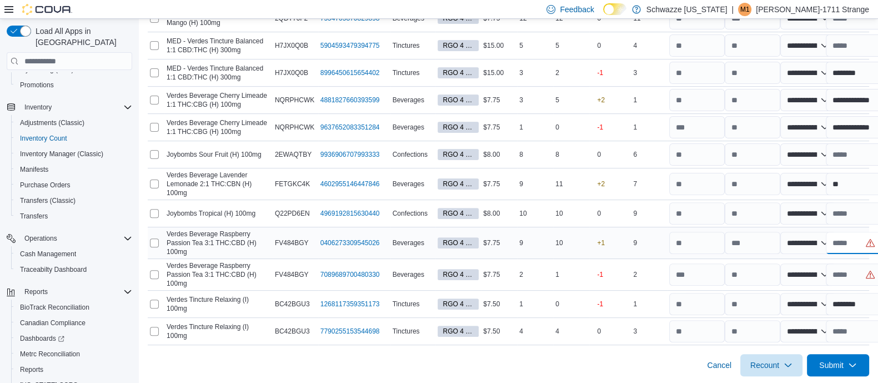
click at [845, 242] on input "text" at bounding box center [854, 243] width 56 height 22
click at [858, 268] on input "text" at bounding box center [854, 274] width 56 height 22
click at [631, 270] on div "-1" at bounding box center [610, 274] width 42 height 24
click at [750, 250] on input "number" at bounding box center [753, 243] width 56 height 22
click at [619, 237] on div "+1" at bounding box center [610, 242] width 42 height 24
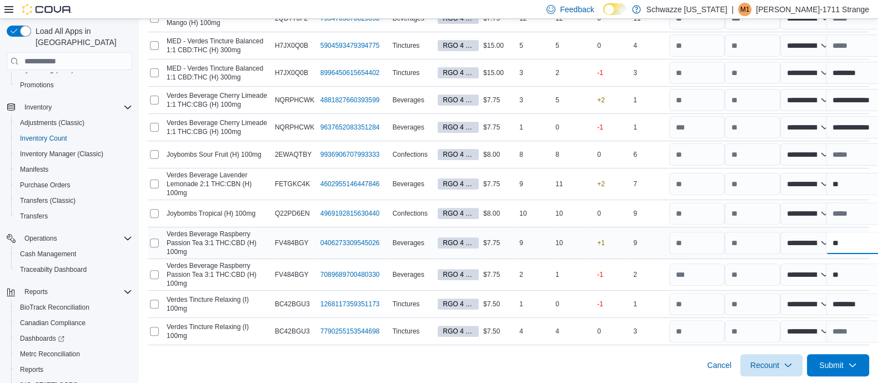
click at [869, 238] on input "**" at bounding box center [854, 243] width 56 height 22
click at [856, 270] on input "**" at bounding box center [854, 274] width 56 height 22
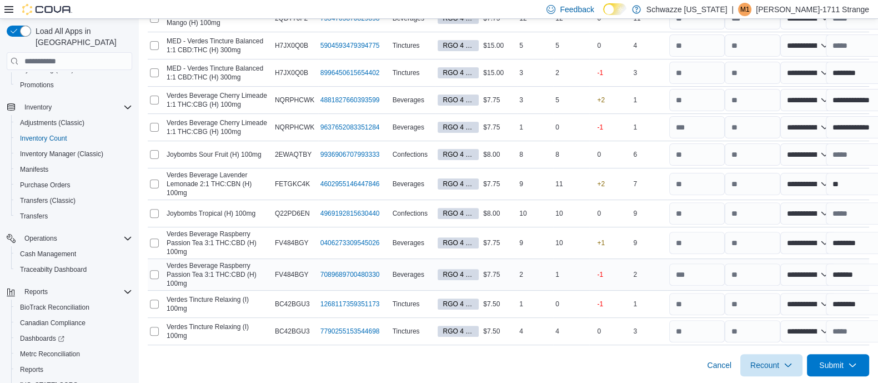
click at [551, 269] on div "2" at bounding box center [535, 274] width 36 height 13
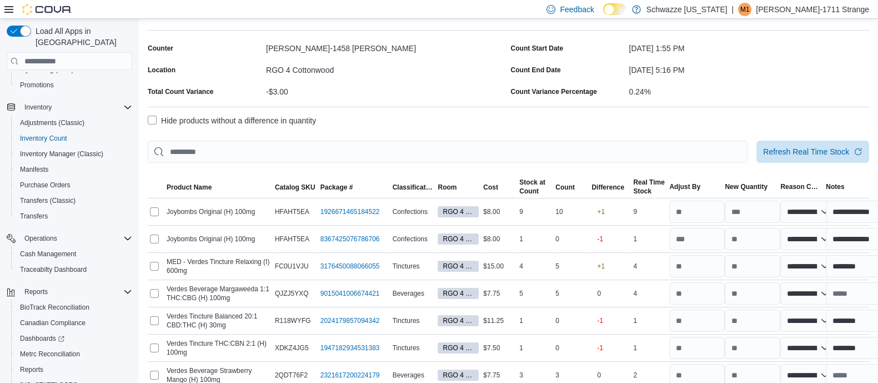
scroll to position [50, 0]
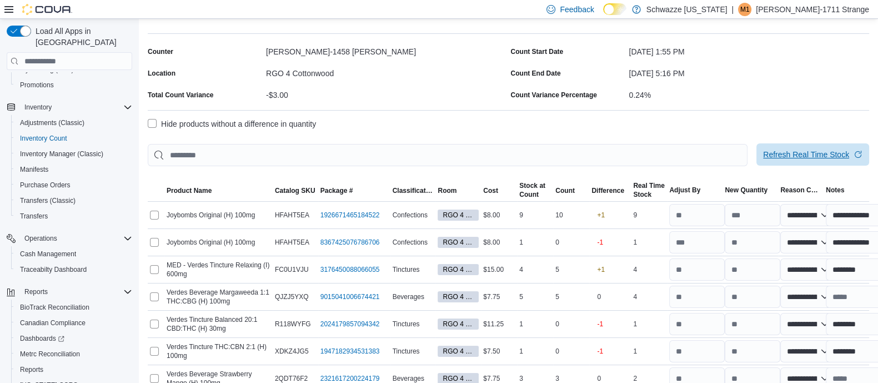
click at [795, 150] on span "Refresh Real Time Stock" at bounding box center [806, 154] width 86 height 11
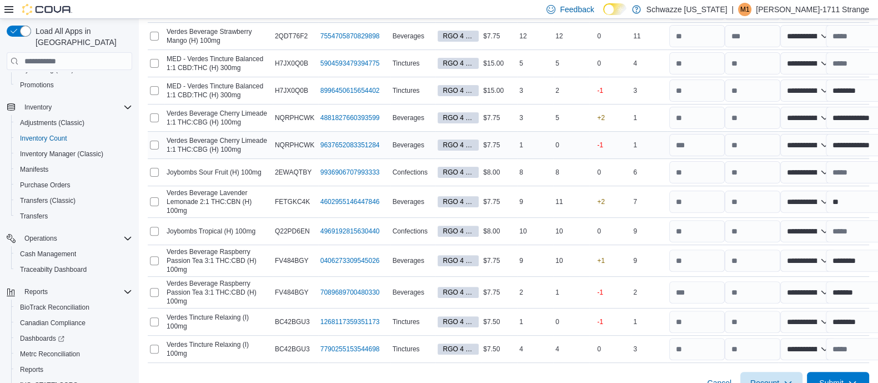
scroll to position [450, 0]
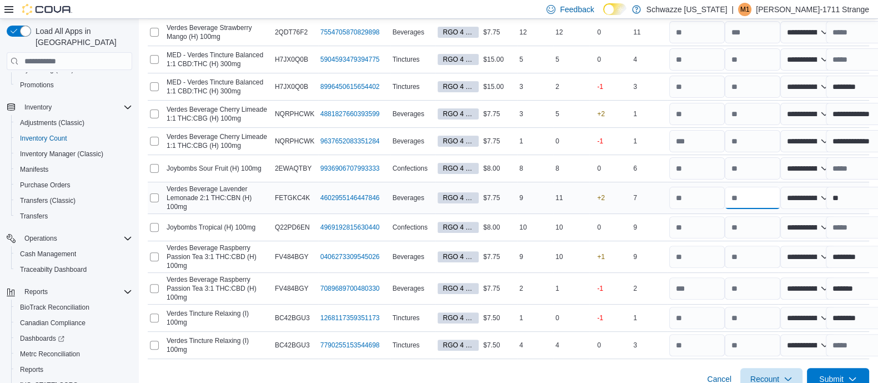
click at [757, 202] on input "number" at bounding box center [753, 198] width 56 height 22
click at [621, 194] on div "+2" at bounding box center [610, 197] width 42 height 24
click at [855, 196] on input "**" at bounding box center [854, 198] width 56 height 22
paste input "**********"
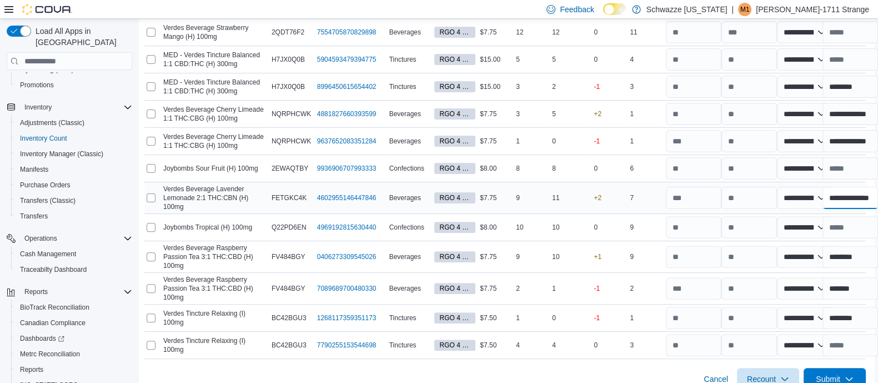
scroll to position [0, 8]
click at [647, 214] on td "Real Time Stock 9" at bounding box center [646, 227] width 36 height 27
click at [645, 194] on div "7" at bounding box center [646, 197] width 36 height 13
click at [839, 201] on input "**********" at bounding box center [851, 198] width 56 height 22
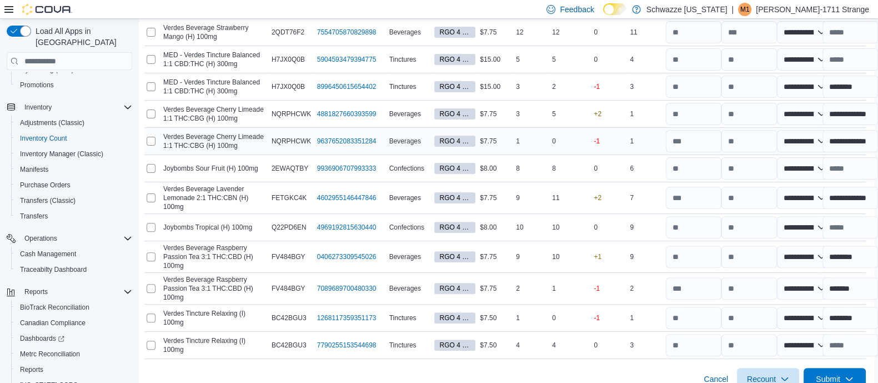
click at [594, 146] on div "-1" at bounding box center [607, 141] width 42 height 24
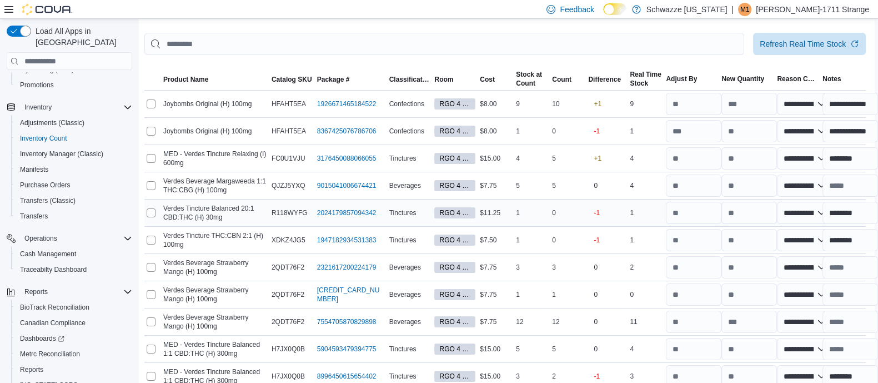
scroll to position [464, 6]
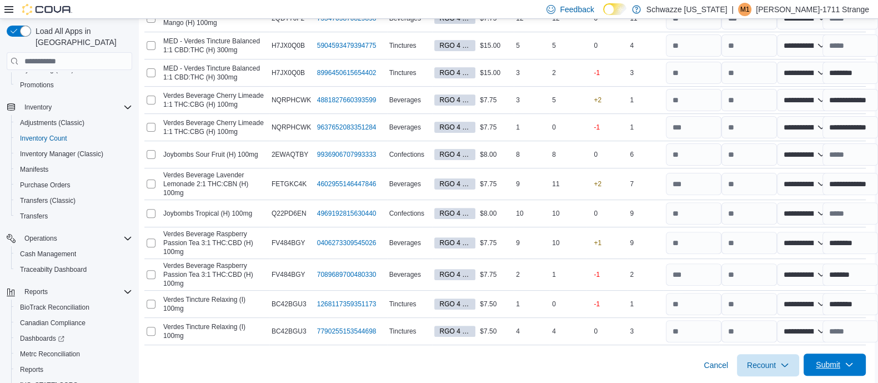
click at [852, 354] on span "Submit" at bounding box center [834, 364] width 49 height 22
click at [816, 315] on span "Submit Adjustments" at bounding box center [806, 313] width 69 height 11
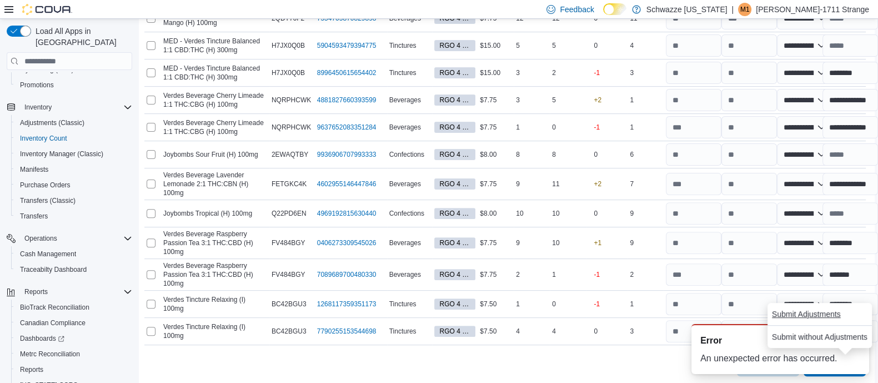
scroll to position [0, 0]
click at [816, 315] on span "Submit Adjustments" at bounding box center [806, 313] width 69 height 11
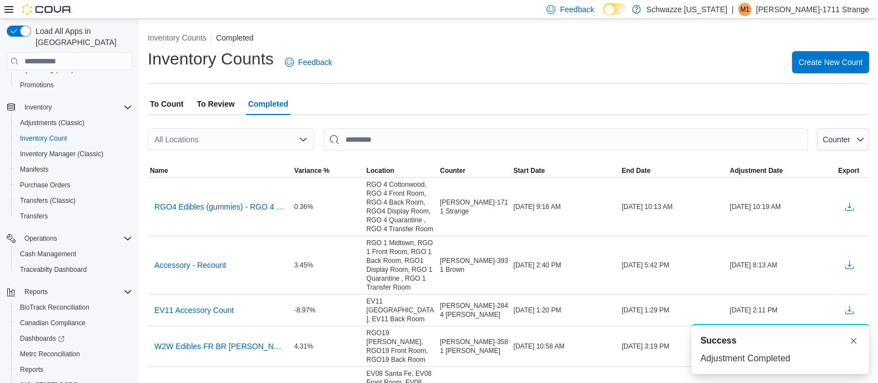
click at [213, 102] on span "To Review" at bounding box center [216, 104] width 38 height 22
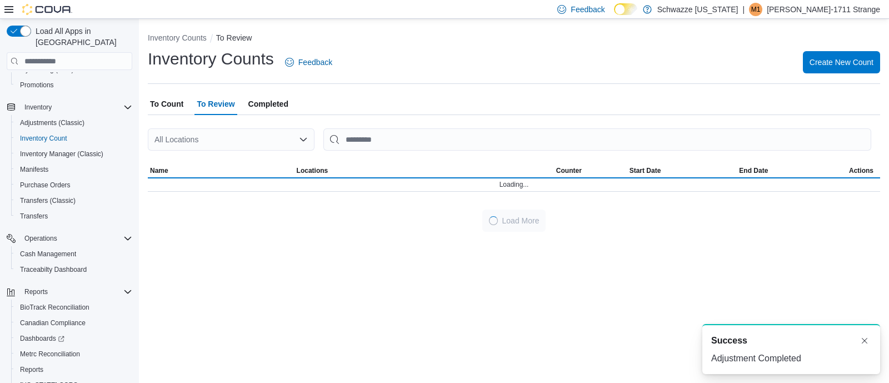
click at [237, 143] on div "All Locations" at bounding box center [231, 139] width 167 height 22
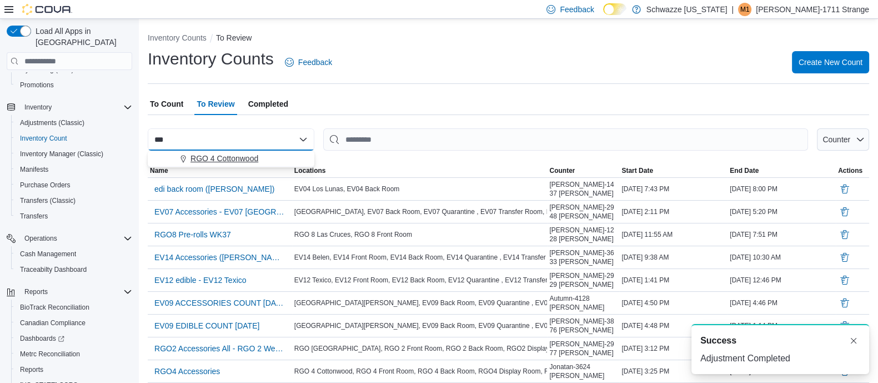
click at [239, 158] on span "RGO 4 Cottonwood" at bounding box center [224, 158] width 68 height 11
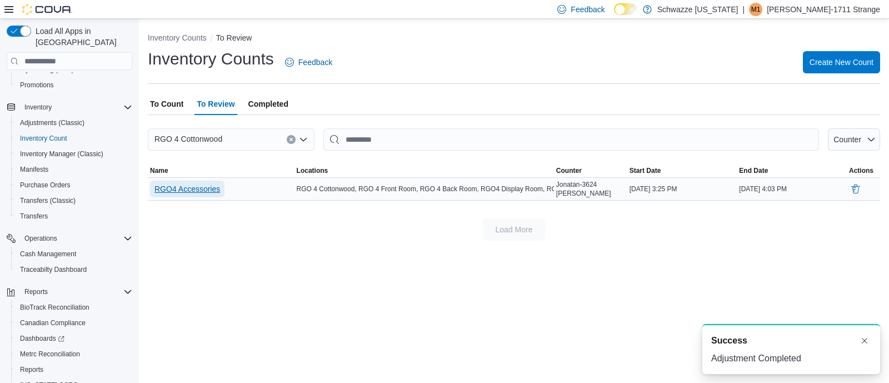
click at [203, 191] on span "RGO4 Accessories" at bounding box center [187, 188] width 66 height 11
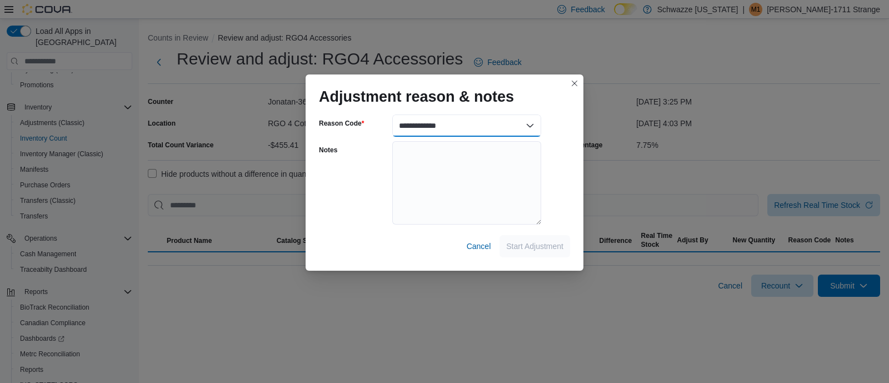
click at [428, 121] on select "**********" at bounding box center [466, 125] width 149 height 22
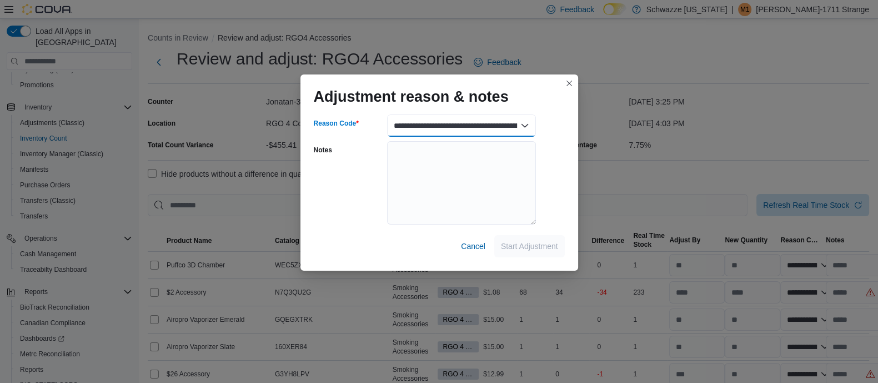
click at [387, 114] on select "**********" at bounding box center [461, 125] width 149 height 22
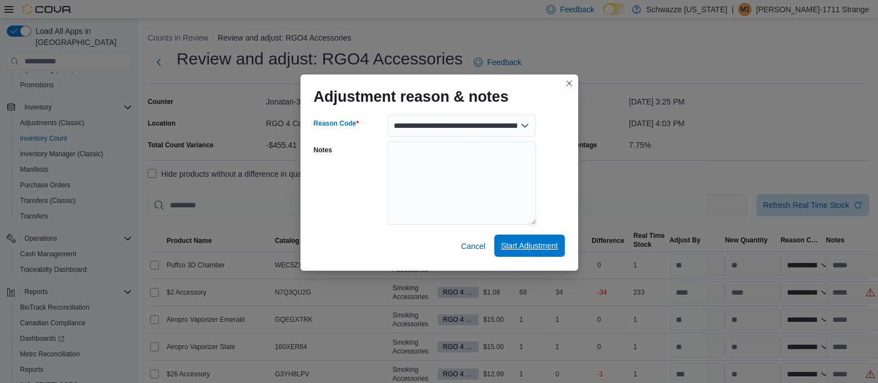
click at [529, 251] on span "Start Adjustment" at bounding box center [529, 245] width 57 height 22
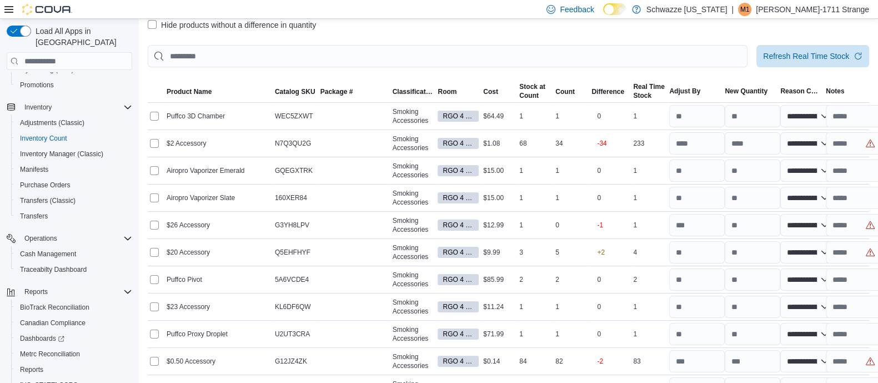
scroll to position [142, 0]
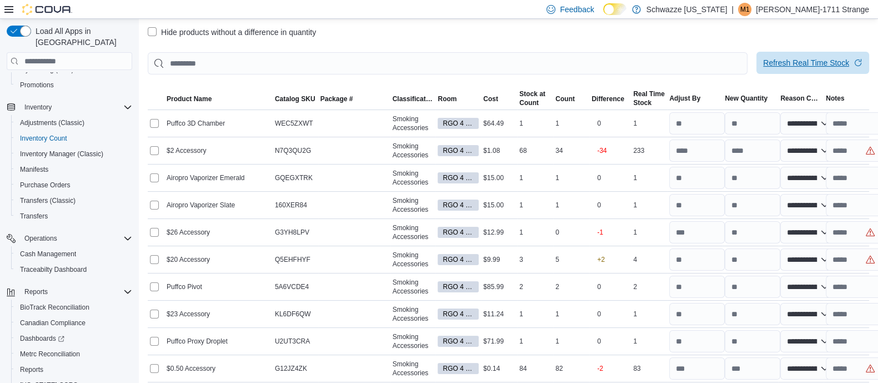
click at [809, 66] on span "Refresh Real Time Stock" at bounding box center [806, 62] width 86 height 11
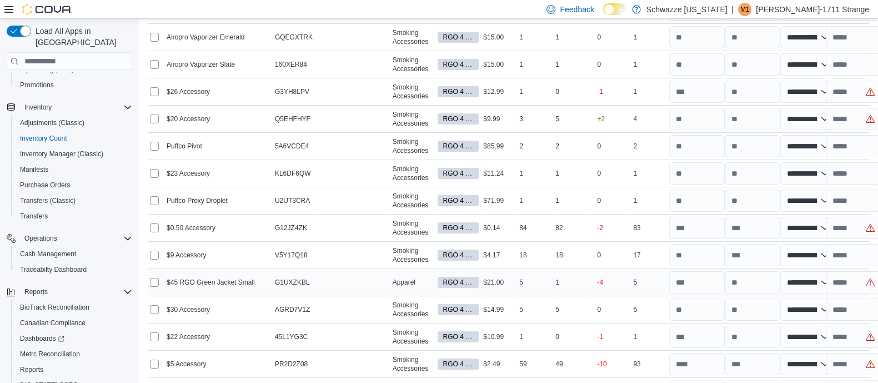
scroll to position [285, 0]
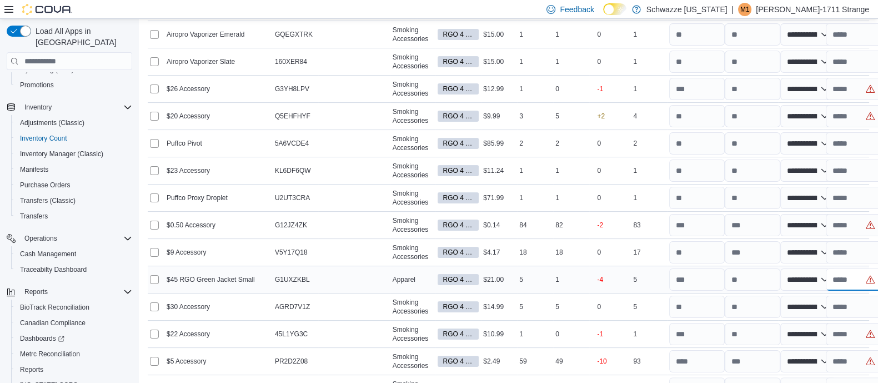
click at [849, 277] on input "text" at bounding box center [854, 279] width 56 height 22
click at [667, 302] on div "5" at bounding box center [649, 306] width 36 height 13
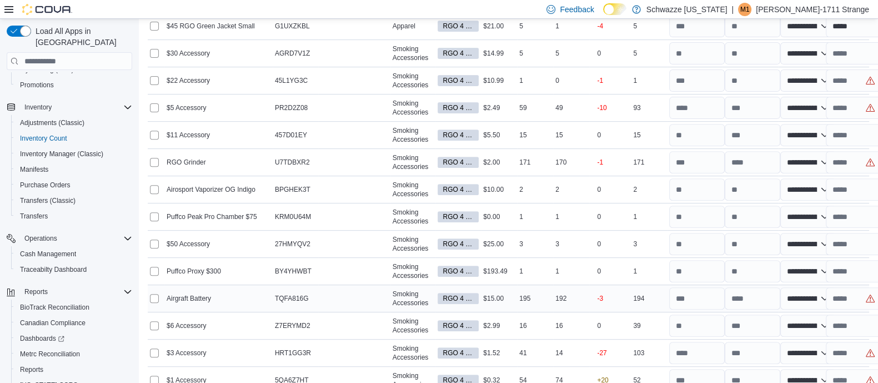
scroll to position [539, 0]
click at [755, 295] on input "number" at bounding box center [753, 298] width 56 height 22
click at [851, 295] on input "text" at bounding box center [854, 298] width 56 height 22
click at [574, 318] on div "16" at bounding box center [571, 324] width 36 height 13
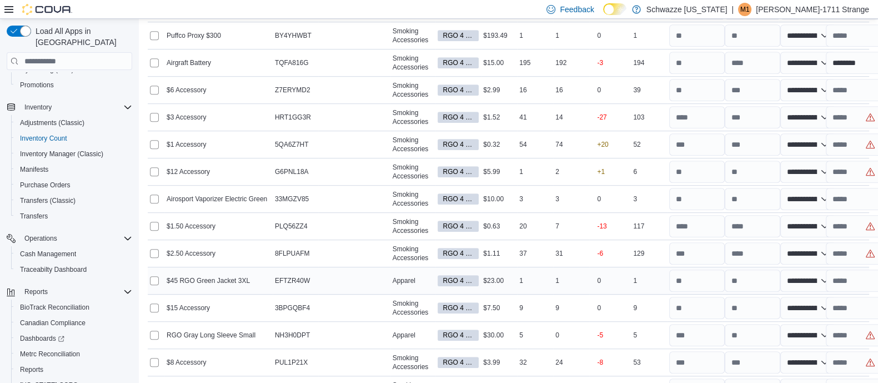
scroll to position [778, 0]
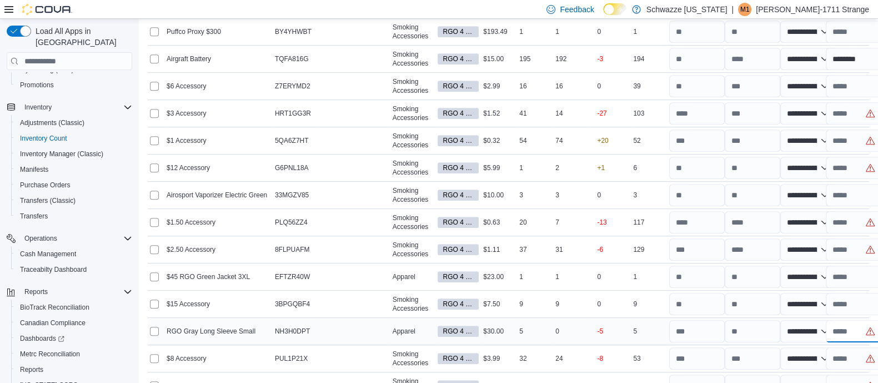
click at [852, 328] on input "text" at bounding box center [854, 331] width 56 height 22
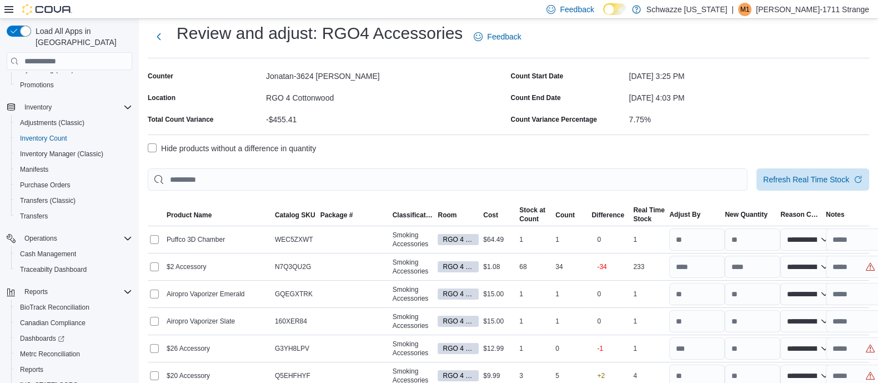
scroll to position [26, 0]
click at [852, 265] on input "text" at bounding box center [854, 266] width 56 height 22
click at [577, 289] on div "1" at bounding box center [571, 293] width 36 height 13
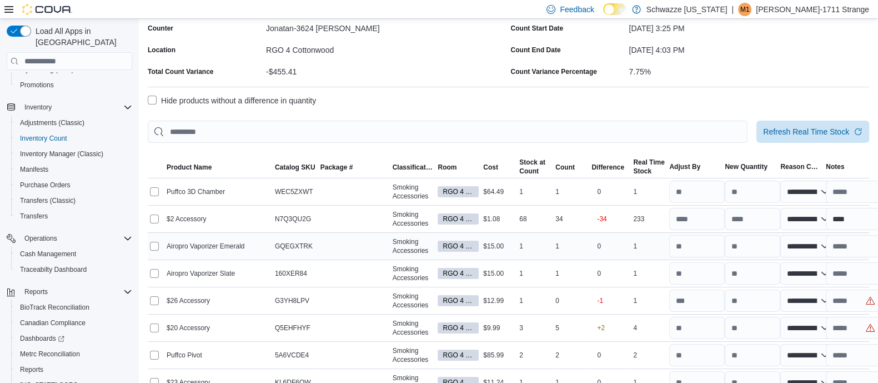
scroll to position [74, 0]
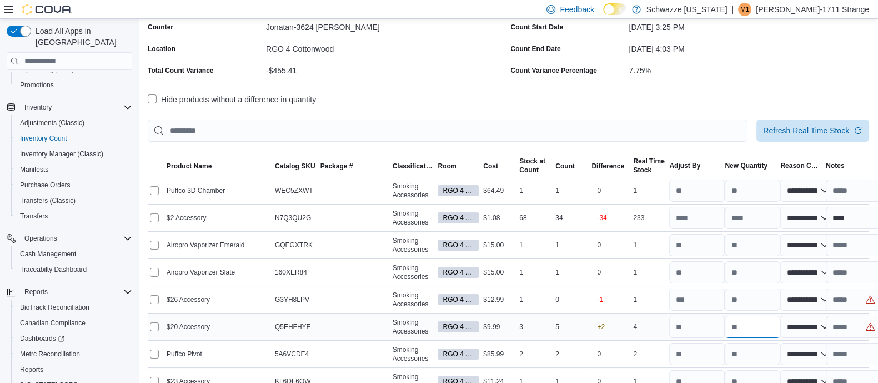
click at [754, 324] on input "number" at bounding box center [753, 326] width 56 height 22
click at [864, 328] on input "text" at bounding box center [854, 326] width 56 height 22
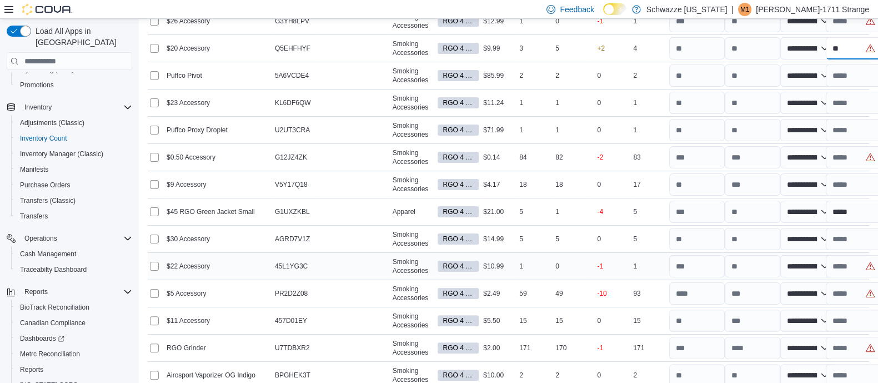
scroll to position [355, 0]
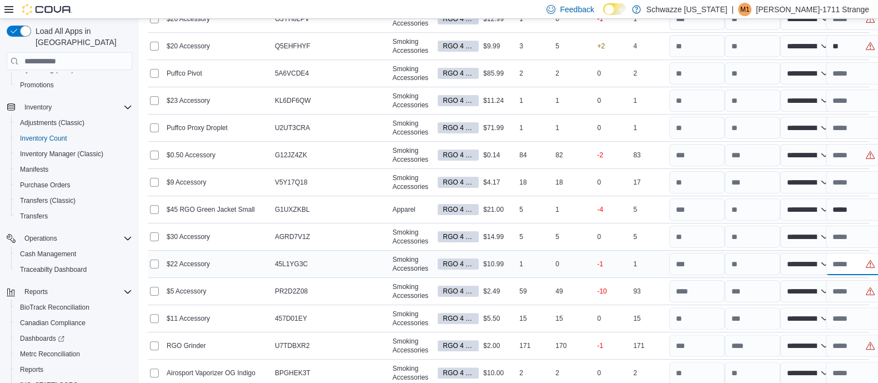
click at [836, 259] on input "text" at bounding box center [854, 264] width 56 height 22
click at [653, 258] on div "1" at bounding box center [649, 263] width 36 height 13
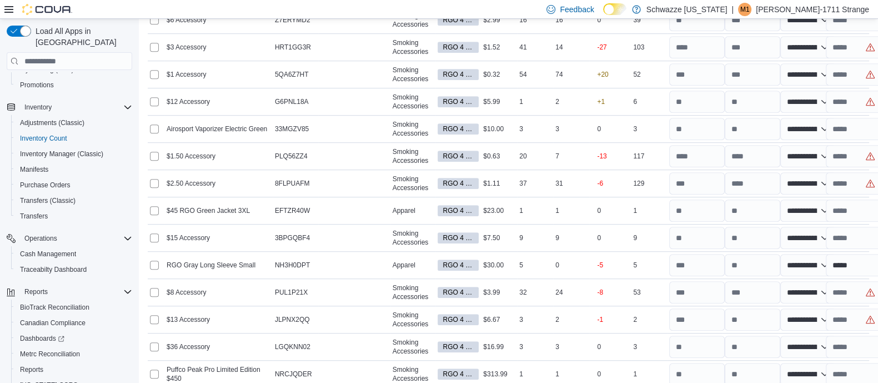
scroll to position [844, 0]
click at [844, 312] on input "text" at bounding box center [854, 319] width 56 height 22
click at [615, 324] on div "-1" at bounding box center [610, 319] width 42 height 24
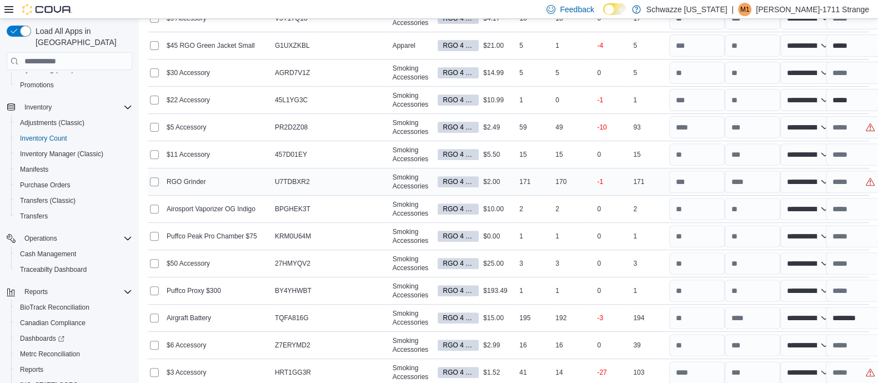
scroll to position [519, 0]
click at [869, 122] on input "text" at bounding box center [854, 127] width 56 height 22
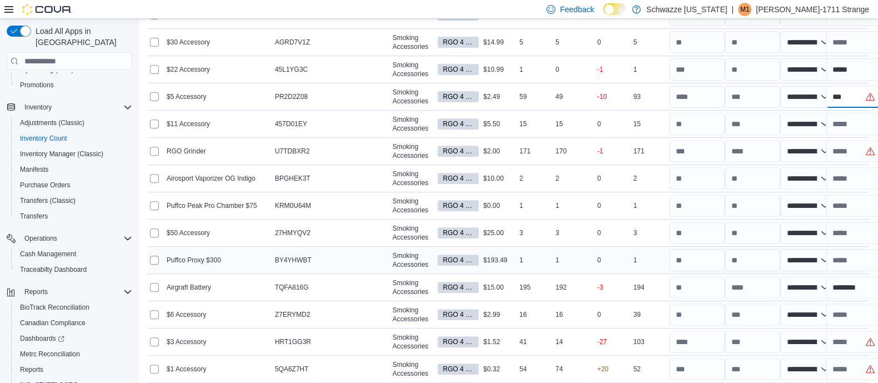
scroll to position [585, 0]
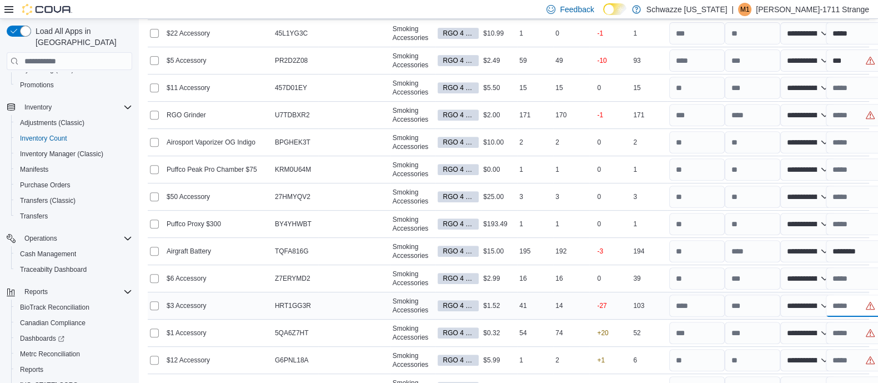
click at [838, 308] on input "text" at bounding box center [854, 305] width 56 height 22
click at [609, 316] on td "Difference -27" at bounding box center [610, 305] width 42 height 27
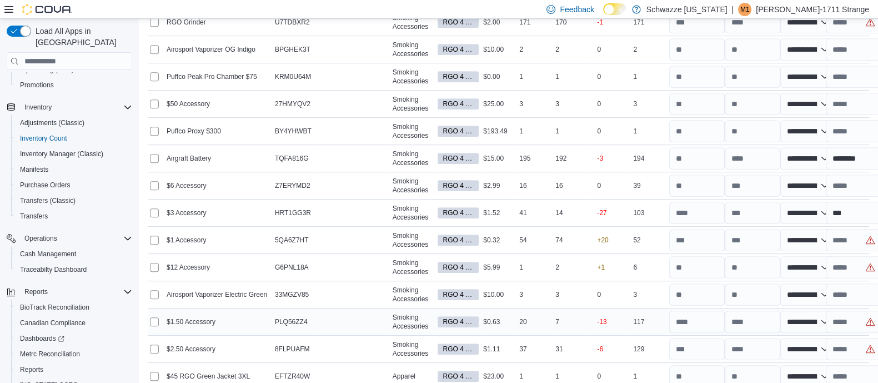
scroll to position [716, 0]
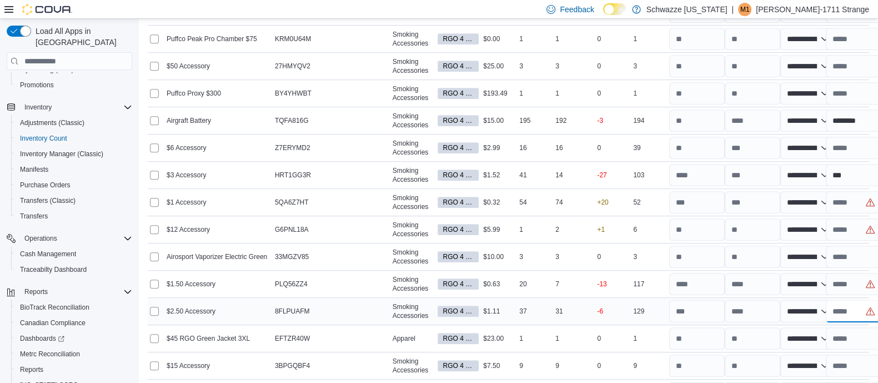
click at [856, 307] on input "text" at bounding box center [854, 311] width 56 height 22
click at [650, 304] on div "129" at bounding box center [649, 310] width 36 height 13
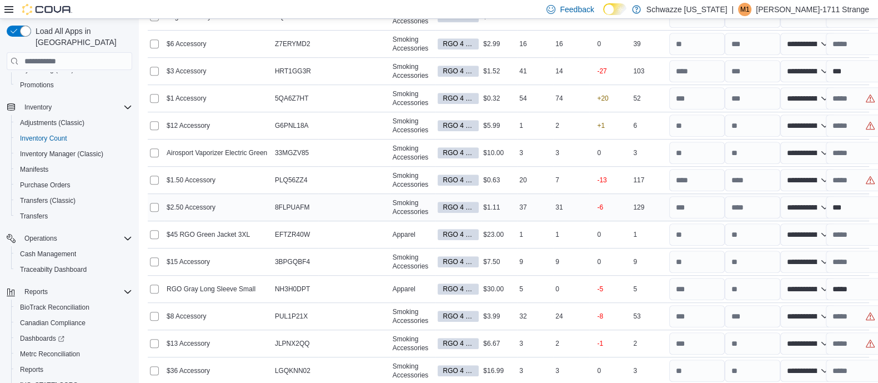
scroll to position [821, 0]
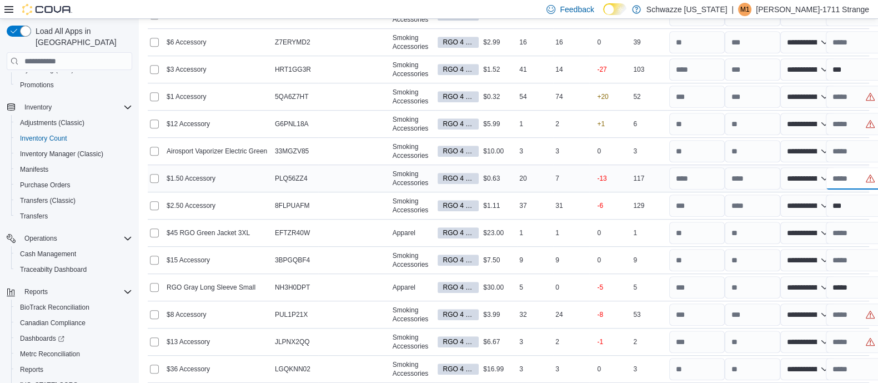
click at [850, 173] on input "text" at bounding box center [854, 178] width 56 height 22
click at [614, 213] on div "-6" at bounding box center [610, 205] width 42 height 24
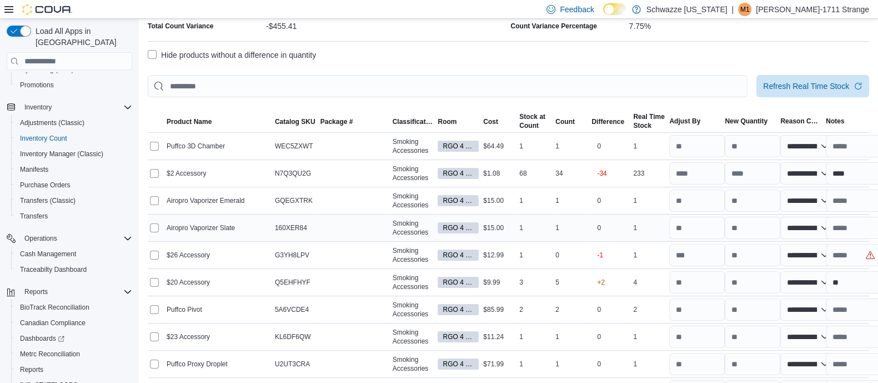
scroll to position [119, 0]
click at [852, 182] on input "****" at bounding box center [854, 173] width 56 height 22
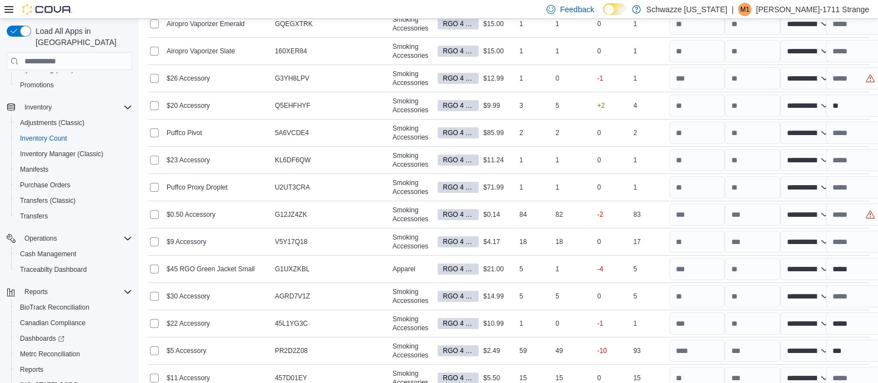
scroll to position [298, 0]
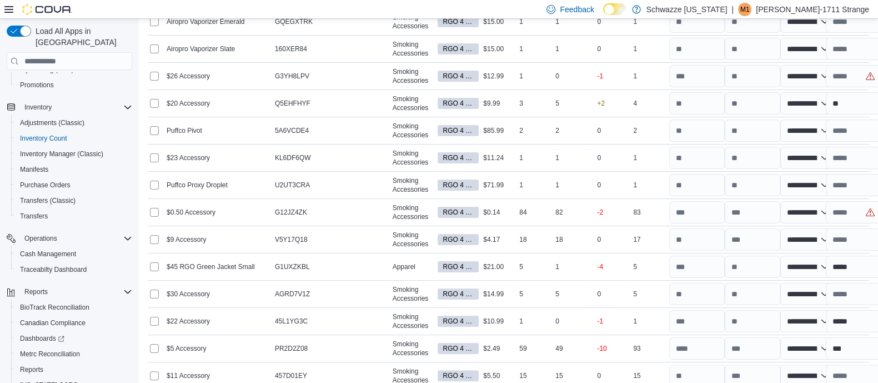
click at [664, 172] on td "Real Time Stock 1" at bounding box center [649, 185] width 36 height 27
click at [604, 169] on td "Difference 0" at bounding box center [610, 157] width 42 height 27
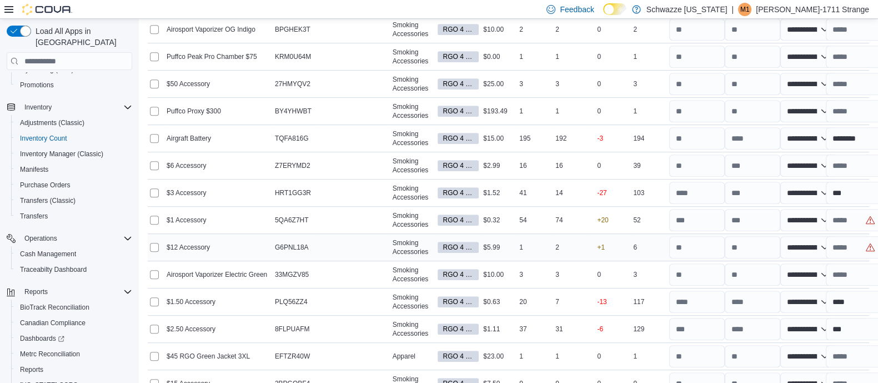
scroll to position [700, 0]
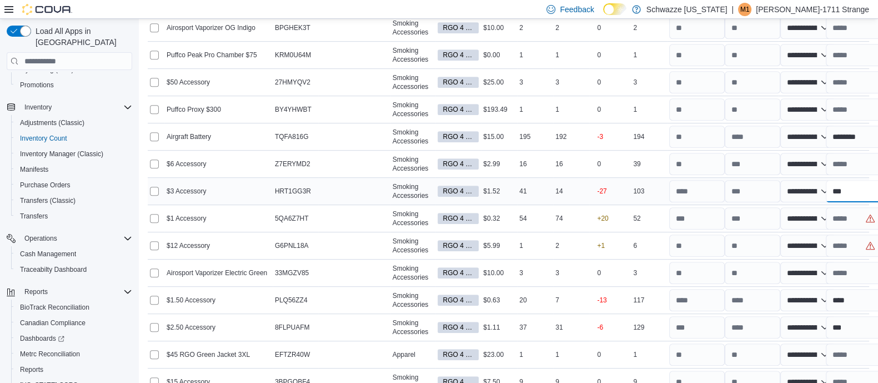
click at [862, 191] on input "***" at bounding box center [854, 191] width 56 height 22
click at [667, 208] on td "Real Time Stock 52" at bounding box center [649, 218] width 36 height 27
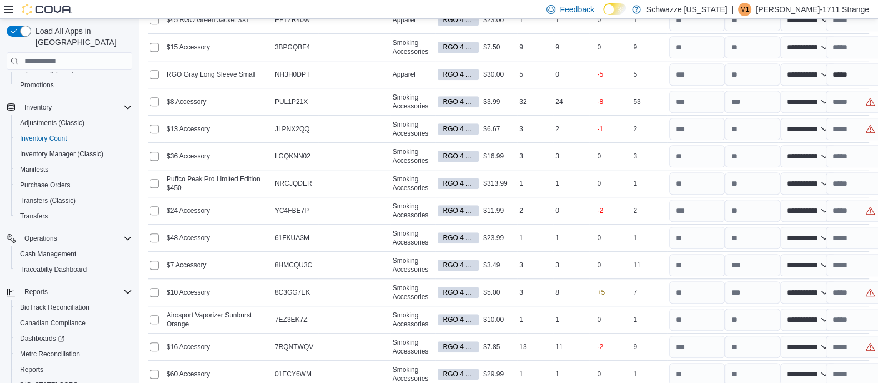
scroll to position [1129, 0]
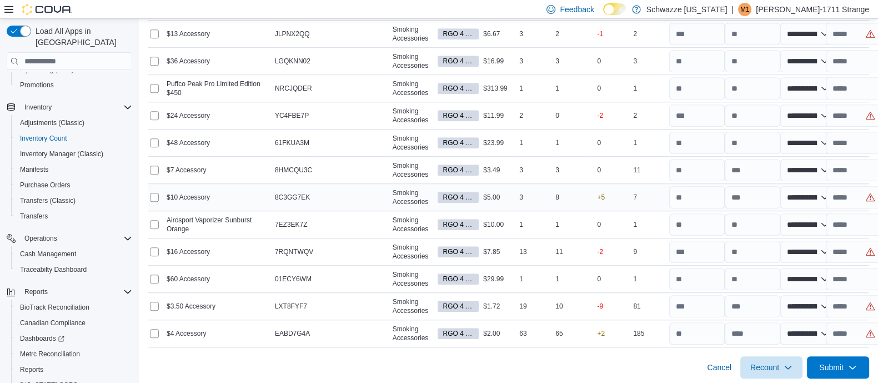
click at [540, 199] on div "3" at bounding box center [535, 196] width 36 height 13
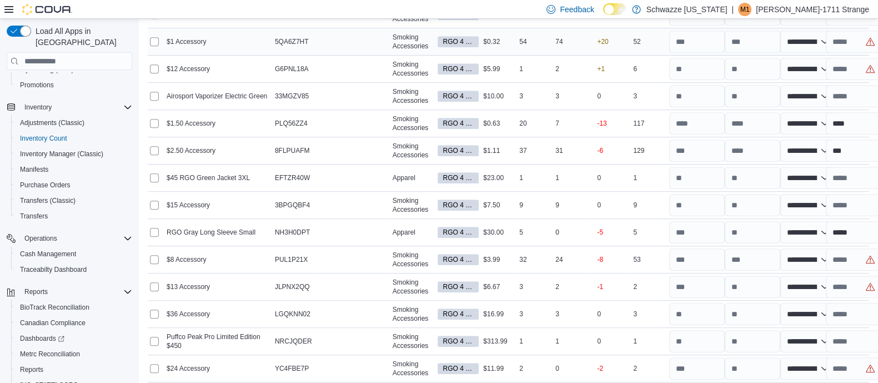
scroll to position [866, 0]
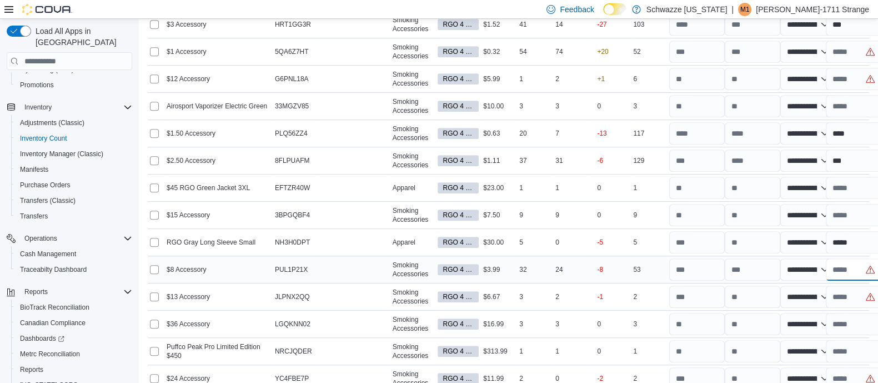
click at [860, 270] on input "text" at bounding box center [854, 269] width 56 height 22
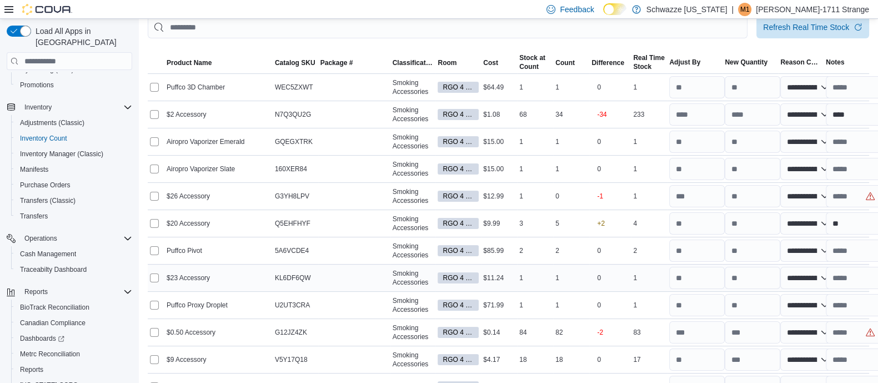
scroll to position [175, 0]
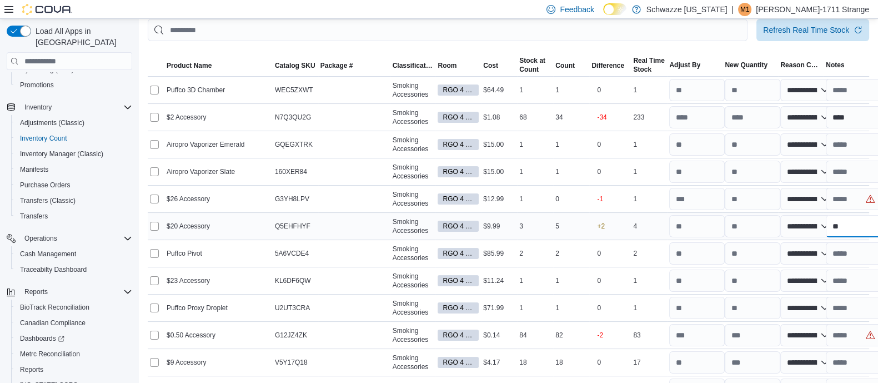
click at [841, 221] on input "**" at bounding box center [854, 226] width 56 height 22
click at [600, 224] on div "+2" at bounding box center [610, 226] width 42 height 24
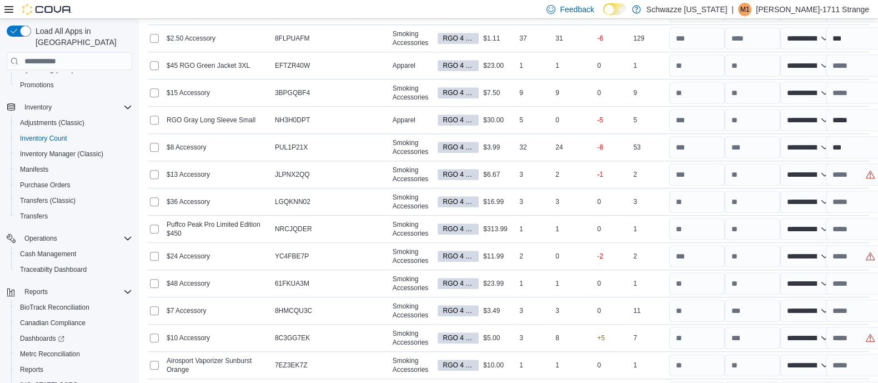
scroll to position [930, 0]
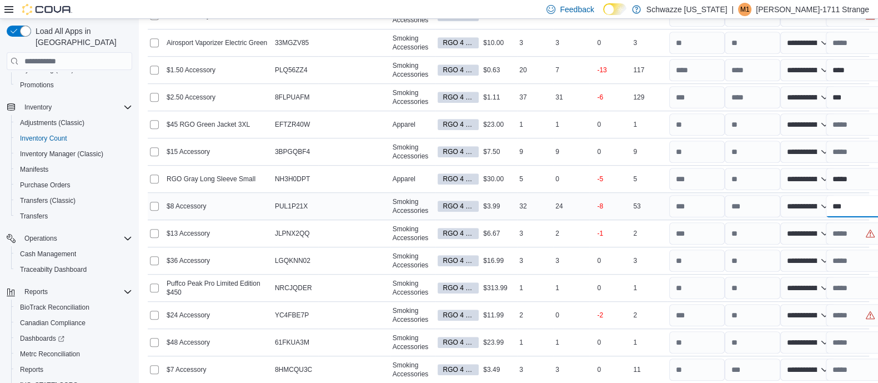
click at [866, 205] on input "***" at bounding box center [854, 206] width 56 height 22
click at [589, 179] on div "0" at bounding box center [571, 178] width 36 height 13
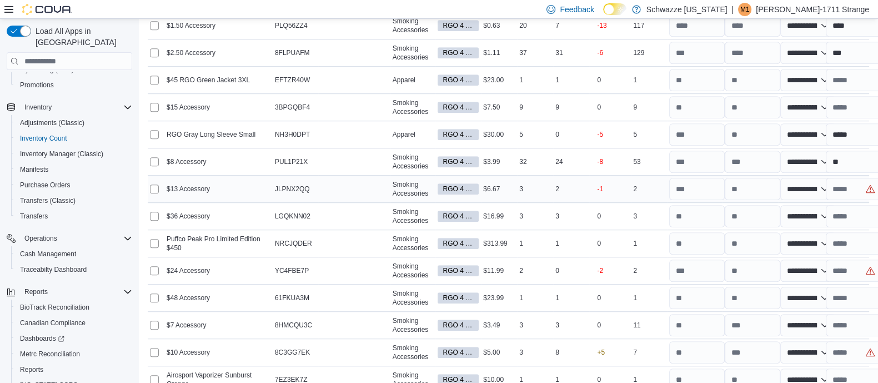
scroll to position [975, 0]
click at [840, 268] on input "text" at bounding box center [854, 270] width 56 height 22
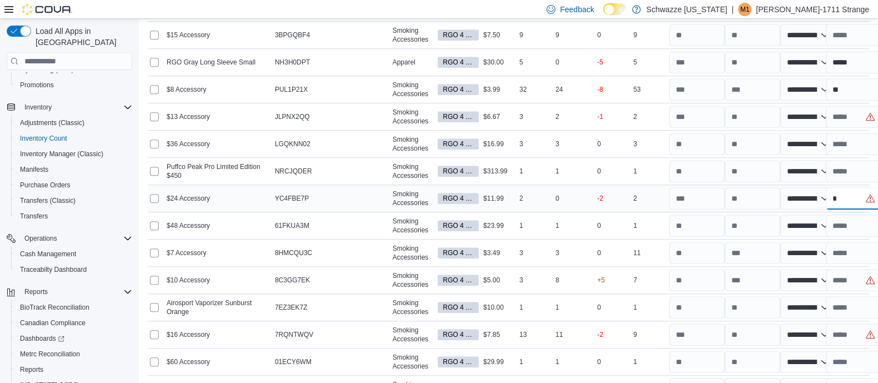
scroll to position [1048, 0]
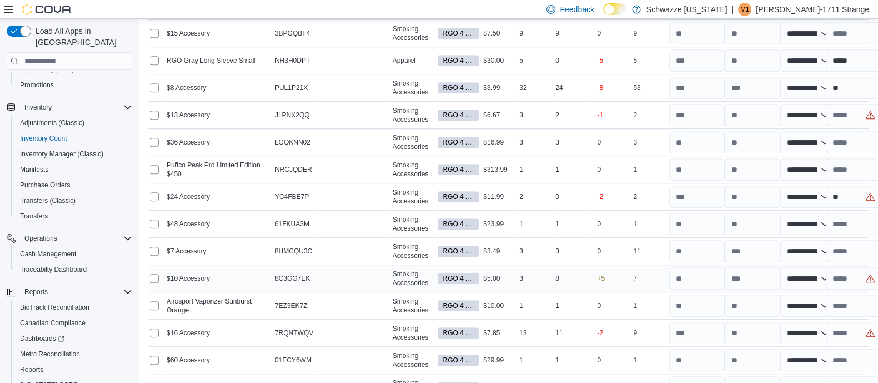
click at [605, 274] on p "+5" at bounding box center [601, 278] width 8 height 9
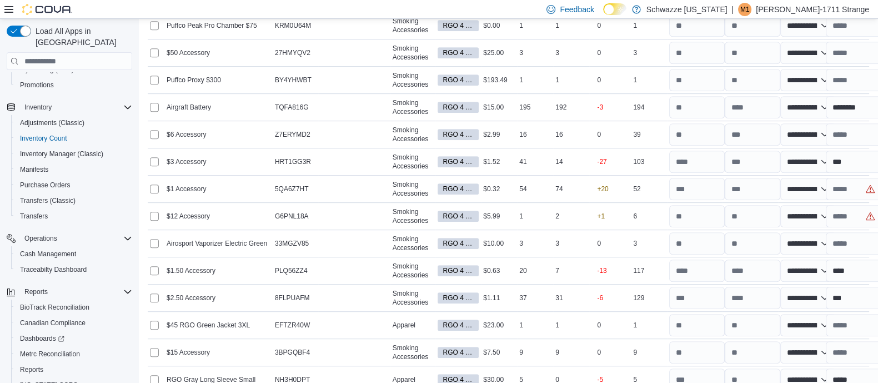
scroll to position [726, 0]
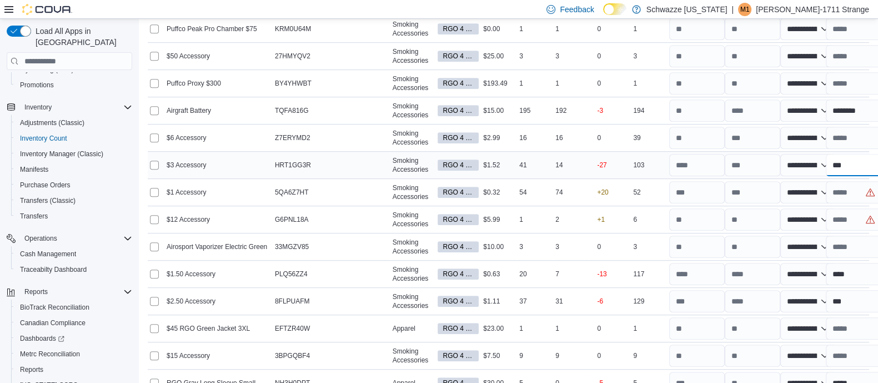
click at [869, 163] on input "***" at bounding box center [854, 165] width 56 height 22
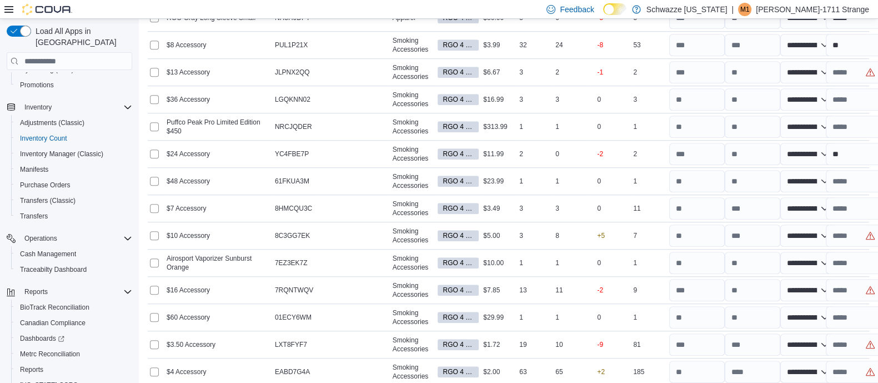
scroll to position [1129, 0]
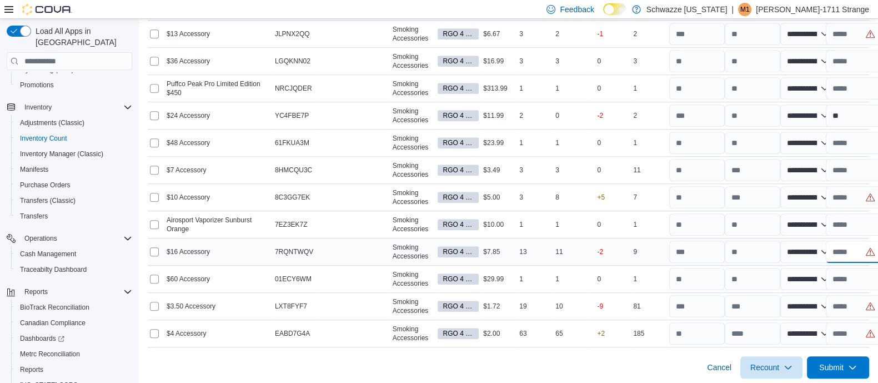
click at [841, 246] on input "text" at bounding box center [854, 251] width 56 height 22
click at [643, 253] on div "9" at bounding box center [649, 251] width 36 height 13
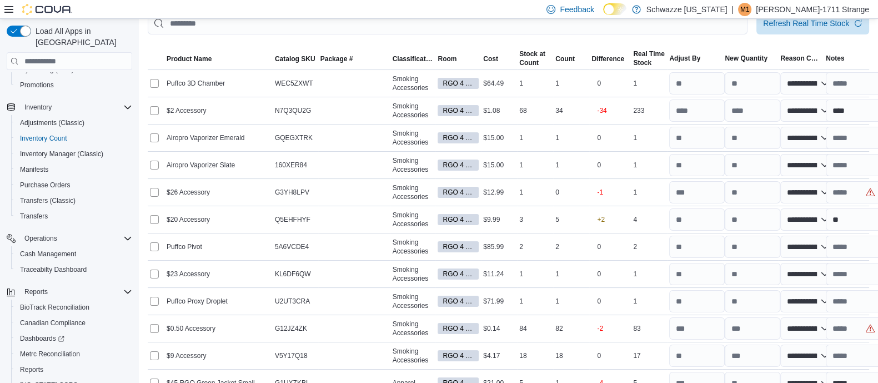
scroll to position [191, 0]
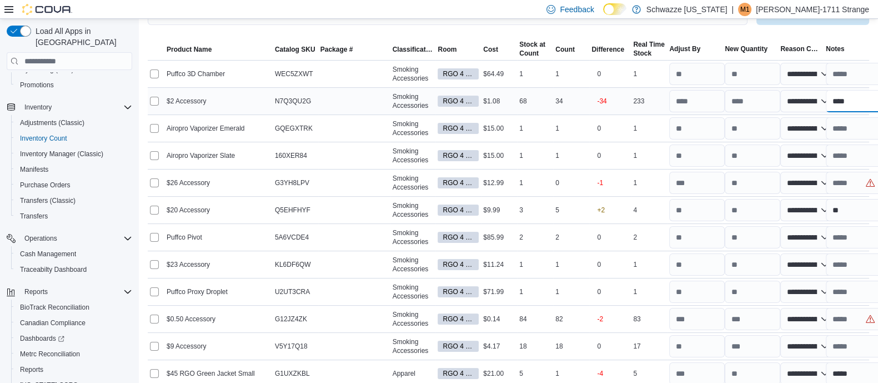
click at [862, 94] on input "****" at bounding box center [854, 101] width 56 height 22
click at [756, 101] on input "number" at bounding box center [753, 101] width 56 height 22
click at [665, 101] on div "233" at bounding box center [649, 100] width 36 height 13
click at [871, 106] on input "***" at bounding box center [854, 101] width 56 height 22
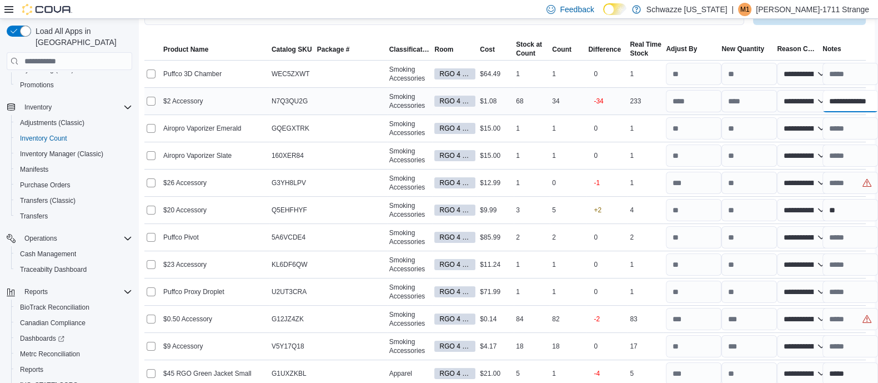
scroll to position [0, 3]
click at [621, 197] on td "Difference +2" at bounding box center [607, 210] width 42 height 27
click at [740, 184] on input "number" at bounding box center [749, 183] width 56 height 22
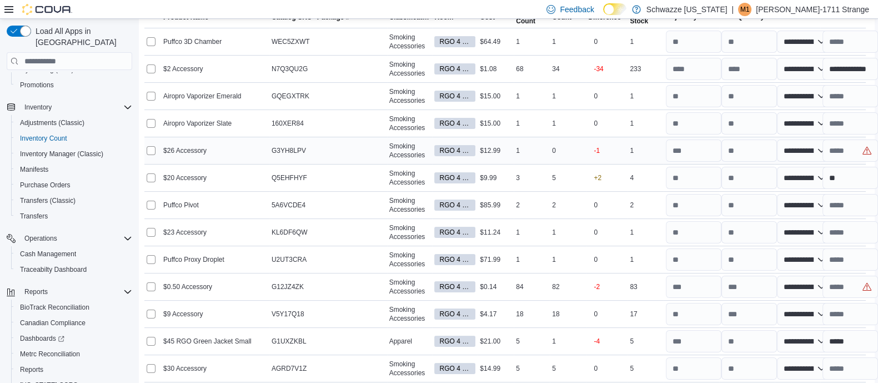
scroll to position [225, 6]
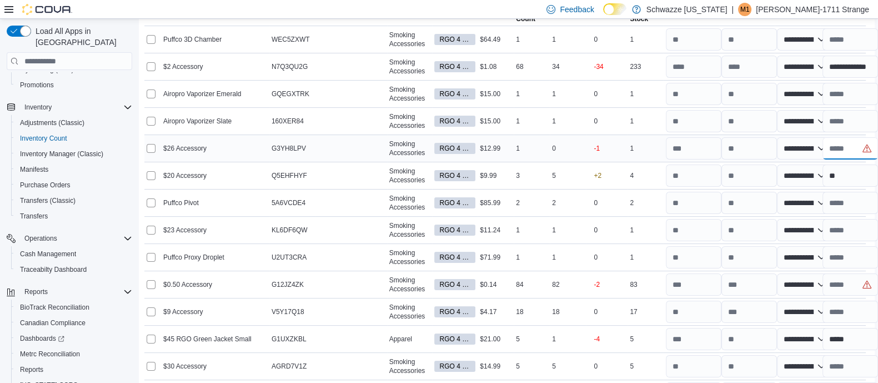
click at [849, 151] on input "text" at bounding box center [851, 148] width 56 height 22
click at [528, 224] on div "1" at bounding box center [532, 229] width 36 height 13
click at [861, 285] on input "text" at bounding box center [851, 284] width 56 height 22
click at [742, 279] on input "number" at bounding box center [749, 284] width 56 height 22
click at [852, 279] on input "text" at bounding box center [851, 284] width 56 height 22
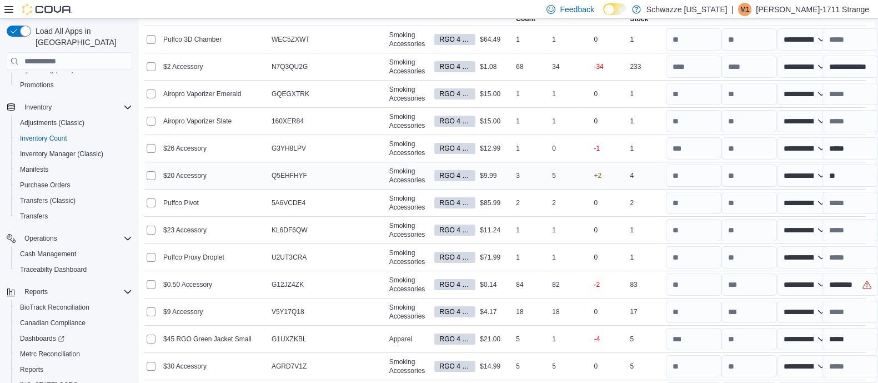
click at [615, 182] on div "+2" at bounding box center [607, 175] width 42 height 24
click at [857, 173] on input "**" at bounding box center [851, 175] width 56 height 22
click at [586, 193] on td "Count 2" at bounding box center [568, 202] width 36 height 27
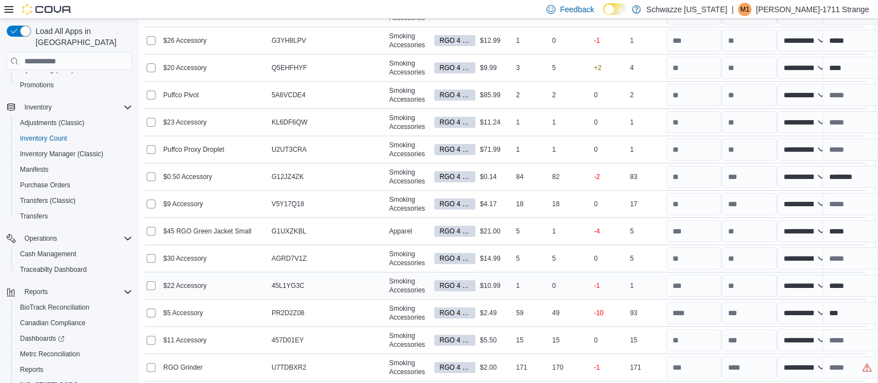
scroll to position [334, 6]
click at [857, 305] on input "***" at bounding box center [851, 312] width 56 height 22
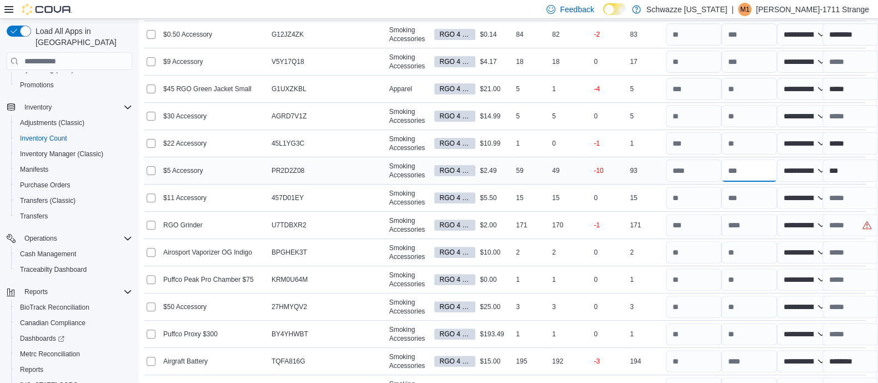
scroll to position [475, 12]
click at [765, 165] on input "number" at bounding box center [749, 170] width 56 height 22
click at [591, 159] on div "-10" at bounding box center [607, 170] width 42 height 24
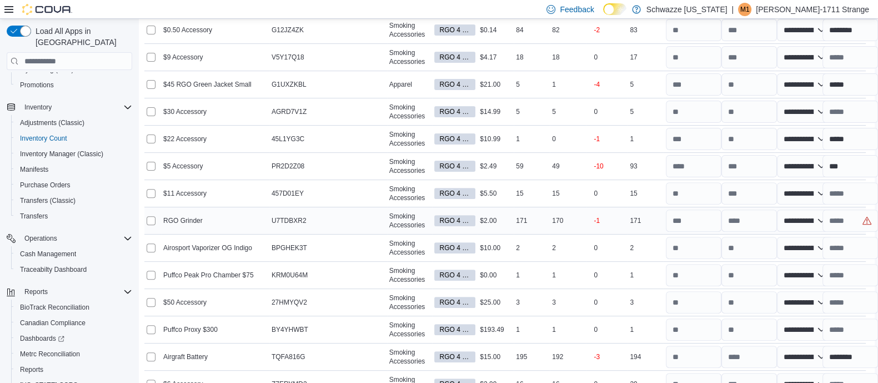
scroll to position [482, 12]
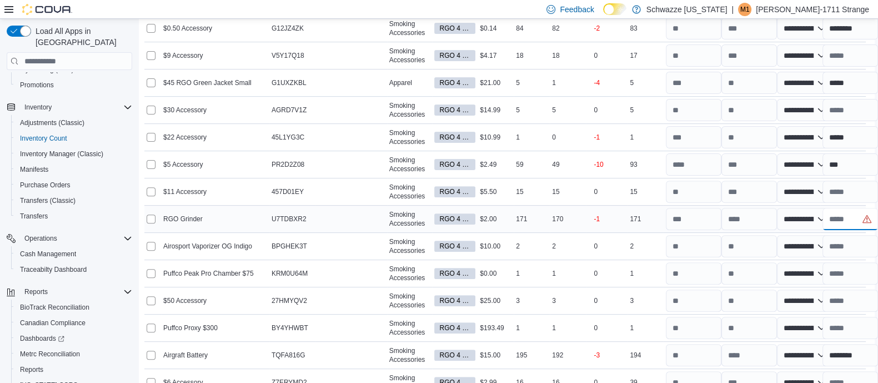
click at [841, 217] on input "text" at bounding box center [851, 219] width 56 height 22
click at [836, 162] on input "***" at bounding box center [851, 164] width 56 height 22
click at [654, 203] on td "Real Time Stock 15" at bounding box center [646, 191] width 36 height 27
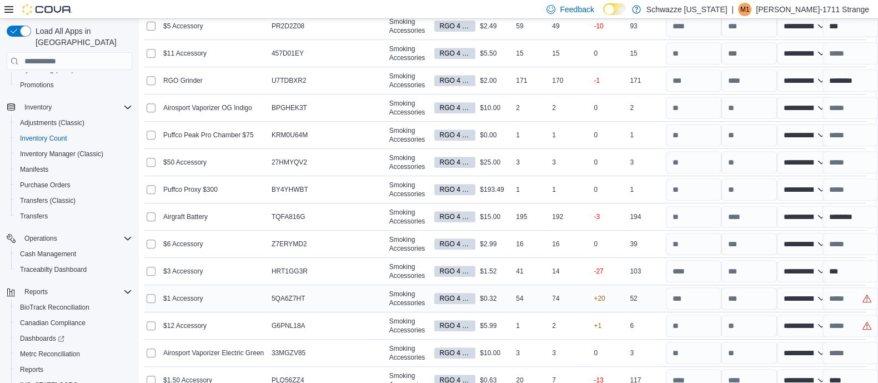
scroll to position [620, 12]
click at [736, 295] on input "number" at bounding box center [749, 298] width 56 height 22
click at [611, 294] on div "+20" at bounding box center [607, 297] width 42 height 24
click at [864, 297] on input "text" at bounding box center [851, 298] width 56 height 22
click at [674, 305] on input "number" at bounding box center [694, 298] width 56 height 22
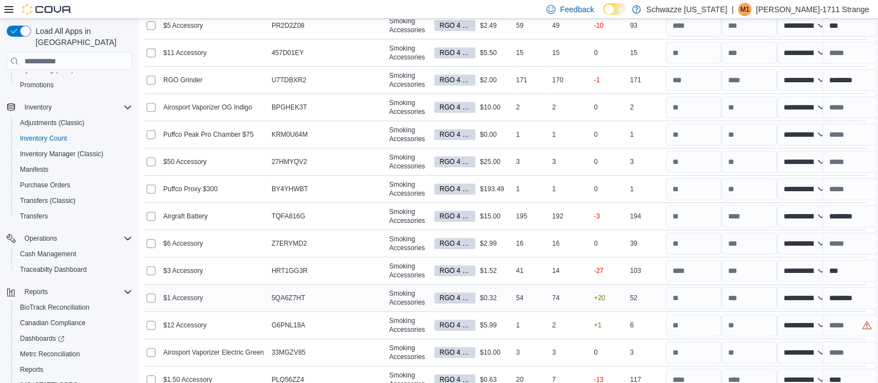
click at [598, 301] on div "+20" at bounding box center [607, 297] width 42 height 24
click at [835, 270] on input "***" at bounding box center [851, 270] width 56 height 22
click at [739, 270] on input "number" at bounding box center [749, 270] width 56 height 22
click at [620, 267] on div "-27" at bounding box center [607, 270] width 42 height 24
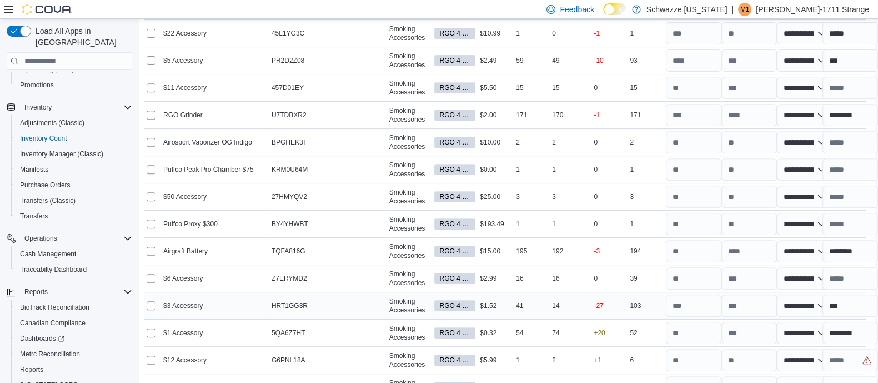
scroll to position [581, 12]
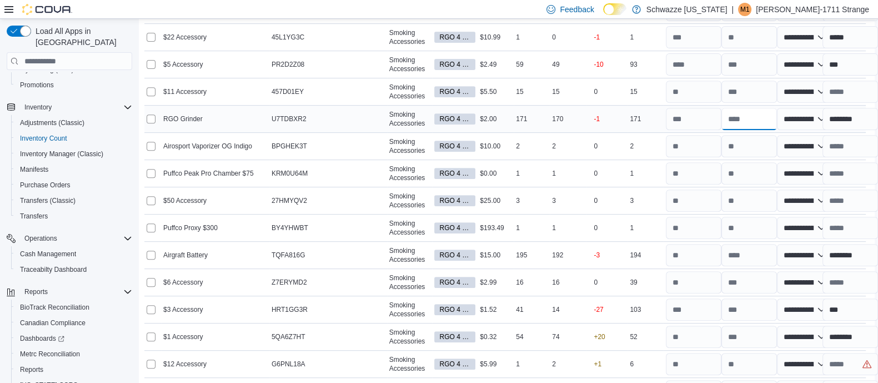
click at [736, 118] on input "number" at bounding box center [749, 119] width 56 height 22
click at [764, 62] on input "number" at bounding box center [749, 64] width 56 height 22
click at [590, 69] on div "-10" at bounding box center [607, 64] width 42 height 24
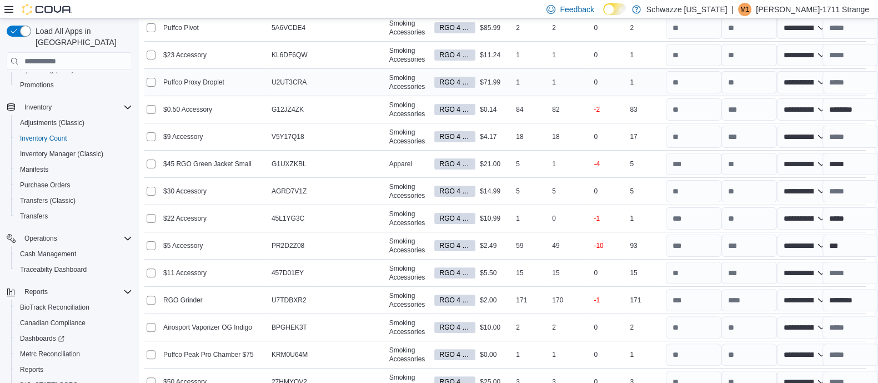
scroll to position [402, 12]
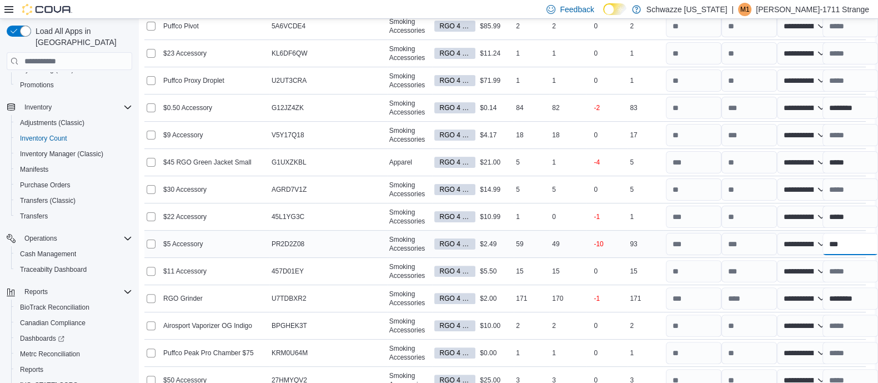
click at [844, 241] on input "***" at bounding box center [851, 244] width 56 height 22
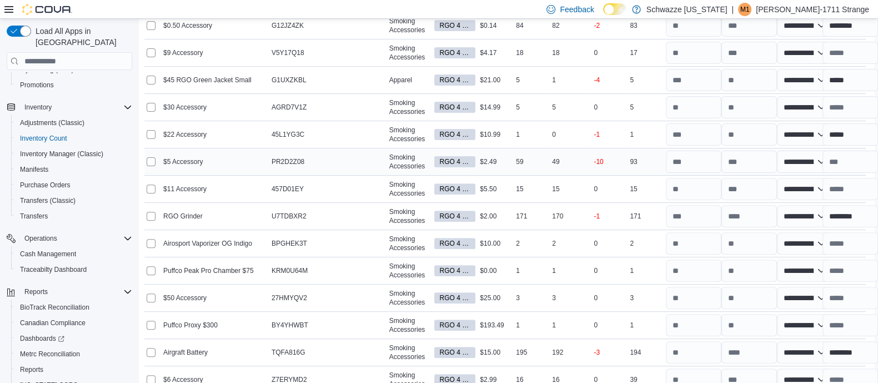
scroll to position [487, 12]
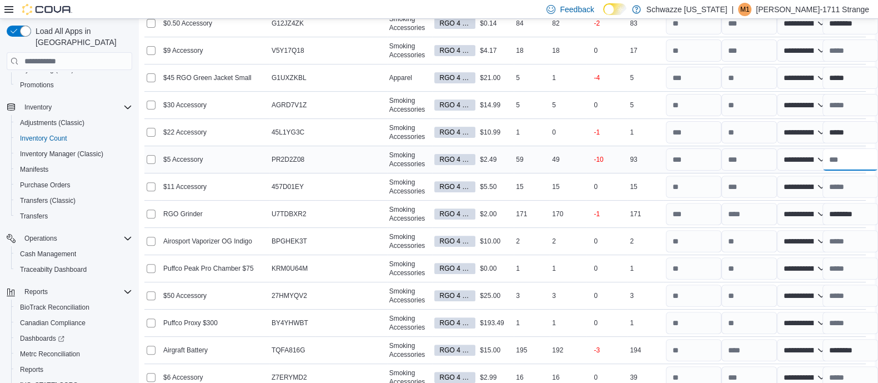
click at [840, 152] on input "text" at bounding box center [851, 159] width 56 height 22
click at [603, 196] on div "0" at bounding box center [607, 186] width 42 height 24
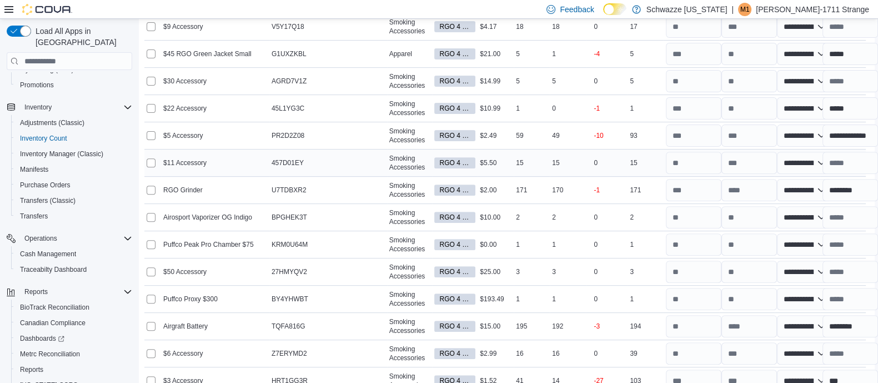
scroll to position [512, 12]
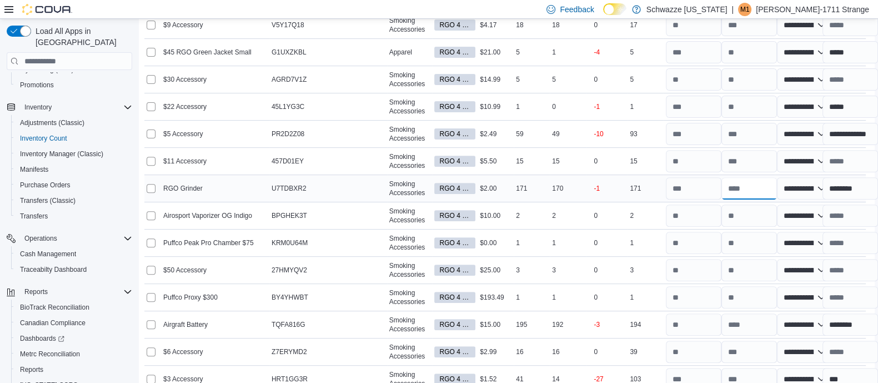
click at [760, 187] on input "number" at bounding box center [749, 188] width 56 height 22
click at [593, 198] on div "-1" at bounding box center [607, 188] width 42 height 24
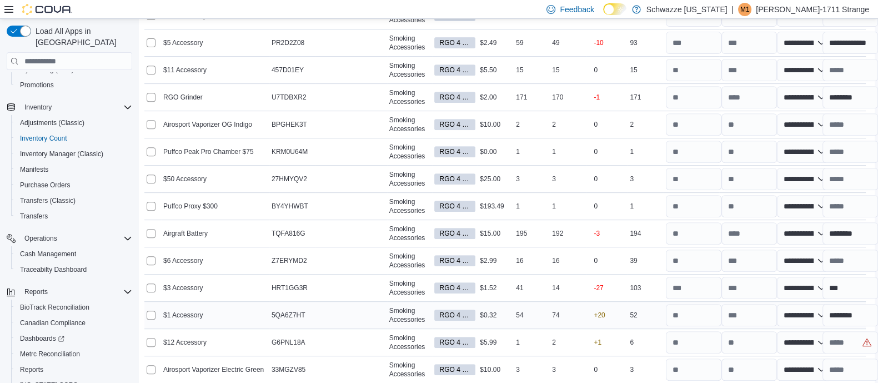
scroll to position [633, 12]
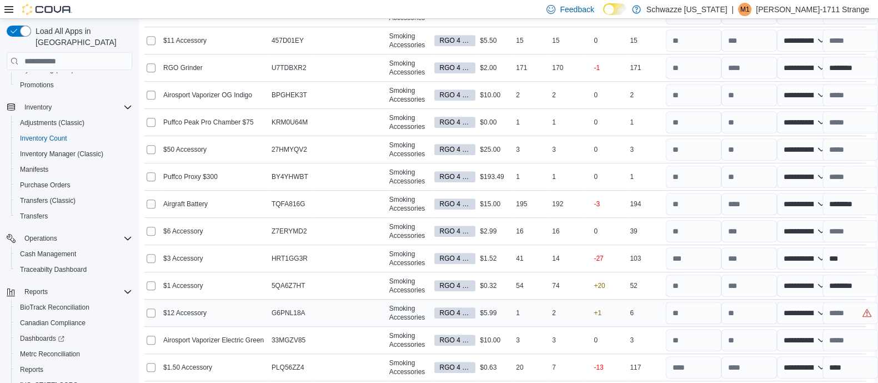
drag, startPoint x: 630, startPoint y: 318, endPoint x: 535, endPoint y: 314, distance: 95.0
click at [535, 314] on tr "**********" at bounding box center [504, 312] width 721 height 27
click at [547, 314] on div "1" at bounding box center [532, 312] width 36 height 13
click at [557, 314] on div "2" at bounding box center [568, 312] width 36 height 13
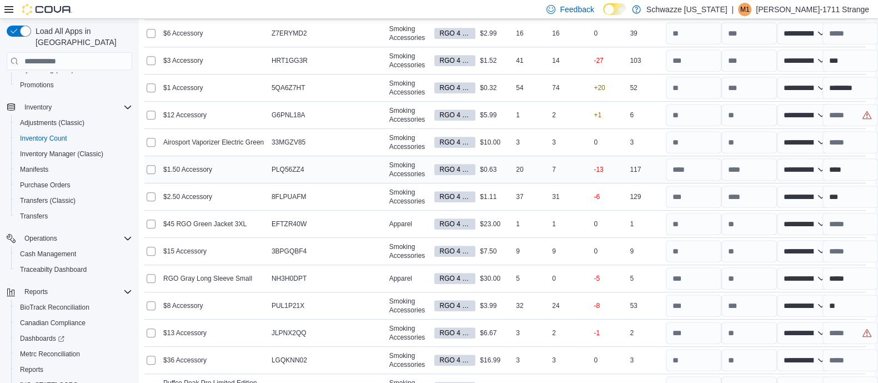
scroll to position [829, 12]
drag, startPoint x: 611, startPoint y: 115, endPoint x: 581, endPoint y: 112, distance: 29.6
click at [581, 112] on tr "**********" at bounding box center [504, 116] width 721 height 27
click at [619, 112] on div "+1" at bounding box center [607, 116] width 42 height 24
drag, startPoint x: 629, startPoint y: 118, endPoint x: 656, endPoint y: 115, distance: 27.4
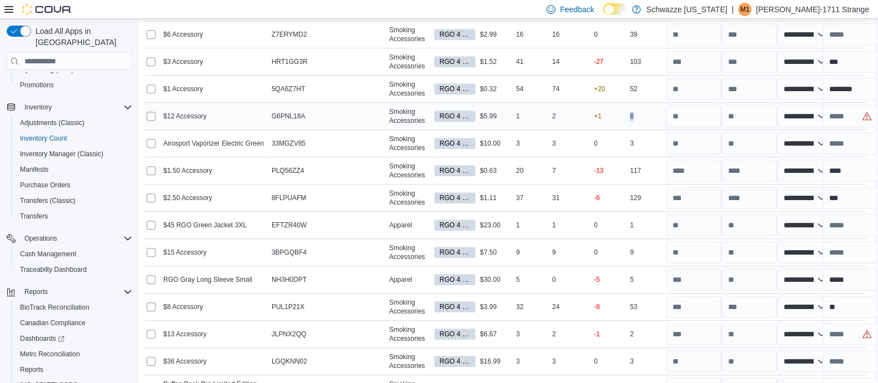
click at [656, 115] on div "6" at bounding box center [646, 115] width 36 height 13
click at [650, 115] on div "6" at bounding box center [646, 115] width 36 height 13
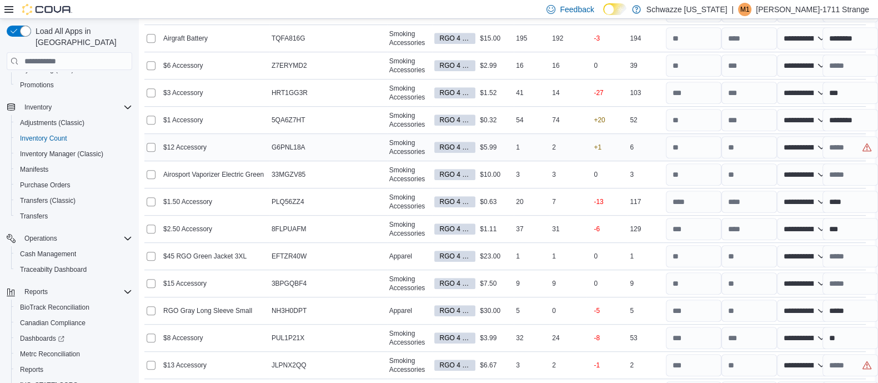
scroll to position [790, 12]
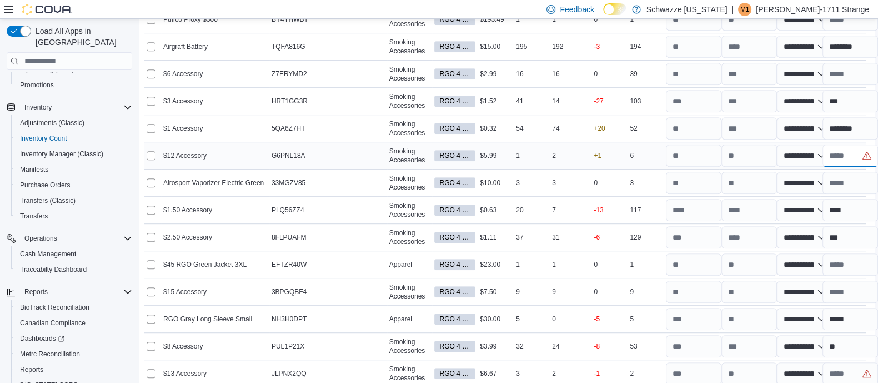
click at [852, 154] on input "text" at bounding box center [851, 155] width 56 height 22
click at [592, 173] on div "0" at bounding box center [607, 182] width 42 height 24
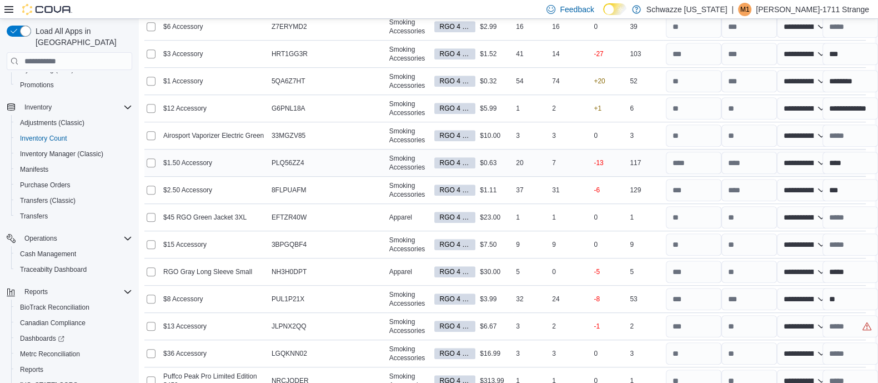
scroll to position [837, 12]
click at [827, 159] on input "****" at bounding box center [851, 162] width 56 height 22
click at [732, 159] on input "number" at bounding box center [749, 162] width 56 height 22
click at [862, 164] on input "*******" at bounding box center [851, 162] width 56 height 22
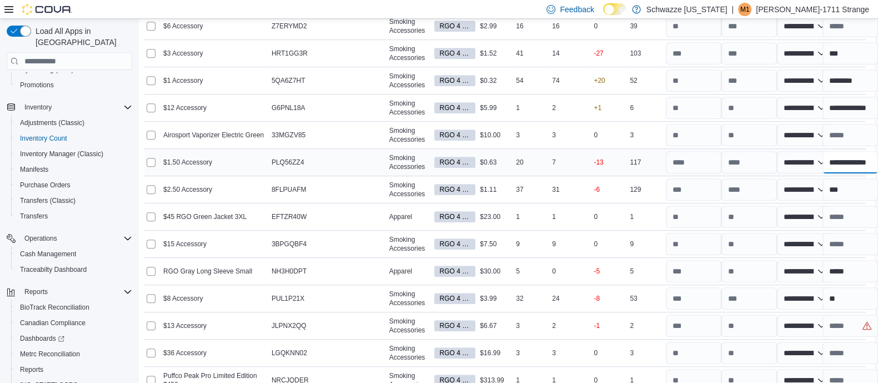
scroll to position [0, 3]
click at [564, 179] on td "Count 31" at bounding box center [568, 189] width 36 height 27
click at [860, 185] on input "***" at bounding box center [851, 189] width 56 height 22
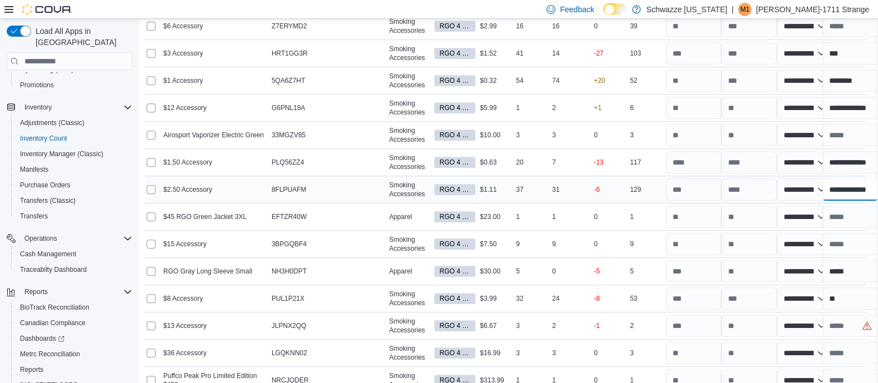
scroll to position [0, 3]
click at [514, 258] on td "Stock at Count 5" at bounding box center [532, 271] width 36 height 27
click at [844, 318] on input "text" at bounding box center [851, 325] width 56 height 22
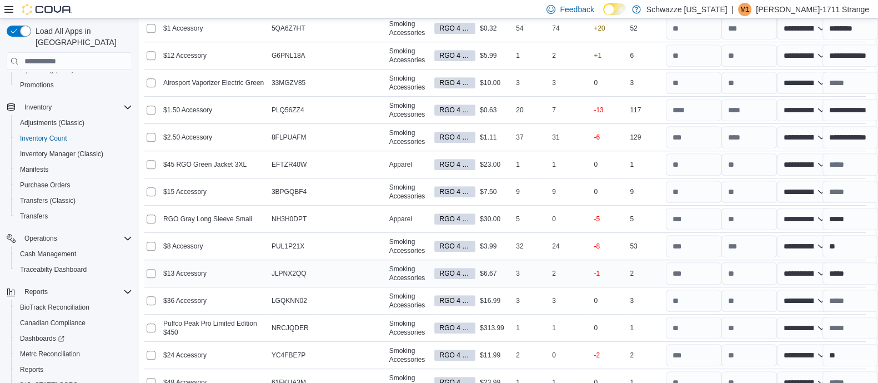
scroll to position [891, 12]
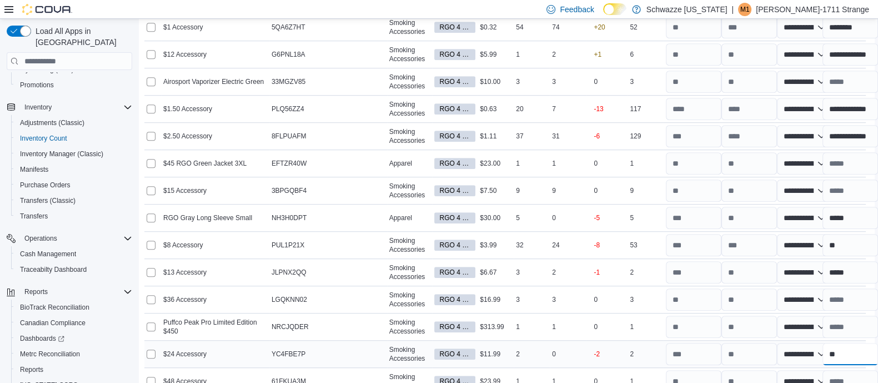
click at [845, 345] on input "**" at bounding box center [851, 354] width 56 height 22
click at [751, 347] on input "number" at bounding box center [749, 354] width 56 height 22
click at [861, 348] on input "**" at bounding box center [851, 354] width 56 height 22
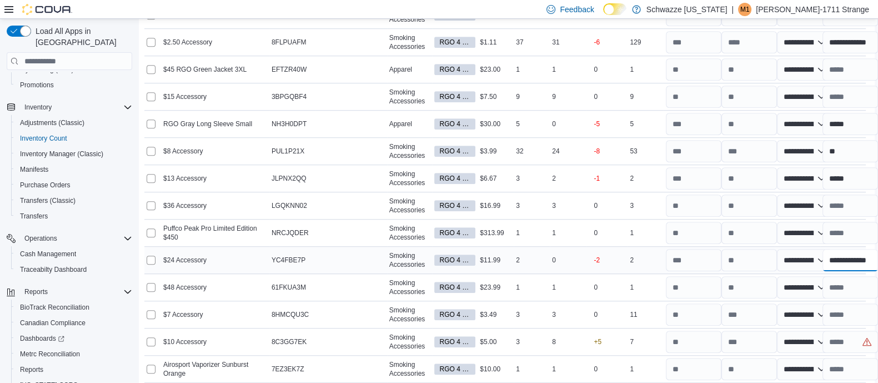
scroll to position [987, 12]
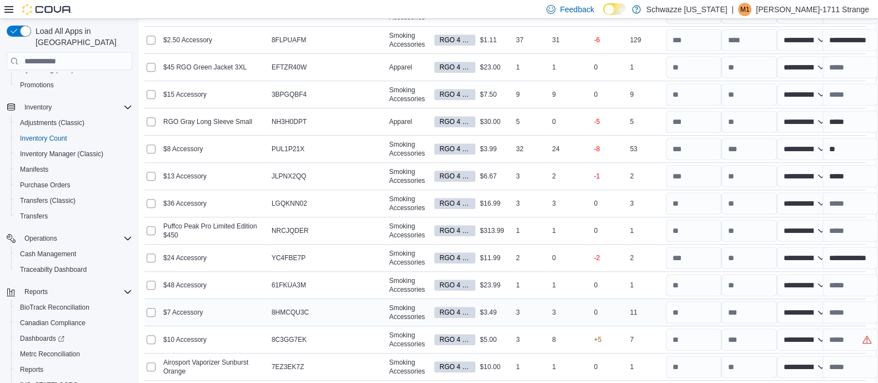
click at [588, 320] on div "0" at bounding box center [607, 312] width 42 height 24
click at [844, 335] on input "text" at bounding box center [851, 339] width 56 height 22
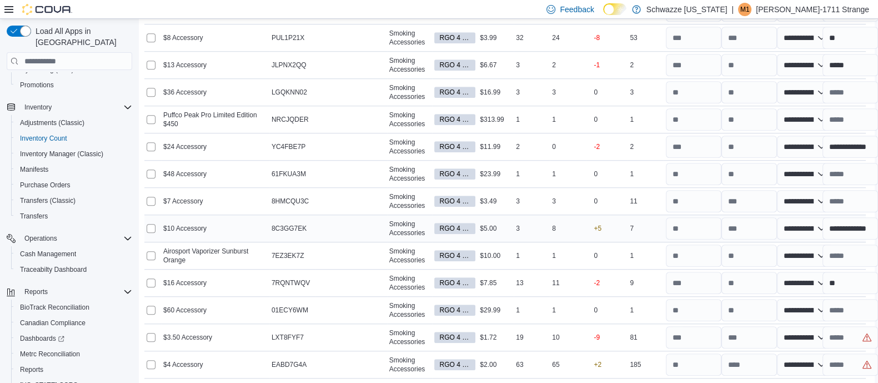
scroll to position [1105, 12]
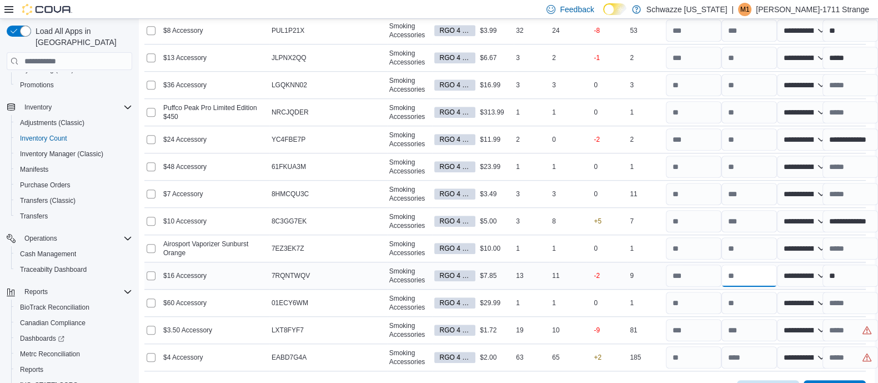
click at [755, 272] on input "number" at bounding box center [749, 275] width 56 height 22
click at [853, 267] on input "**" at bounding box center [851, 275] width 56 height 22
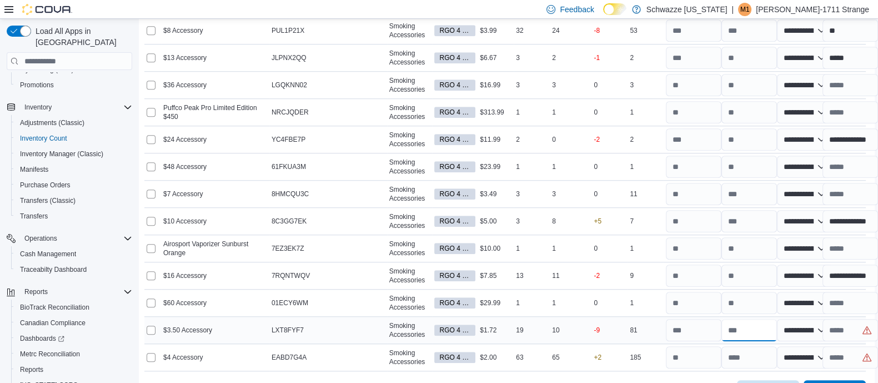
click at [751, 328] on input "number" at bounding box center [749, 330] width 56 height 22
click at [838, 328] on input "text" at bounding box center [851, 330] width 56 height 22
click at [857, 349] on input "text" at bounding box center [851, 357] width 56 height 22
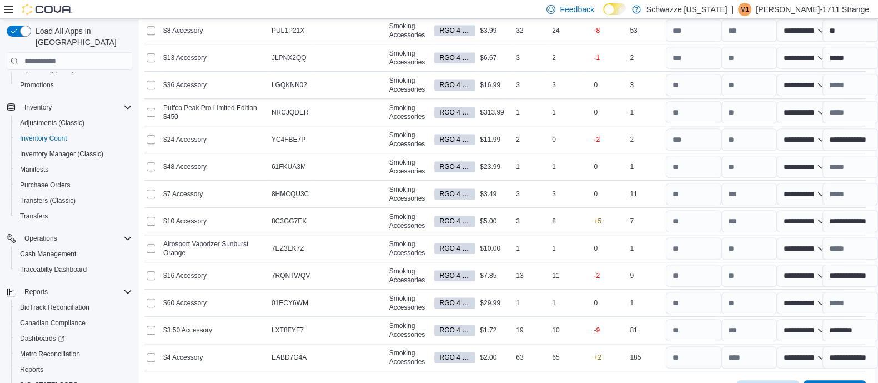
click at [680, 371] on div "Cancel Recount Submit" at bounding box center [504, 386] width 721 height 31
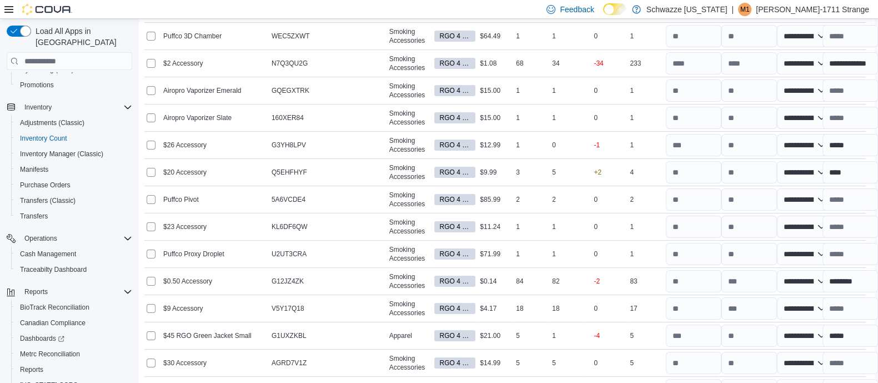
scroll to position [228, 12]
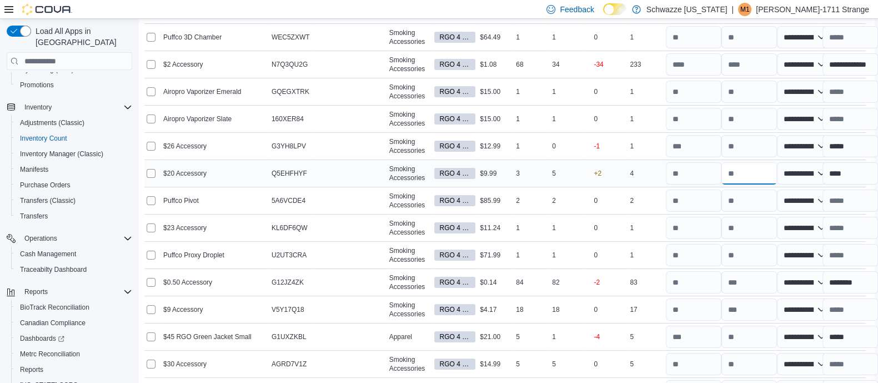
click at [755, 174] on input "number" at bounding box center [749, 173] width 56 height 22
click at [833, 170] on input "****" at bounding box center [851, 173] width 56 height 22
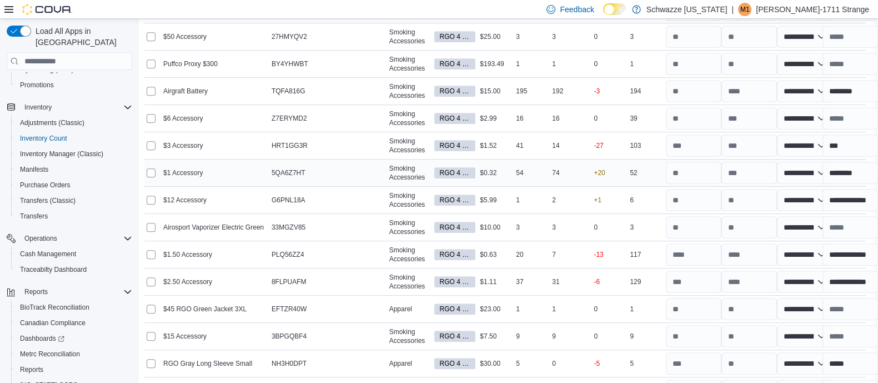
scroll to position [747, 12]
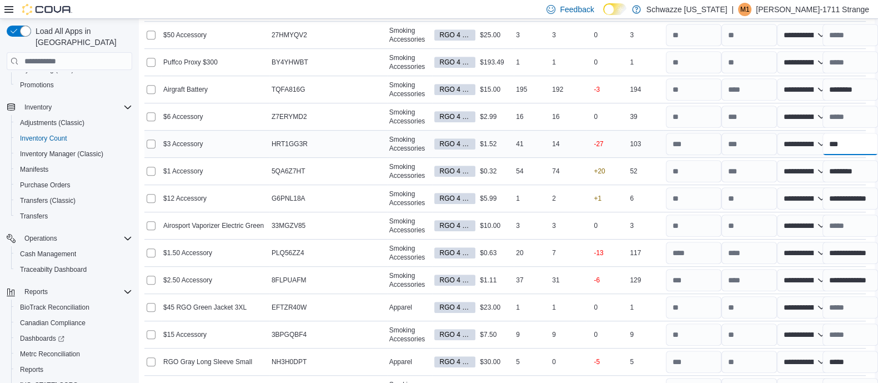
click at [847, 139] on input "***" at bounding box center [851, 144] width 56 height 22
click at [594, 188] on div "+1" at bounding box center [607, 198] width 42 height 24
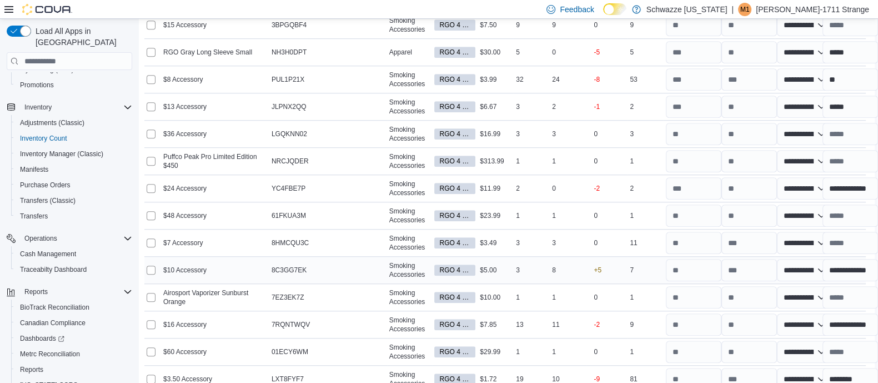
scroll to position [1129, 12]
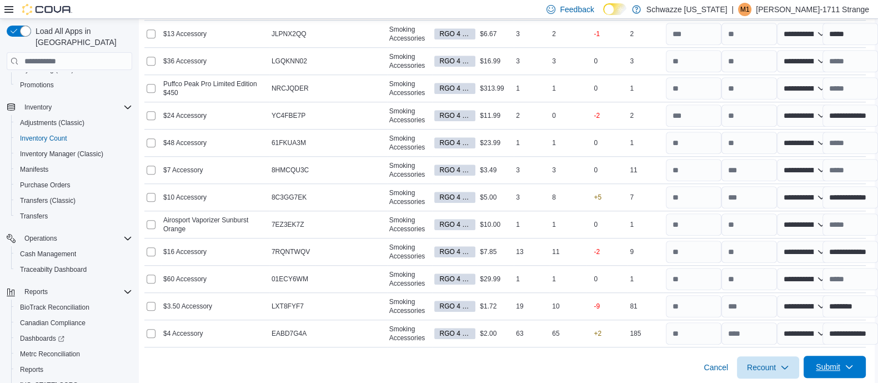
click at [852, 357] on span "Submit" at bounding box center [834, 366] width 49 height 22
click at [808, 312] on span "Submit Adjustments" at bounding box center [812, 313] width 69 height 11
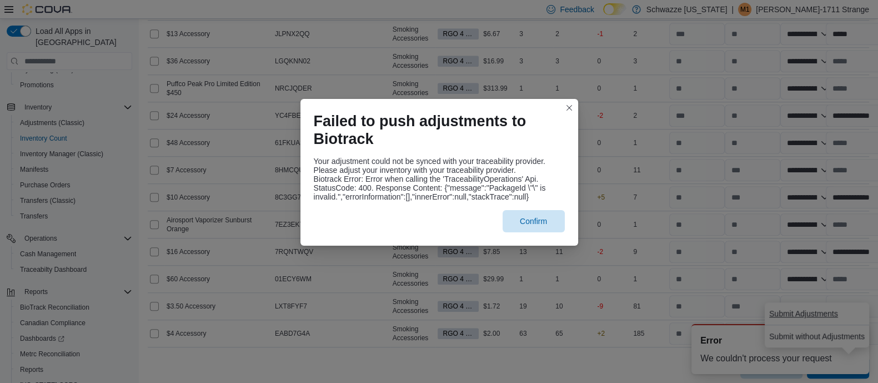
scroll to position [0, 0]
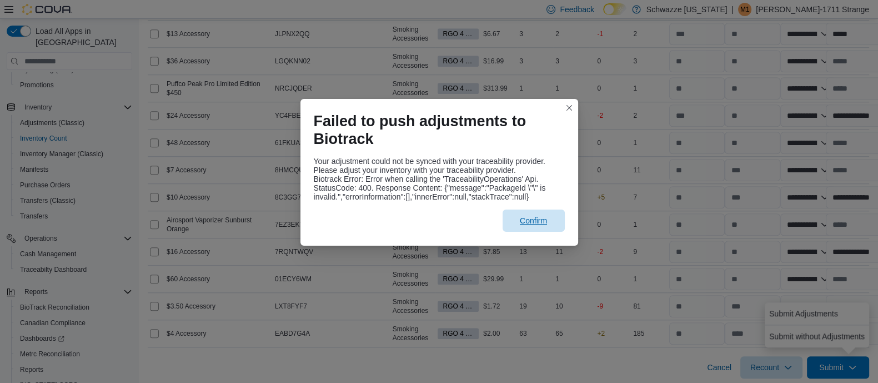
click at [547, 218] on span "Confirm" at bounding box center [533, 220] width 49 height 22
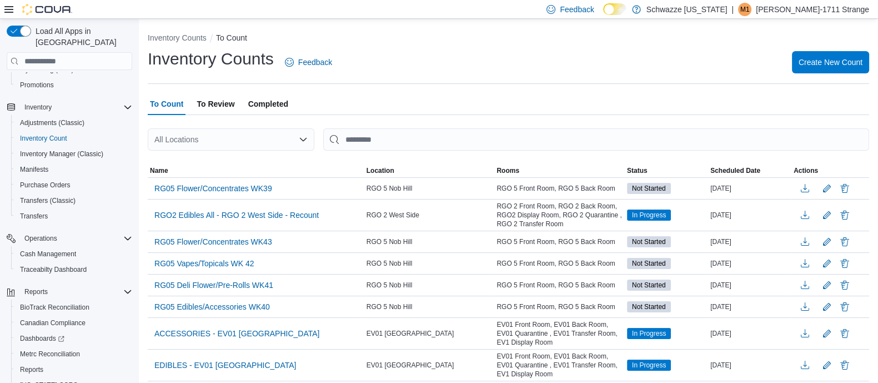
click at [265, 98] on span "Completed" at bounding box center [268, 104] width 40 height 22
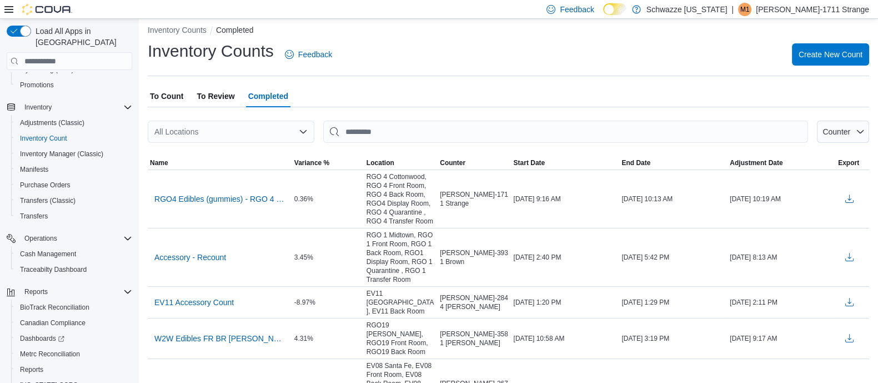
scroll to position [9, 0]
click at [279, 143] on div at bounding box center [508, 148] width 721 height 13
click at [279, 128] on div "All Locations" at bounding box center [231, 130] width 167 height 22
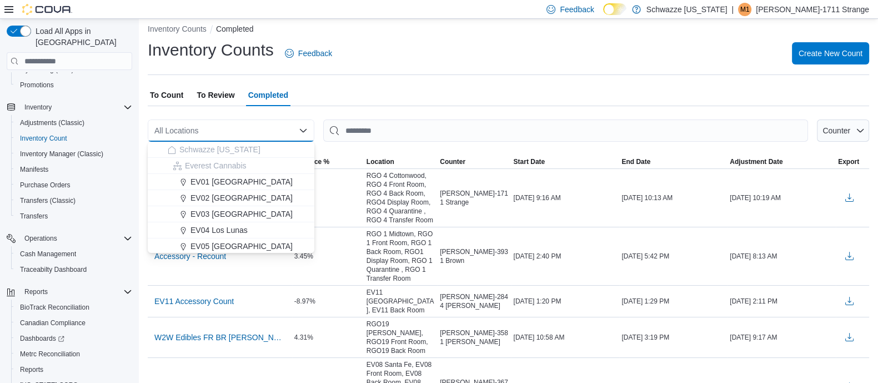
click at [398, 87] on div "To Count To Review Completed" at bounding box center [508, 95] width 721 height 22
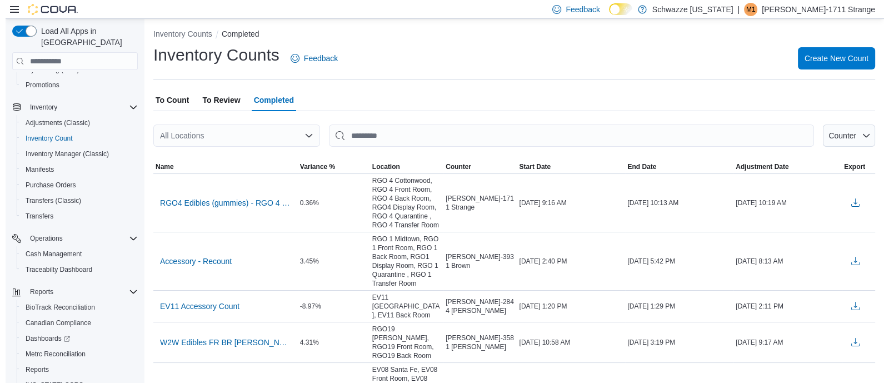
scroll to position [0, 0]
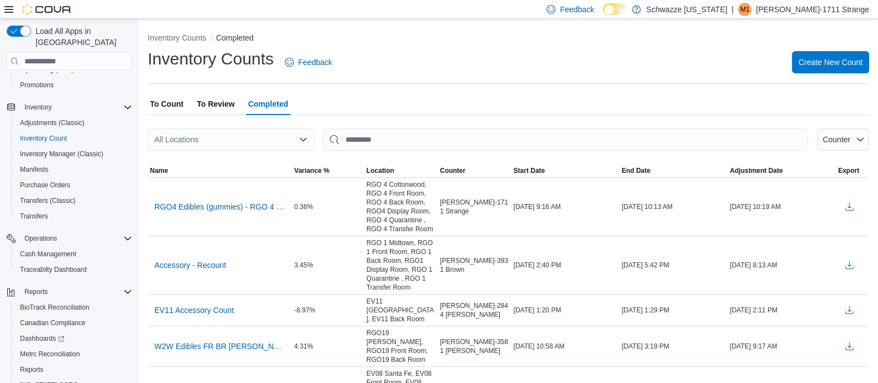
click at [228, 140] on div "All Locations" at bounding box center [231, 139] width 167 height 22
click at [238, 165] on button "RGO 4 Cottonwood" at bounding box center [231, 159] width 167 height 16
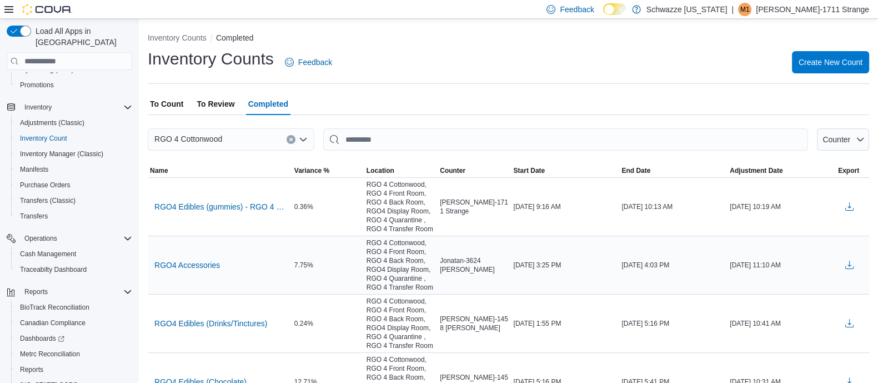
click at [203, 277] on td "RGO4 Accessories" at bounding box center [220, 265] width 144 height 58
click at [194, 270] on span "RGO4 Accessories" at bounding box center [187, 265] width 66 height 17
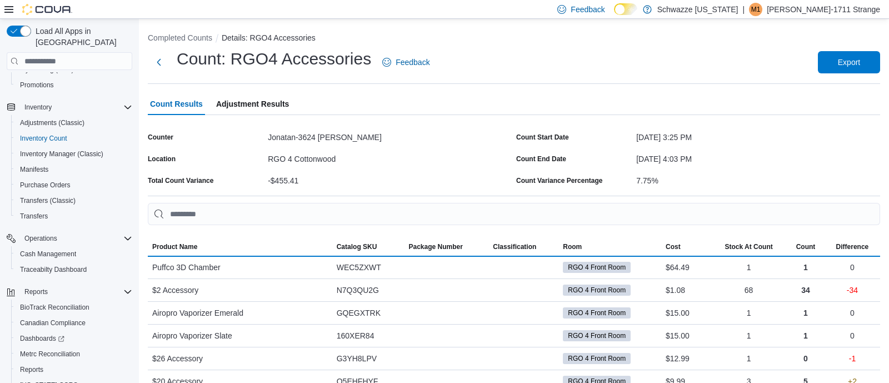
click at [245, 109] on span "Adjustment Results" at bounding box center [252, 104] width 73 height 22
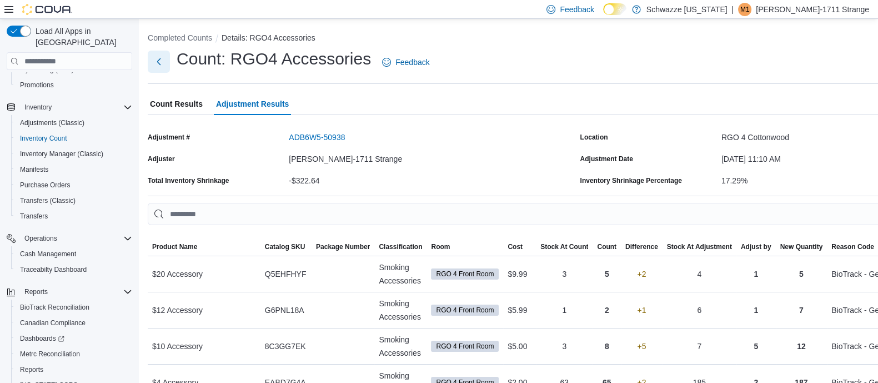
click at [157, 62] on button "Next" at bounding box center [159, 62] width 22 height 22
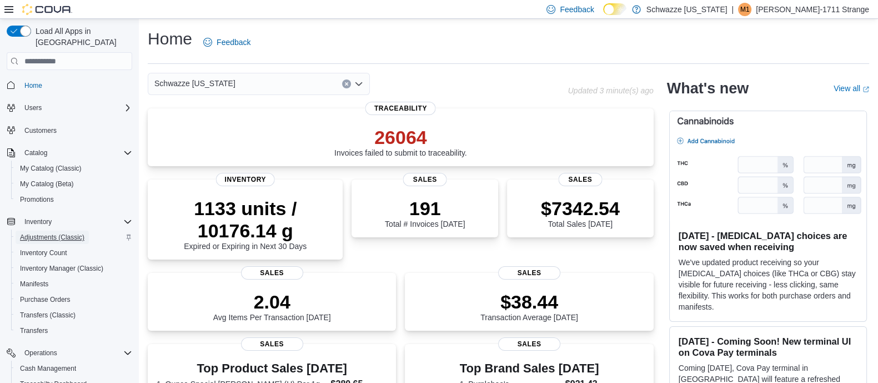
click at [33, 233] on span "Adjustments (Classic)" at bounding box center [52, 237] width 64 height 9
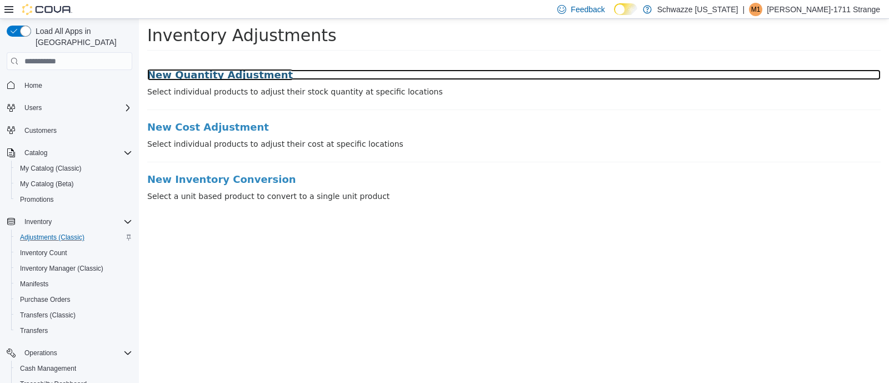
click at [189, 74] on h3 "New Quantity Adjustment" at bounding box center [513, 74] width 733 height 11
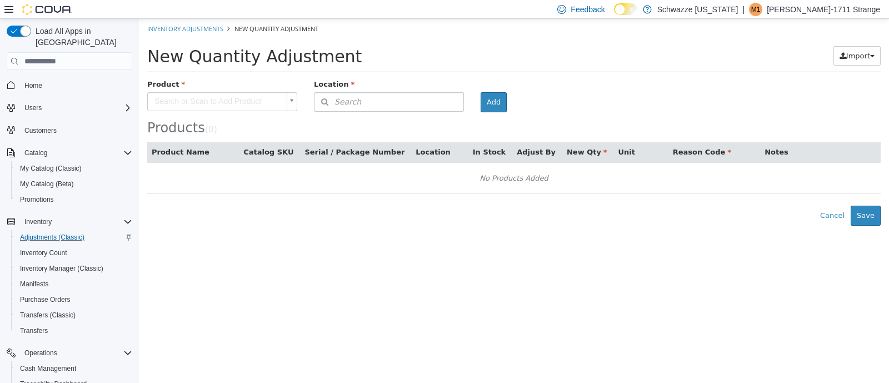
click at [204, 105] on body "× Inventory Adjustments New Quantity Adjustment New Quantity Adjustment Import …" at bounding box center [514, 122] width 750 height 207
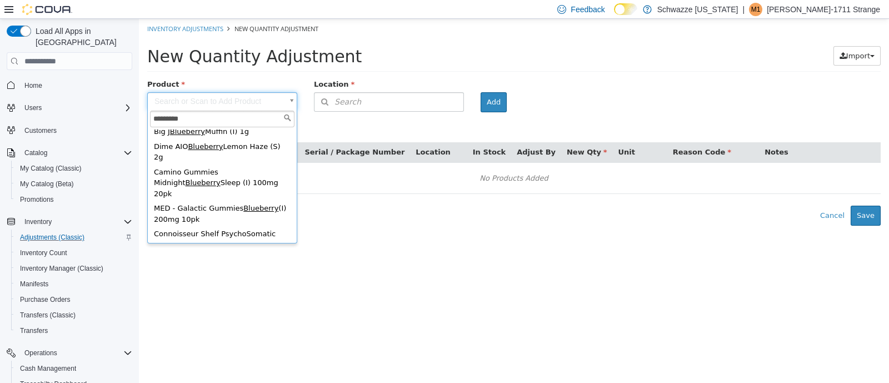
scroll to position [237, 0]
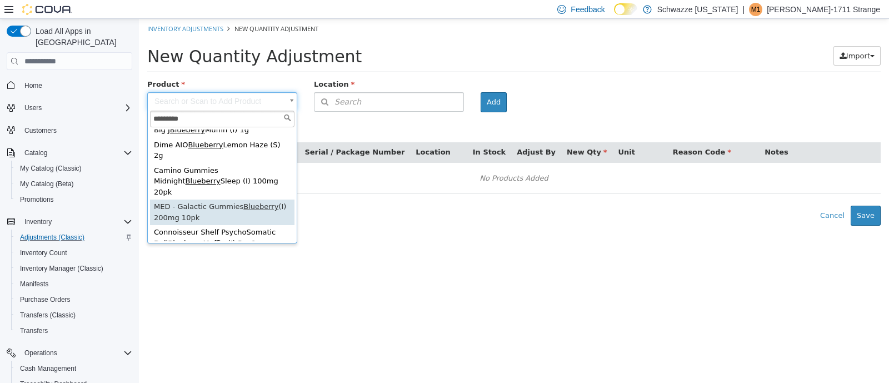
type input "*********"
type input "**********"
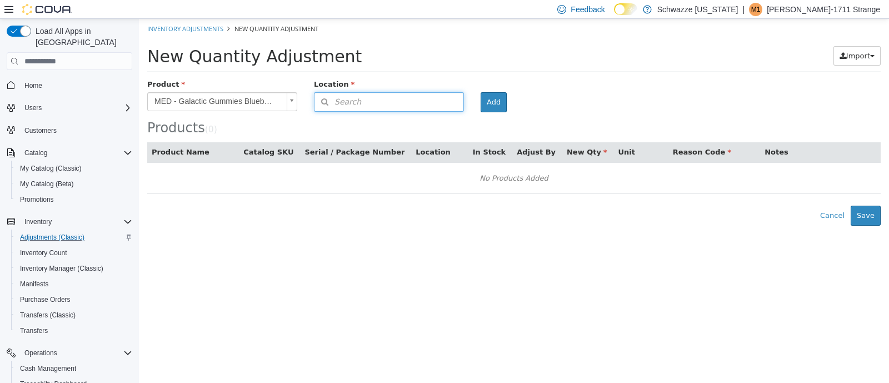
click at [379, 102] on button "Search" at bounding box center [389, 101] width 150 height 19
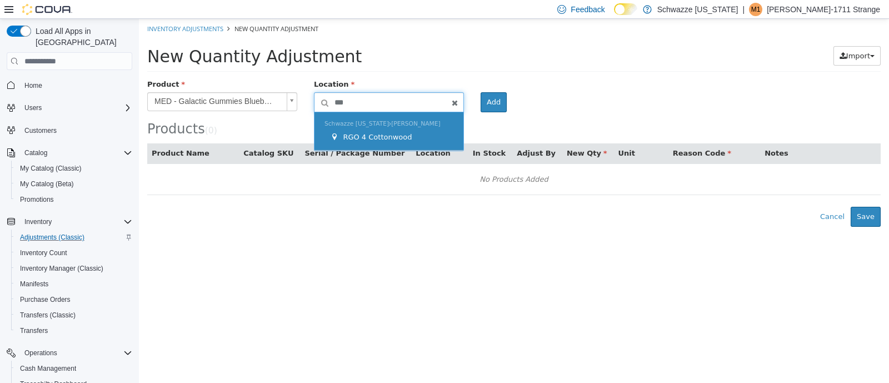
type input "***"
click at [397, 133] on span "RGO 4 Cottonwood" at bounding box center [377, 137] width 69 height 8
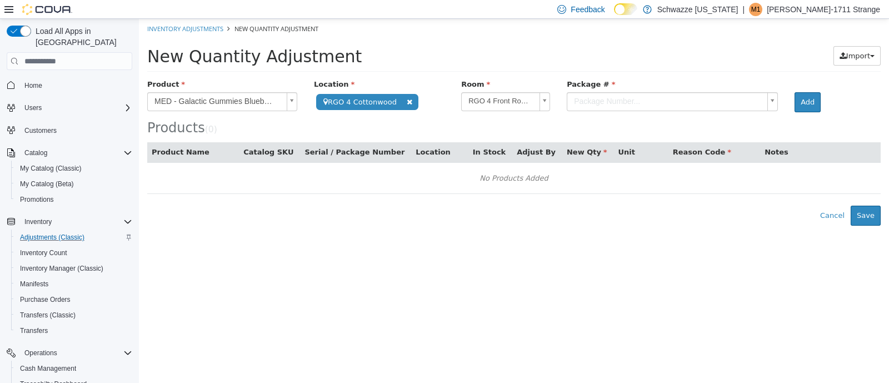
click at [598, 99] on body "**********" at bounding box center [514, 122] width 750 height 207
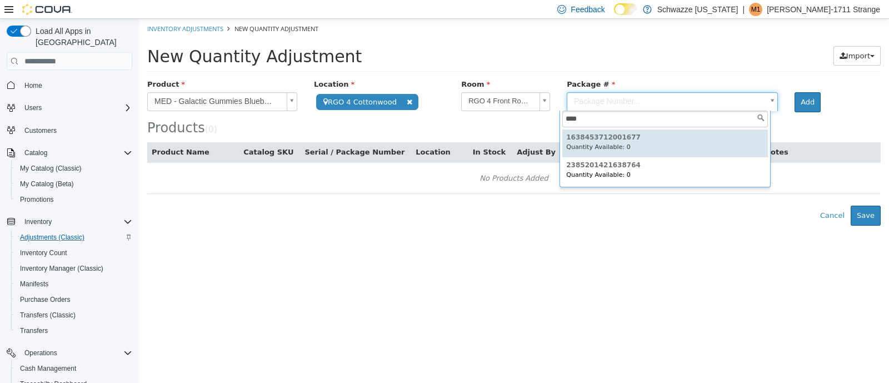
type input "****"
type input "**********"
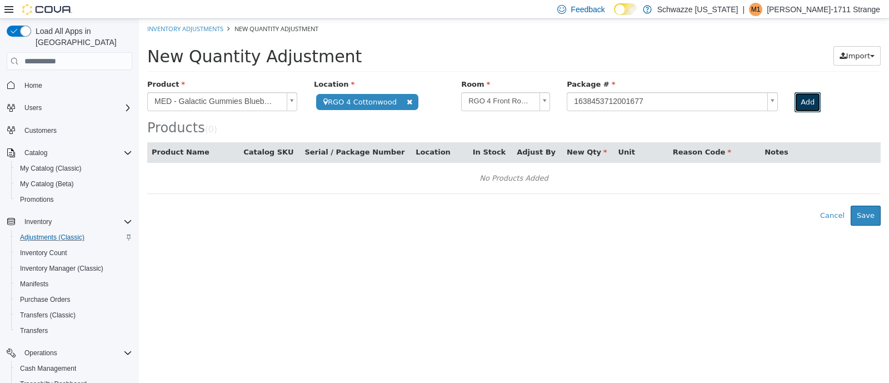
click at [807, 101] on button "Add" at bounding box center [807, 102] width 26 height 20
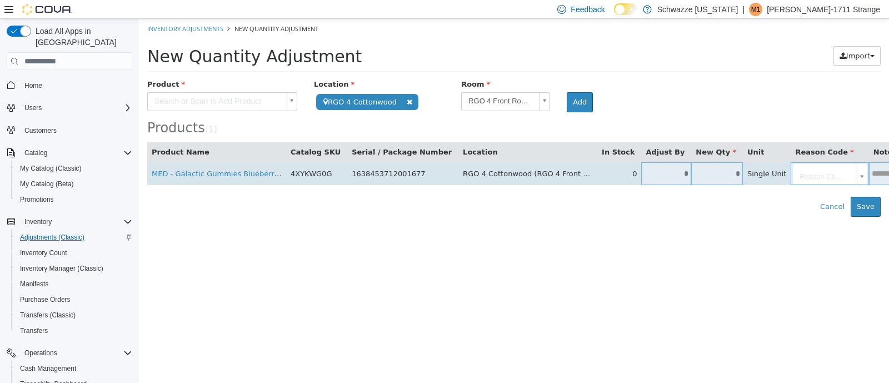
click at [691, 165] on td "*" at bounding box center [717, 173] width 52 height 23
click at [691, 174] on input "*" at bounding box center [717, 173] width 52 height 8
type input "*"
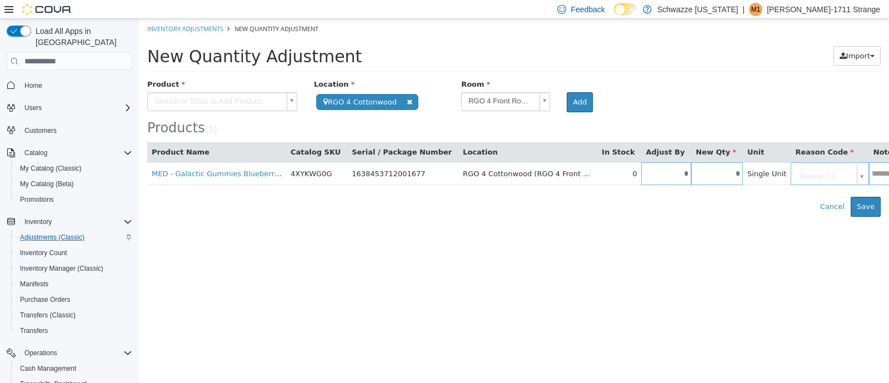
click at [779, 174] on body "**********" at bounding box center [514, 118] width 750 height 198
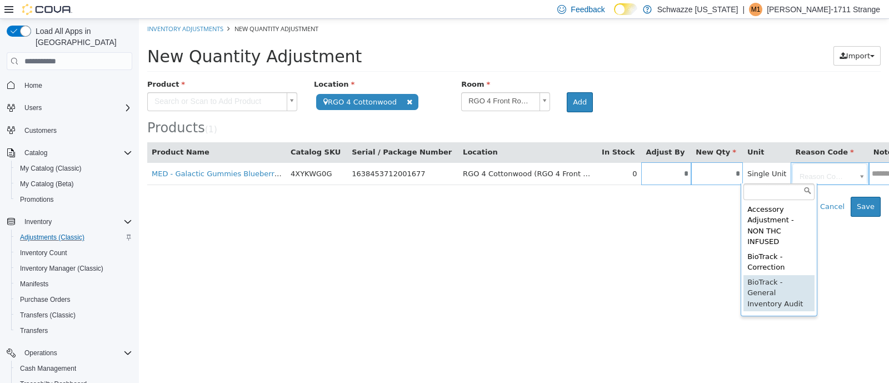
type input "**********"
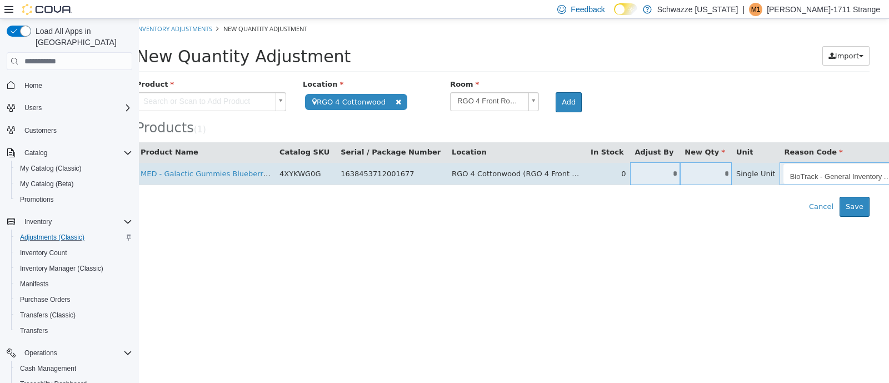
scroll to position [0, 21]
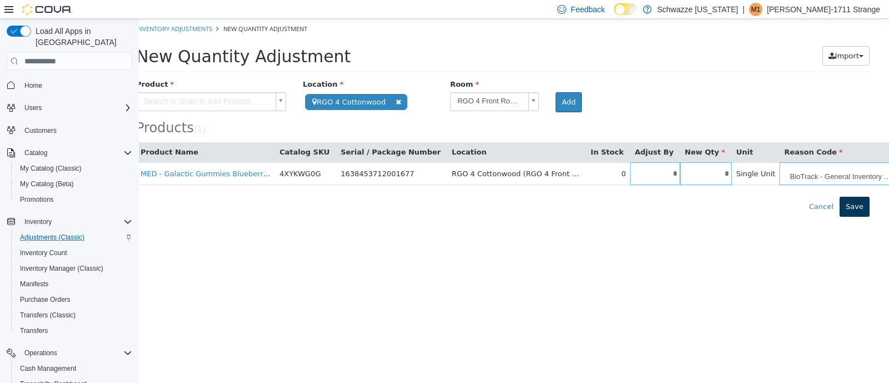
type input "**********"
click at [844, 213] on button "Save" at bounding box center [854, 207] width 30 height 20
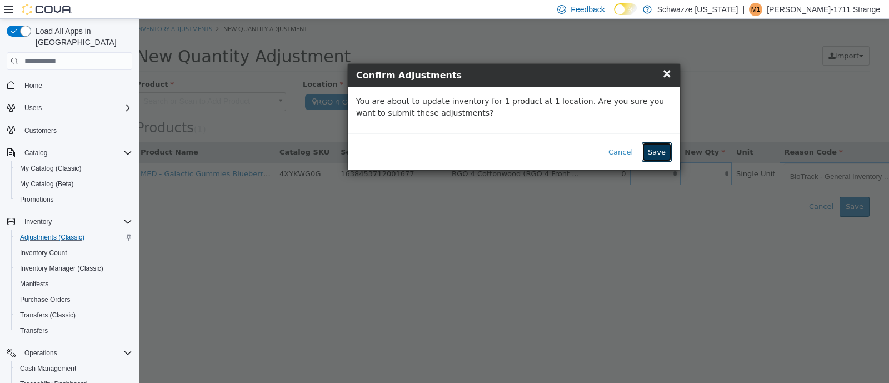
click at [664, 153] on button "Save" at bounding box center [656, 152] width 30 height 20
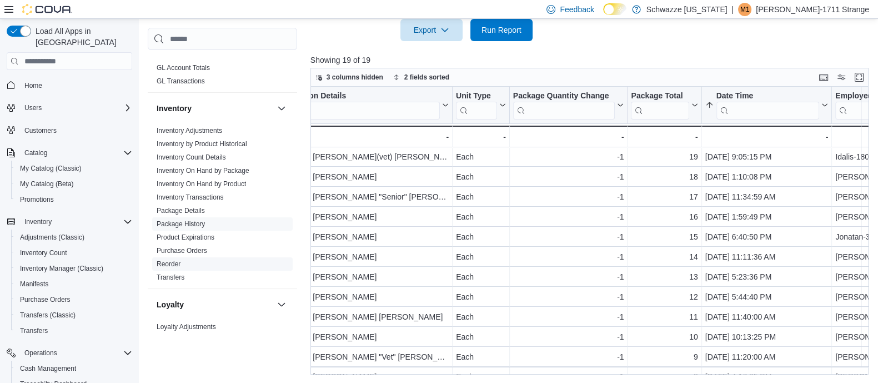
scroll to position [314, 0]
click at [204, 190] on link "Inventory Transactions" at bounding box center [190, 194] width 67 height 8
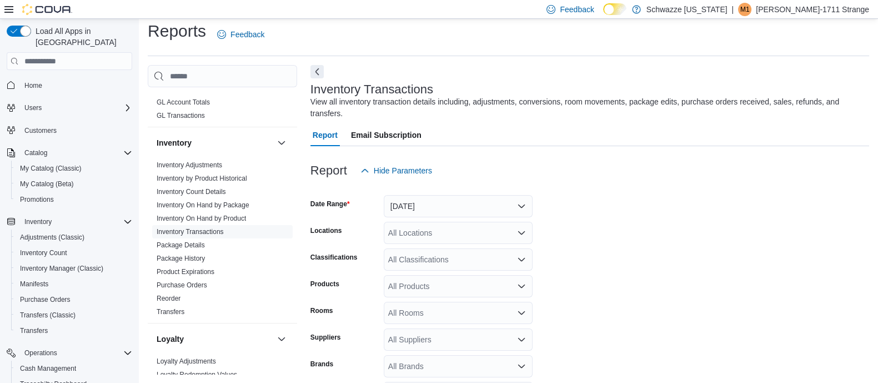
scroll to position [25, 0]
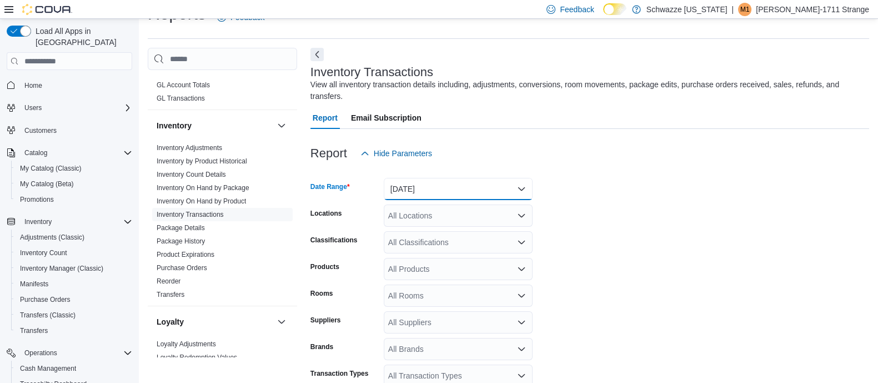
click at [421, 178] on button "Yesterday" at bounding box center [458, 189] width 149 height 22
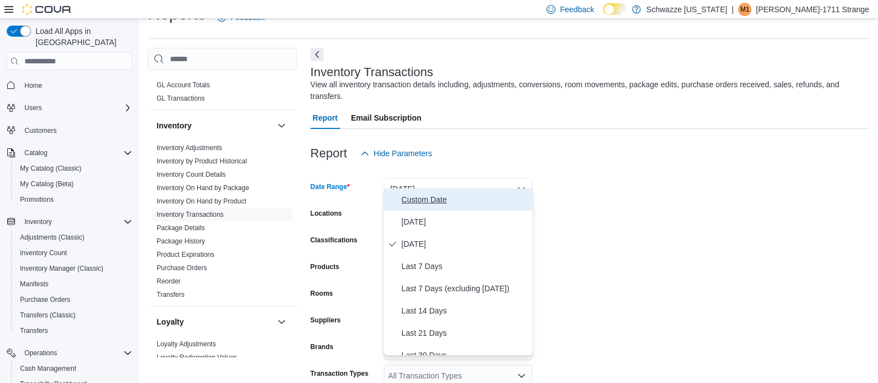
click at [421, 193] on span "Custom Date" at bounding box center [465, 199] width 127 height 13
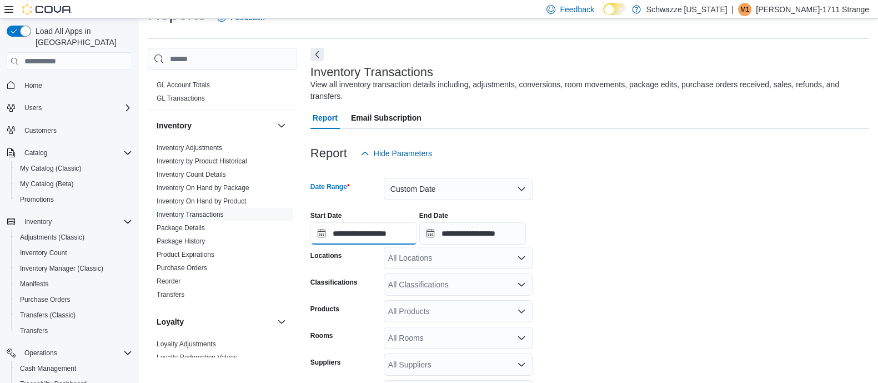
click at [375, 222] on input "**********" at bounding box center [363, 233] width 107 height 22
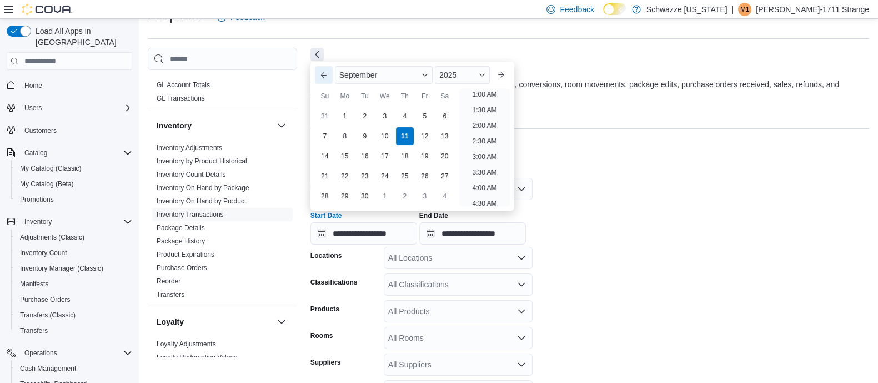
click at [321, 77] on button "Previous Month" at bounding box center [324, 75] width 18 height 18
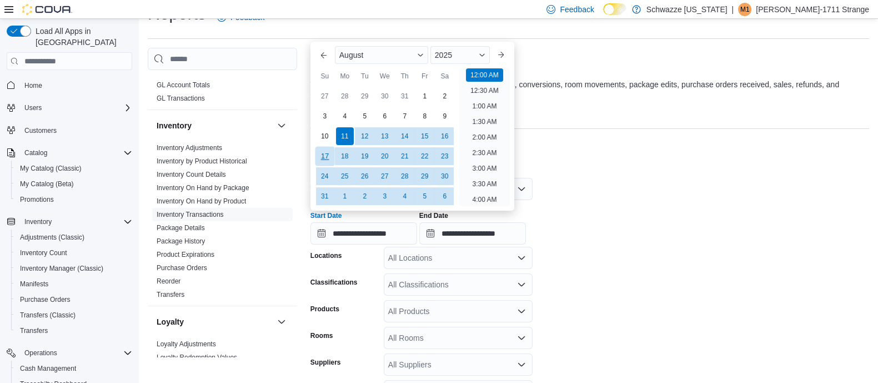
click at [320, 157] on div "17" at bounding box center [324, 156] width 19 height 19
type input "**********"
click at [472, 247] on div "All Locations" at bounding box center [458, 258] width 149 height 22
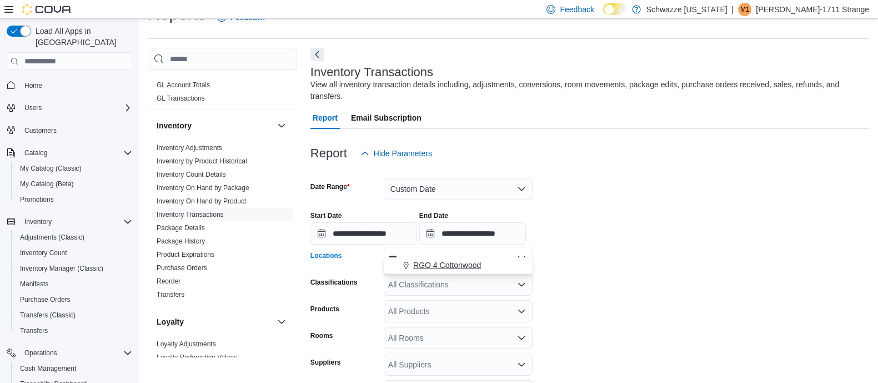
type input "***"
click at [458, 267] on span "RGO 4 Cottonwood" at bounding box center [447, 264] width 68 height 11
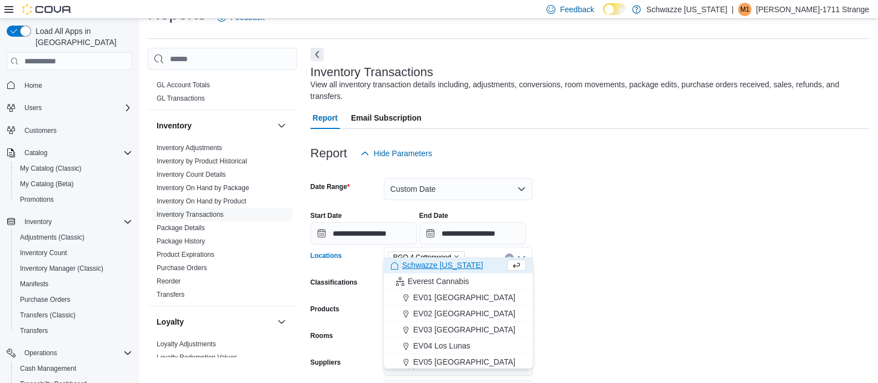
click at [660, 255] on form "**********" at bounding box center [589, 311] width 559 height 295
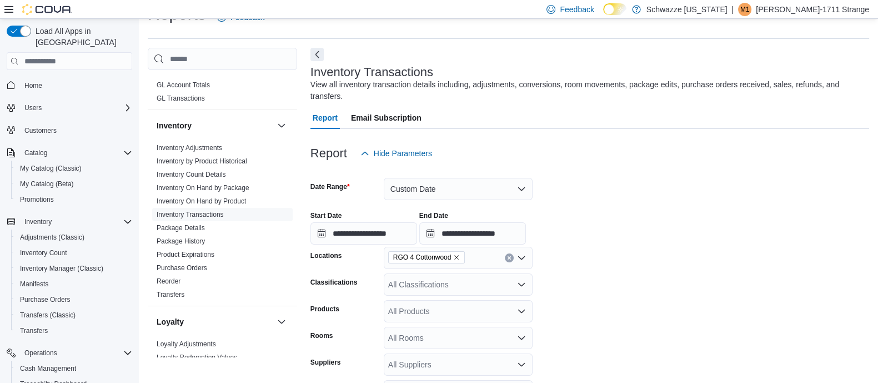
scroll to position [113, 0]
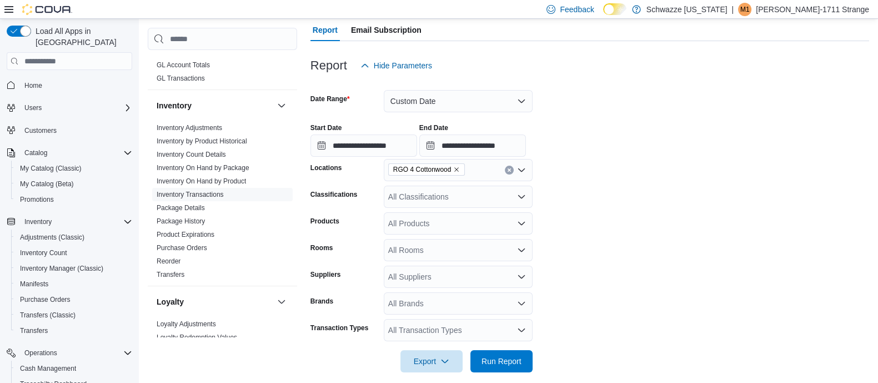
click at [473, 326] on div "All Transaction Types" at bounding box center [458, 330] width 149 height 22
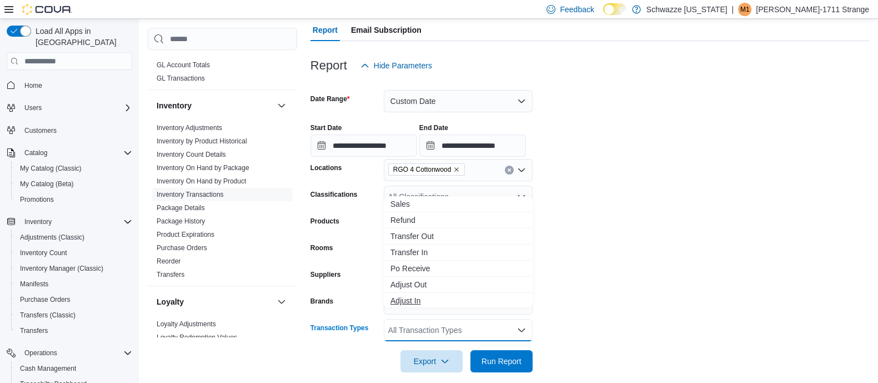
click at [444, 305] on span "Adjust In" at bounding box center [458, 300] width 136 height 11
click at [443, 284] on span "Adjust Out" at bounding box center [458, 282] width 136 height 11
click at [630, 259] on form "**********" at bounding box center [589, 224] width 559 height 295
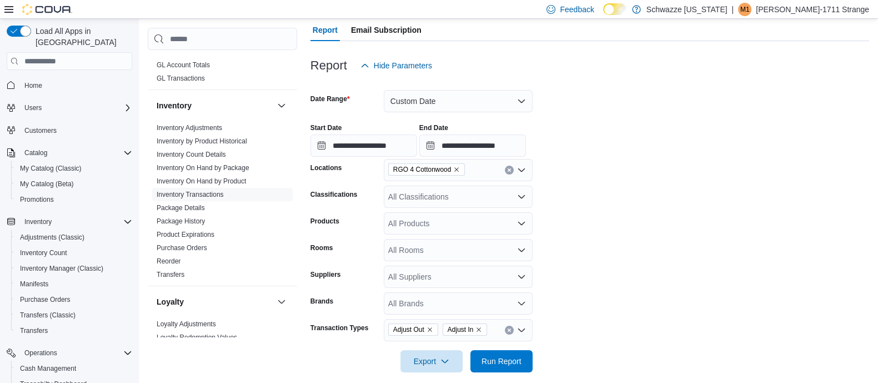
click at [435, 185] on div "All Classifications" at bounding box center [458, 196] width 149 height 22
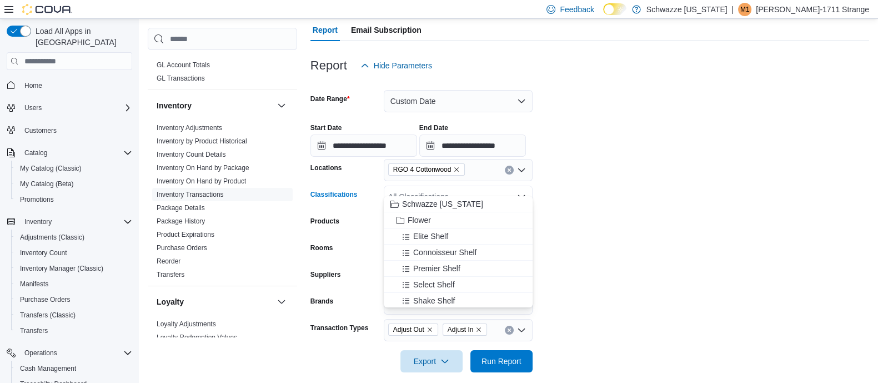
type input "*"
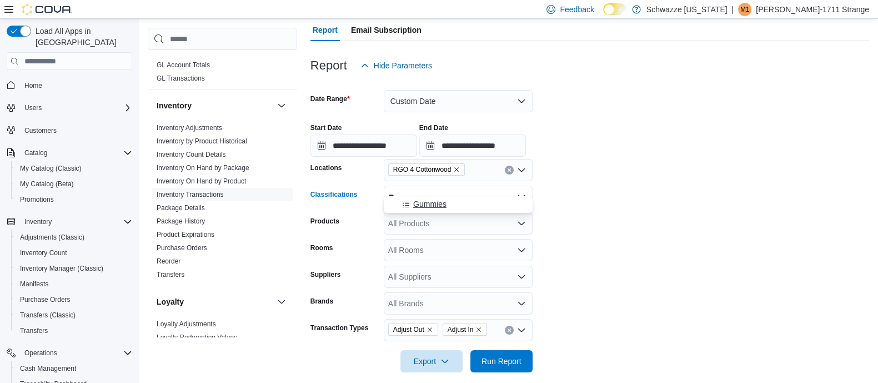
type input "**"
click at [437, 200] on span "Gummies" at bounding box center [429, 203] width 33 height 11
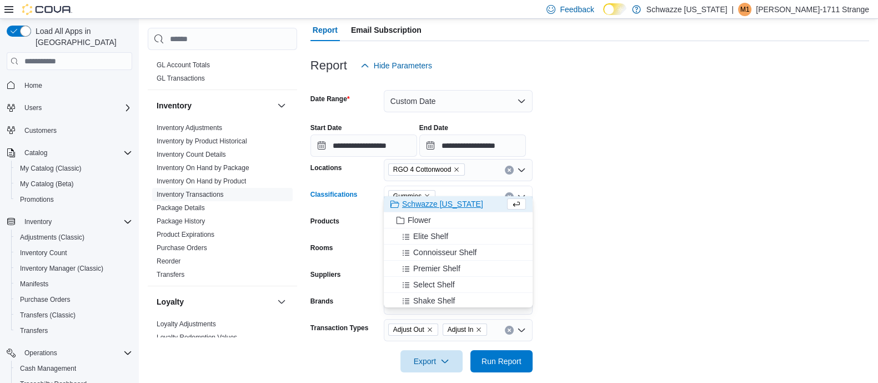
click at [593, 295] on form "**********" at bounding box center [589, 224] width 559 height 295
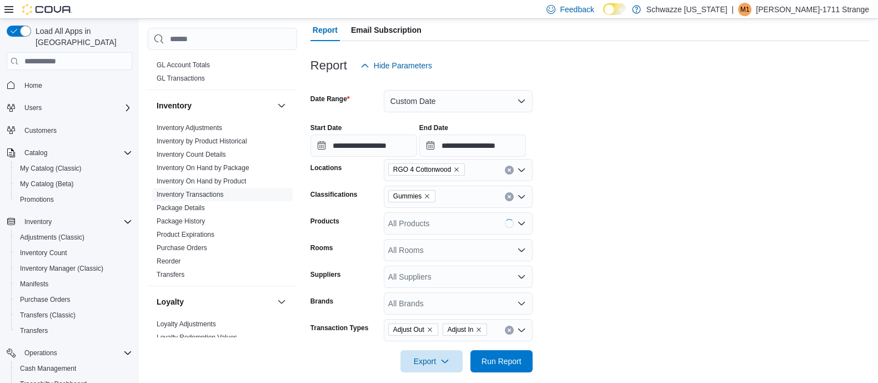
click at [493, 372] on div at bounding box center [589, 378] width 559 height 13
click at [500, 357] on span "Run Report" at bounding box center [501, 360] width 49 height 22
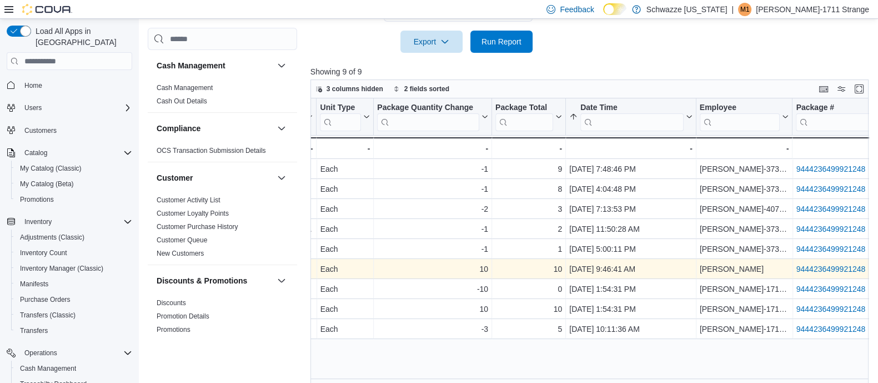
scroll to position [0, 669]
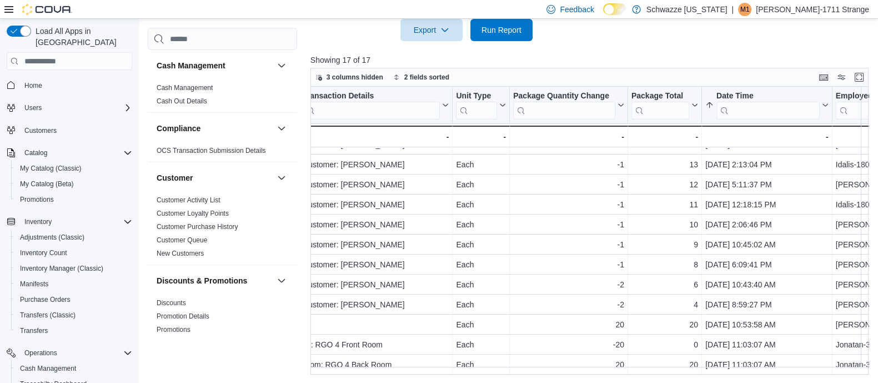
scroll to position [119, 578]
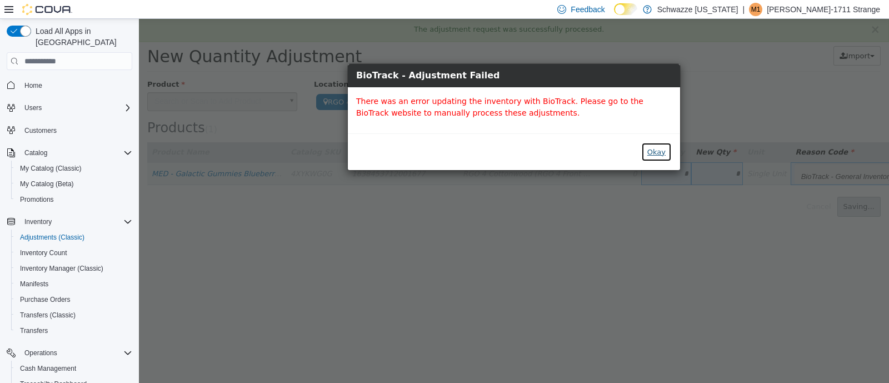
click at [662, 156] on button "Okay" at bounding box center [656, 152] width 31 height 20
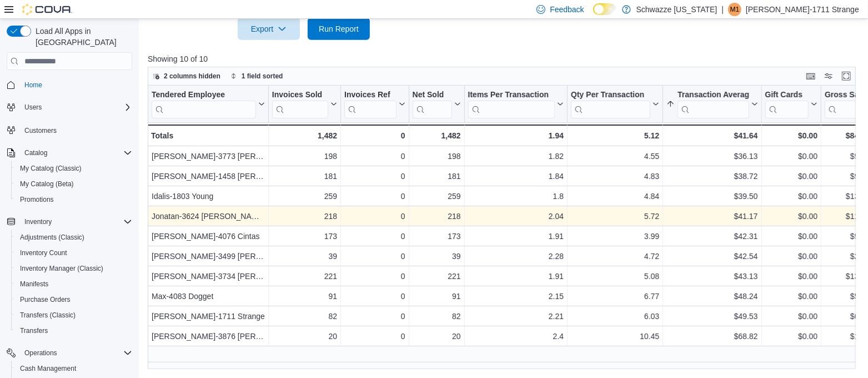
scroll to position [148, 0]
